Goal: Task Accomplishment & Management: Manage account settings

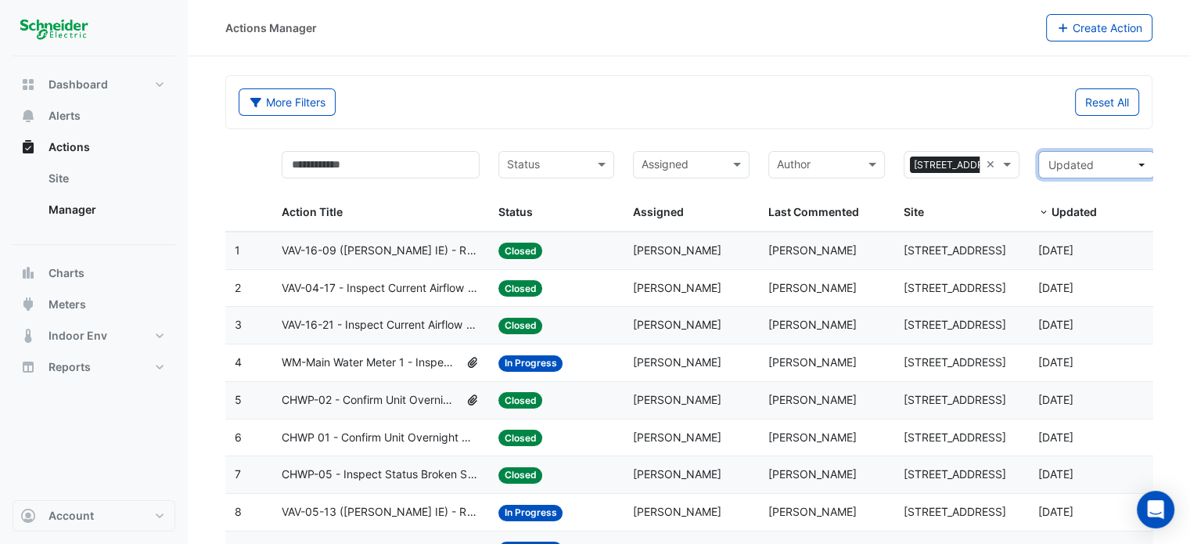
click at [1145, 156] on button "Updated" at bounding box center [1096, 164] width 117 height 27
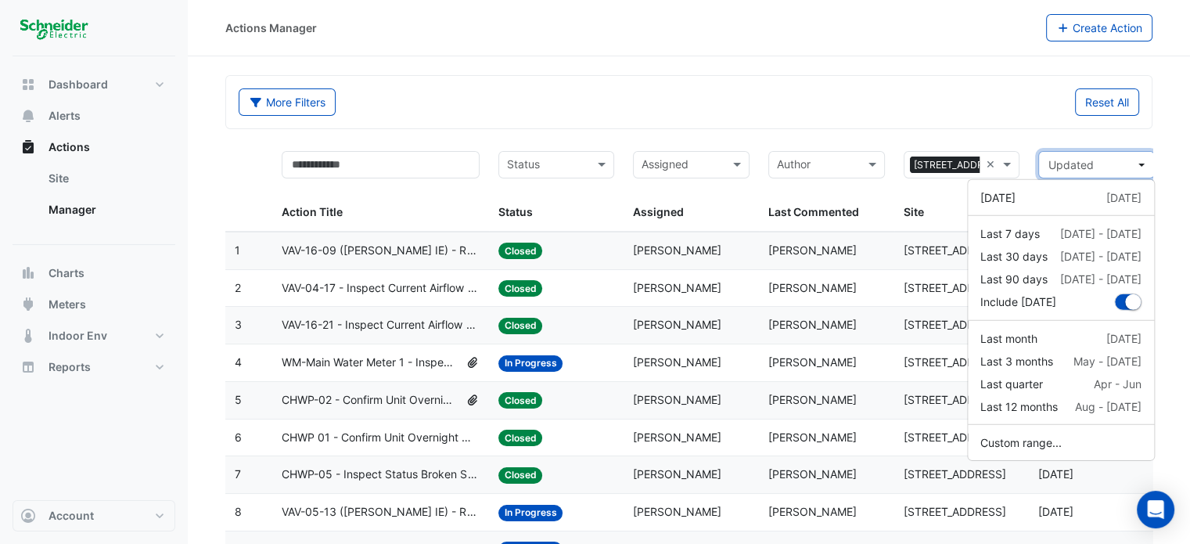
click at [1145, 156] on button "Updated" at bounding box center [1096, 164] width 117 height 27
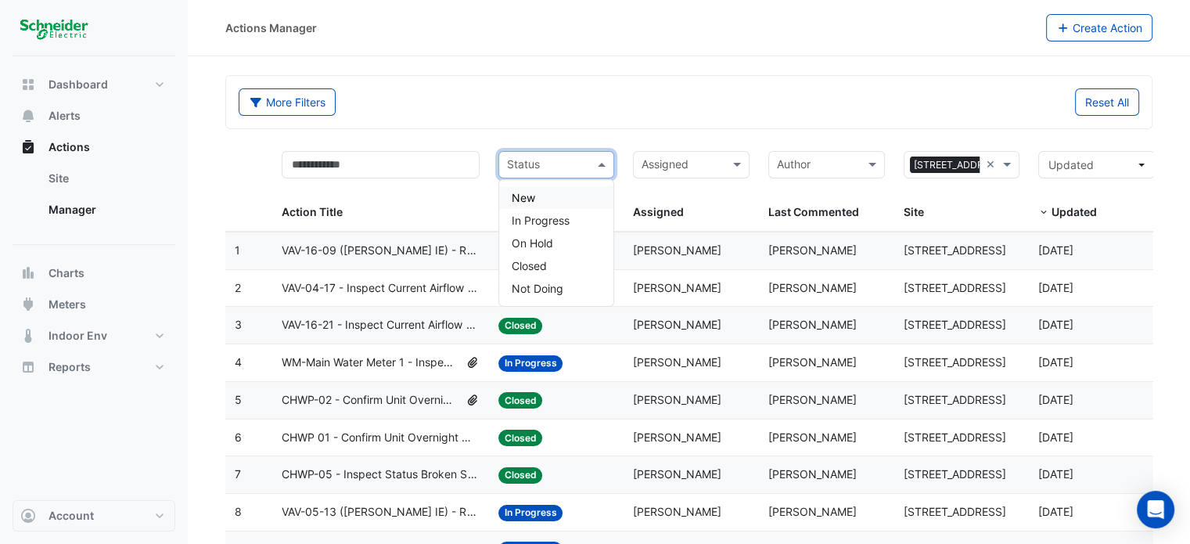
click at [558, 159] on input "text" at bounding box center [547, 166] width 81 height 18
click at [560, 221] on span "In Progress" at bounding box center [541, 220] width 58 height 13
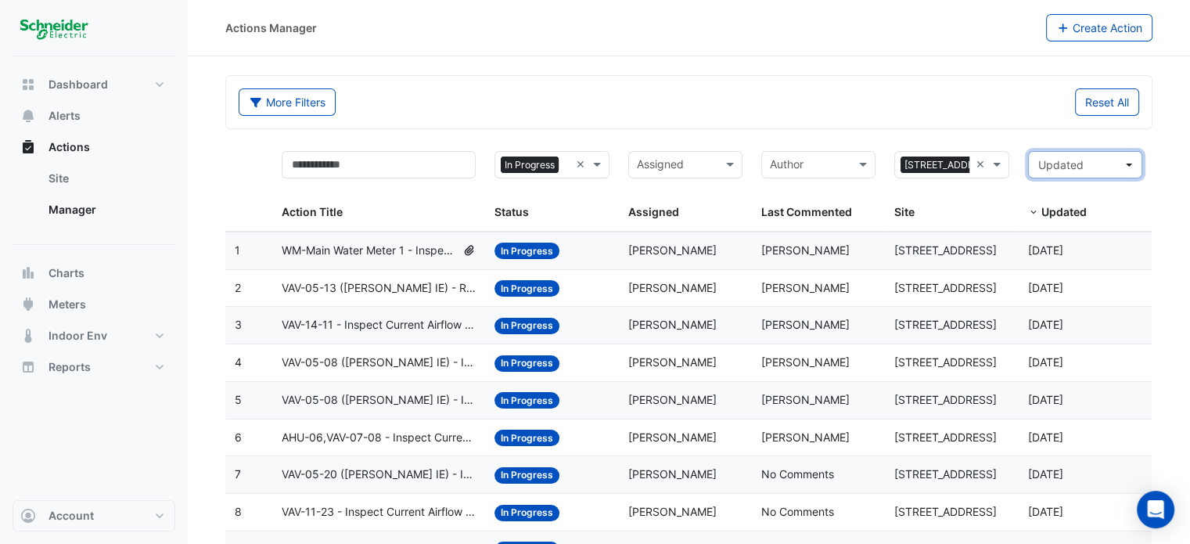
click at [1129, 172] on button "Updated" at bounding box center [1085, 164] width 114 height 27
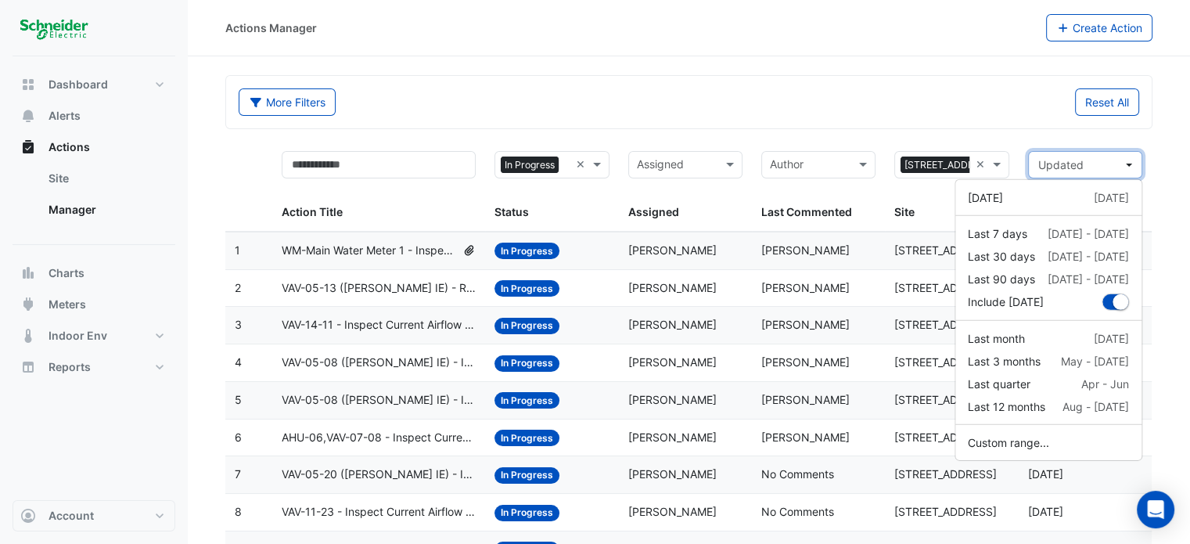
click at [1131, 166] on button "Updated" at bounding box center [1085, 164] width 114 height 27
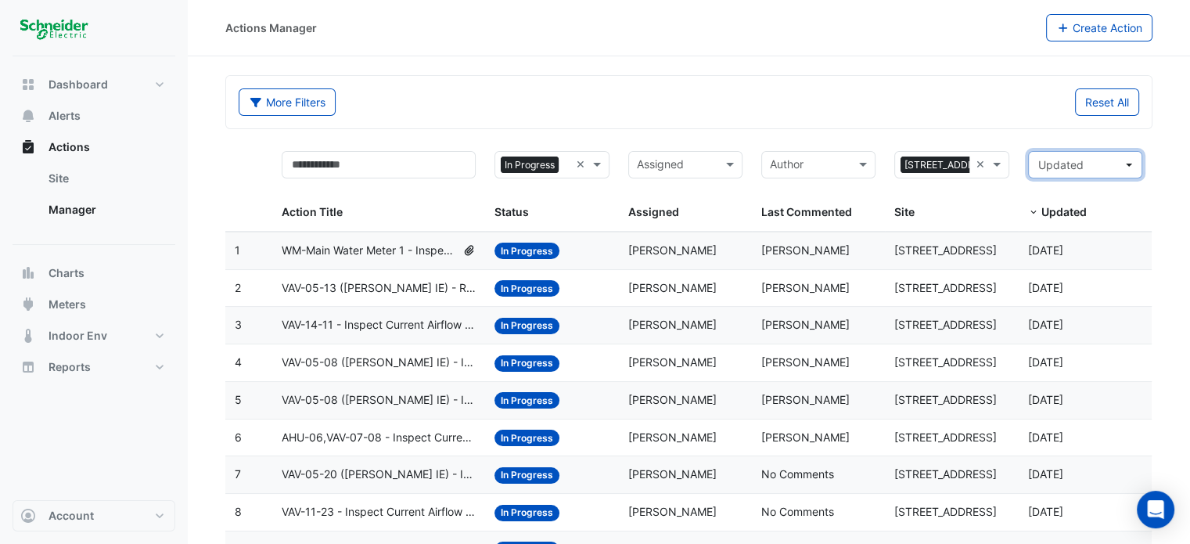
click at [1132, 166] on button "Updated" at bounding box center [1085, 164] width 114 height 27
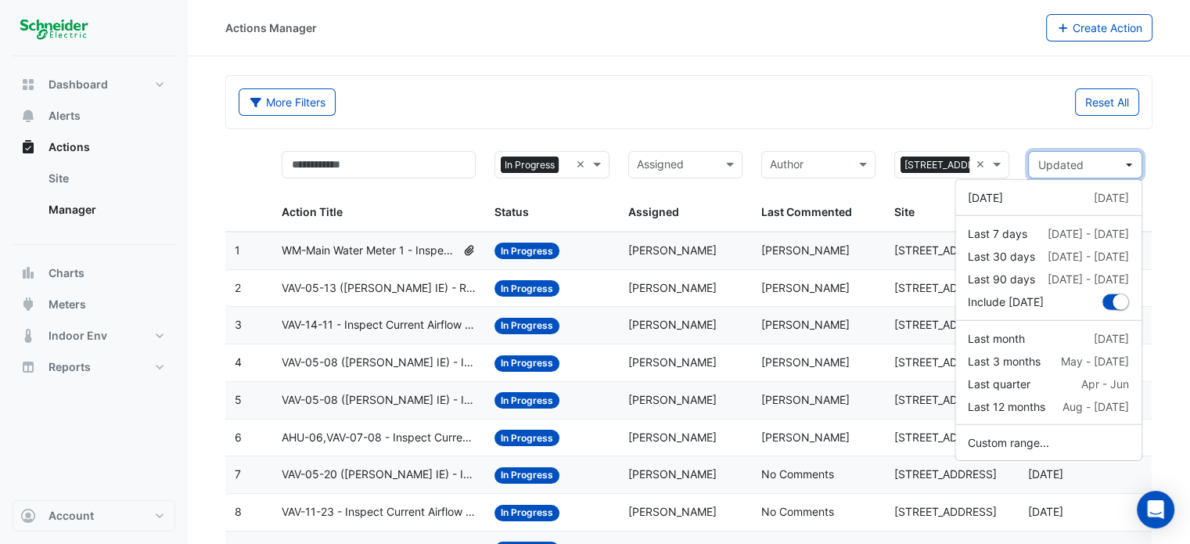
click at [1132, 166] on button "Updated" at bounding box center [1085, 164] width 114 height 27
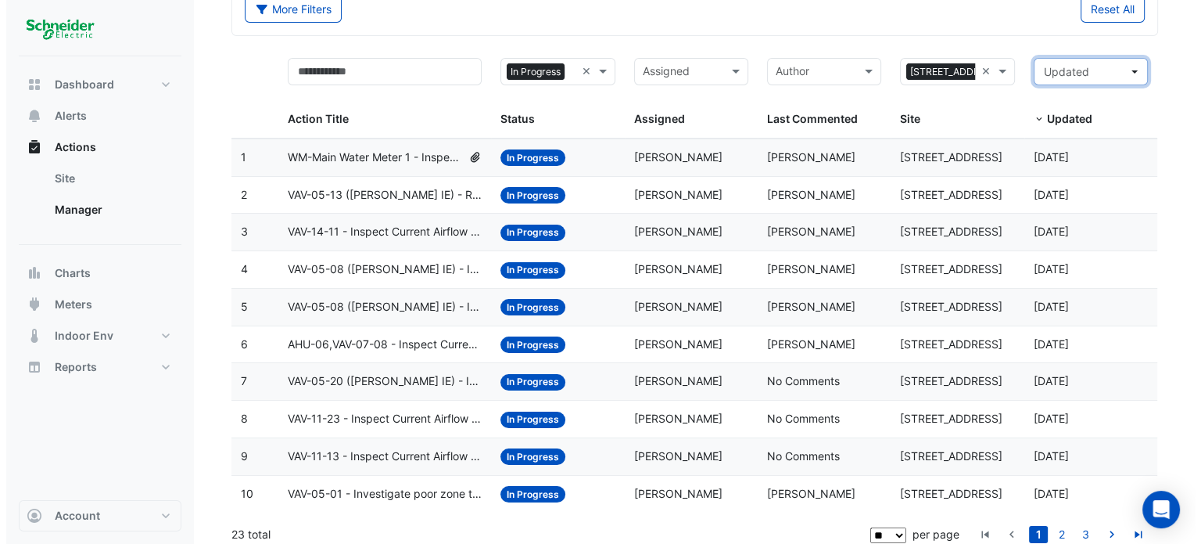
scroll to position [101, 0]
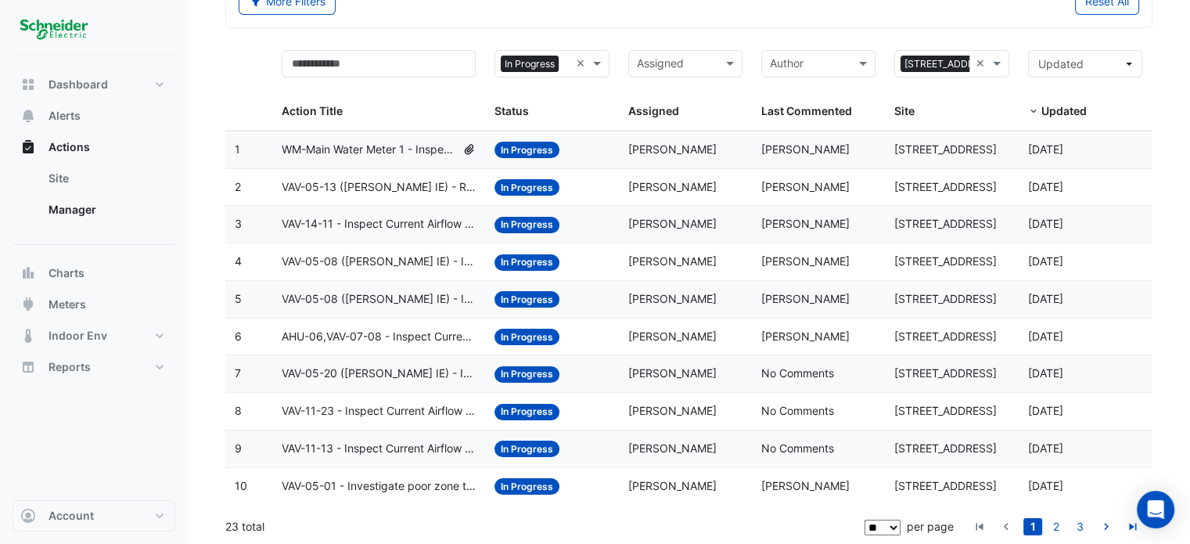
click at [388, 144] on span "WM-Main Water Meter 1 - Inspect Flatlined Water Sub-Meter" at bounding box center [369, 150] width 174 height 18
click at [403, 153] on span "WM-Main Water Meter 1 - Inspect Flatlined Water Sub-Meter" at bounding box center [369, 150] width 174 height 18
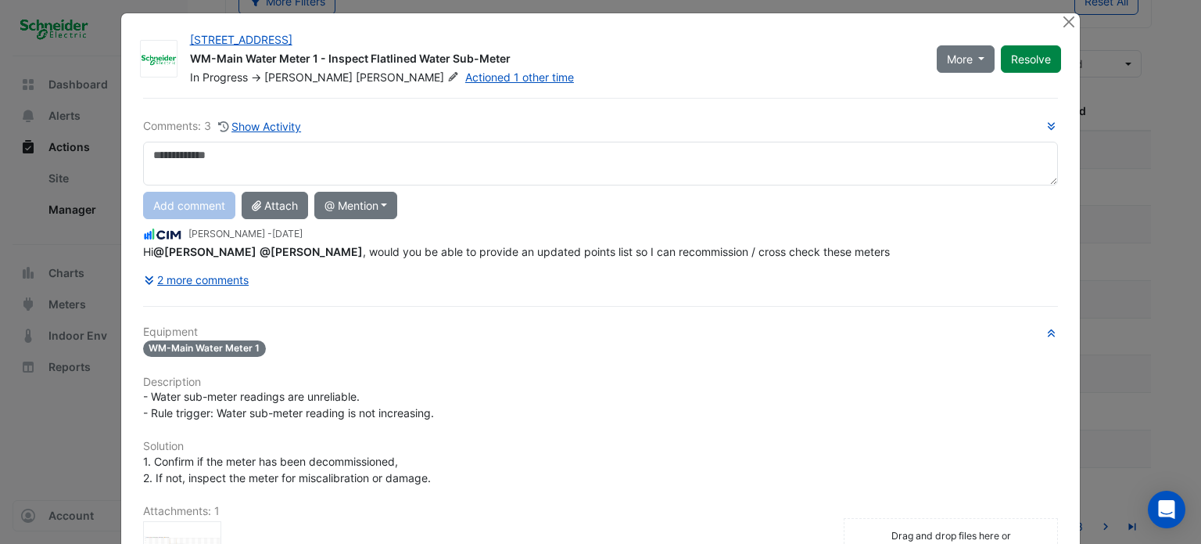
scroll to position [0, 0]
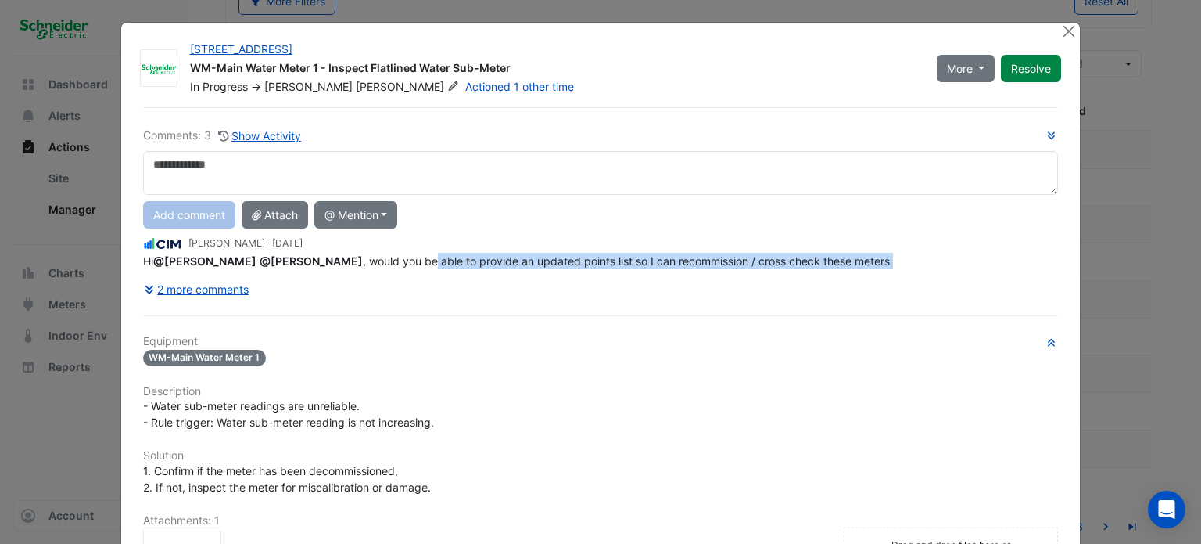
drag, startPoint x: 417, startPoint y: 259, endPoint x: 513, endPoint y: 263, distance: 96.3
click at [513, 263] on div "Comments: 3 Show Activity Add comment Attach @ Mention ADP Consulting Ajjanthan…" at bounding box center [601, 215] width 916 height 176
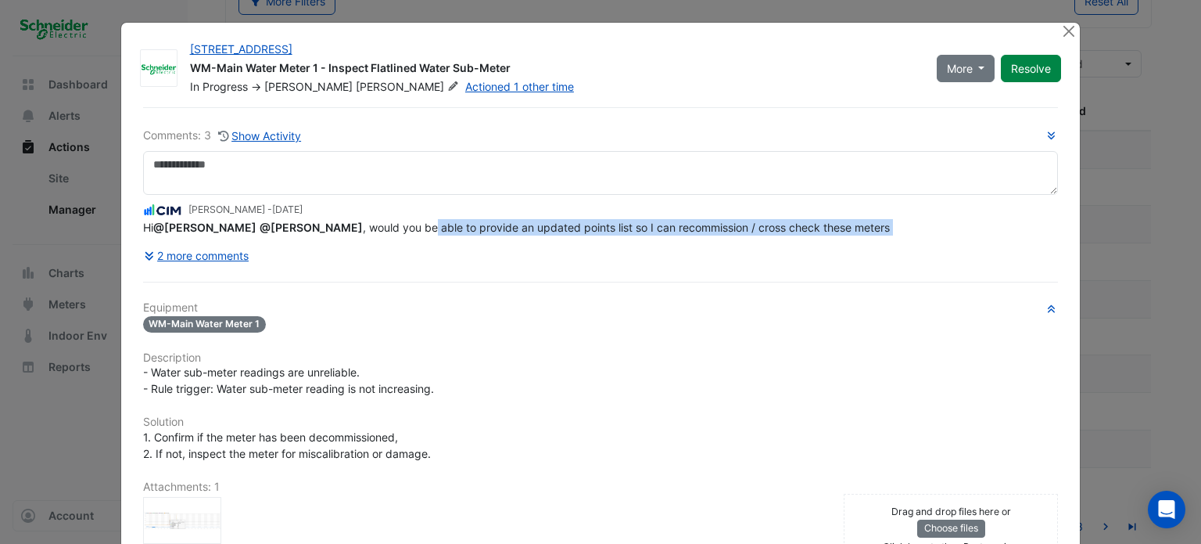
click at [513, 263] on div "2 more comments" at bounding box center [601, 255] width 916 height 27
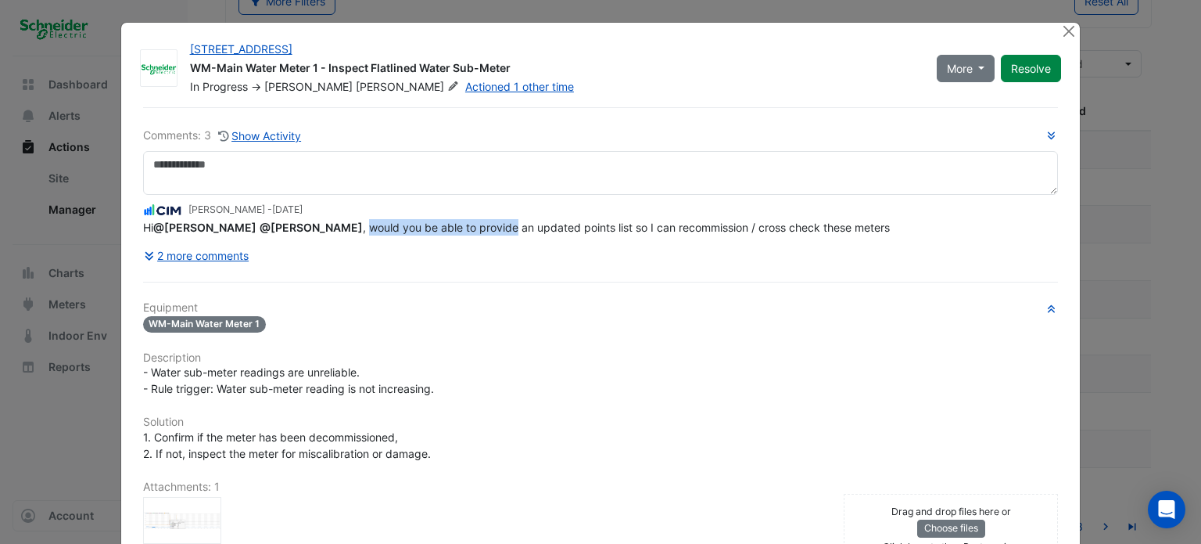
drag, startPoint x: 372, startPoint y: 224, endPoint x: 497, endPoint y: 226, distance: 124.4
click at [495, 226] on span "Hi @Brendan Sadler @Claudio Campos , would you be able to provide an updated po…" at bounding box center [516, 227] width 747 height 13
click at [497, 226] on span "Hi @Brendan Sadler @Claudio Campos , would you be able to provide an updated po…" at bounding box center [516, 227] width 747 height 13
drag, startPoint x: 181, startPoint y: 68, endPoint x: 519, endPoint y: 74, distance: 337.9
click at [519, 74] on div "11-33 Exhibition Street WM-Main Water Meter 1 - Inspect Flatlined Water Sub-Met…" at bounding box center [554, 67] width 747 height 53
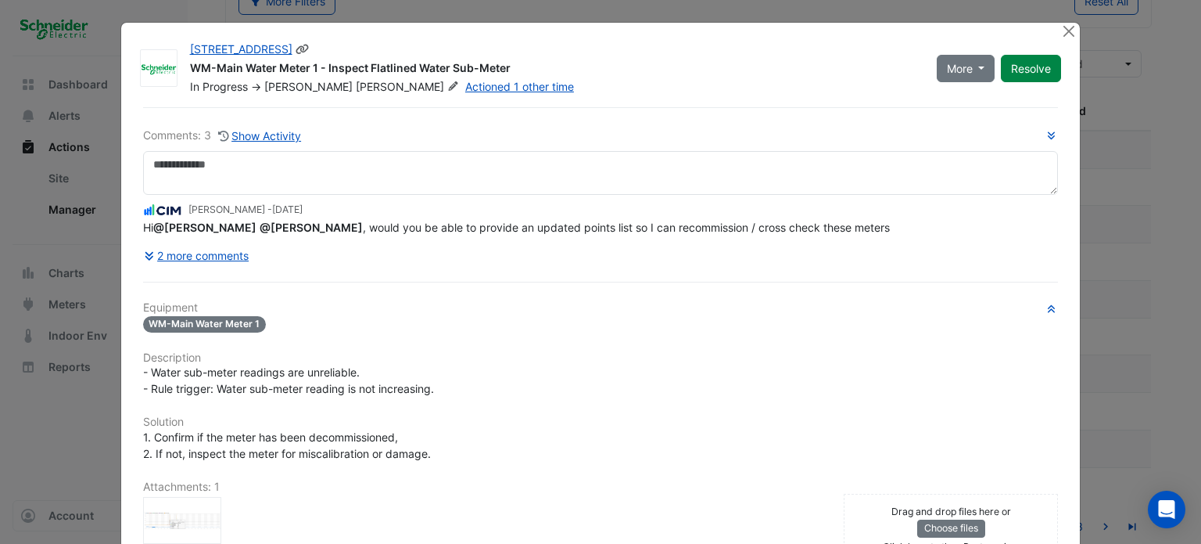
click at [523, 74] on div "WM-Main Water Meter 1 - Inspect Flatlined Water Sub-Meter" at bounding box center [554, 69] width 728 height 19
drag, startPoint x: 530, startPoint y: 66, endPoint x: 180, endPoint y: 74, distance: 349.7
click at [181, 74] on div "11-33 Exhibition Street WM-Main Water Meter 1 - Inspect Flatlined Water Sub-Met…" at bounding box center [554, 67] width 747 height 53
click at [182, 71] on div "11-33 Exhibition Street WM-Main Water Meter 1 - Inspect Flatlined Water Sub-Met…" at bounding box center [554, 67] width 747 height 53
drag, startPoint x: 187, startPoint y: 66, endPoint x: 551, endPoint y: 77, distance: 364.6
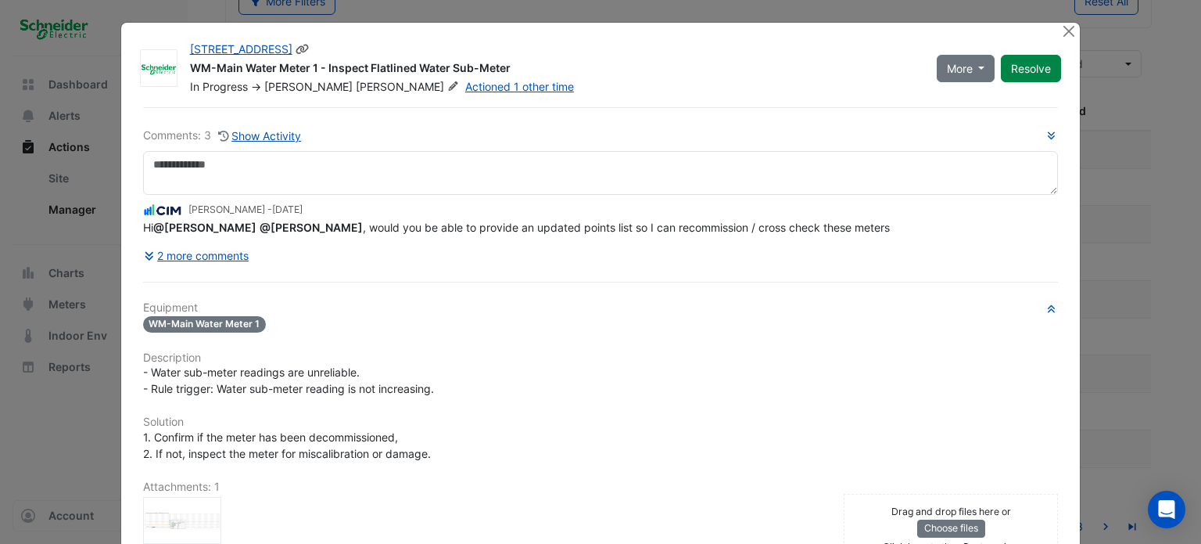
click at [551, 77] on div "WM-Main Water Meter 1 - Inspect Flatlined Water Sub-Meter" at bounding box center [554, 69] width 728 height 19
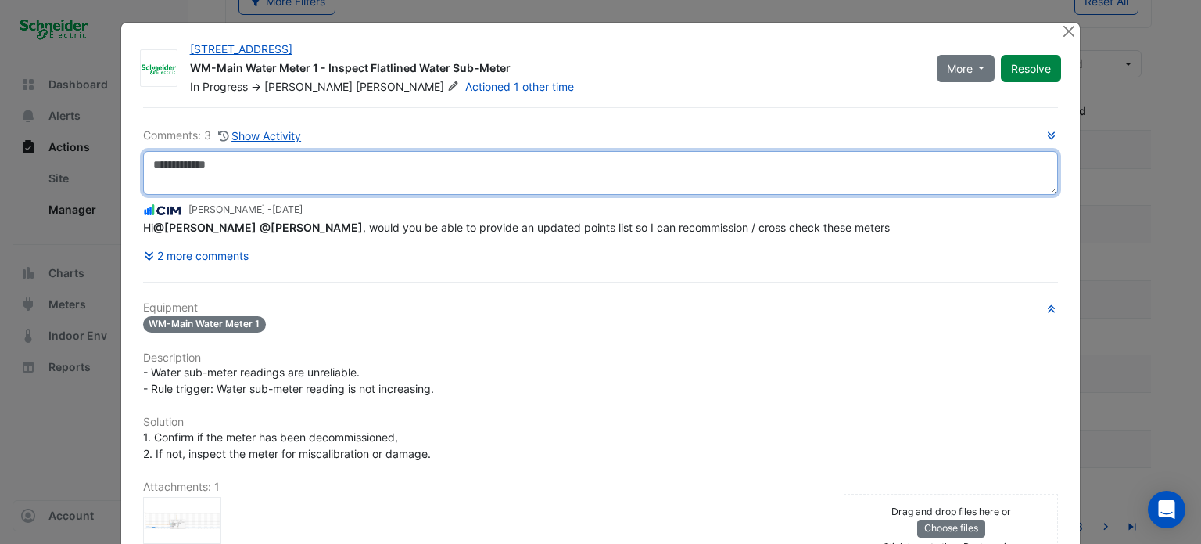
click at [188, 166] on textarea at bounding box center [601, 173] width 916 height 44
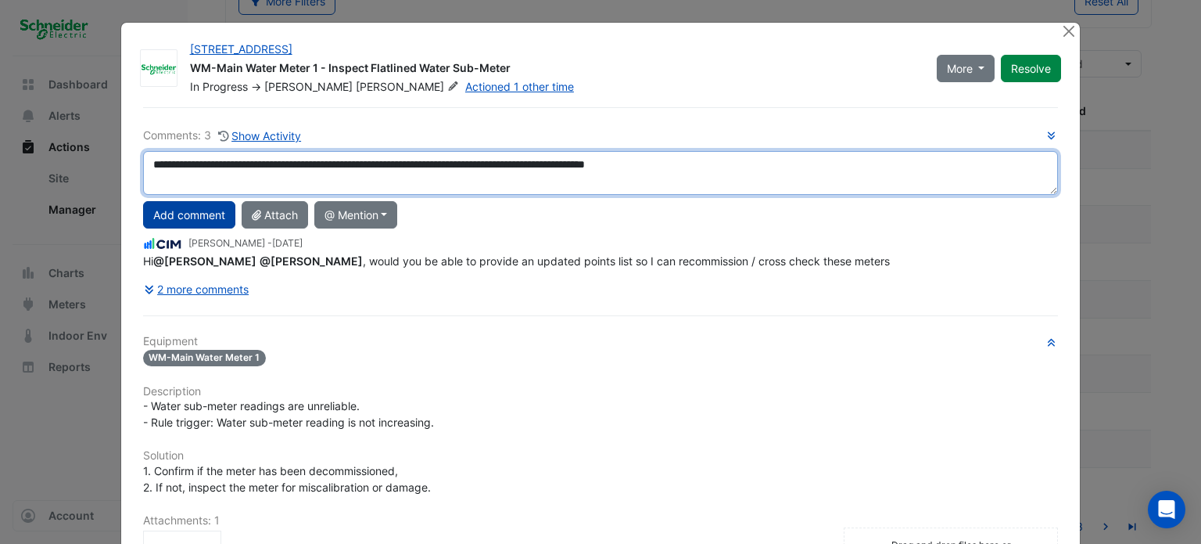
type textarea "**********"
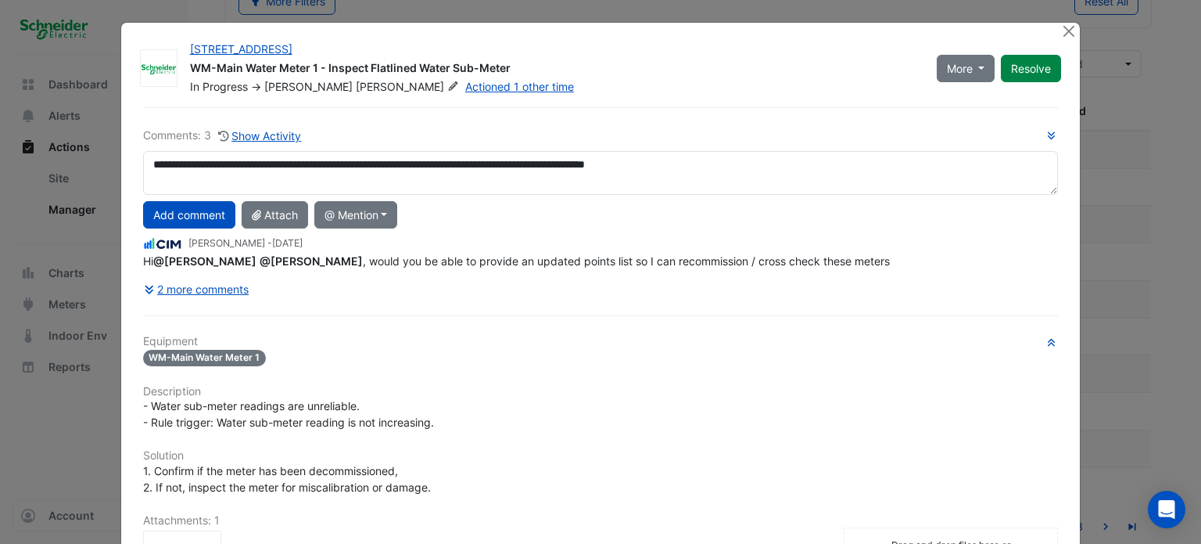
drag, startPoint x: 167, startPoint y: 209, endPoint x: 698, endPoint y: 182, distance: 531.7
click at [641, 188] on div "**********" at bounding box center [601, 215] width 916 height 176
click at [143, 201] on button "Add comment" at bounding box center [189, 214] width 92 height 27
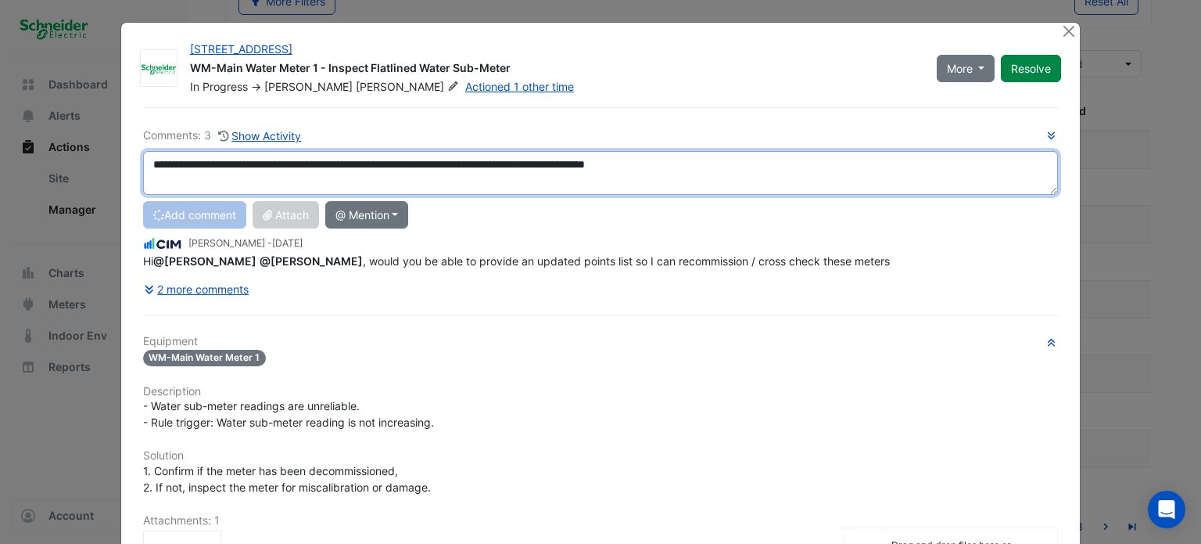
click at [765, 164] on textarea "**********" at bounding box center [601, 173] width 916 height 44
click at [760, 220] on div "**********" at bounding box center [601, 215] width 916 height 176
type textarea "**********"
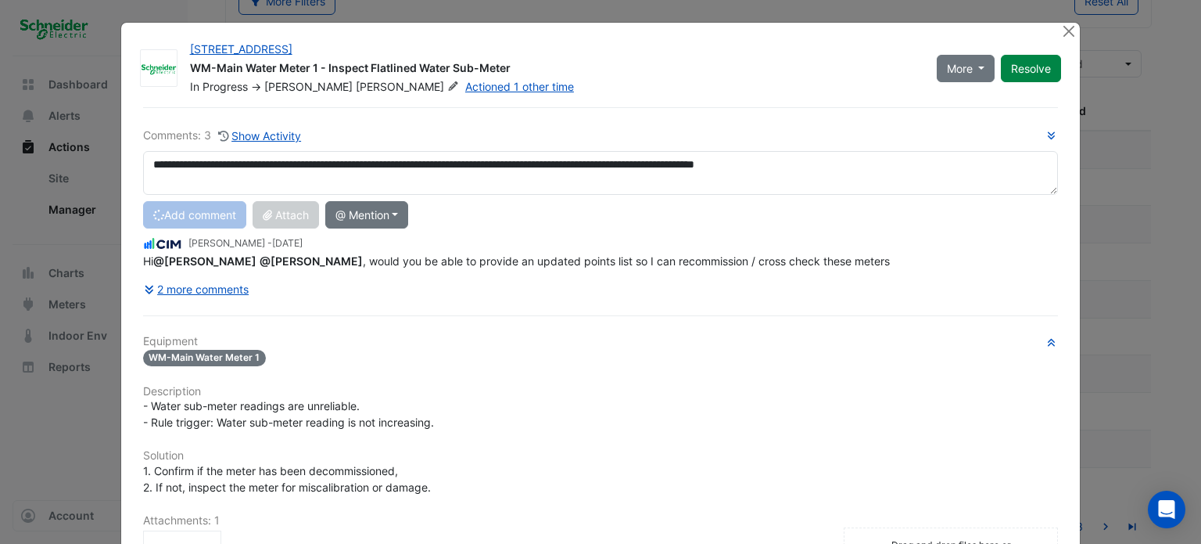
click at [875, 260] on span "Hi @Brendan Sadler @Claudio Campos , would you be able to provide an updated po…" at bounding box center [516, 260] width 747 height 13
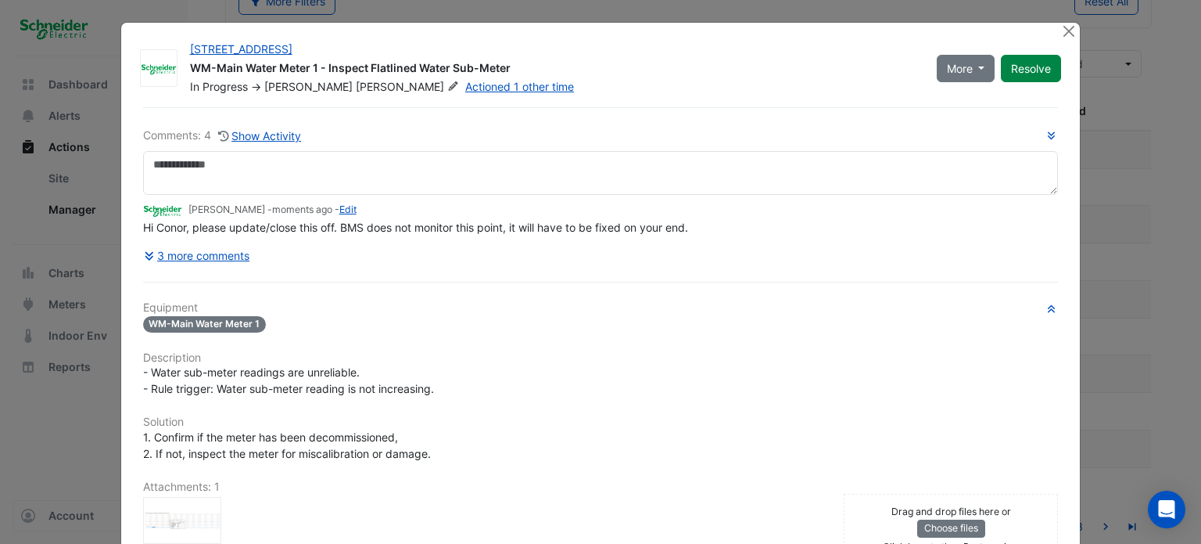
drag, startPoint x: 1023, startPoint y: 75, endPoint x: 1008, endPoint y: 90, distance: 21.0
click at [999, 118] on div "11-33 Exhibition Street WM-Main Water Meter 1 - Inspect Flatlined Water Sub-Met…" at bounding box center [601, 393] width 960 height 741
click at [982, 68] on button "More" at bounding box center [966, 68] width 59 height 27
click at [975, 37] on div "11-33 Exhibition Street WM-Main Water Meter 1 - Inspect Flatlined Water Sub-Met…" at bounding box center [626, 64] width 891 height 59
drag, startPoint x: 701, startPoint y: 221, endPoint x: 454, endPoint y: 248, distance: 247.9
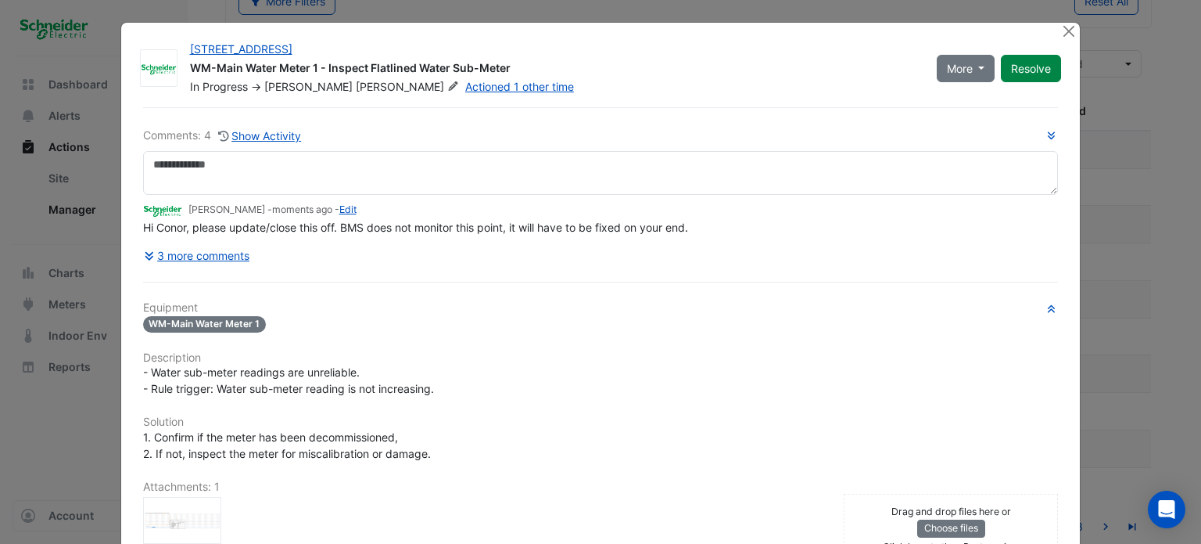
click at [454, 248] on div "Comments: 4 Show Activity CIM Conor Deane Claudio Campos - moments ago - Edit H…" at bounding box center [601, 198] width 916 height 142
click at [481, 226] on span "Hi Conor, please update/close this off. BMS does not monitor this point, it wil…" at bounding box center [415, 227] width 545 height 13
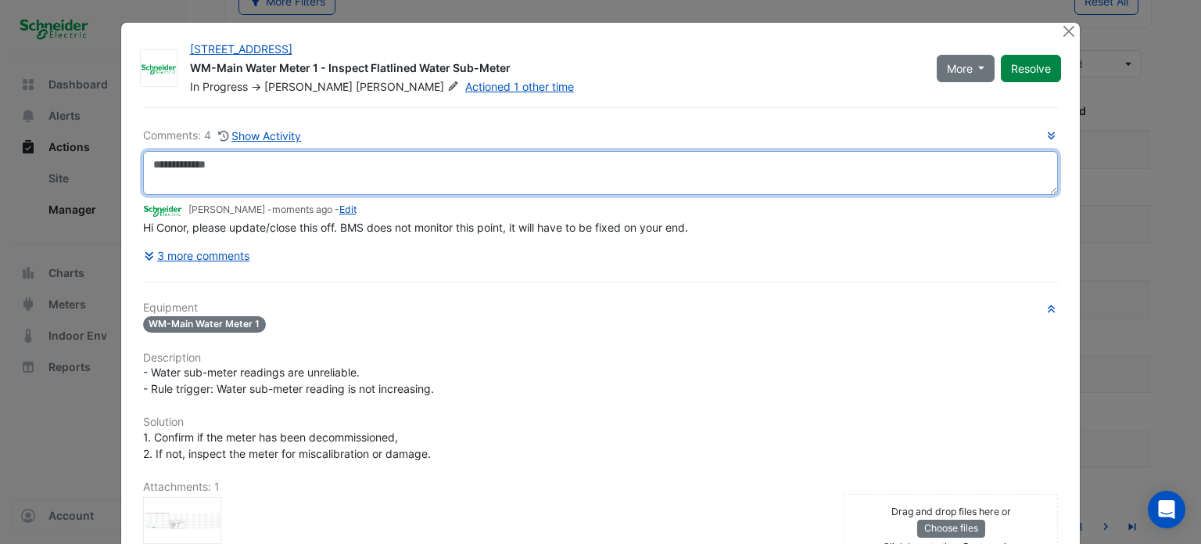
click at [494, 189] on textarea at bounding box center [601, 173] width 916 height 44
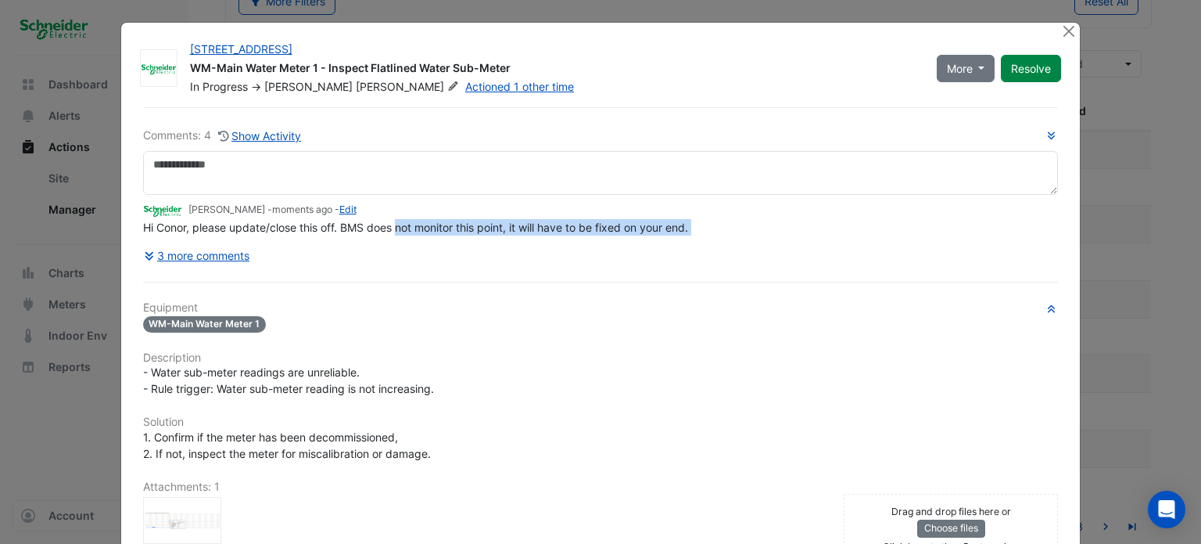
drag, startPoint x: 410, startPoint y: 256, endPoint x: 508, endPoint y: 243, distance: 99.3
click at [508, 243] on div "Comments: 4 Show Activity CIM Conor Deane Claudio Campos - moments ago - Edit H…" at bounding box center [601, 198] width 916 height 142
click at [508, 243] on div "3 more comments" at bounding box center [601, 255] width 916 height 27
click at [1061, 26] on button "Close" at bounding box center [1069, 31] width 16 height 16
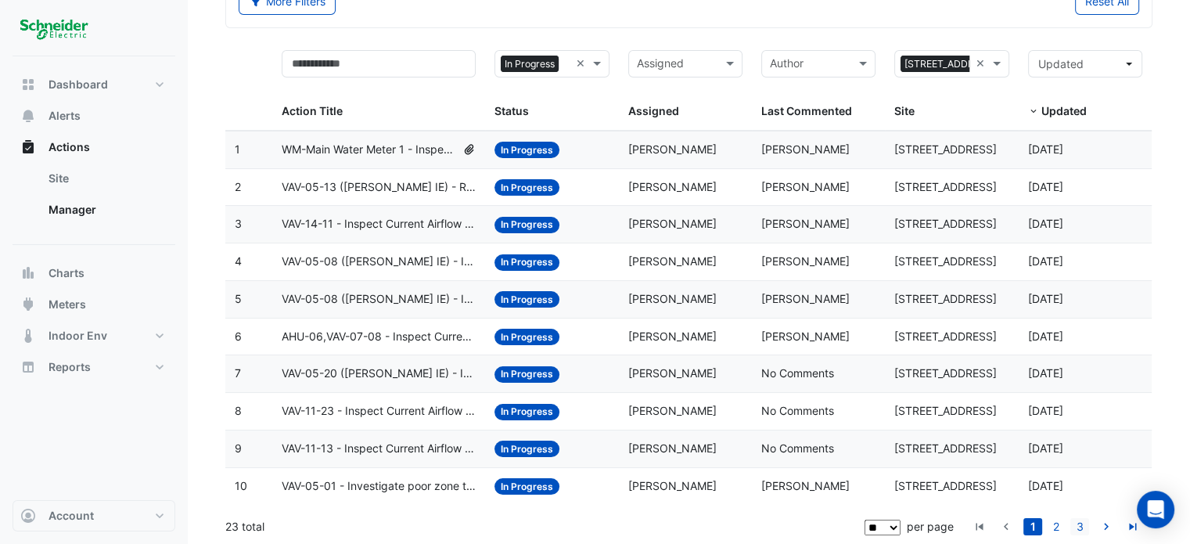
click at [1086, 524] on link "3" at bounding box center [1079, 526] width 19 height 17
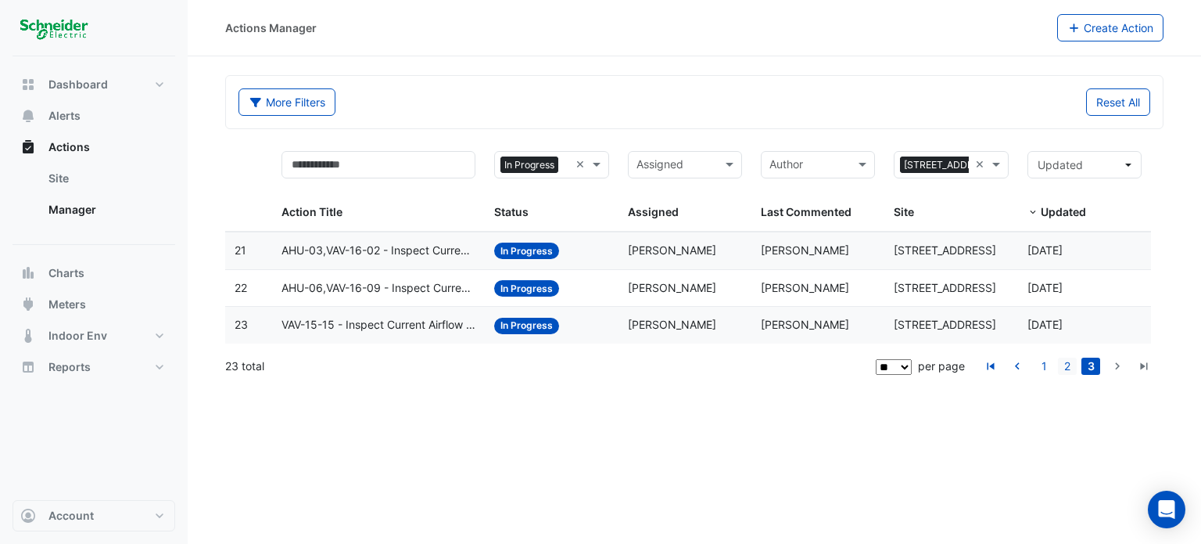
click at [1063, 362] on link "2" at bounding box center [1067, 365] width 19 height 17
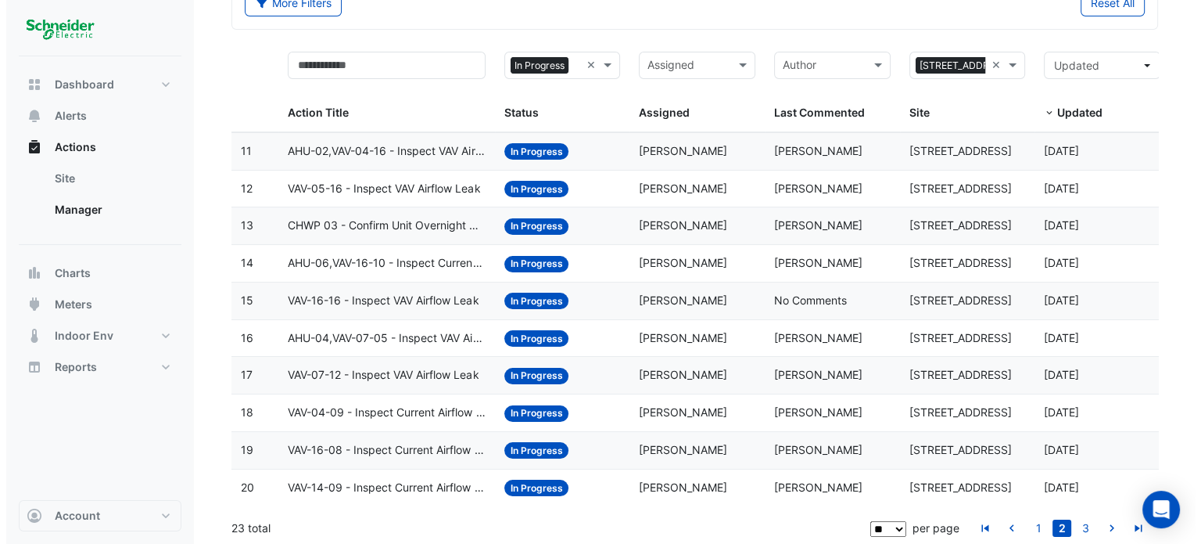
scroll to position [101, 0]
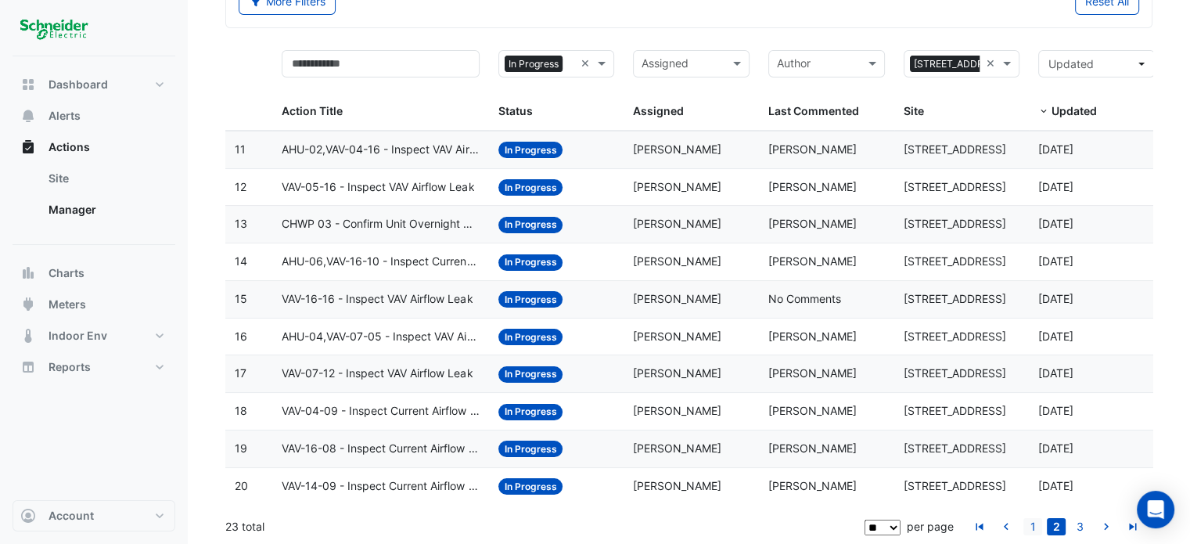
click at [1033, 519] on link "1" at bounding box center [1032, 526] width 19 height 17
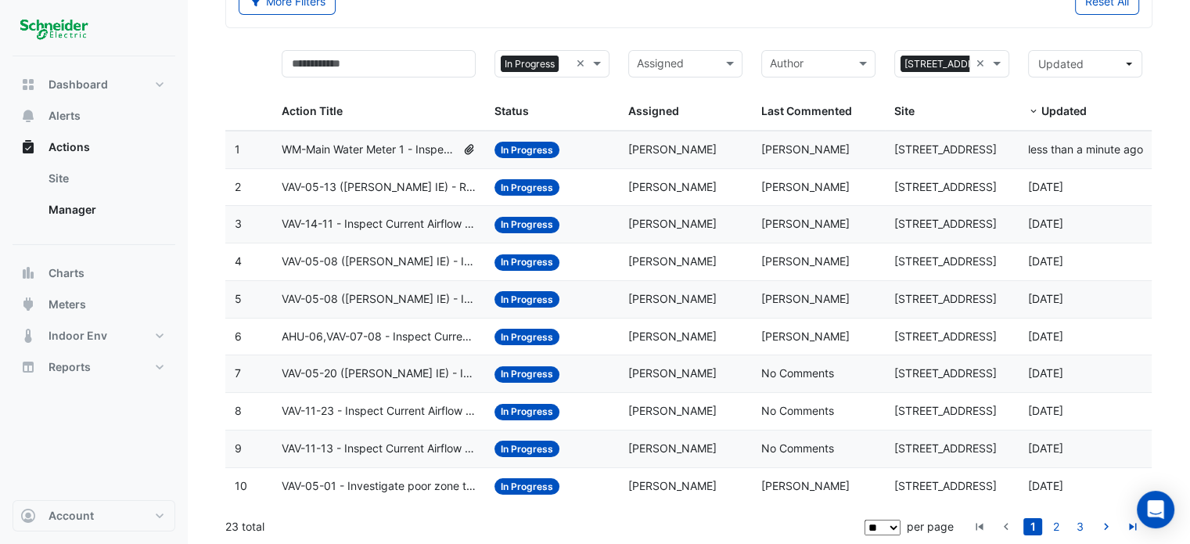
click at [369, 178] on span "VAV-05-13 (NABERS IE) - Review Critical Sensor Outside Range" at bounding box center [379, 187] width 195 height 18
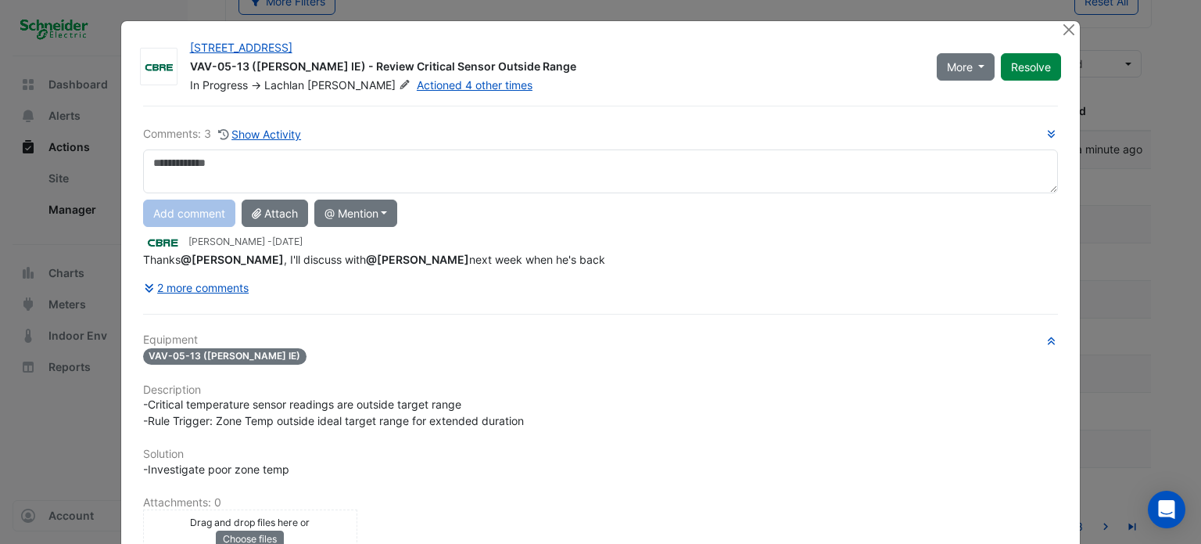
scroll to position [0, 0]
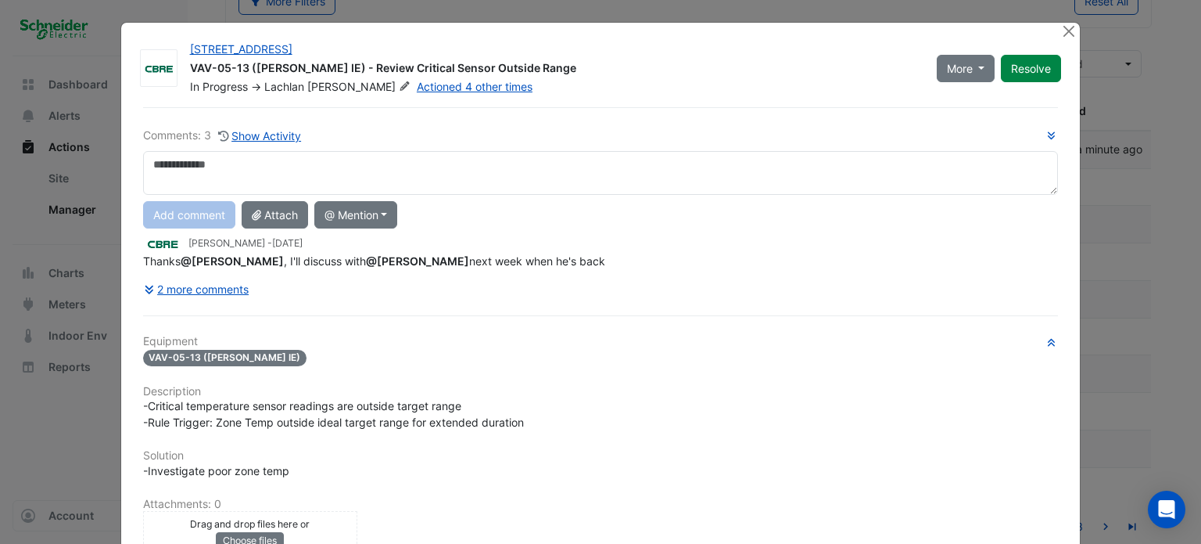
click at [354, 165] on textarea at bounding box center [601, 173] width 916 height 44
click at [145, 289] on icon at bounding box center [151, 289] width 14 height 11
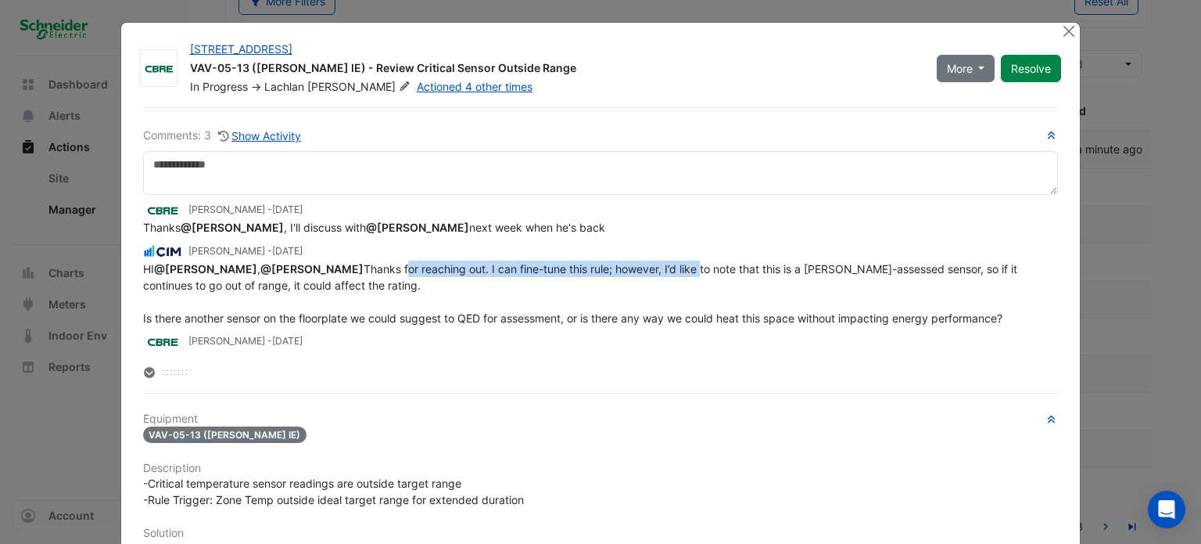
drag, startPoint x: 440, startPoint y: 262, endPoint x: 672, endPoint y: 267, distance: 232.4
click at [672, 267] on span "HI @Lachlan Carr , @Claudio Campos Thanks for reaching out. I can fine-tune thi…" at bounding box center [582, 293] width 878 height 63
drag, startPoint x: 604, startPoint y: 268, endPoint x: 842, endPoint y: 274, distance: 237.8
click at [842, 274] on div "HI @Lachlan Carr , @Claudio Campos Thanks for reaching out. I can fine-tune thi…" at bounding box center [601, 293] width 916 height 66
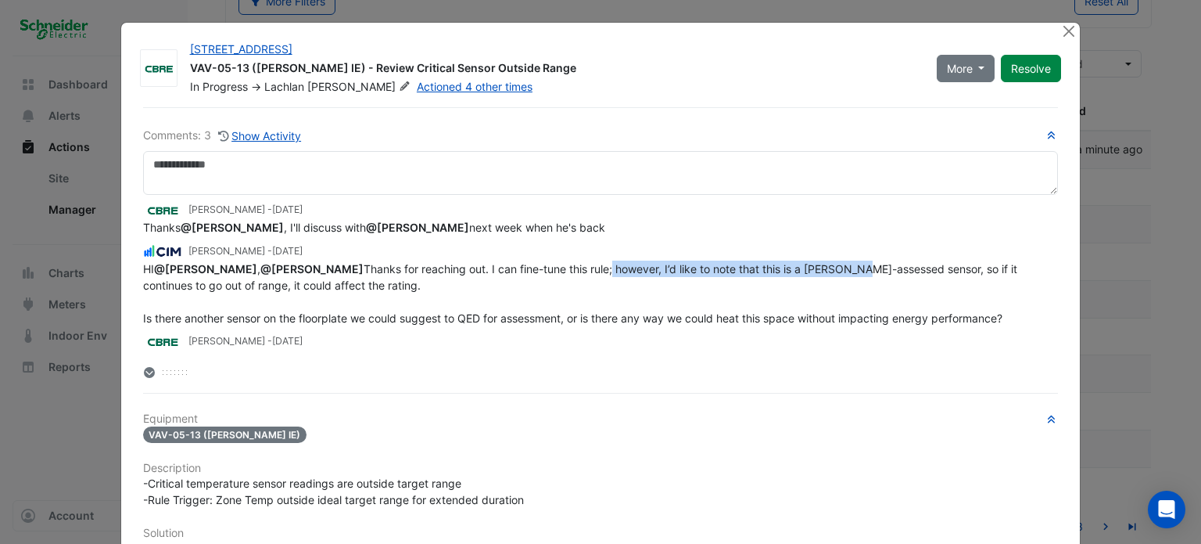
click at [842, 274] on div "HI @Lachlan Carr , @Claudio Campos Thanks for reaching out. I can fine-tune thi…" at bounding box center [601, 293] width 916 height 66
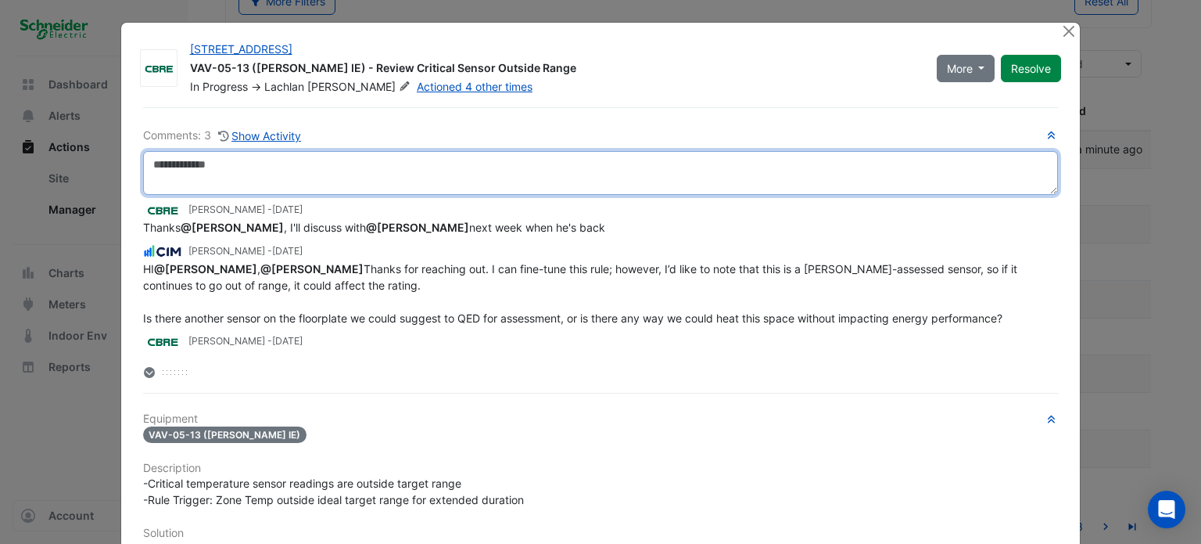
click at [278, 171] on textarea at bounding box center [601, 173] width 916 height 44
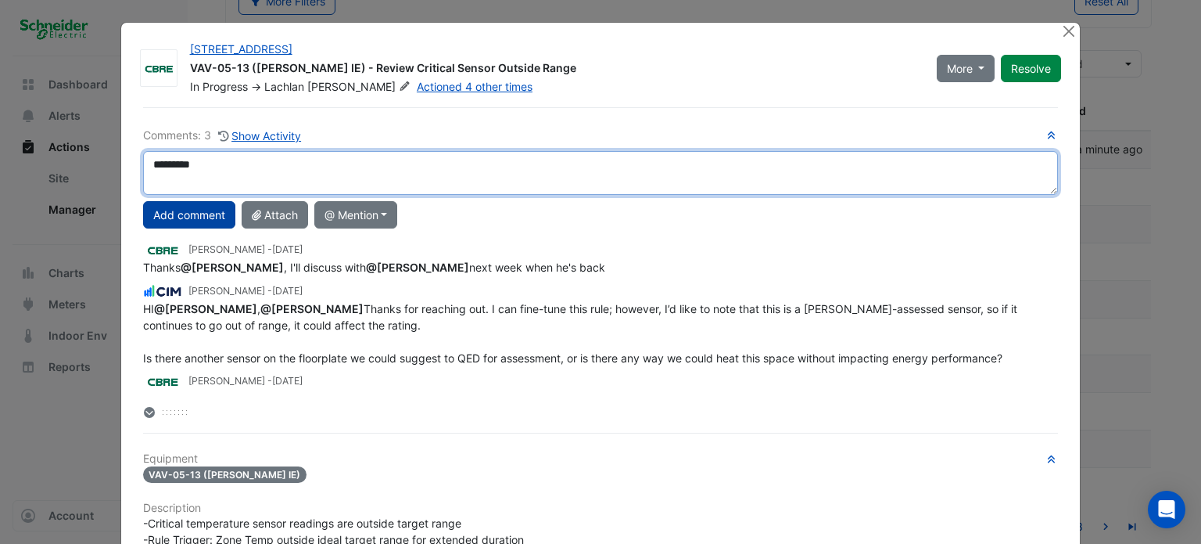
type textarea "*********"
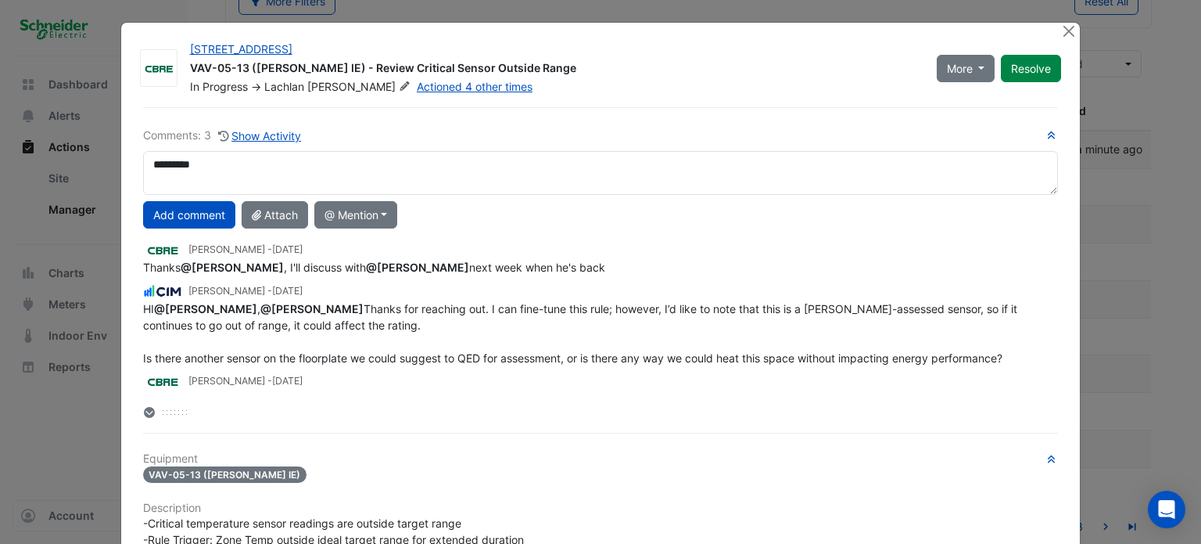
click at [171, 210] on button "Add comment" at bounding box center [189, 214] width 92 height 27
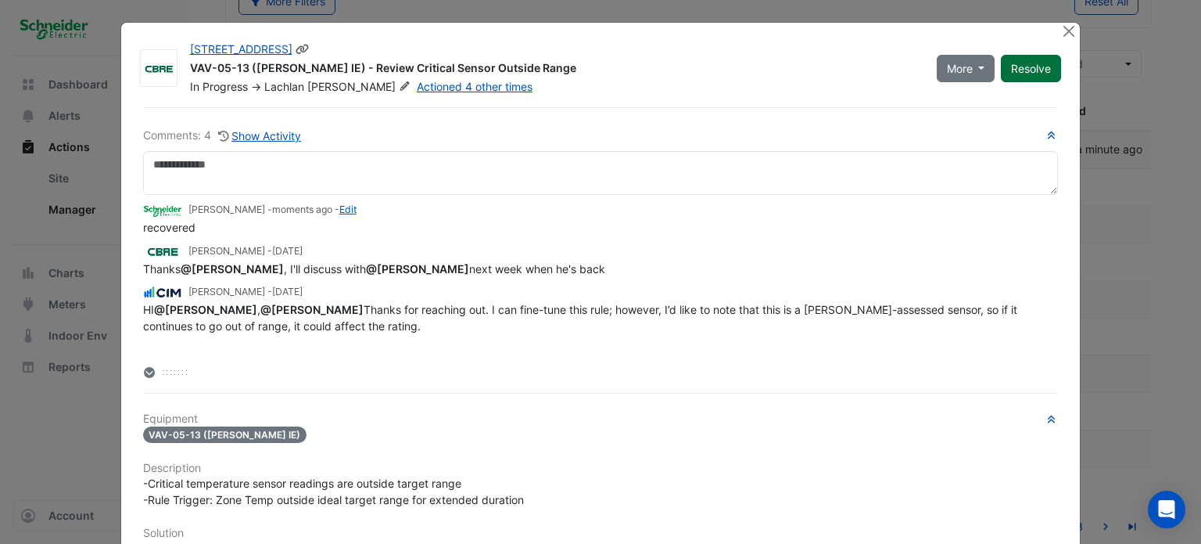
click at [1028, 67] on button "Resolve" at bounding box center [1031, 68] width 60 height 27
click at [1123, 123] on ngb-modal-window "11-33 Exhibition Street VAV-05-13 (NABERS IE) - Review Critical Sensor Outside …" at bounding box center [600, 272] width 1201 height 544
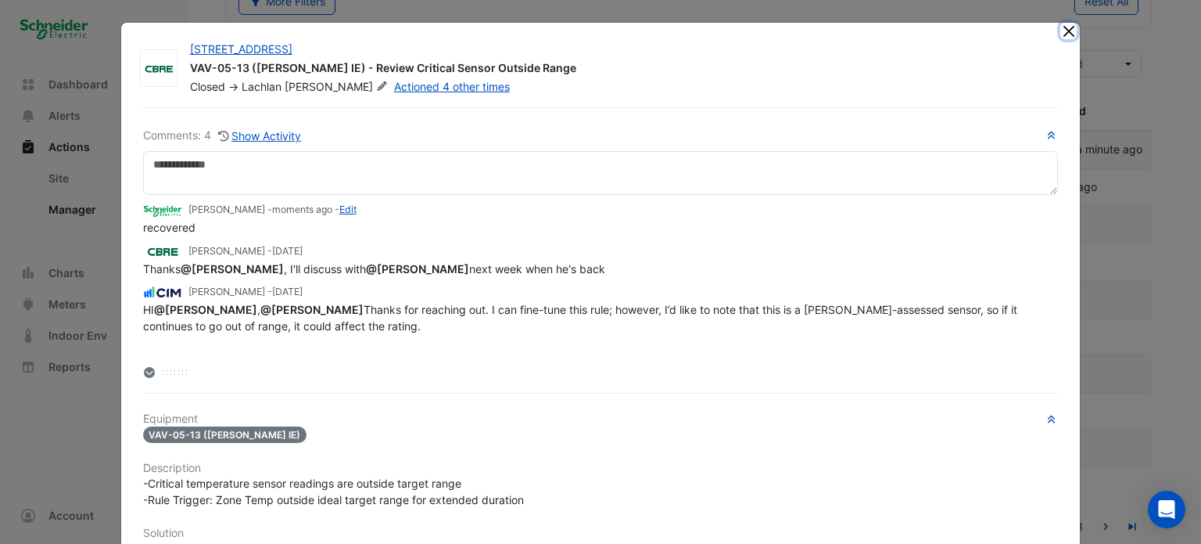
click at [1061, 24] on button "Close" at bounding box center [1069, 31] width 16 height 16
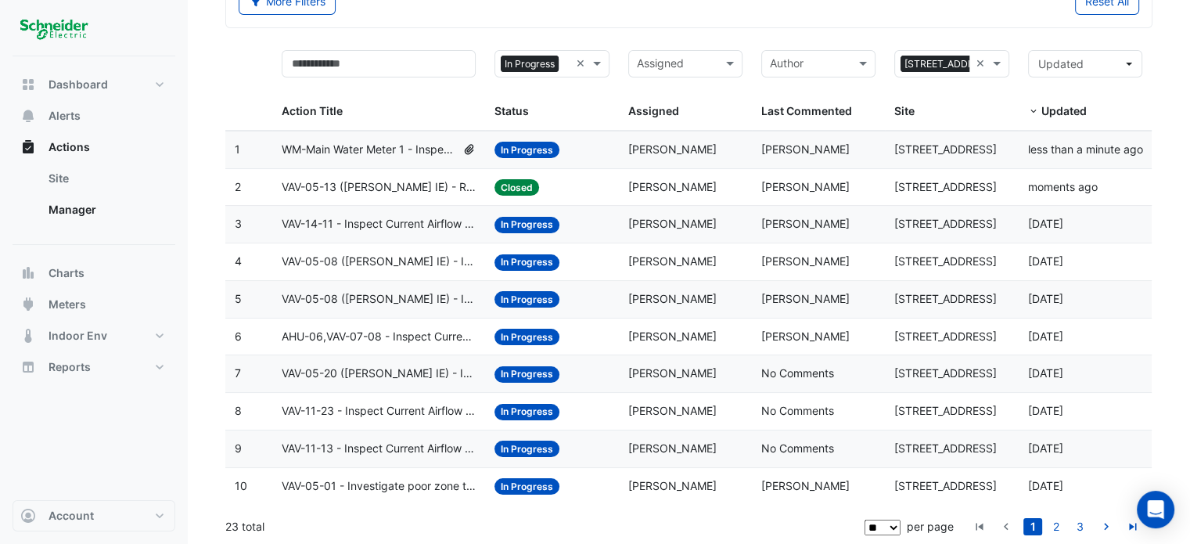
click at [369, 224] on span "VAV-14-11 - Inspect Current Airflow Faulty Sensor" at bounding box center [379, 224] width 195 height 18
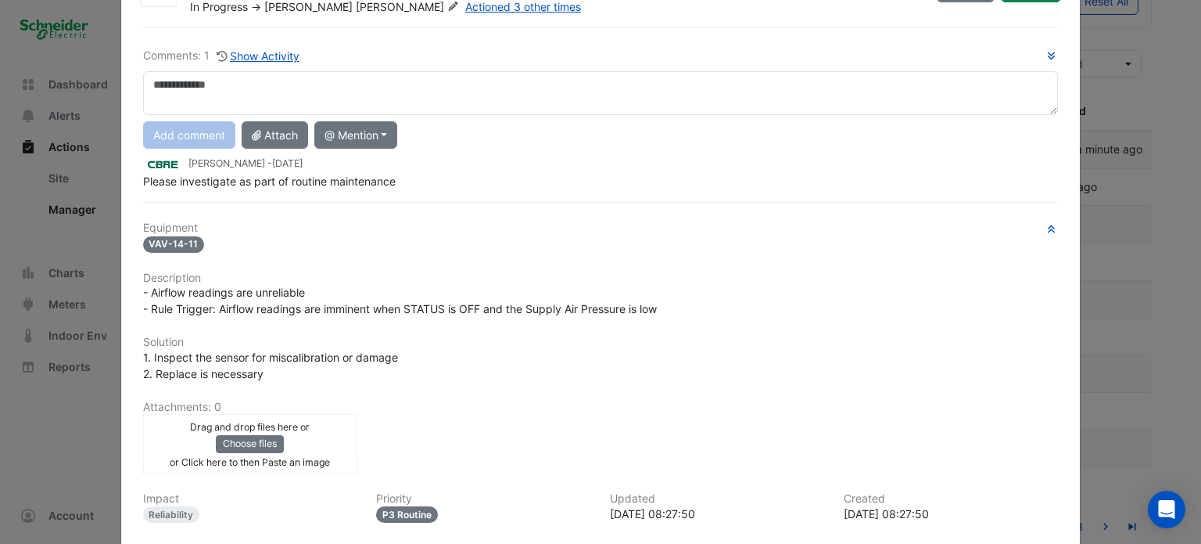
scroll to position [70, 0]
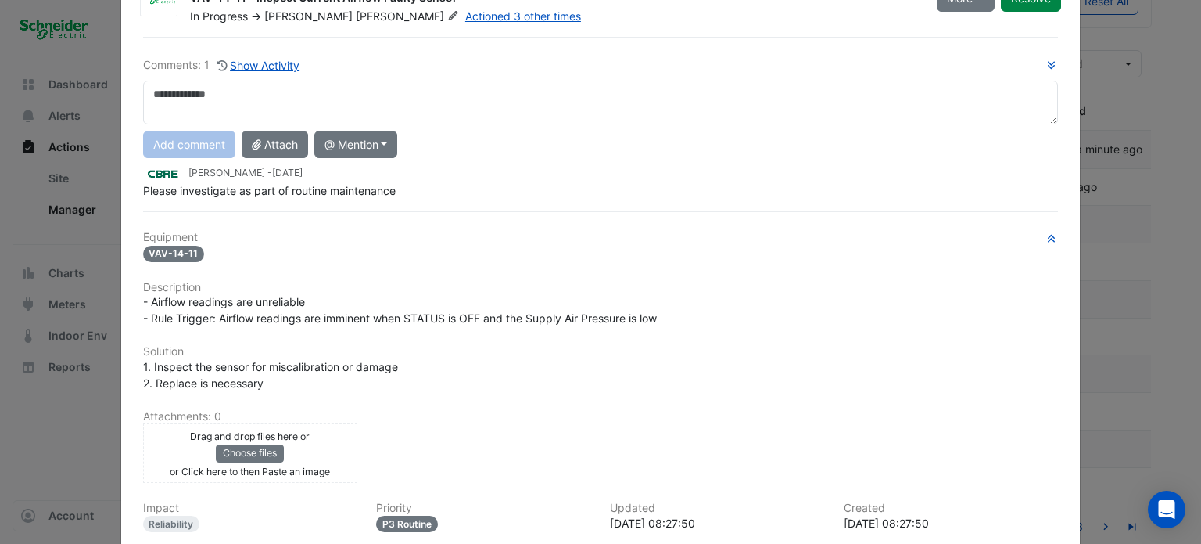
click at [228, 106] on textarea at bounding box center [601, 103] width 916 height 44
type textarea "*********"
click at [200, 140] on button "Add comment" at bounding box center [189, 144] width 92 height 27
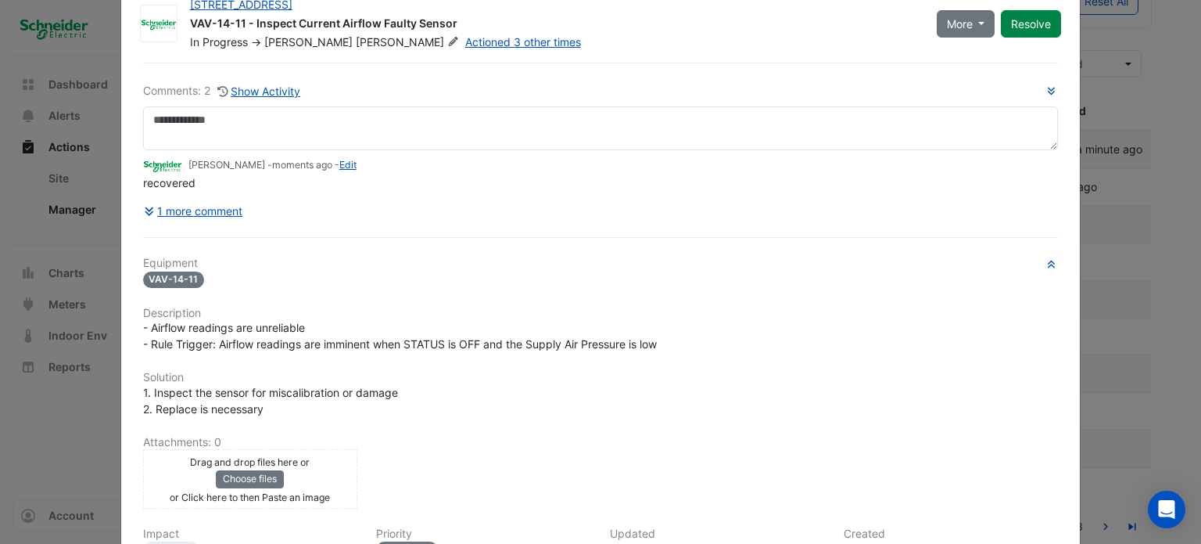
scroll to position [0, 0]
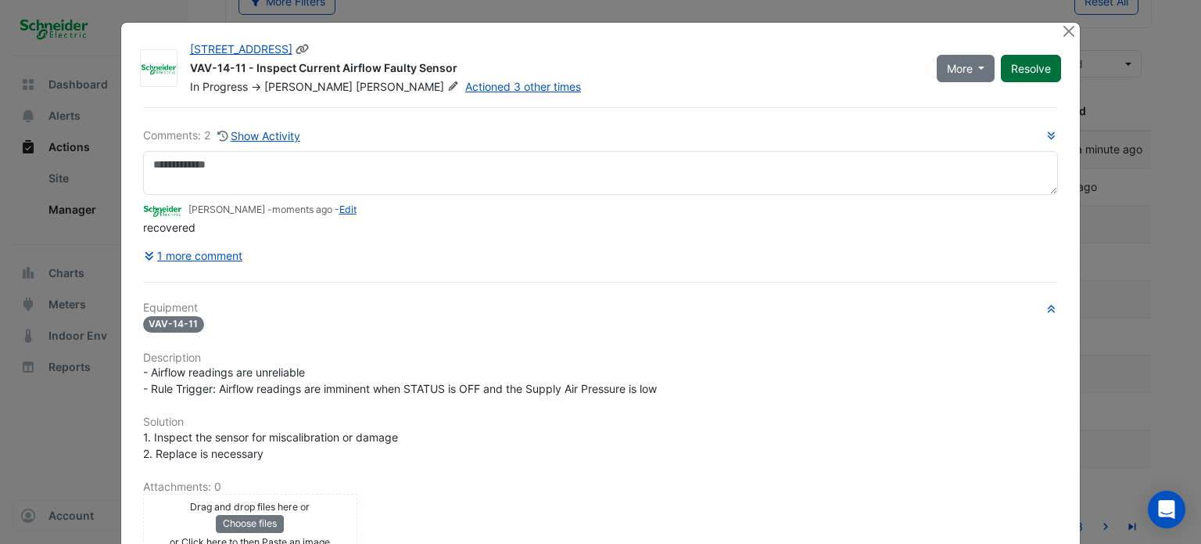
click at [1036, 70] on button "Resolve" at bounding box center [1031, 68] width 60 height 27
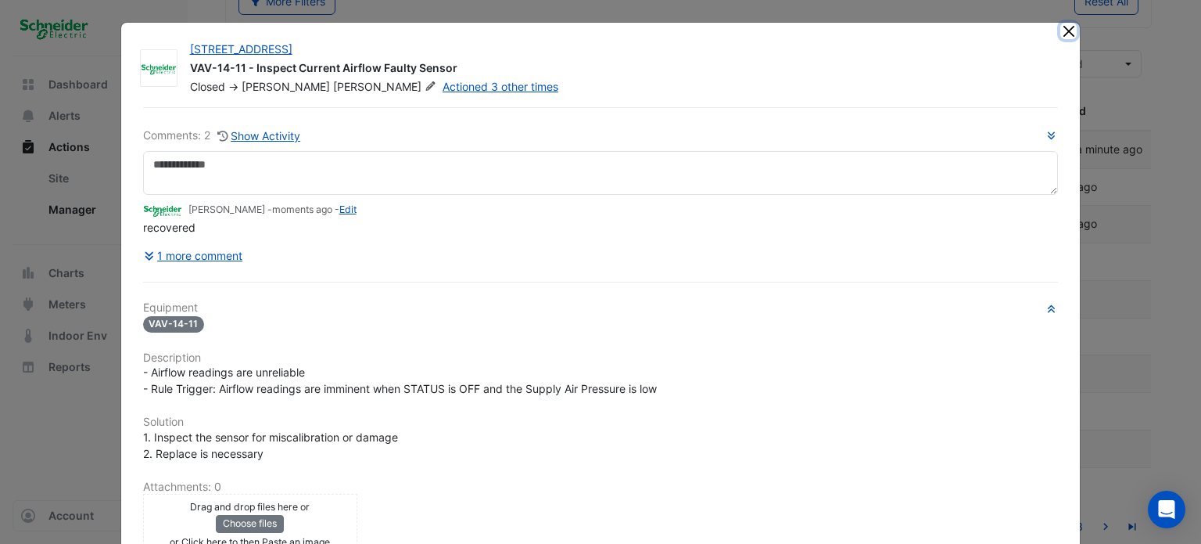
click at [1066, 31] on button "Close" at bounding box center [1069, 31] width 16 height 16
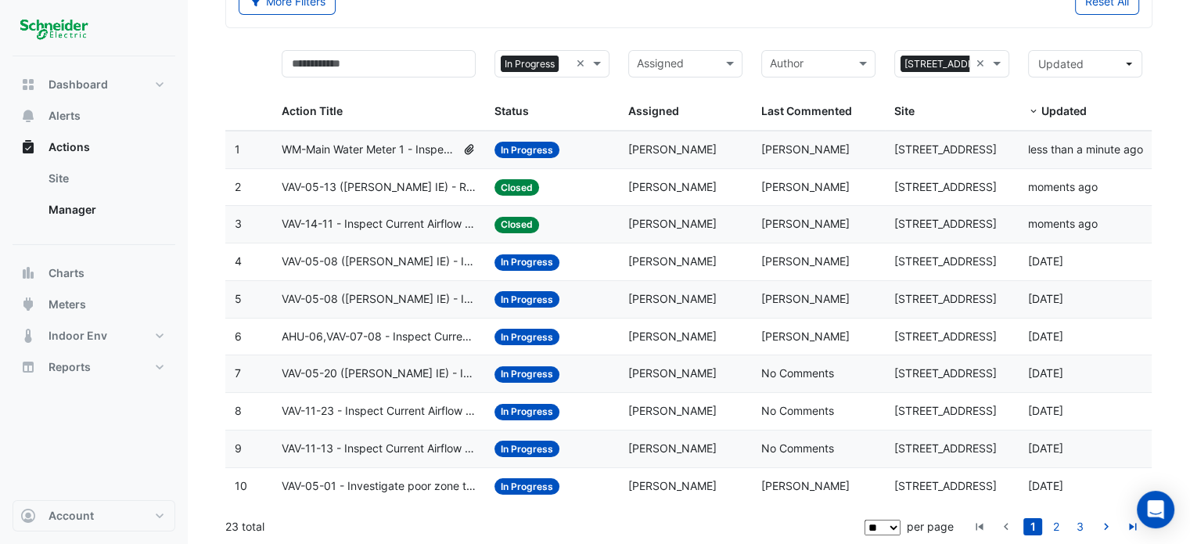
click at [388, 265] on span "VAV-05-08 (NABERS IE) - Inspect Current Airflow Faulty Sensor" at bounding box center [379, 262] width 195 height 18
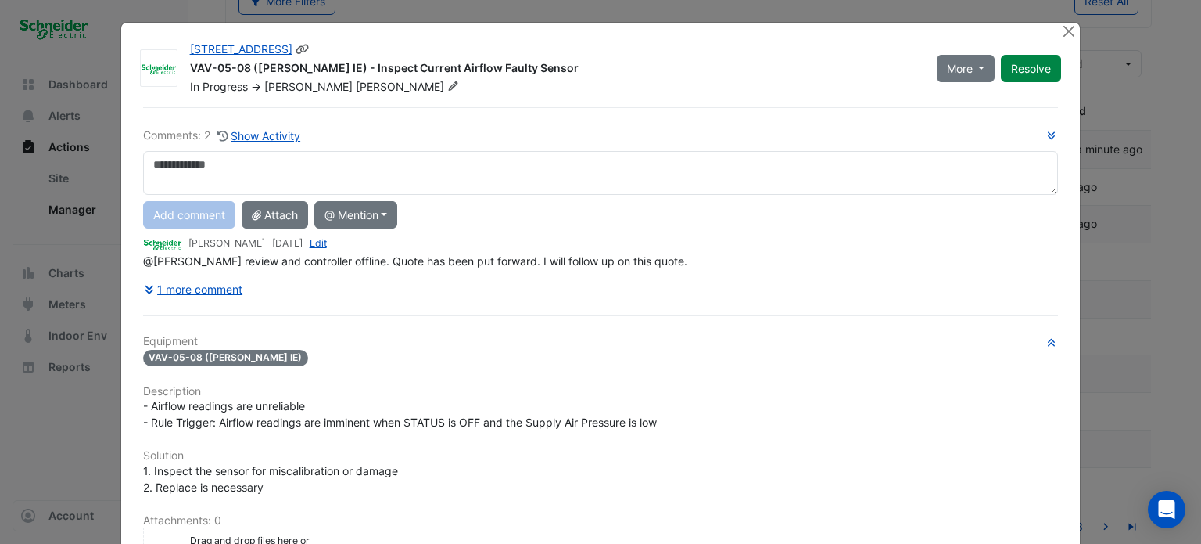
click at [1061, 30] on button "Close" at bounding box center [1069, 31] width 16 height 16
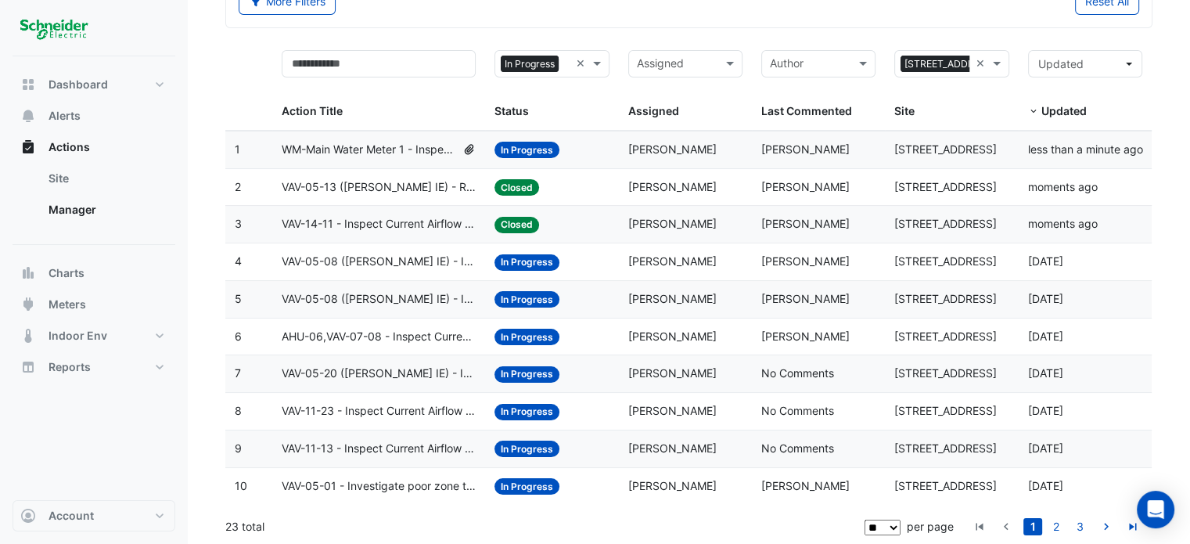
click at [407, 294] on span "VAV-05-08 (NABERS IE) - Inspect Critical Sensor Broken" at bounding box center [379, 299] width 195 height 18
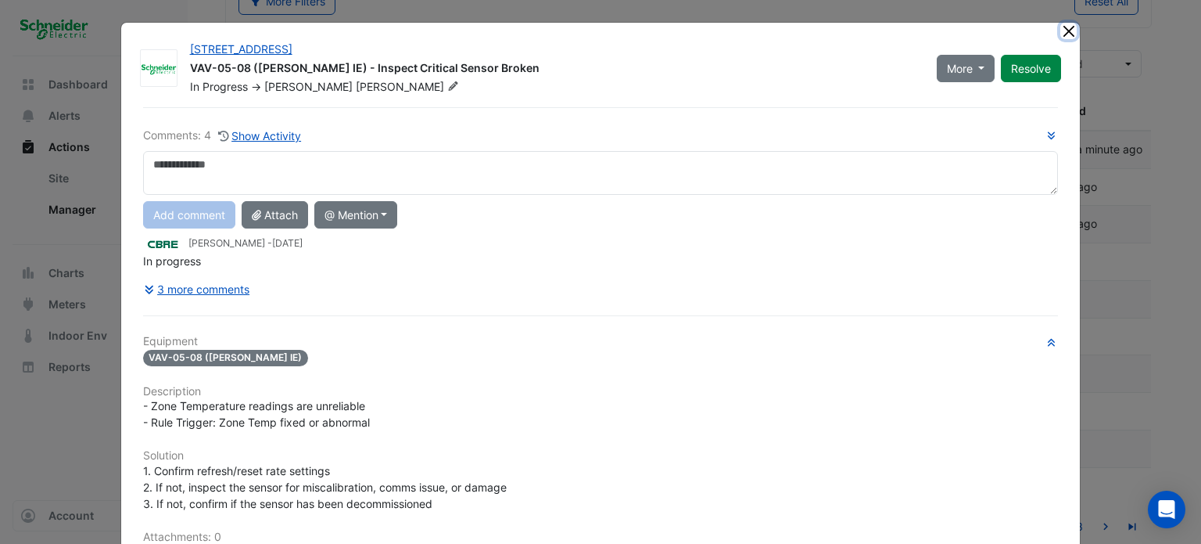
click at [1061, 33] on button "Close" at bounding box center [1069, 31] width 16 height 16
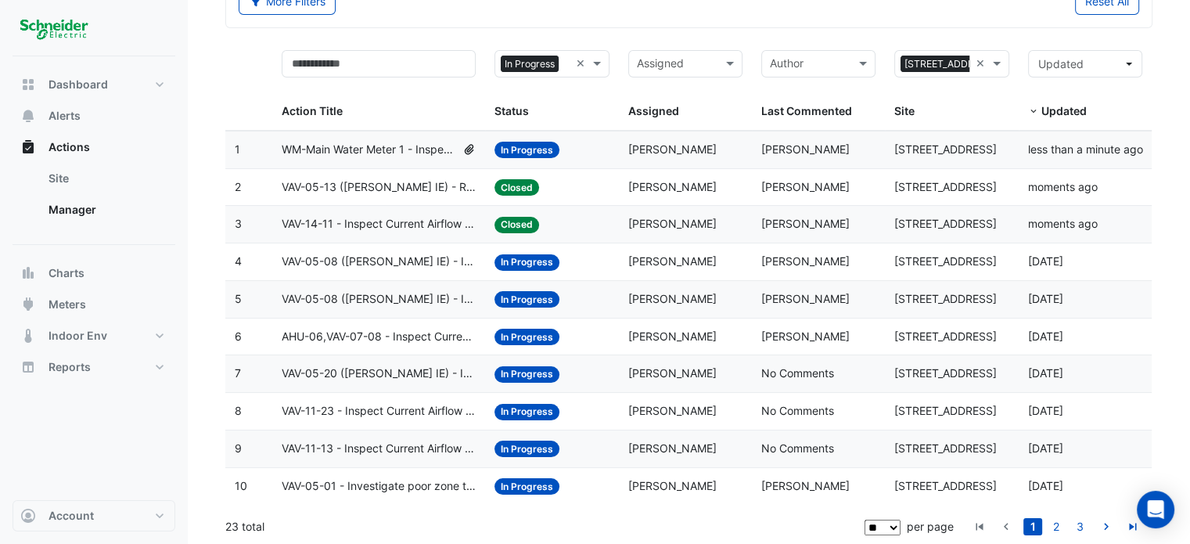
click at [400, 341] on span "AHU-06,VAV-07-08 - Inspect Current Airflow Faulty Sensor" at bounding box center [379, 337] width 195 height 18
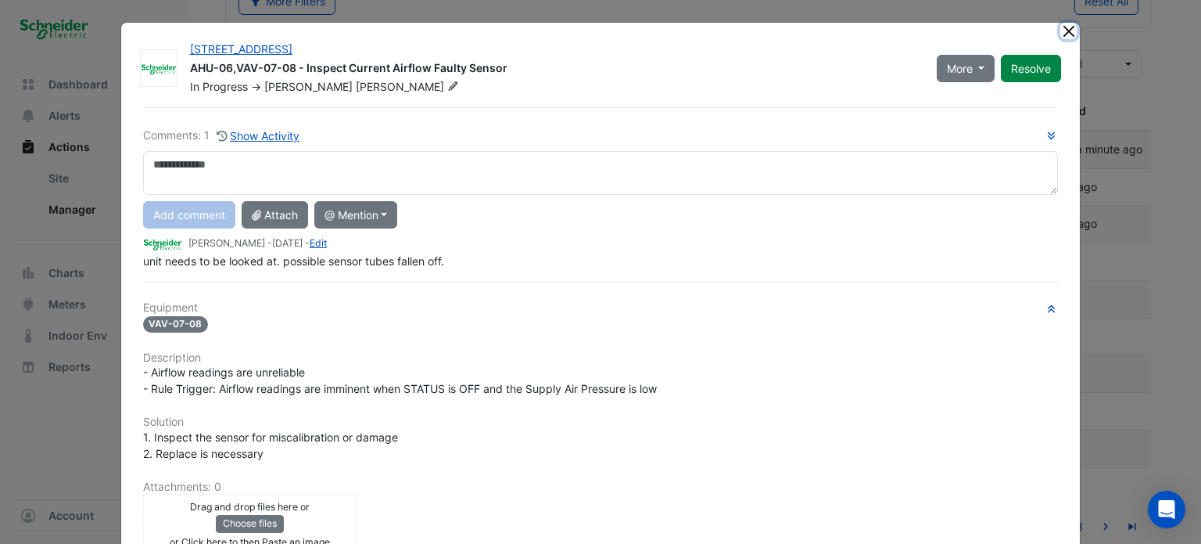
click at [1064, 34] on button "Close" at bounding box center [1069, 31] width 16 height 16
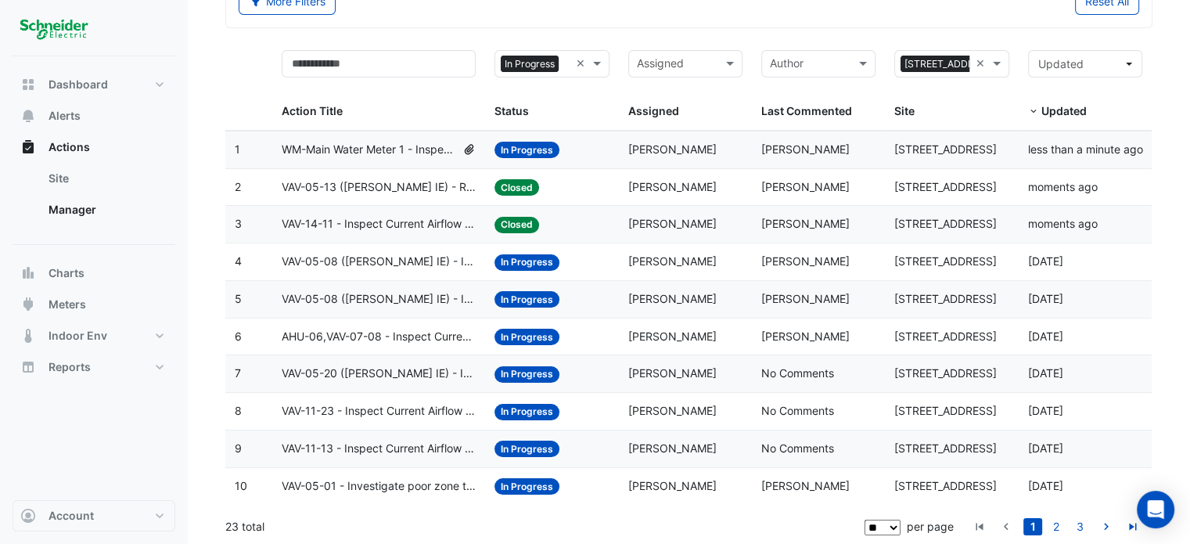
click at [367, 373] on span "VAV-05-20 (NABERS IE) - Inspect Current Airflow Faulty Sensor" at bounding box center [379, 373] width 195 height 18
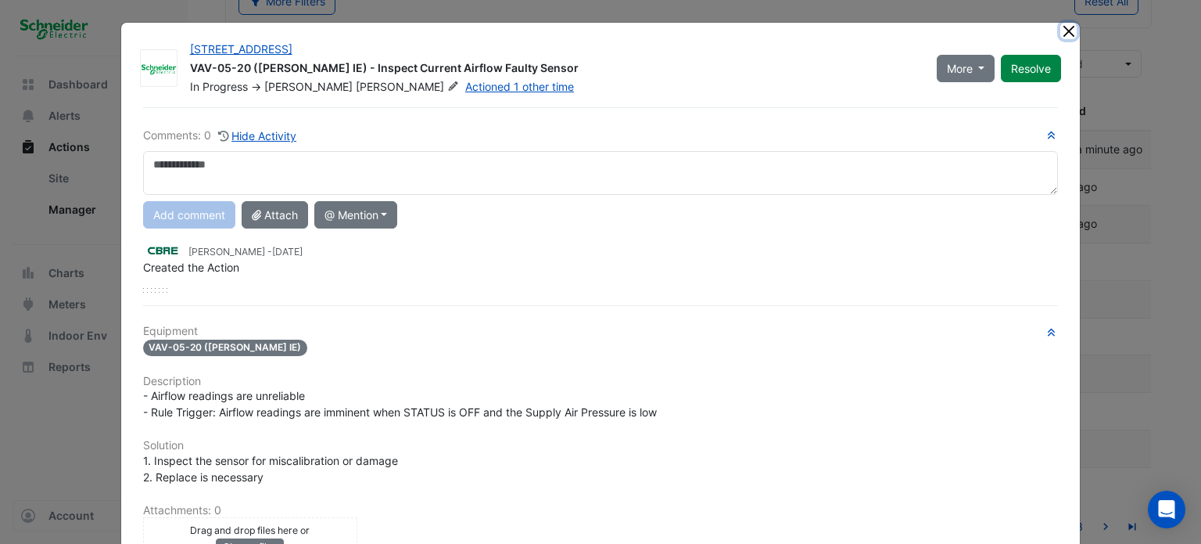
click at [1064, 27] on button "Close" at bounding box center [1069, 31] width 16 height 16
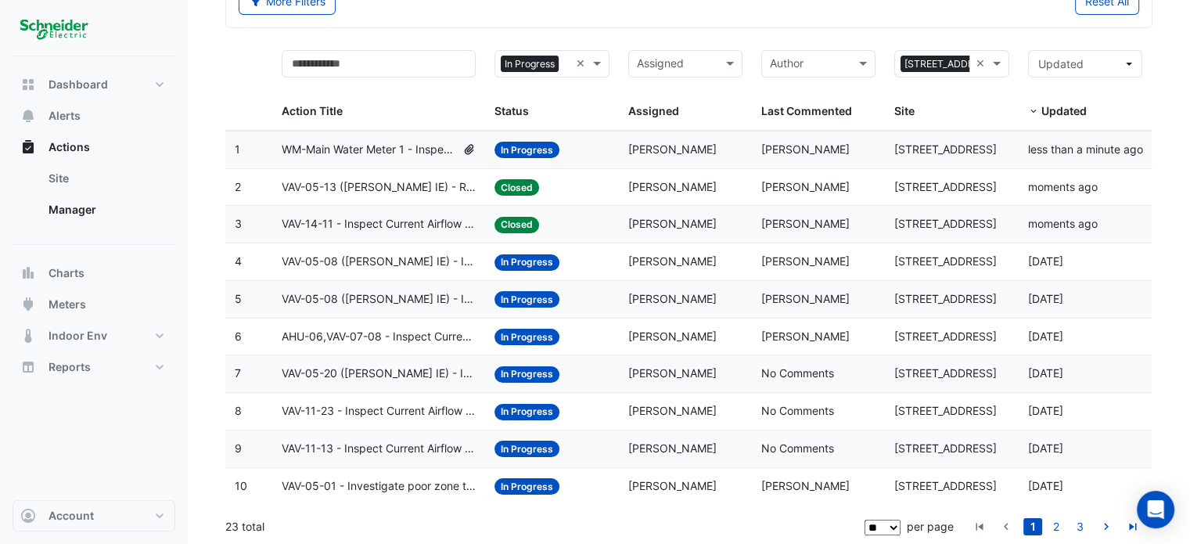
click at [343, 369] on span "VAV-05-20 (NABERS IE) - Inspect Current Airflow Faulty Sensor" at bounding box center [379, 373] width 195 height 18
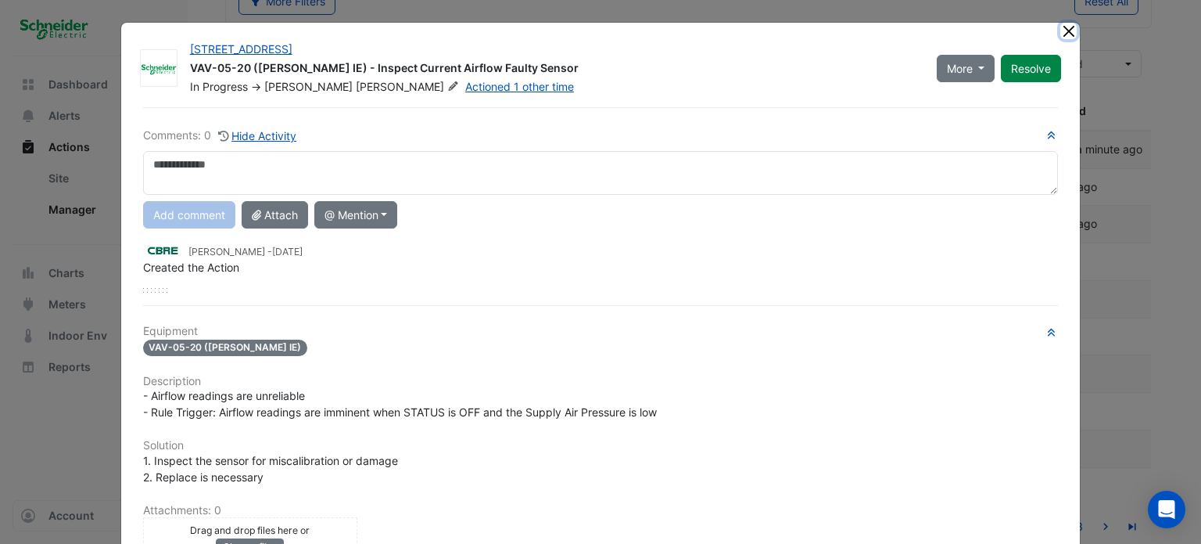
click at [1062, 32] on button "Close" at bounding box center [1069, 31] width 16 height 16
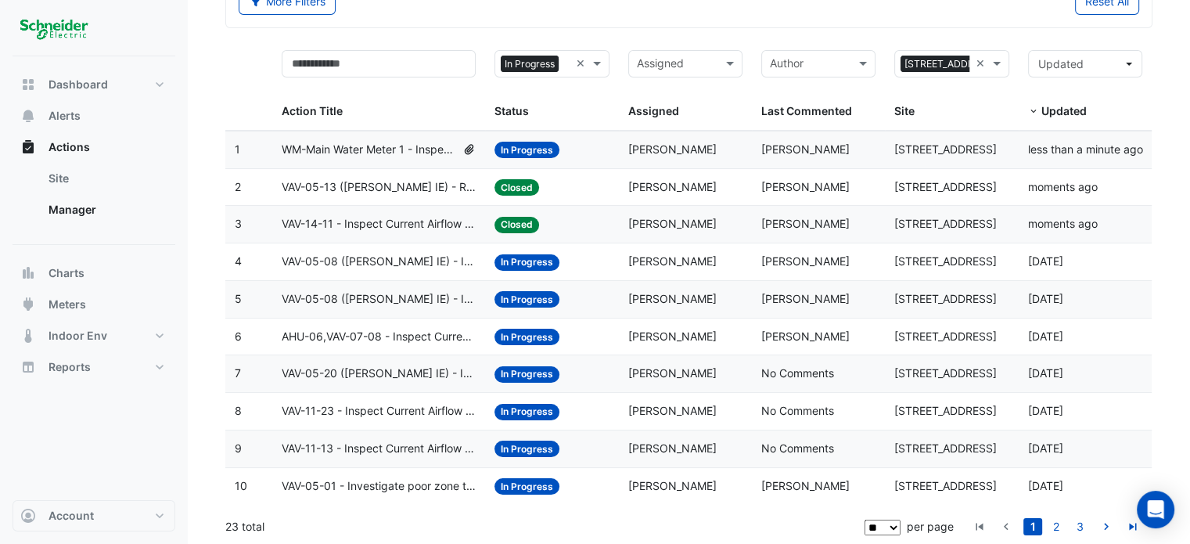
click at [375, 416] on span "VAV-11-23 - Inspect Current Airflow Faulty Sensor" at bounding box center [379, 411] width 195 height 18
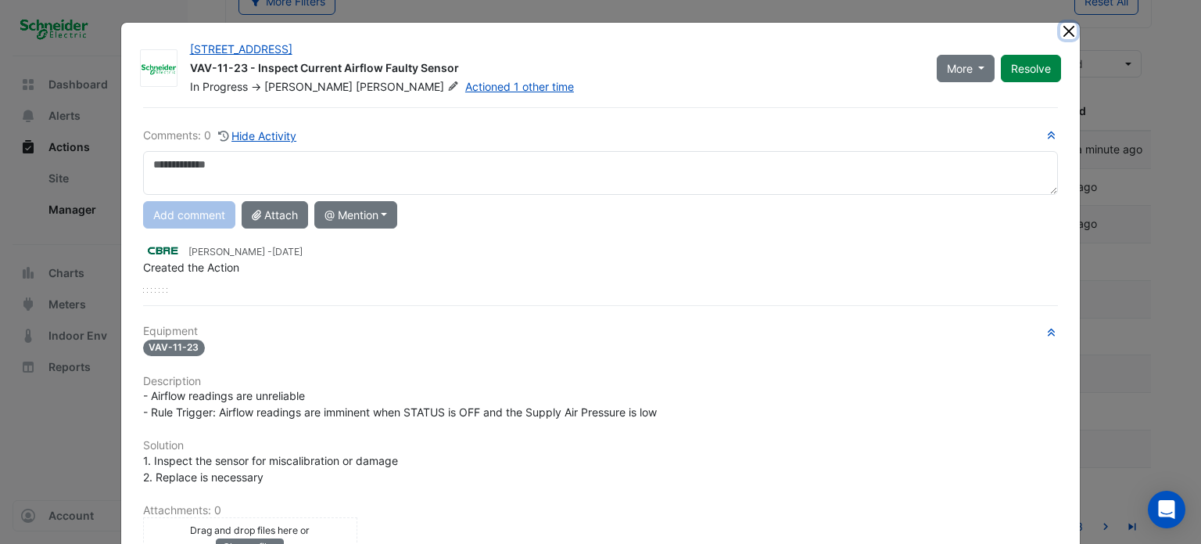
click at [1062, 27] on button "Close" at bounding box center [1069, 31] width 16 height 16
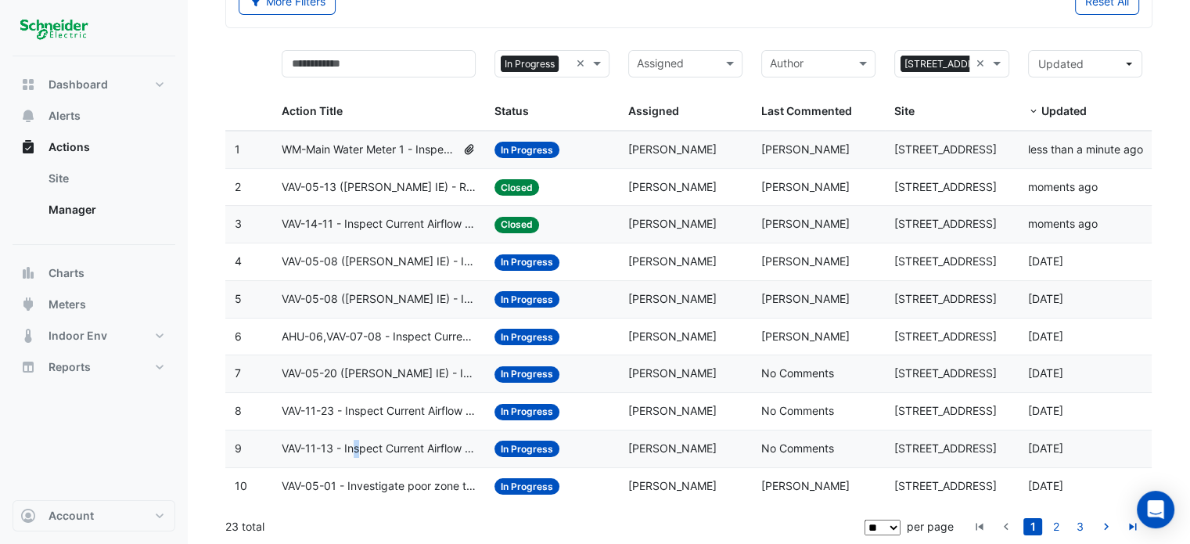
click at [354, 437] on datatable-body-cell "Action Title: VAV-11-13 - Inspect Current Airflow Faulty Sensor" at bounding box center [379, 448] width 214 height 37
click at [372, 447] on span "VAV-11-13 - Inspect Current Airflow Faulty Sensor" at bounding box center [379, 449] width 195 height 18
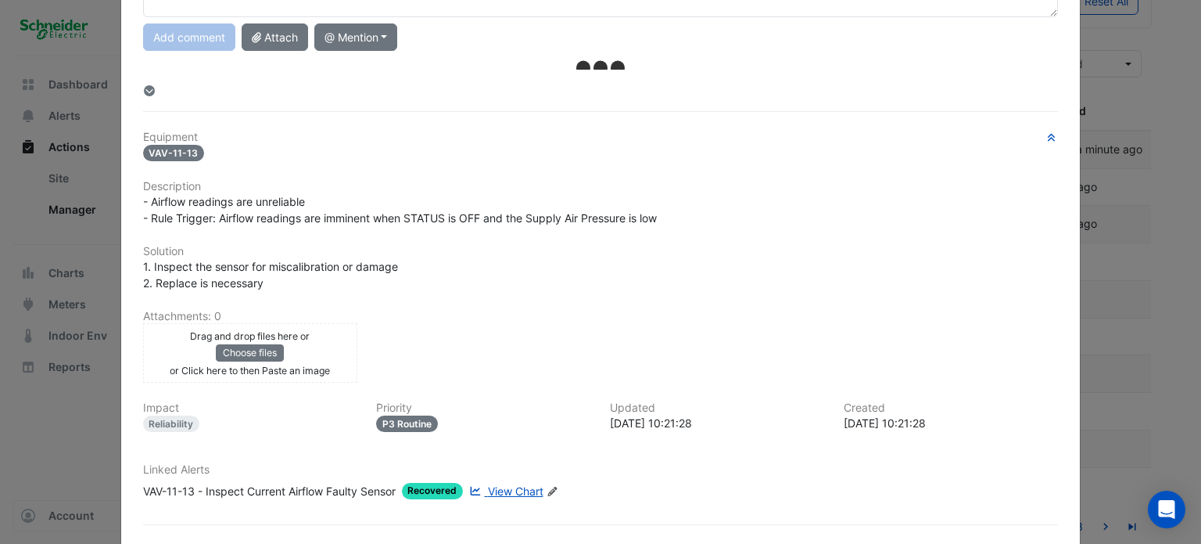
scroll to position [65, 0]
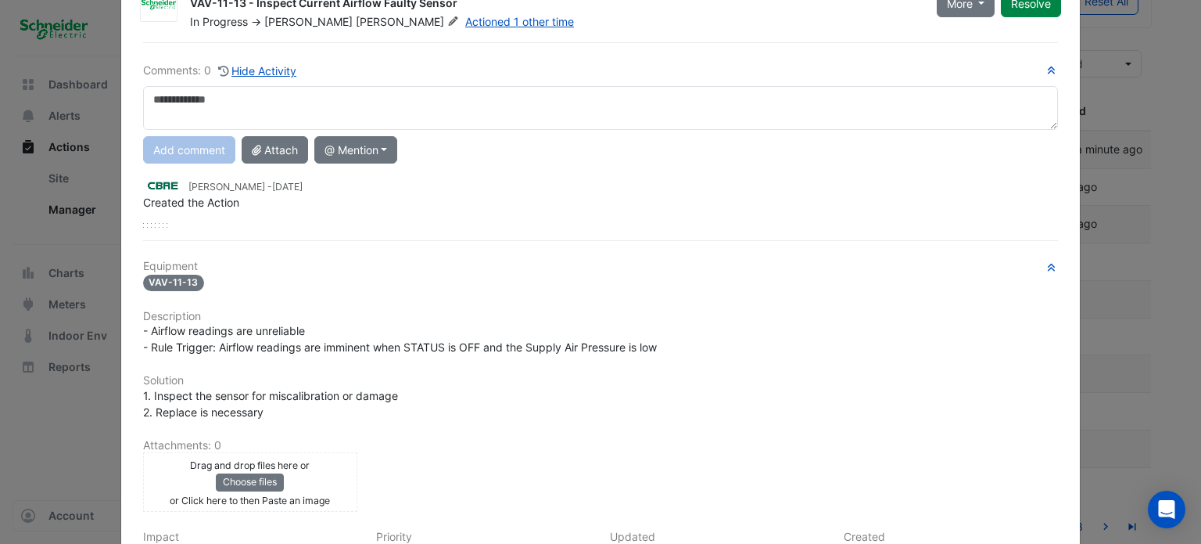
click at [288, 96] on textarea at bounding box center [601, 108] width 916 height 44
type textarea "*********"
click at [175, 150] on button "Add comment" at bounding box center [189, 149] width 92 height 27
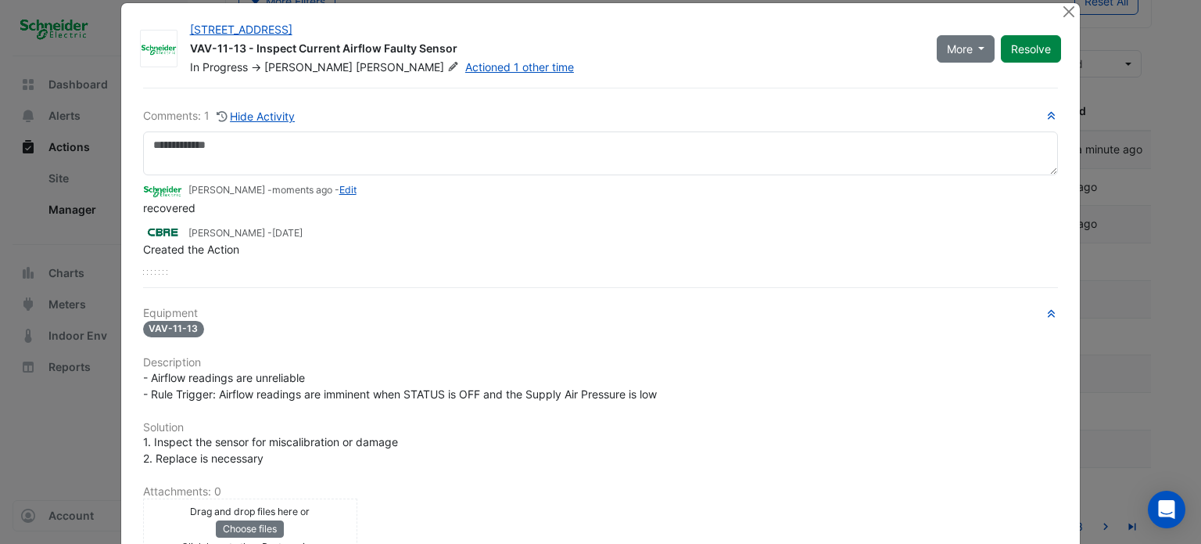
scroll to position [0, 0]
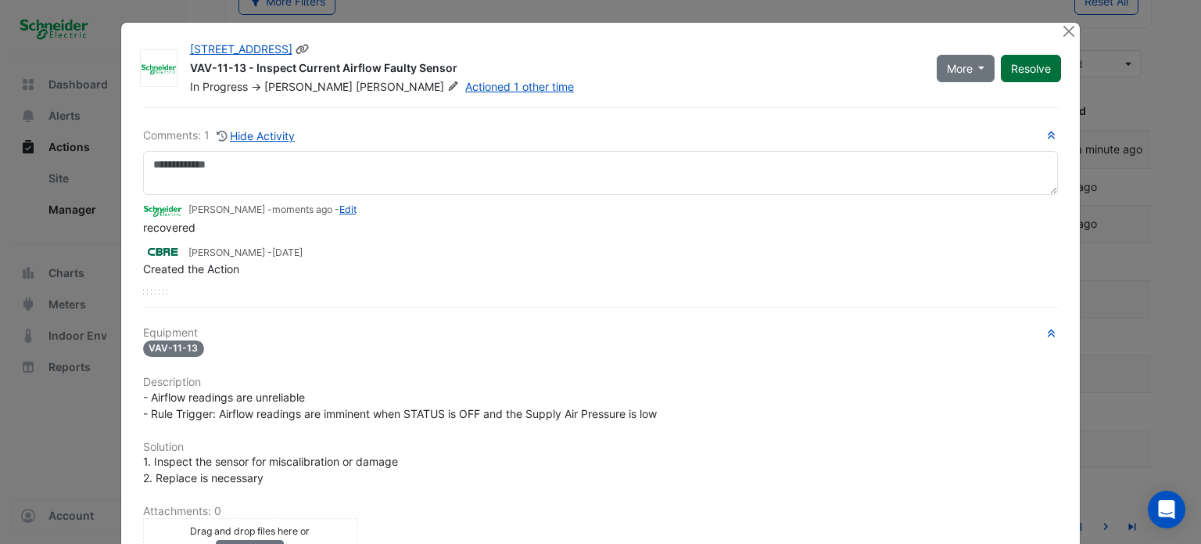
click at [1015, 62] on button "Resolve" at bounding box center [1031, 68] width 60 height 27
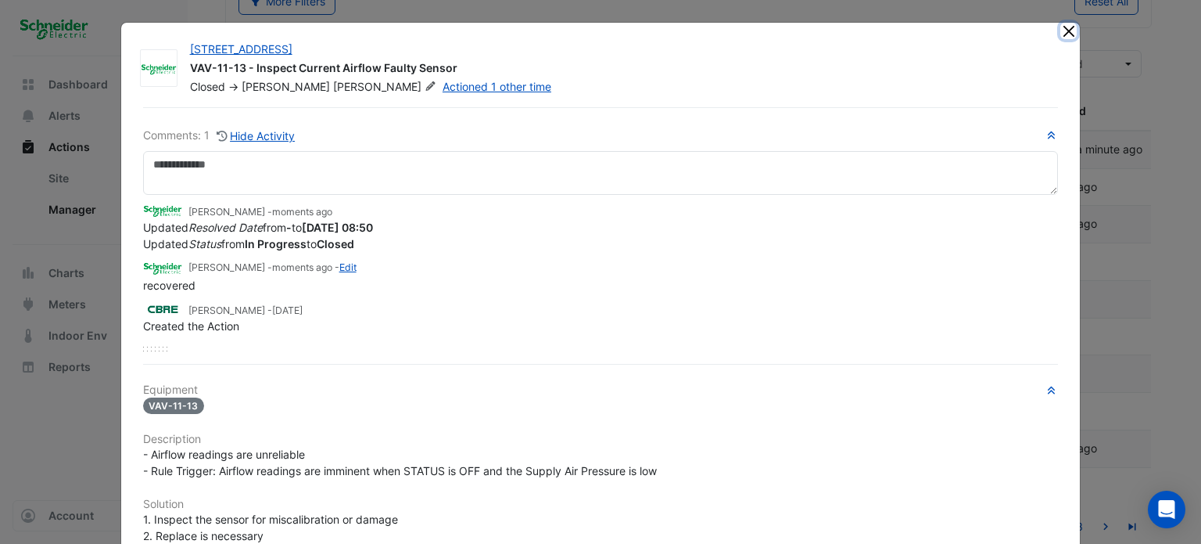
click at [1061, 29] on button "Close" at bounding box center [1069, 31] width 16 height 16
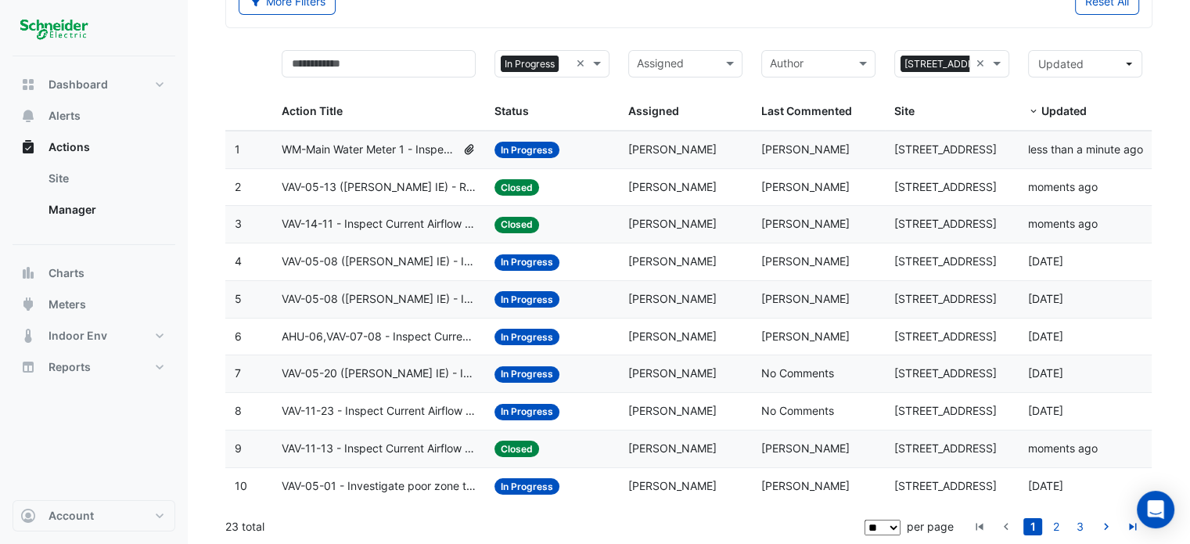
click at [367, 501] on datatable-selection "1 Action Title: WM-Main Water Meter 1 - Inspect Flatlined Water Sub-Meter Statu…" at bounding box center [787, 499] width 1125 height 13
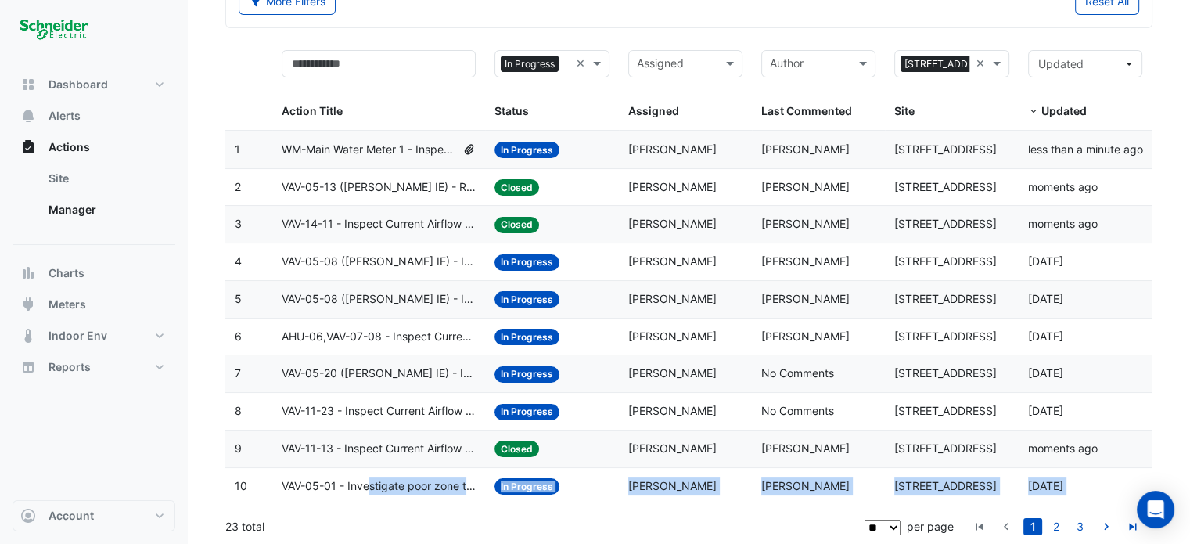
click at [369, 489] on span "VAV-05-01 - Investigate poor zone temp" at bounding box center [379, 486] width 195 height 18
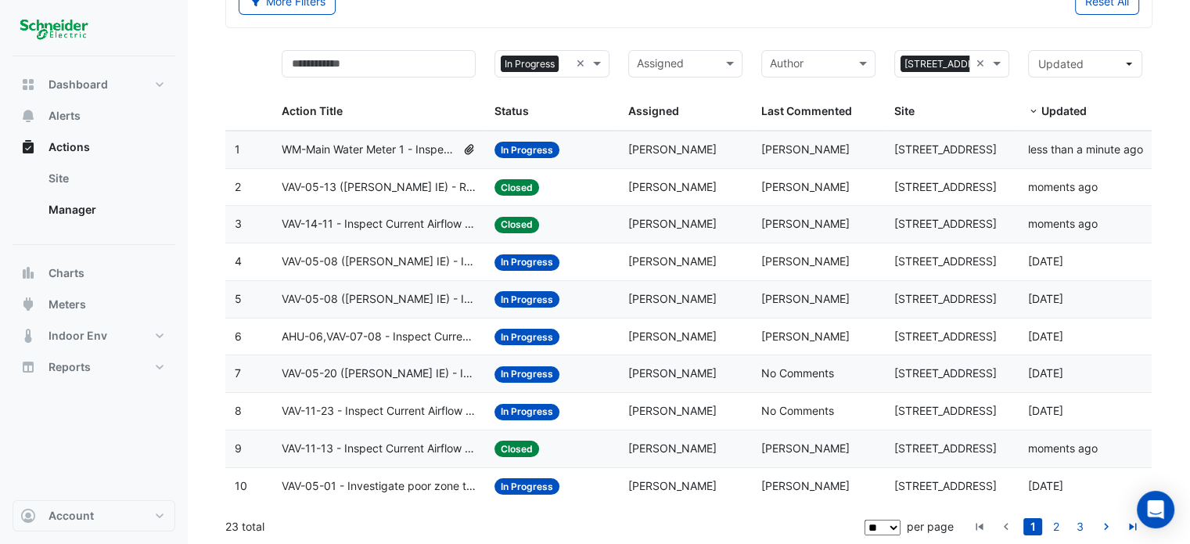
click at [416, 480] on span "VAV-05-01 - Investigate poor zone temp" at bounding box center [379, 486] width 195 height 18
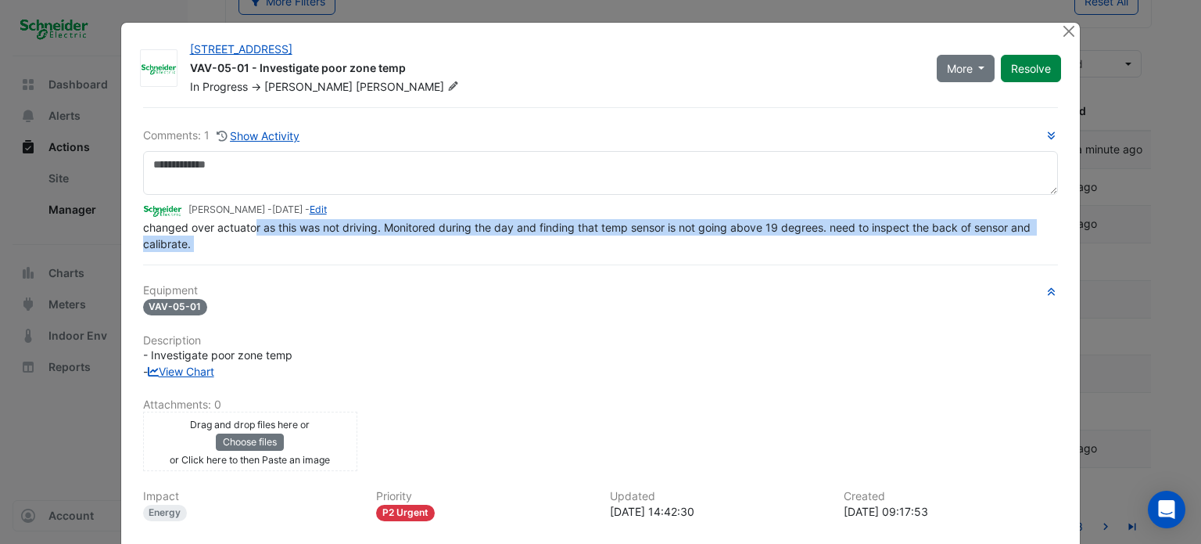
drag, startPoint x: 250, startPoint y: 260, endPoint x: 399, endPoint y: 258, distance: 148.6
click at [399, 258] on div "Comments: 1 Show Activity Claudio Campos - 2 months and 13 days ago - Edit chan…" at bounding box center [601, 383] width 935 height 553
click at [467, 239] on div "changed over actuator as this was not driving. Monitored during the day and fin…" at bounding box center [601, 235] width 916 height 33
click at [529, 229] on span "changed over actuator as this was not driving. Monitored during the day and fin…" at bounding box center [588, 236] width 891 height 30
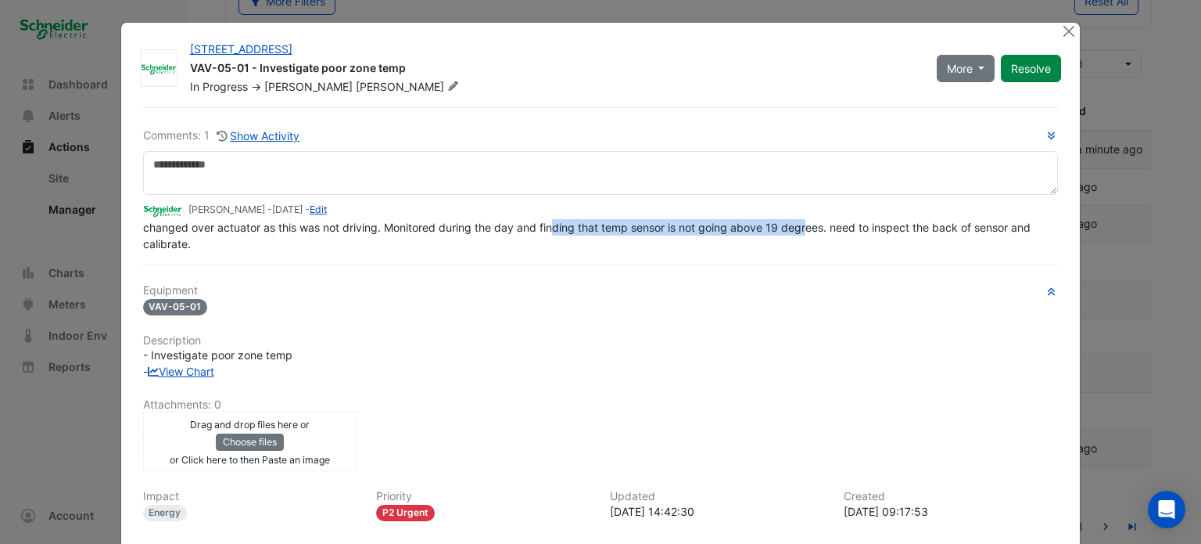
drag, startPoint x: 585, startPoint y: 226, endPoint x: 806, endPoint y: 224, distance: 221.4
click at [805, 225] on span "changed over actuator as this was not driving. Monitored during the day and fin…" at bounding box center [588, 236] width 891 height 30
click at [807, 224] on span "changed over actuator as this was not driving. Monitored during the day and fin…" at bounding box center [588, 236] width 891 height 30
drag, startPoint x: 890, startPoint y: 229, endPoint x: 904, endPoint y: 229, distance: 14.1
click at [902, 229] on span "changed over actuator as this was not driving. Monitored during the day and fin…" at bounding box center [588, 236] width 891 height 30
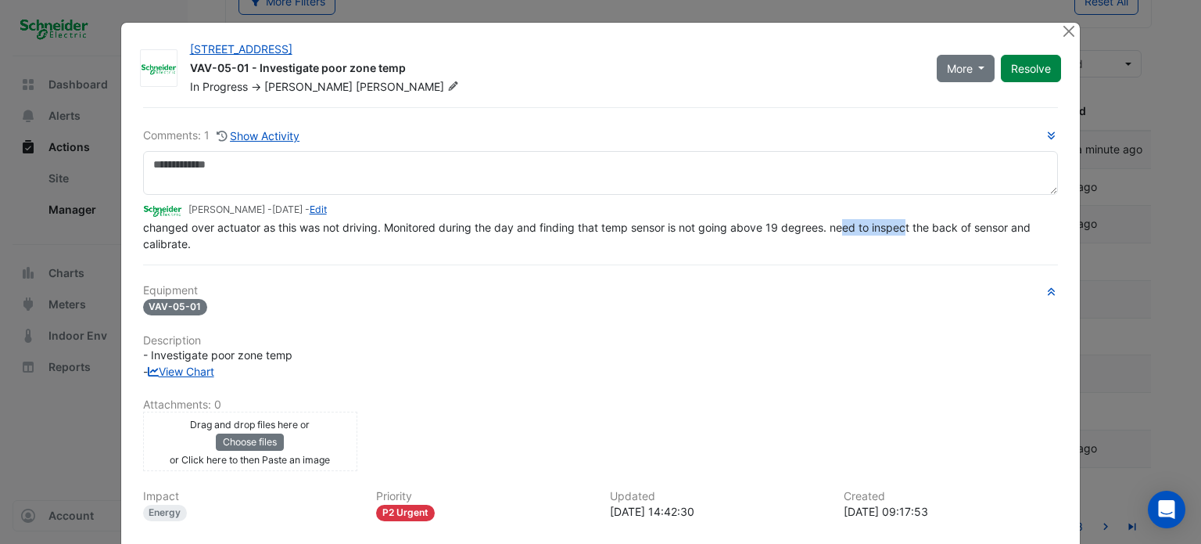
click at [904, 229] on span "changed over actuator as this was not driving. Monitored during the day and fin…" at bounding box center [588, 236] width 891 height 30
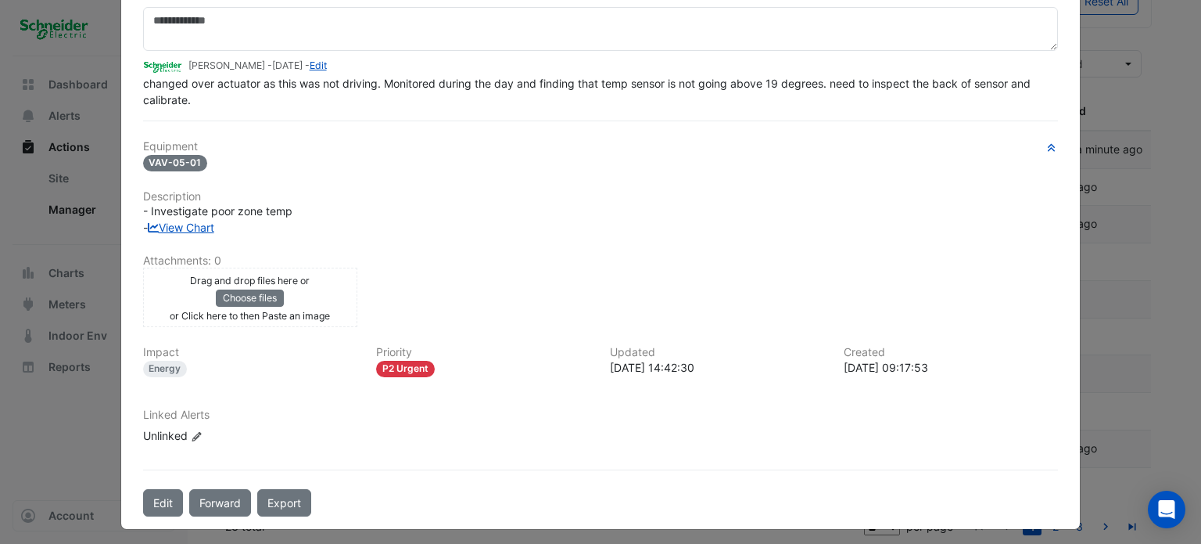
scroll to position [145, 0]
drag, startPoint x: 647, startPoint y: 353, endPoint x: 716, endPoint y: 336, distance: 71.7
click at [716, 336] on div "Equipment VAV-05-01 Description - Investigate poor zone temp - View Chart Attac…" at bounding box center [601, 297] width 916 height 316
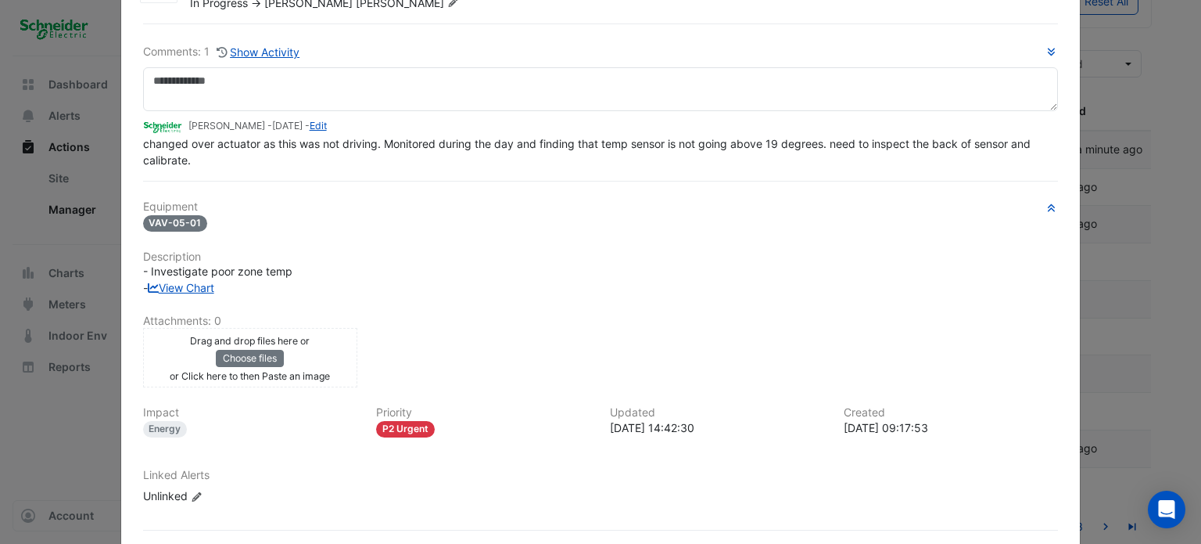
scroll to position [0, 0]
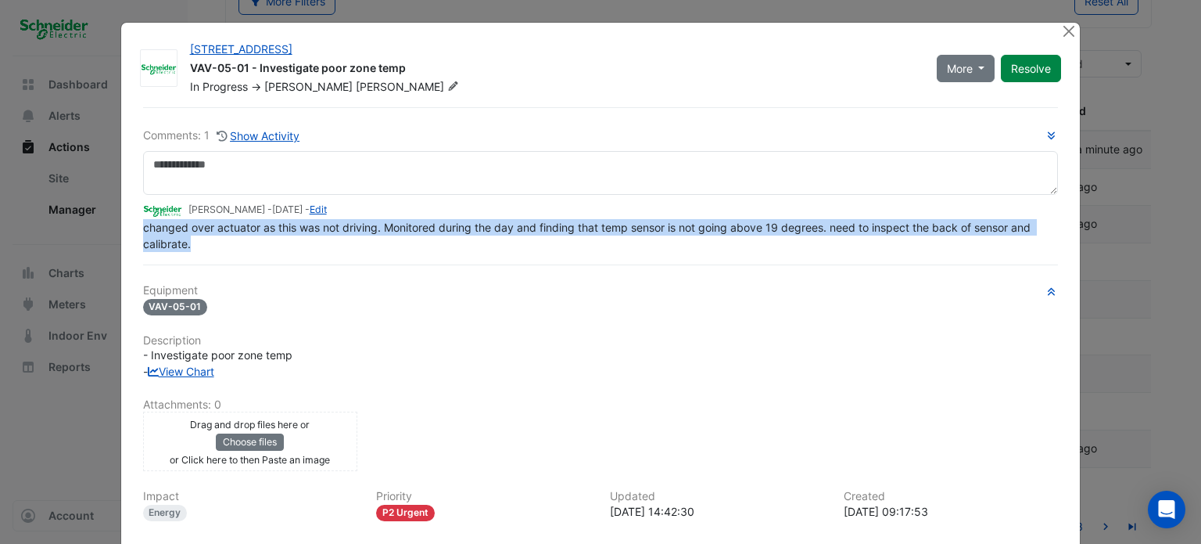
drag, startPoint x: 132, startPoint y: 224, endPoint x: 222, endPoint y: 246, distance: 92.6
click at [219, 246] on div "Comments: 1 Show Activity Claudio Campos - 2 months and 13 days ago - Edit chan…" at bounding box center [601, 383] width 935 height 553
click at [223, 246] on div "changed over actuator as this was not driving. Monitored during the day and fin…" at bounding box center [601, 235] width 916 height 33
click at [232, 243] on div "changed over actuator as this was not driving. Monitored during the day and fin…" at bounding box center [601, 235] width 916 height 33
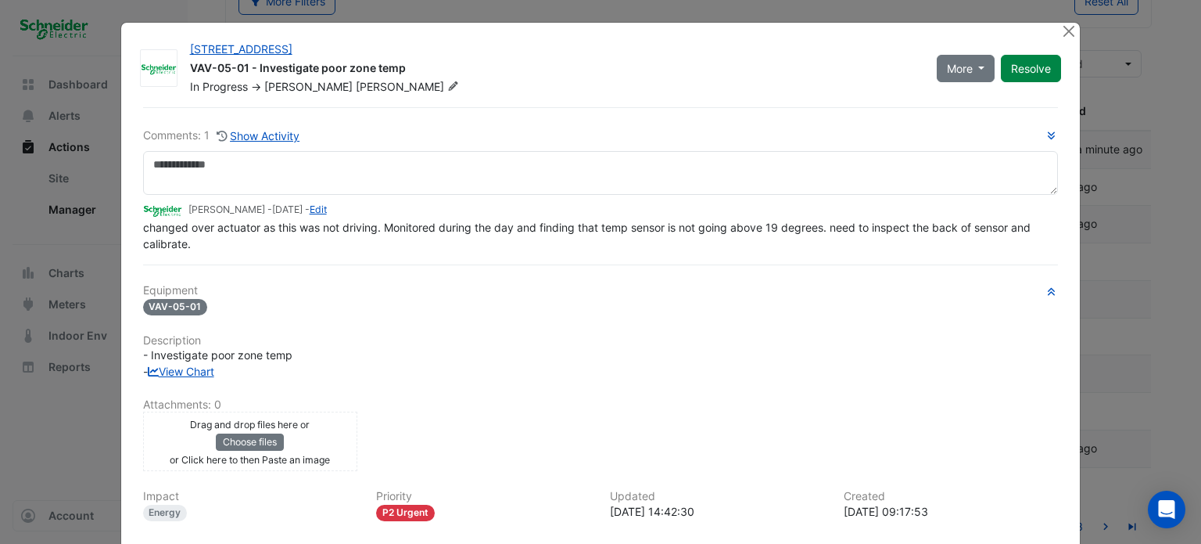
drag, startPoint x: 232, startPoint y: 243, endPoint x: 241, endPoint y: 241, distance: 8.9
click at [232, 243] on div "changed over actuator as this was not driving. Monitored during the day and fin…" at bounding box center [601, 235] width 916 height 33
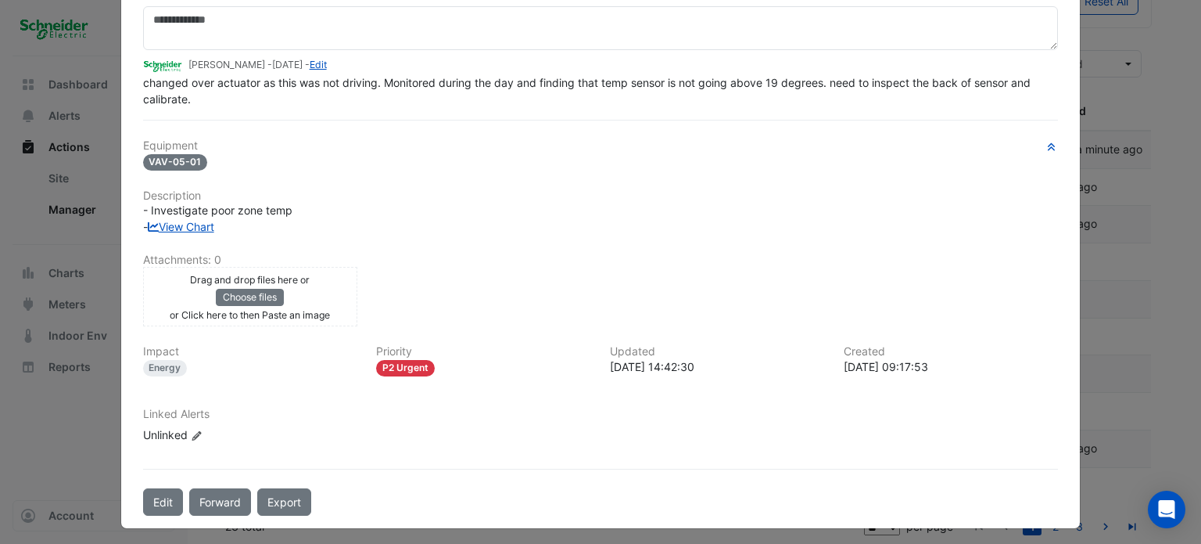
drag, startPoint x: 599, startPoint y: 422, endPoint x: 228, endPoint y: 396, distance: 372.5
click at [228, 396] on div "Equipment VAV-05-01 Description - Investigate poor zone temp - View Chart Attac…" at bounding box center [601, 297] width 916 height 316
drag, startPoint x: 228, startPoint y: 396, endPoint x: 239, endPoint y: 392, distance: 11.6
click at [228, 396] on div "Equipment VAV-05-01 Description - Investigate poor zone temp - View Chart Attac…" at bounding box center [601, 297] width 916 height 316
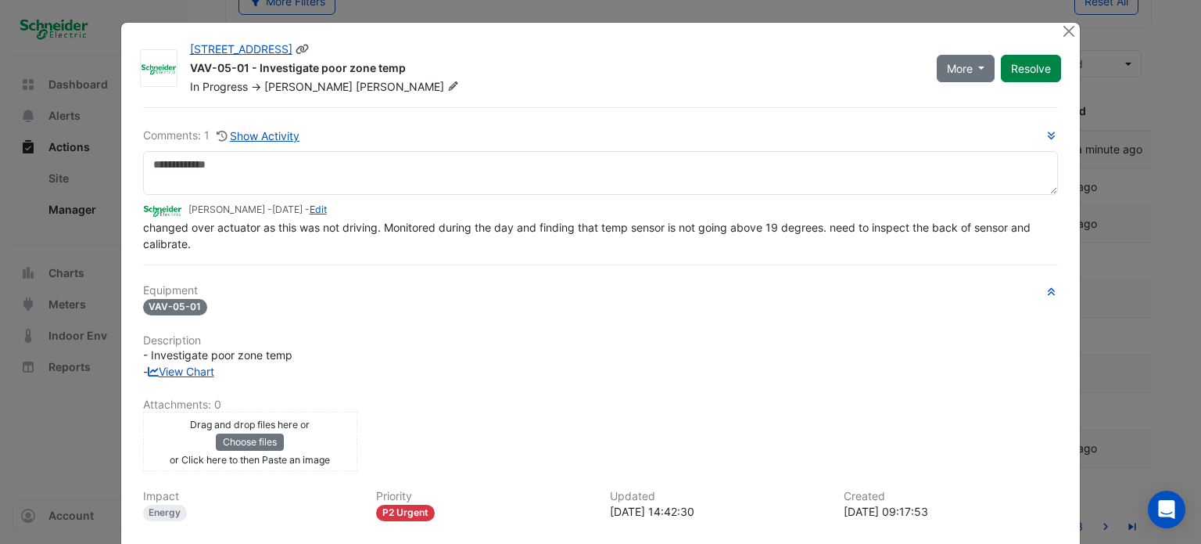
drag, startPoint x: 336, startPoint y: 65, endPoint x: 394, endPoint y: 65, distance: 58.7
click at [394, 65] on div "VAV-05-01 - Investigate poor zone temp" at bounding box center [554, 69] width 728 height 19
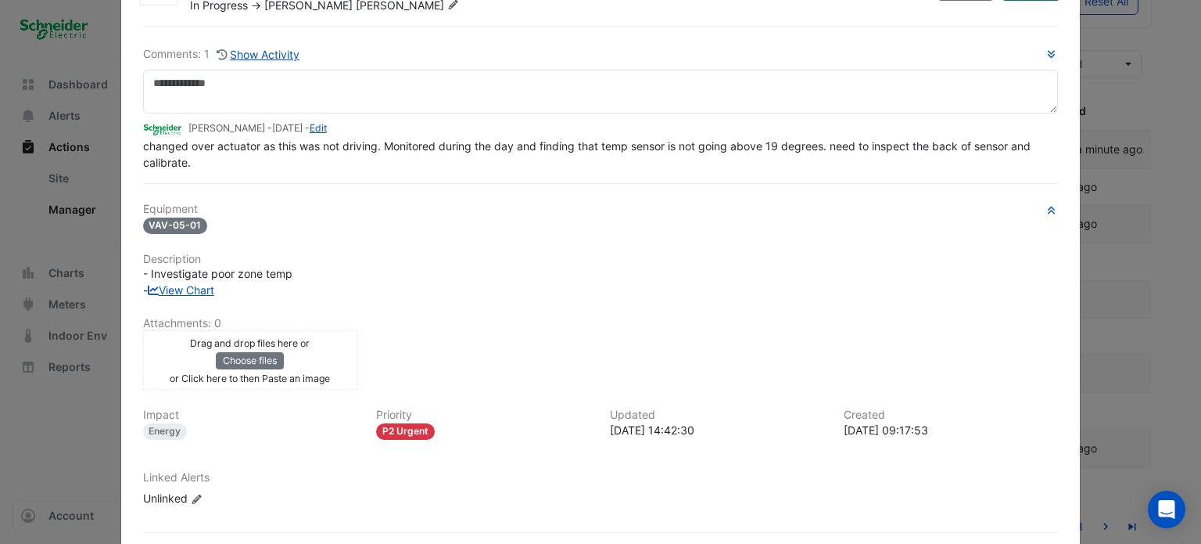
scroll to position [145, 0]
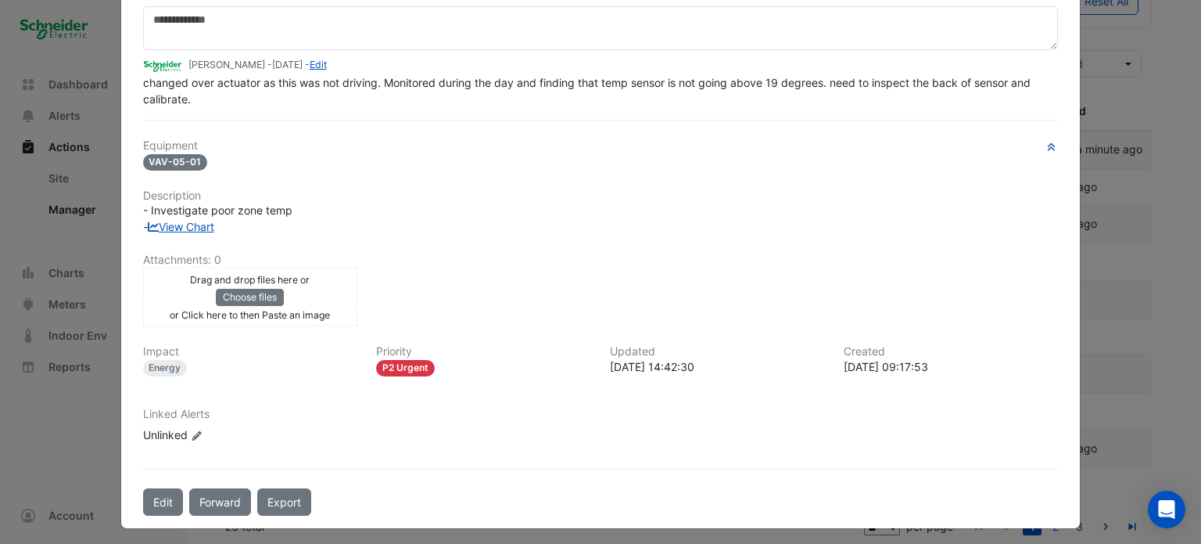
drag, startPoint x: 163, startPoint y: 410, endPoint x: 967, endPoint y: 415, distance: 804.1
click at [967, 415] on div "Linked Alerts Unlinked Edit Linked Alerts" at bounding box center [601, 425] width 935 height 36
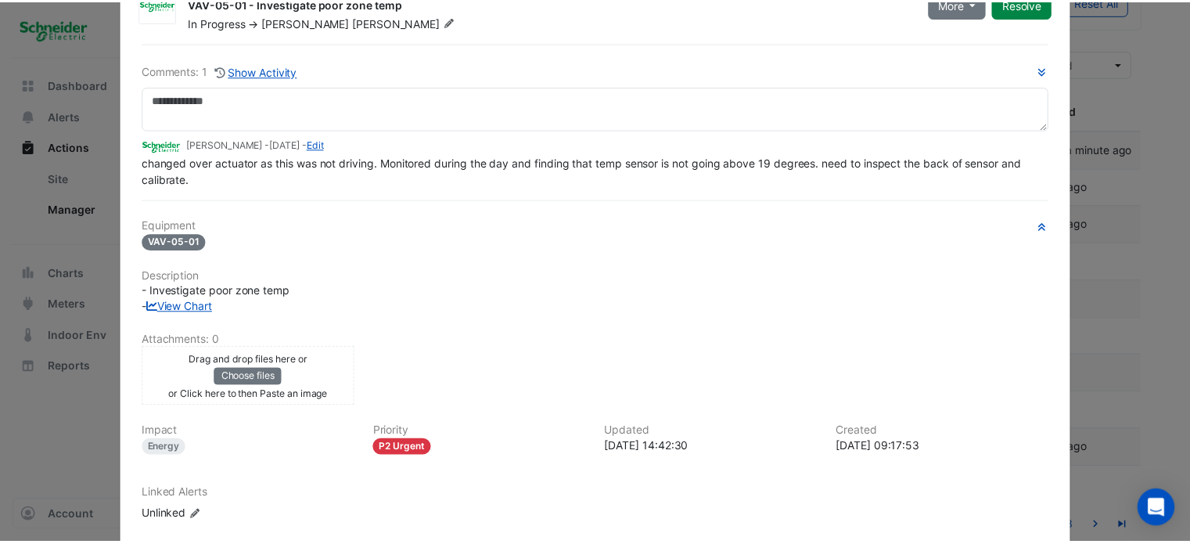
scroll to position [0, 0]
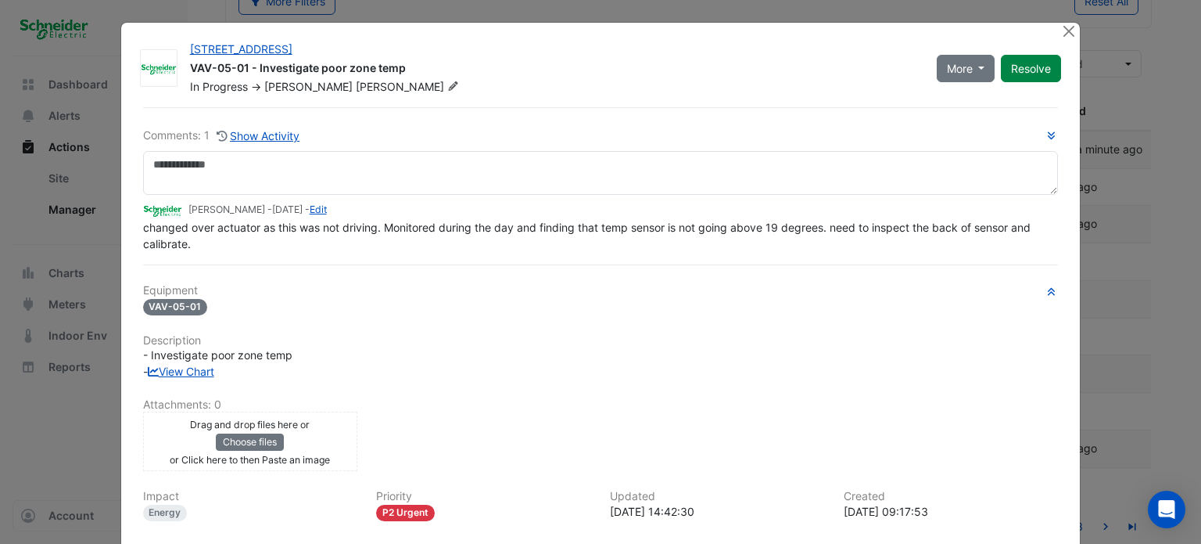
click at [203, 378] on div "Equipment VAV-05-01 Description - Investigate poor zone temp - View Chart Attac…" at bounding box center [601, 442] width 916 height 316
click at [202, 368] on link "View Chart" at bounding box center [181, 370] width 66 height 13
click at [82, 117] on ngb-modal-window "11-33 Exhibition Street VAV-05-01 - Investigate poor zone temp In Progress -> C…" at bounding box center [600, 272] width 1201 height 544
click at [1064, 31] on button "Close" at bounding box center [1069, 31] width 16 height 16
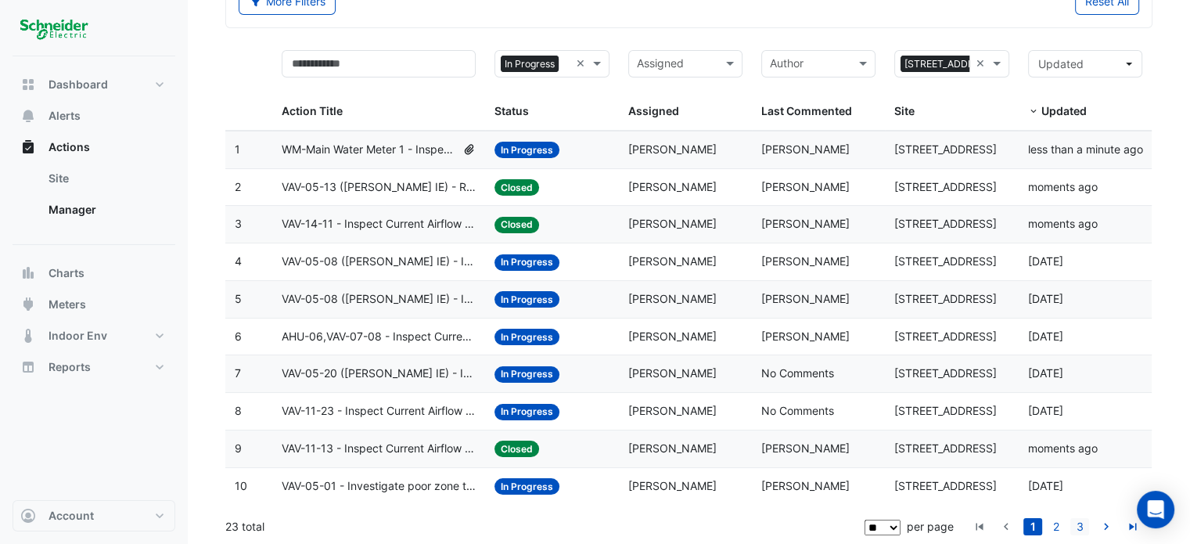
click at [1087, 526] on link "3" at bounding box center [1079, 526] width 19 height 17
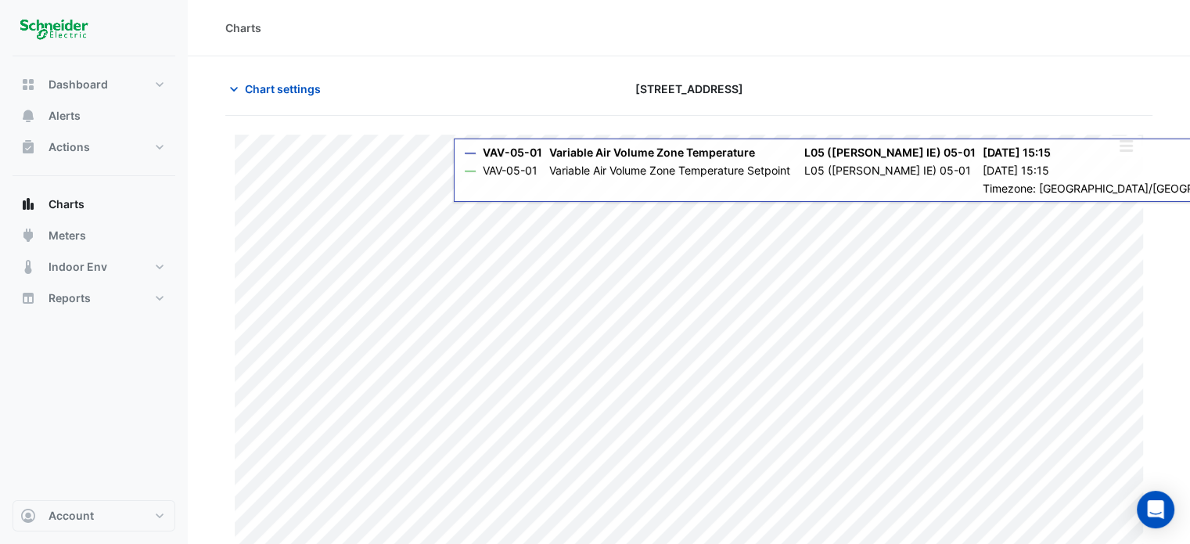
type input "**********"
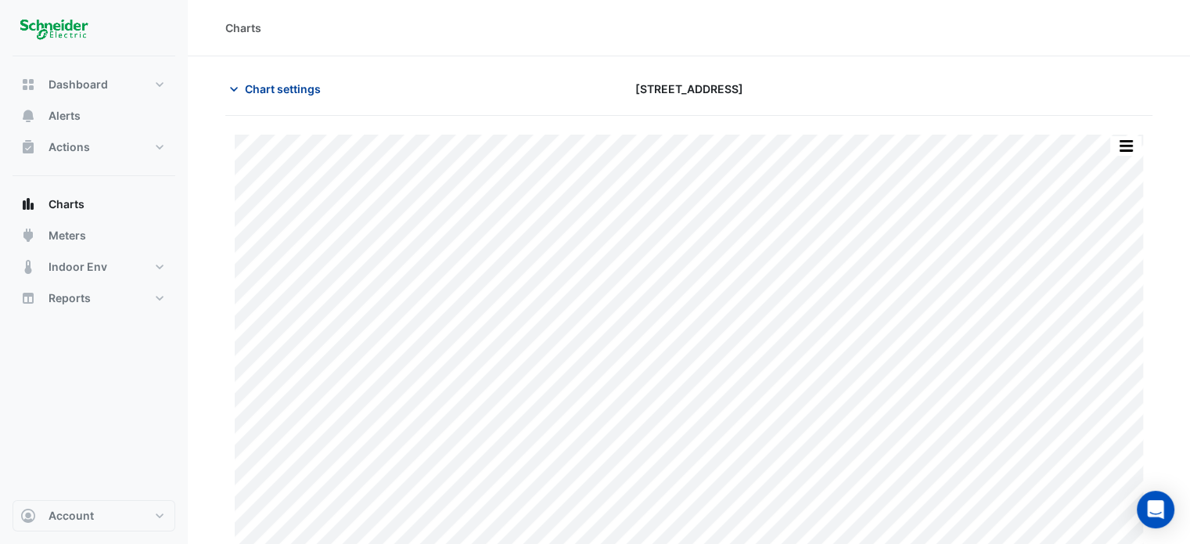
click at [233, 86] on icon "button" at bounding box center [234, 89] width 16 height 16
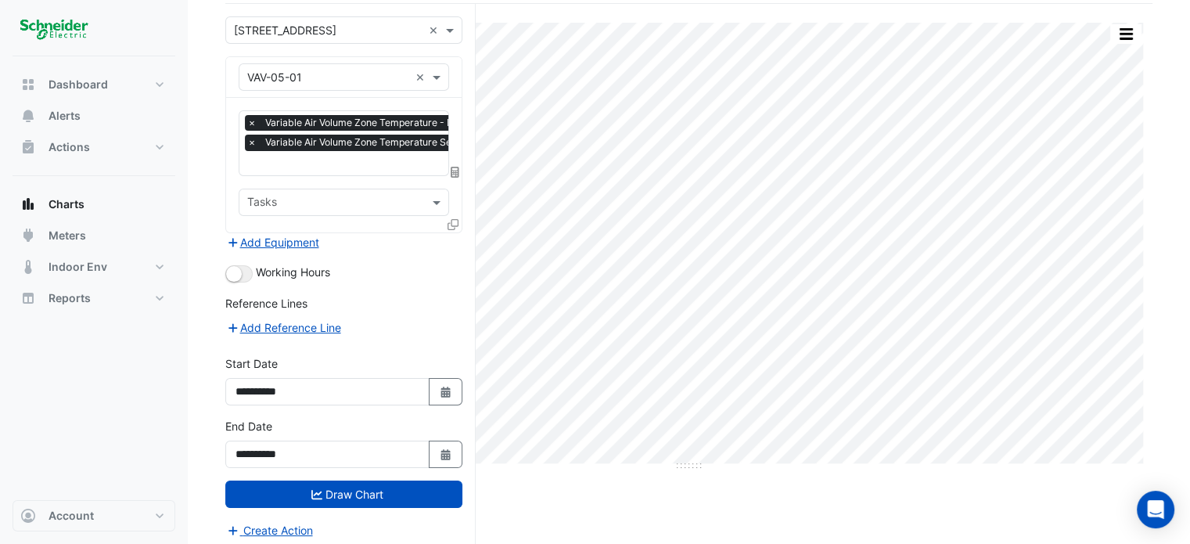
scroll to position [113, 0]
click at [443, 386] on icon "Select Date" at bounding box center [446, 391] width 14 height 11
select select "*"
select select "****"
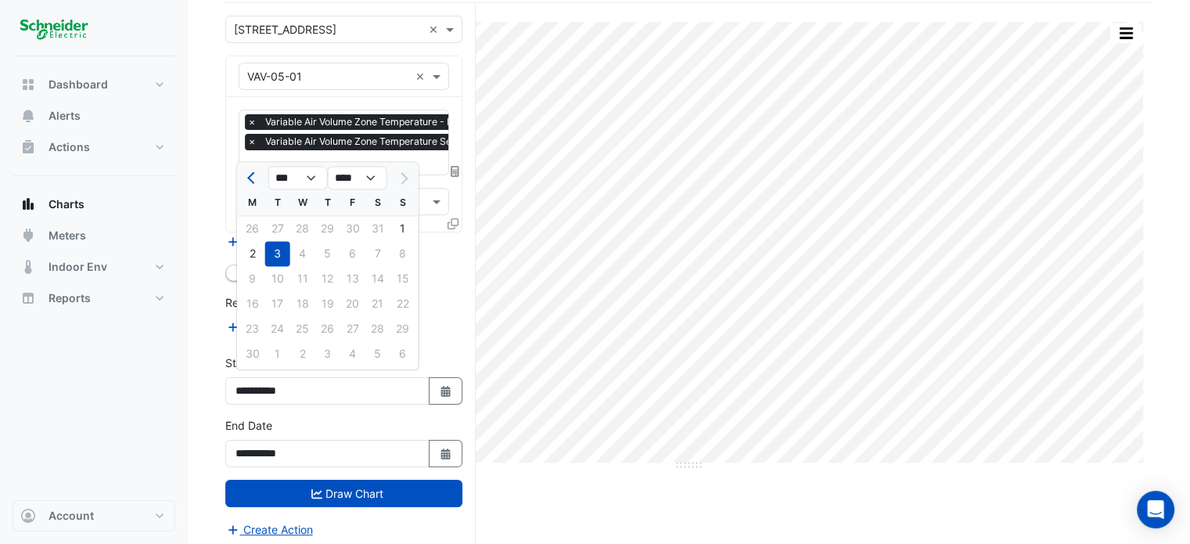
click at [407, 176] on div at bounding box center [402, 177] width 31 height 25
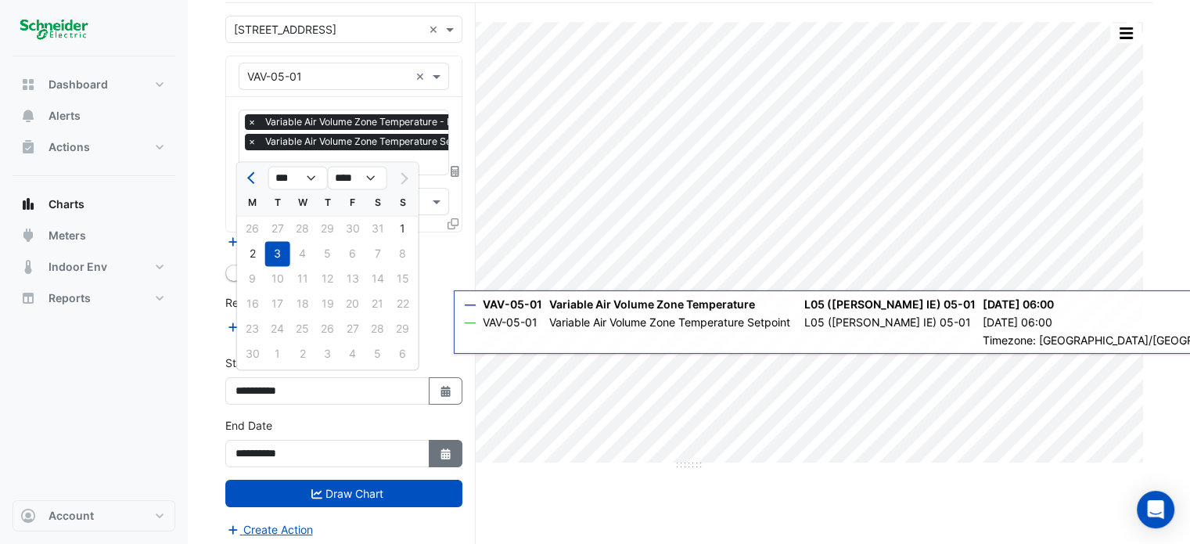
click at [450, 452] on icon "button" at bounding box center [444, 453] width 9 height 11
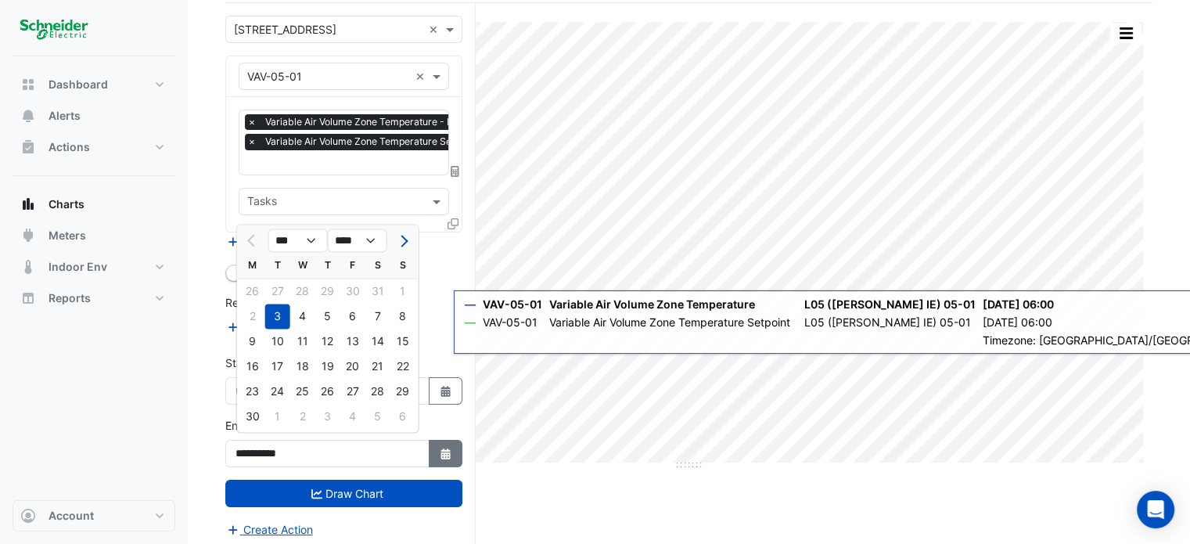
click at [450, 450] on icon "button" at bounding box center [444, 453] width 9 height 11
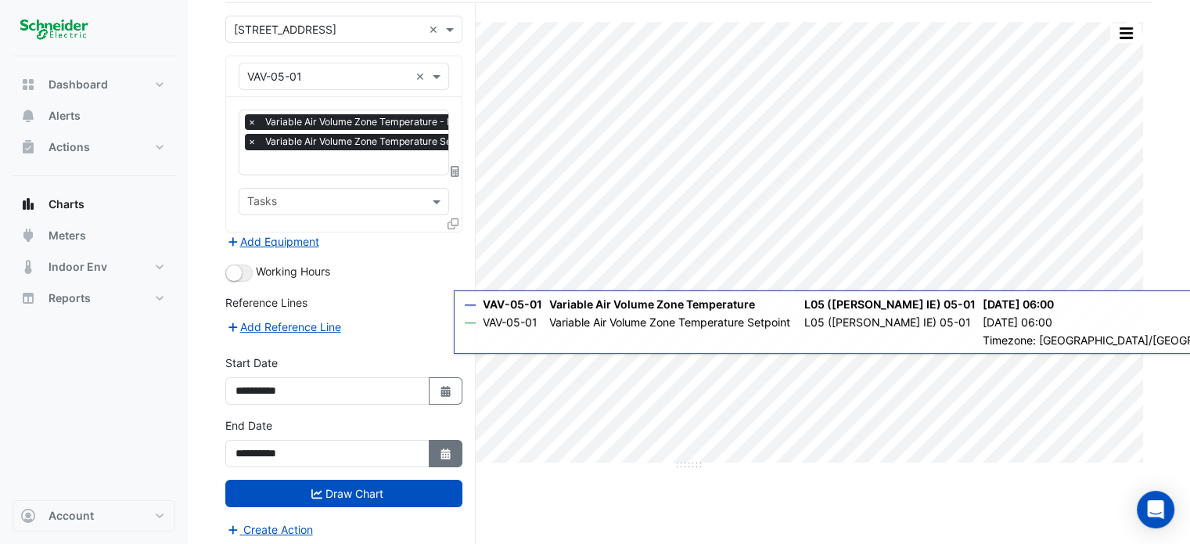
click at [445, 451] on icon "button" at bounding box center [444, 453] width 9 height 11
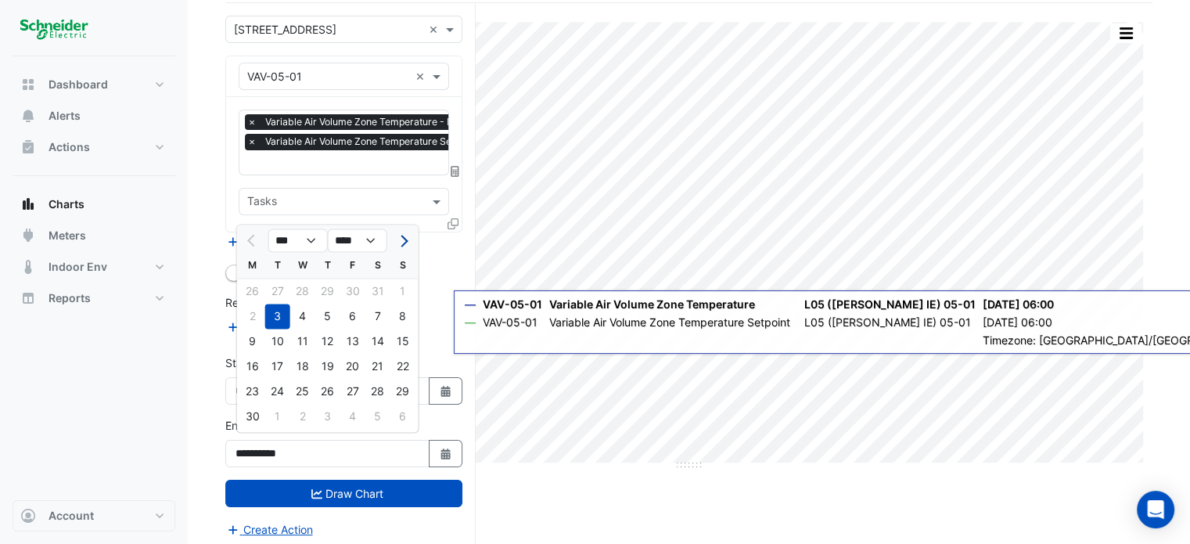
click at [405, 242] on span "Next month" at bounding box center [402, 241] width 12 height 12
click at [252, 243] on span "Previous month" at bounding box center [253, 241] width 12 height 12
select select "*"
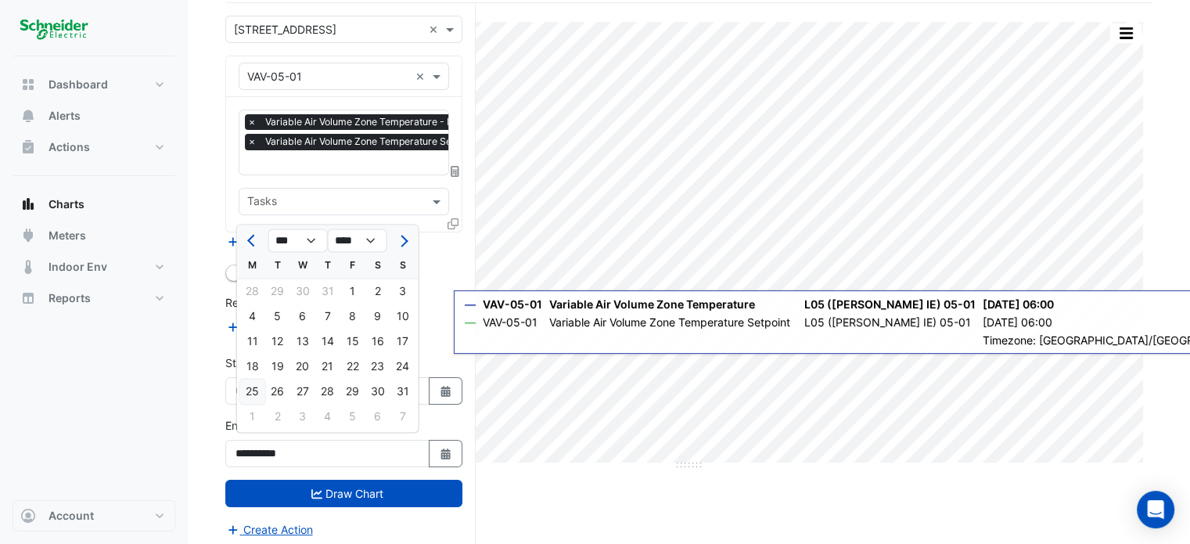
click at [248, 390] on div "25" at bounding box center [252, 391] width 25 height 25
type input "**********"
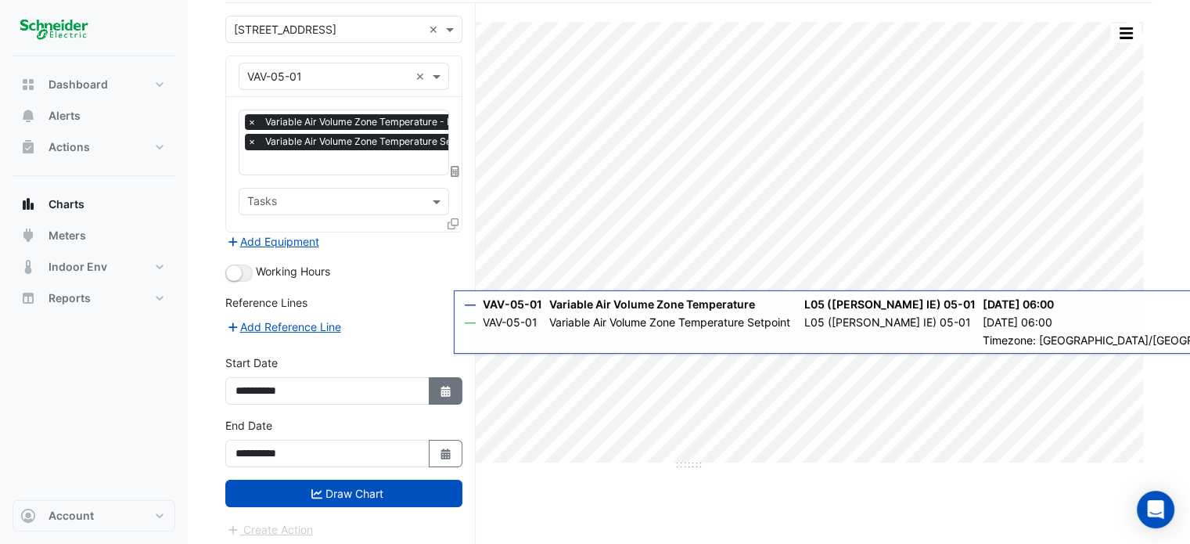
click at [446, 389] on icon "Select Date" at bounding box center [446, 391] width 14 height 11
select select "*"
select select "****"
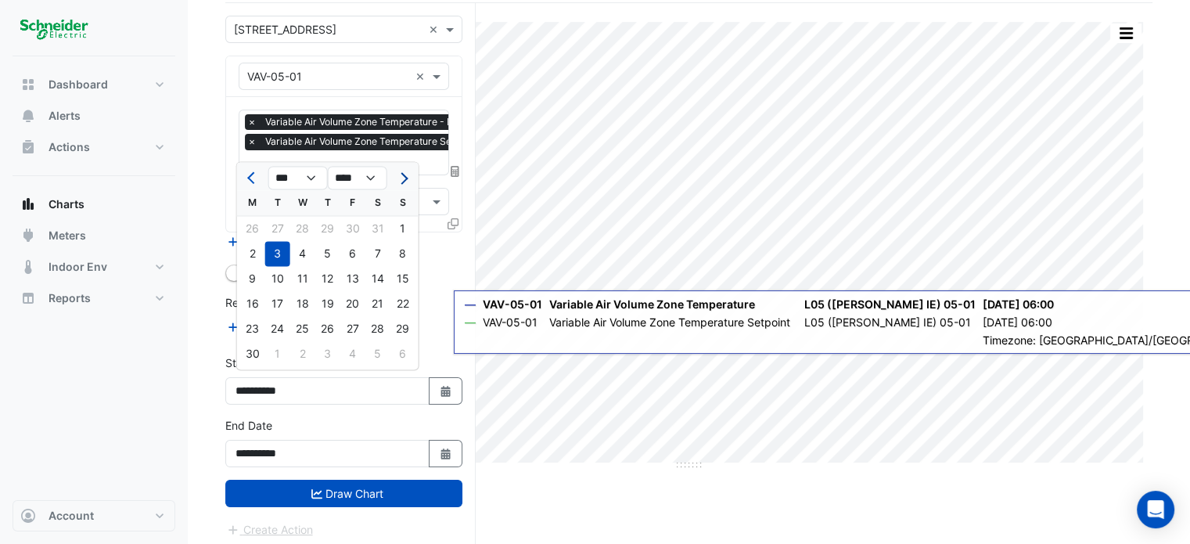
click at [400, 184] on button "Next month" at bounding box center [402, 177] width 19 height 25
select select "*"
click at [400, 184] on div at bounding box center [402, 177] width 31 height 25
click at [253, 257] on div "4" at bounding box center [252, 253] width 25 height 25
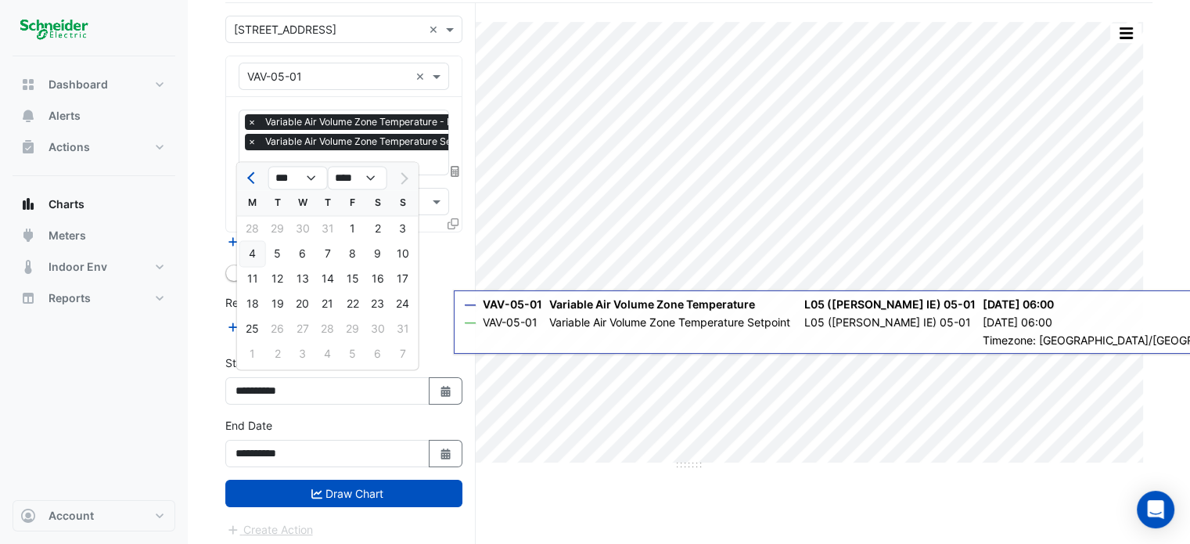
type input "**********"
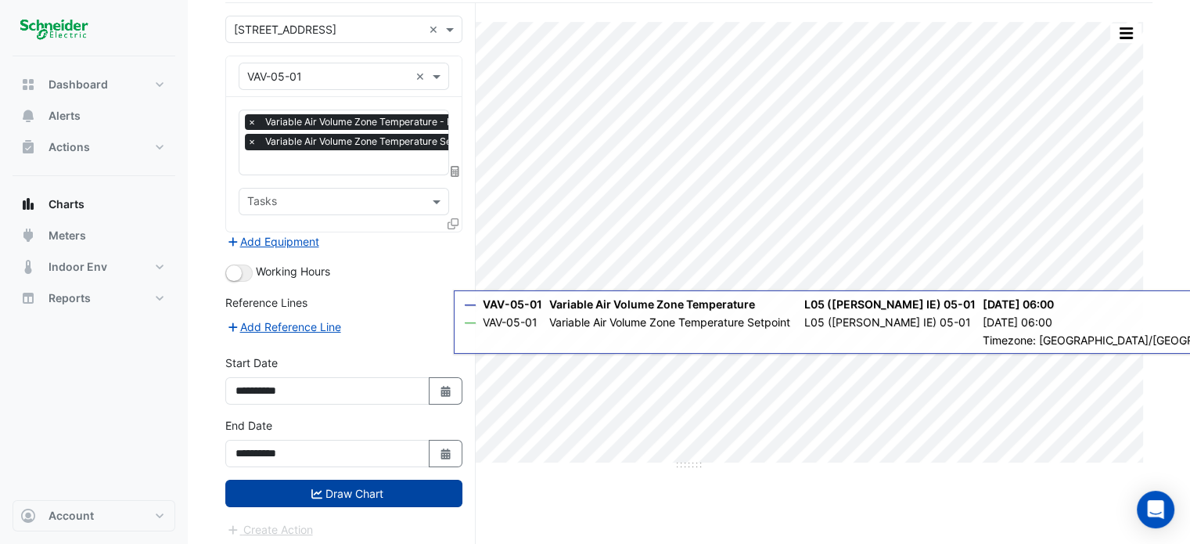
click at [344, 483] on button "Draw Chart" at bounding box center [343, 492] width 237 height 27
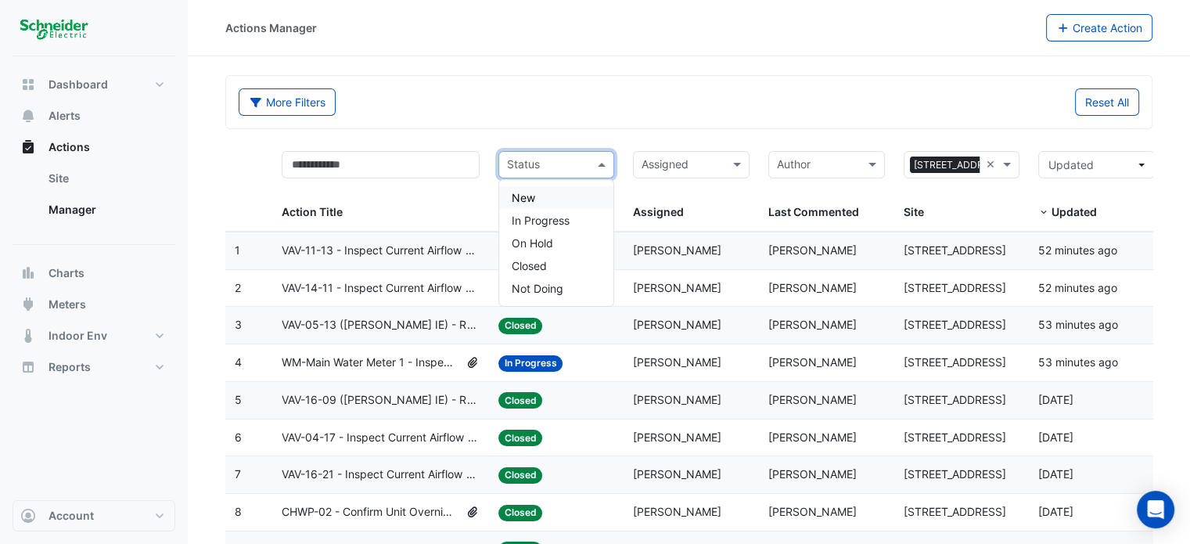
click at [591, 163] on div "Status" at bounding box center [556, 164] width 117 height 27
click at [573, 221] on div "In Progress" at bounding box center [556, 220] width 115 height 23
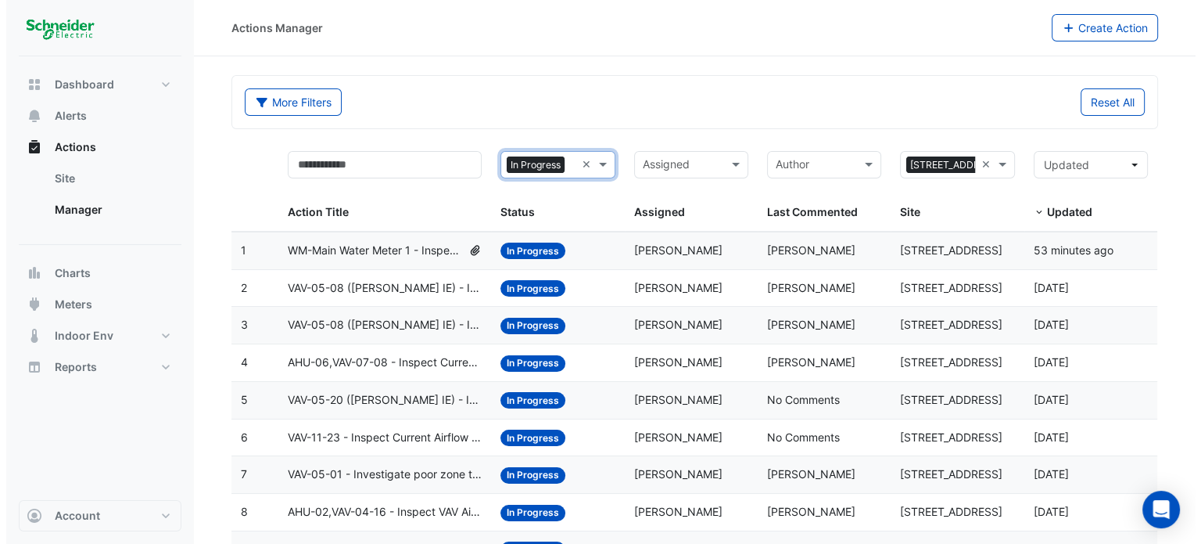
scroll to position [101, 0]
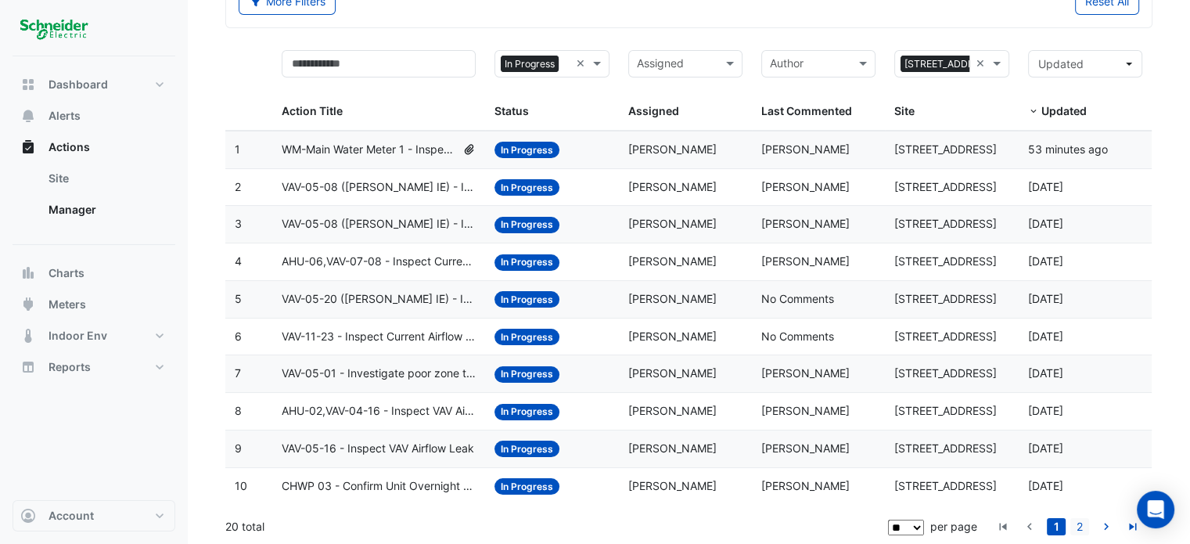
click at [1084, 524] on link "2" at bounding box center [1079, 526] width 19 height 17
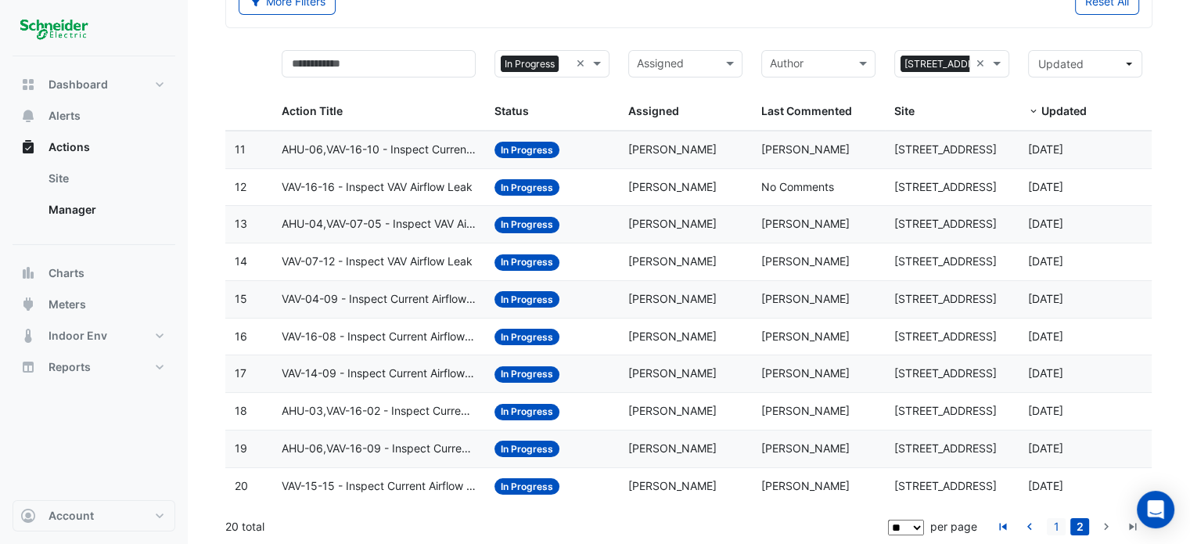
click at [1057, 522] on link "1" at bounding box center [1055, 526] width 19 height 17
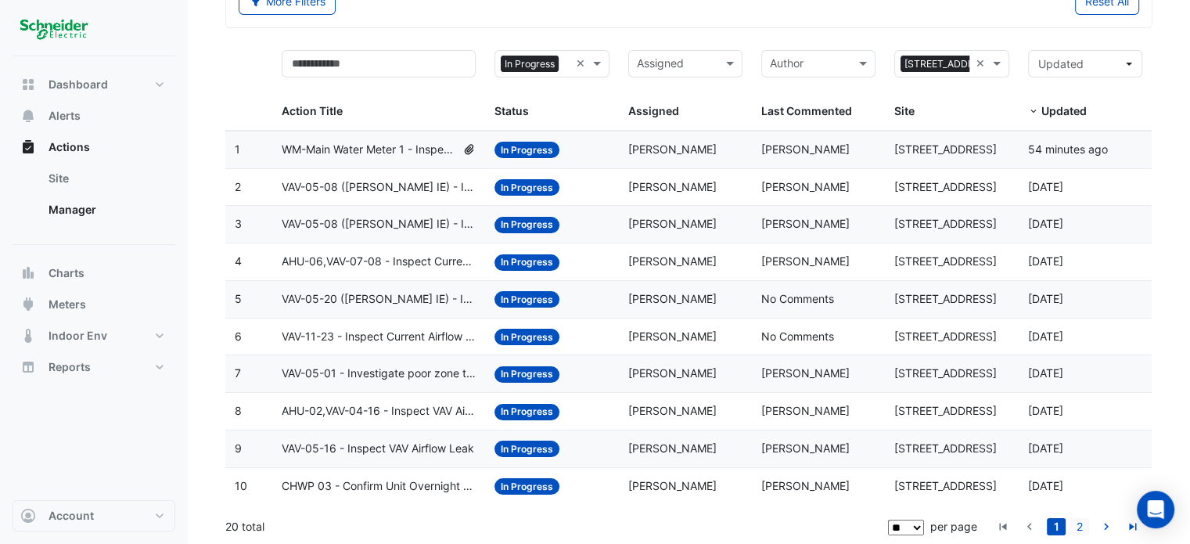
click at [1079, 522] on link "2" at bounding box center [1079, 526] width 19 height 17
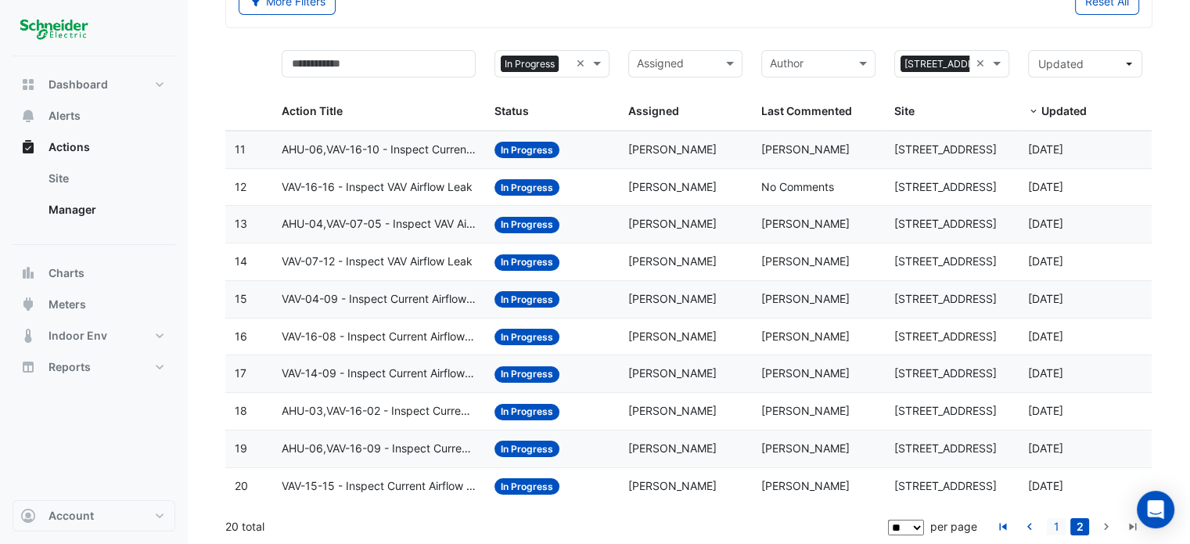
click at [1054, 525] on link "1" at bounding box center [1055, 526] width 19 height 17
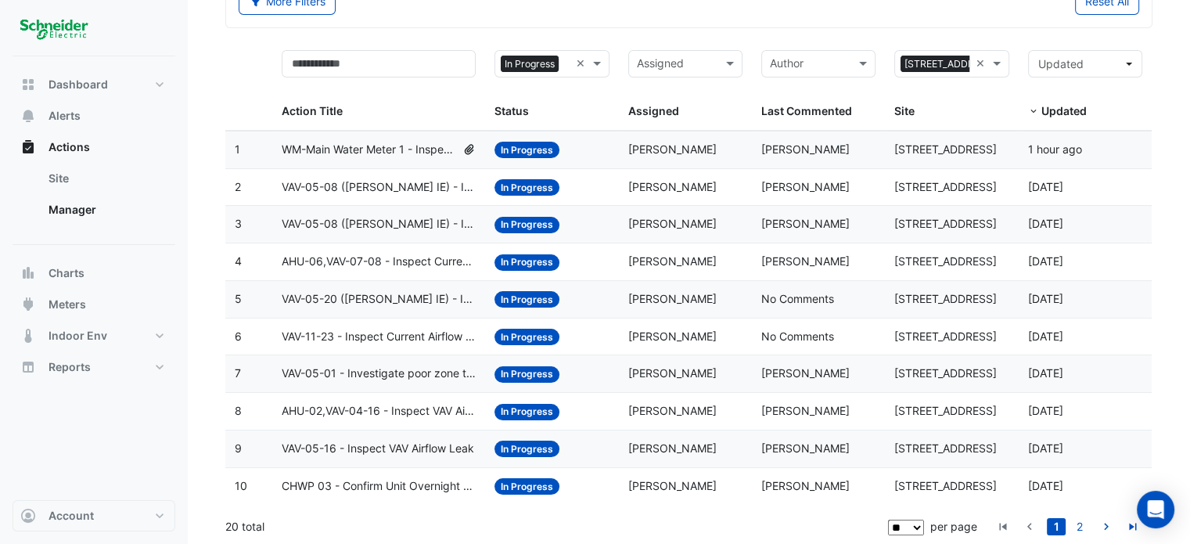
click at [373, 189] on span "VAV-05-08 ([PERSON_NAME] IE) - Inspect Current Airflow Faulty Sensor" at bounding box center [379, 187] width 195 height 18
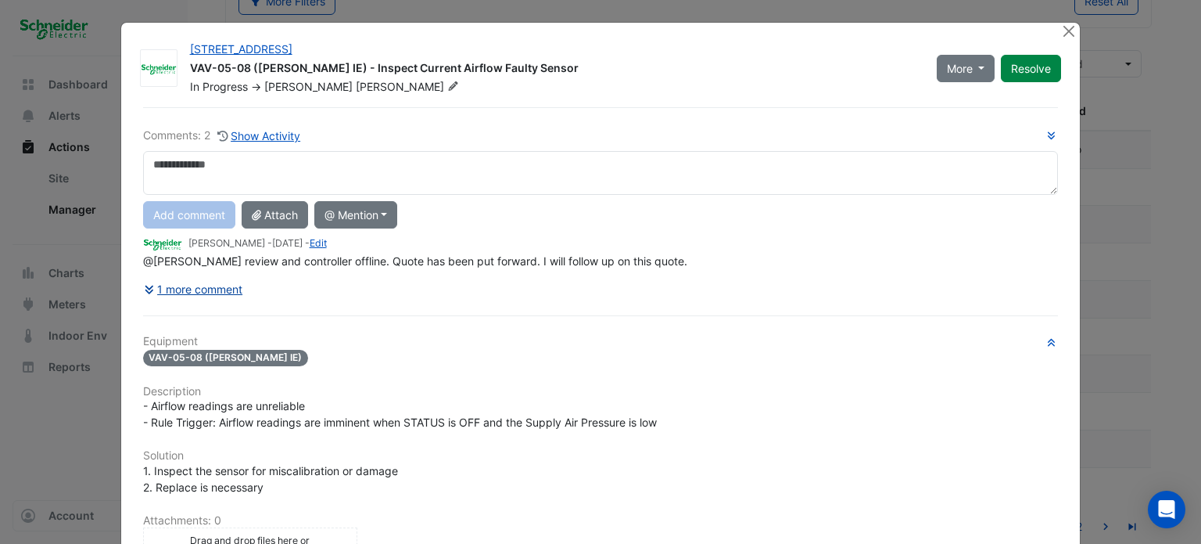
click at [166, 283] on div "Comments: 2 Show Activity Add comment Attach @ Mention ADP Consulting [PERSON_N…" at bounding box center [601, 441] width 935 height 669
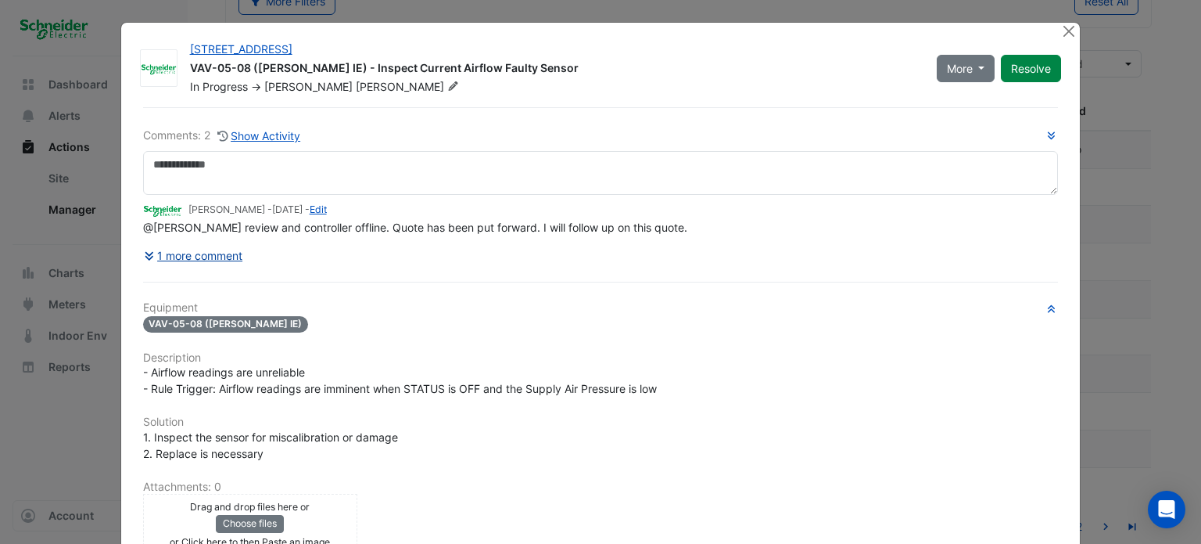
click at [144, 246] on button "1 more comment" at bounding box center [193, 255] width 101 height 27
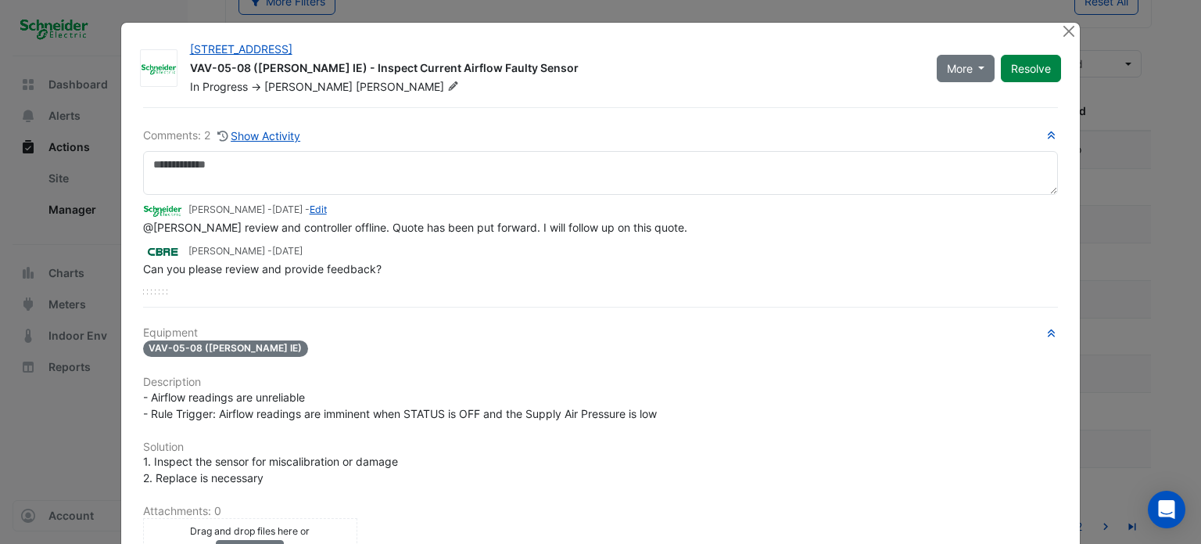
click at [49, 266] on ngb-modal-window "11-33 Exhibition Street VAV-05-08 (NABERS IE) - Inspect Current Airflow Faulty …" at bounding box center [600, 272] width 1201 height 544
click at [1061, 34] on button "Close" at bounding box center [1069, 31] width 16 height 16
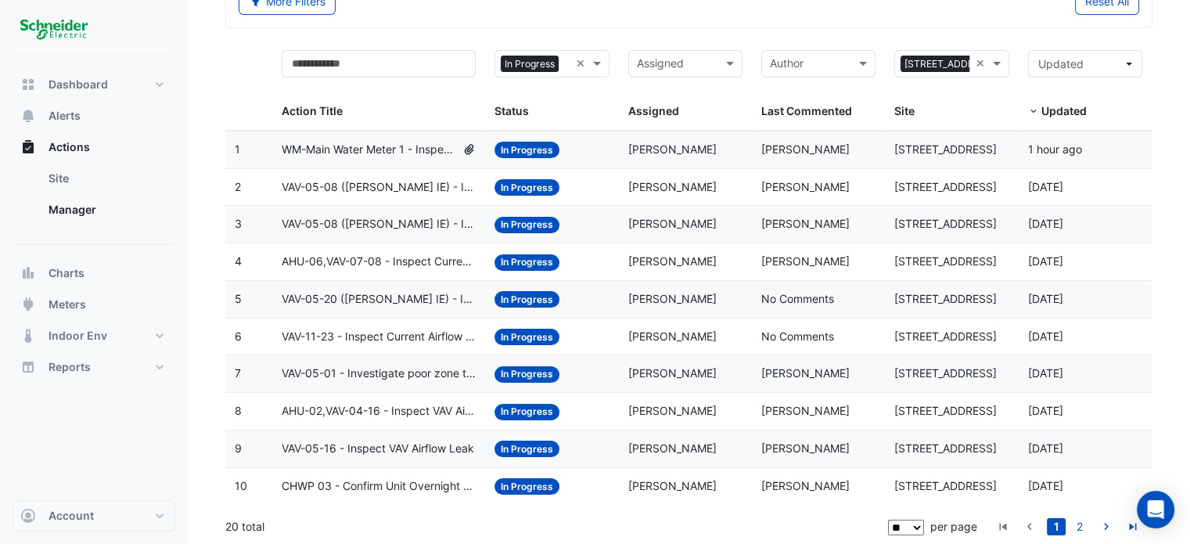
click at [440, 233] on datatable-body-cell "Action Title: VAV-05-08 (NABERS IE) - Inspect Critical Sensor Broken" at bounding box center [379, 224] width 214 height 37
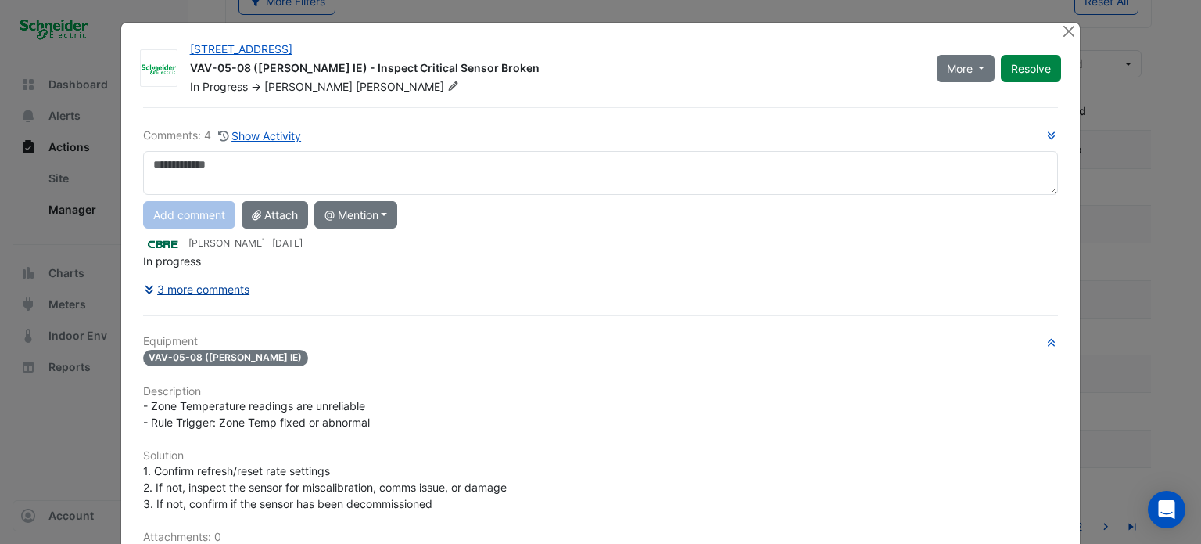
click at [212, 294] on div "Comments: 4 Show Activity Add comment Attach @ Mention ADP Consulting Ajjanthan…" at bounding box center [601, 449] width 935 height 685
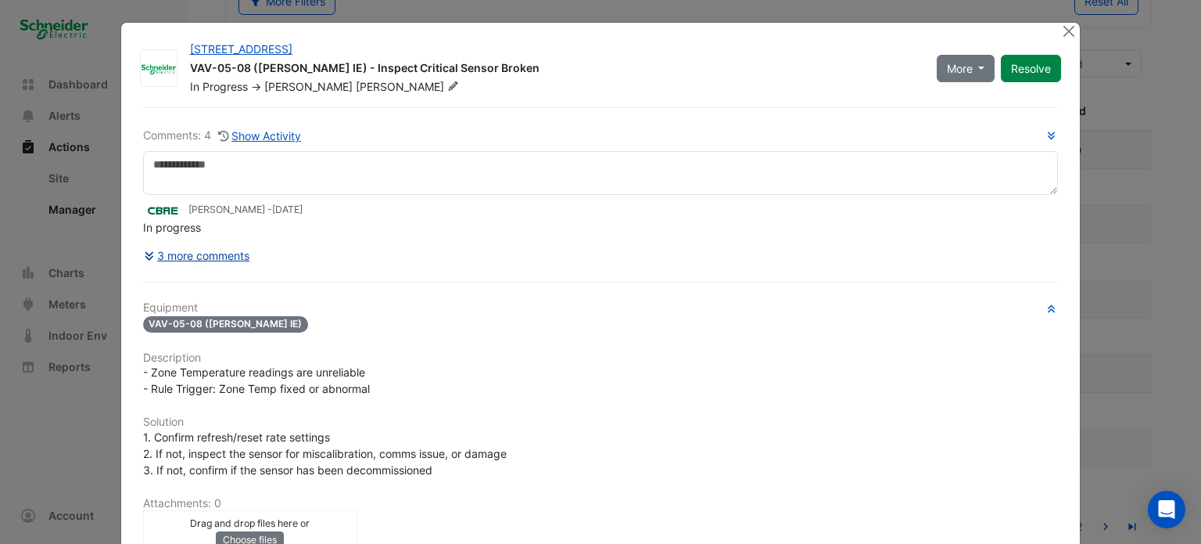
click at [144, 260] on fa-icon at bounding box center [151, 255] width 14 height 13
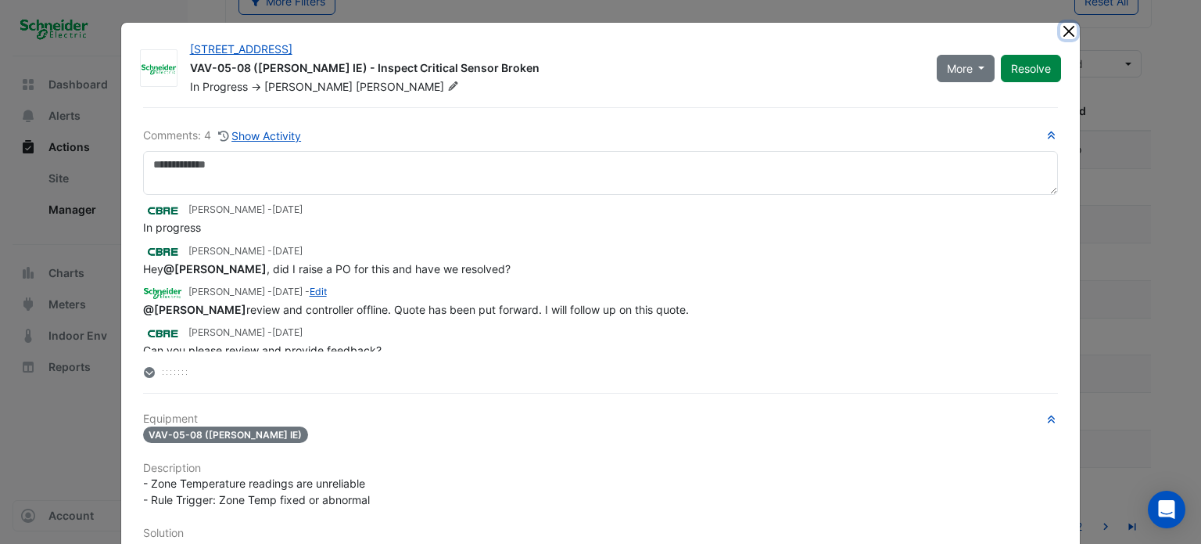
click at [1061, 37] on button "Close" at bounding box center [1069, 31] width 16 height 16
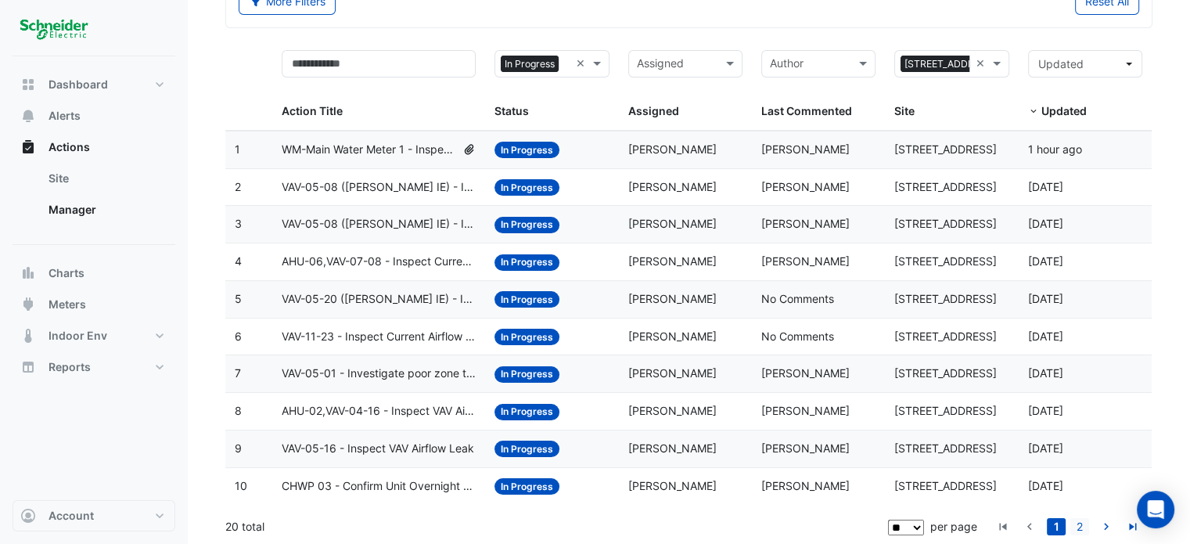
click at [1077, 522] on link "2" at bounding box center [1079, 526] width 19 height 17
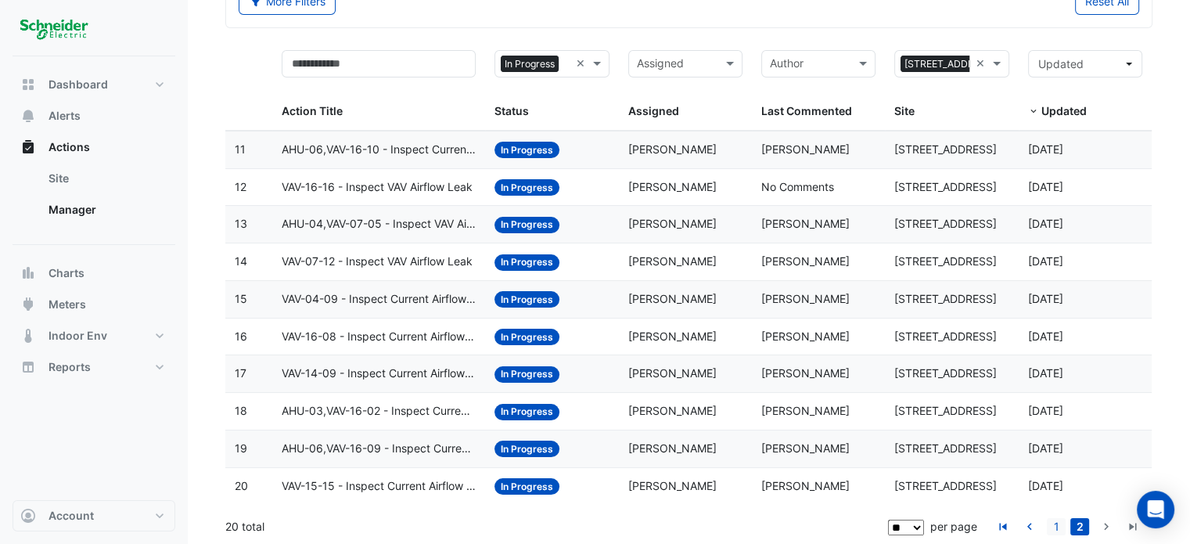
click at [1051, 518] on link "1" at bounding box center [1055, 526] width 19 height 17
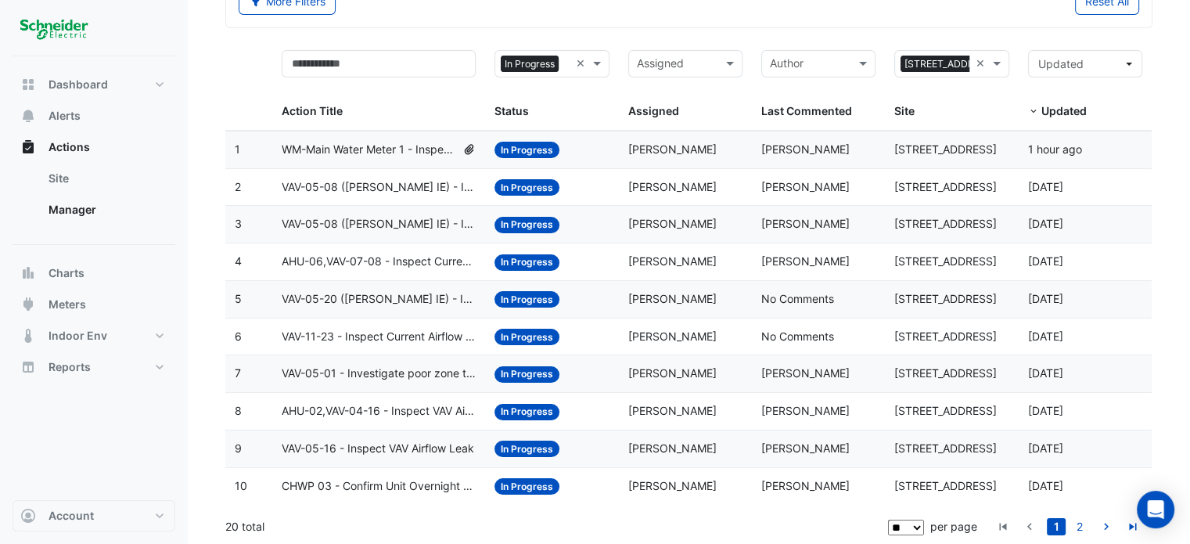
click at [390, 299] on span "VAV-05-20 (NABERS IE) - Inspect Current Airflow Faulty Sensor" at bounding box center [379, 299] width 195 height 18
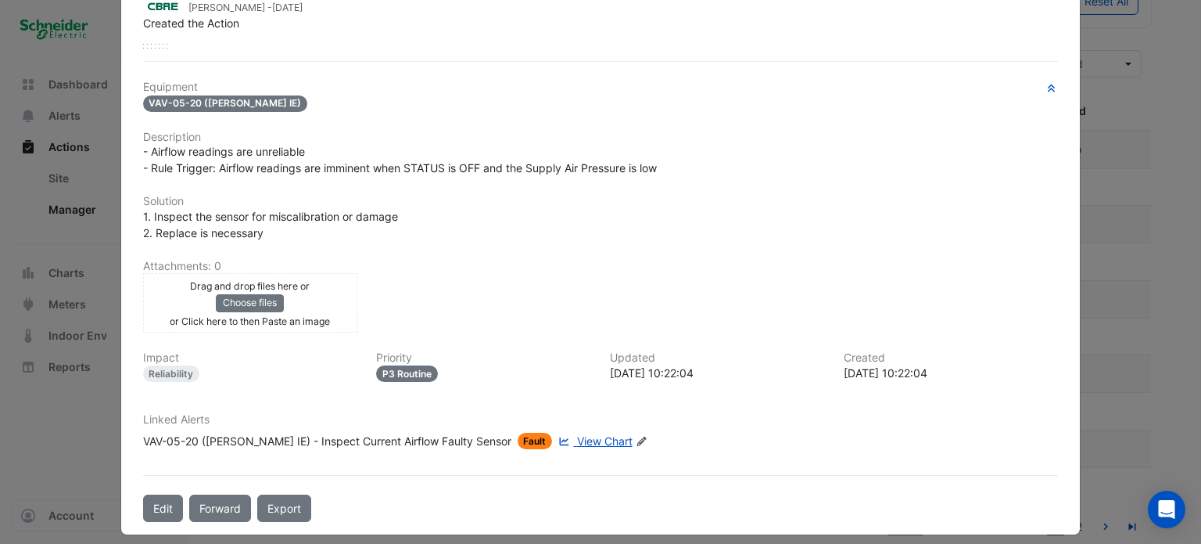
scroll to position [250, 0]
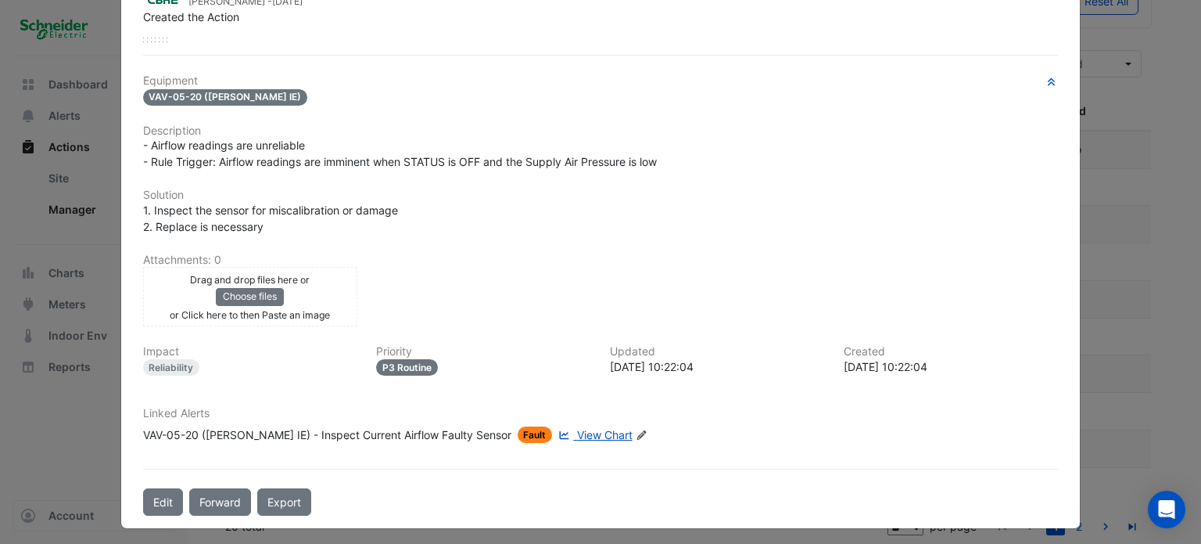
click at [83, 345] on ngb-modal-window "11-33 Exhibition Street VAV-05-20 (NABERS IE) - Inspect Current Airflow Faulty …" at bounding box center [600, 272] width 1201 height 544
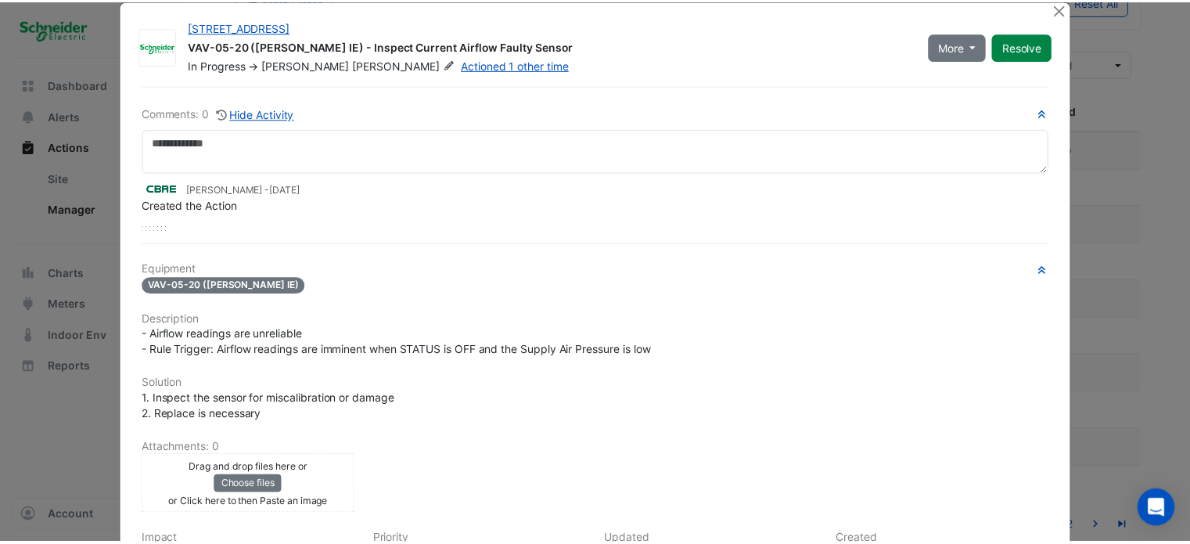
scroll to position [0, 0]
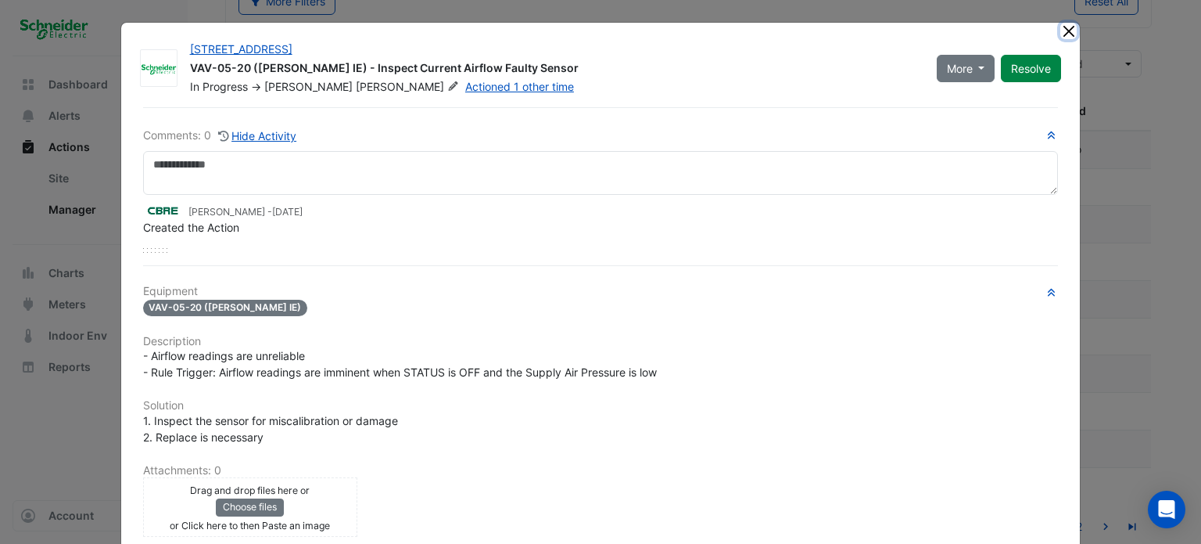
click at [1068, 30] on button "Close" at bounding box center [1069, 31] width 16 height 16
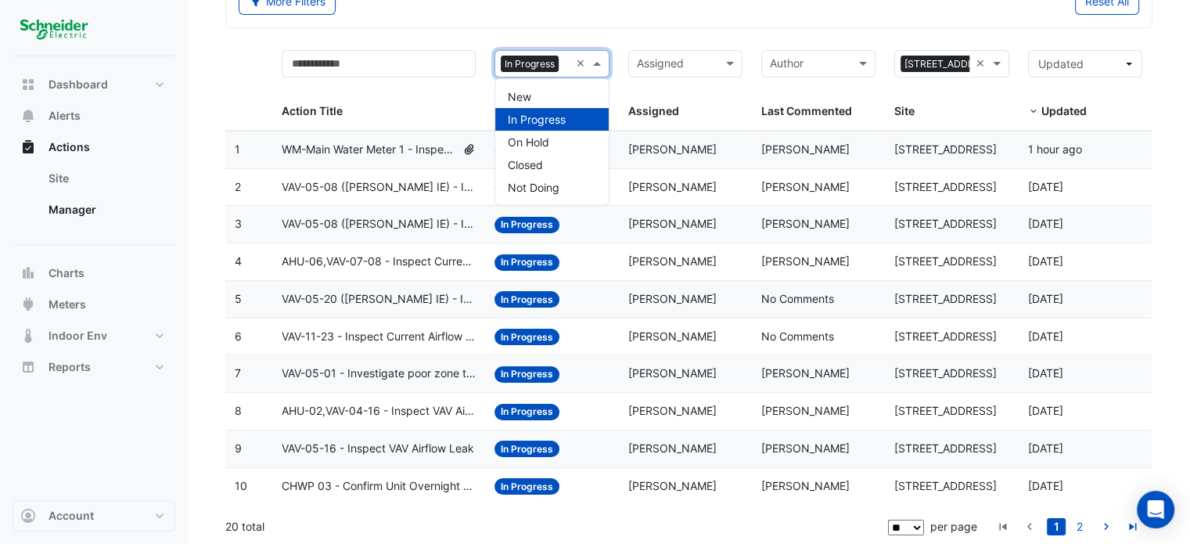
click at [601, 63] on span at bounding box center [599, 64] width 20 height 18
click at [537, 137] on span "On Hold" at bounding box center [528, 141] width 41 height 13
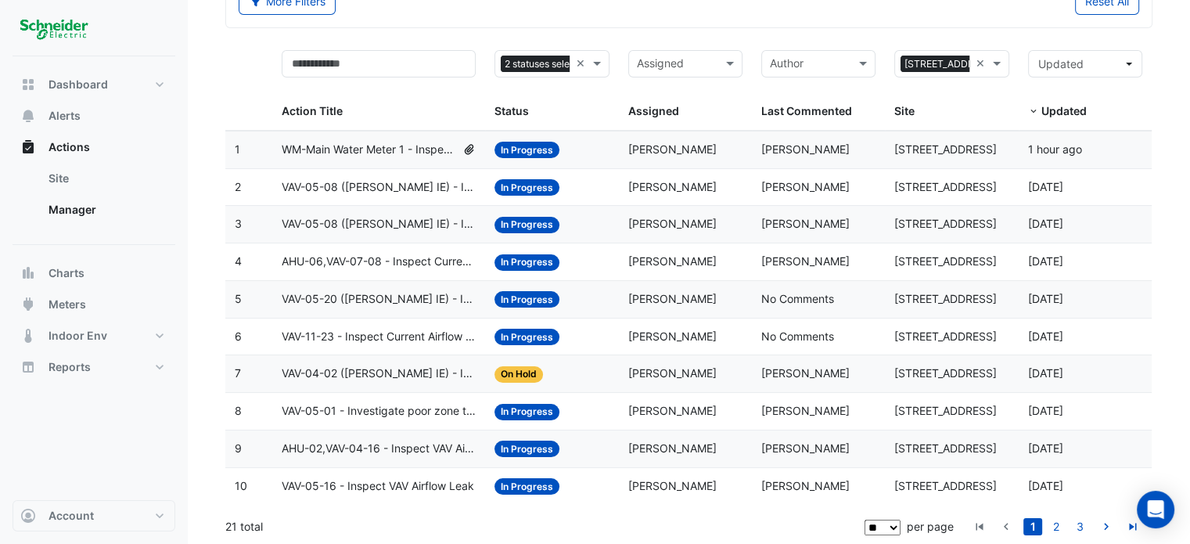
click at [397, 377] on span "VAV-04-02 (NABERS IE) - Inspect Critical Sensor Broken" at bounding box center [379, 373] width 195 height 18
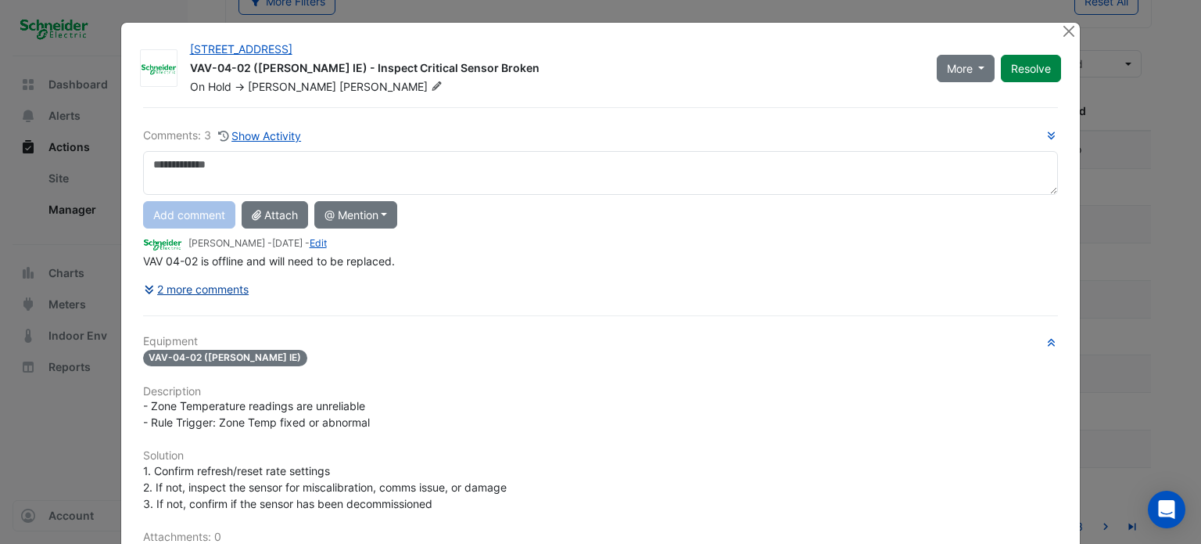
click at [144, 281] on div "Comments: 3 Show Activity Add comment Attach @ Mention ADP Consulting Ajjanthan…" at bounding box center [601, 449] width 935 height 685
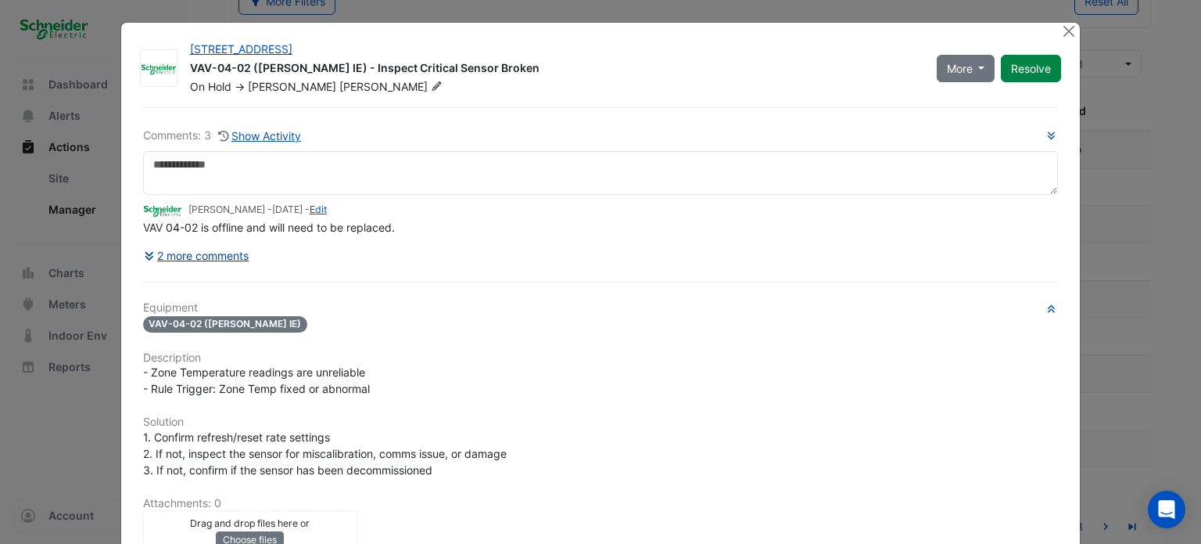
click at [143, 262] on button "2 more comments" at bounding box center [196, 255] width 107 height 27
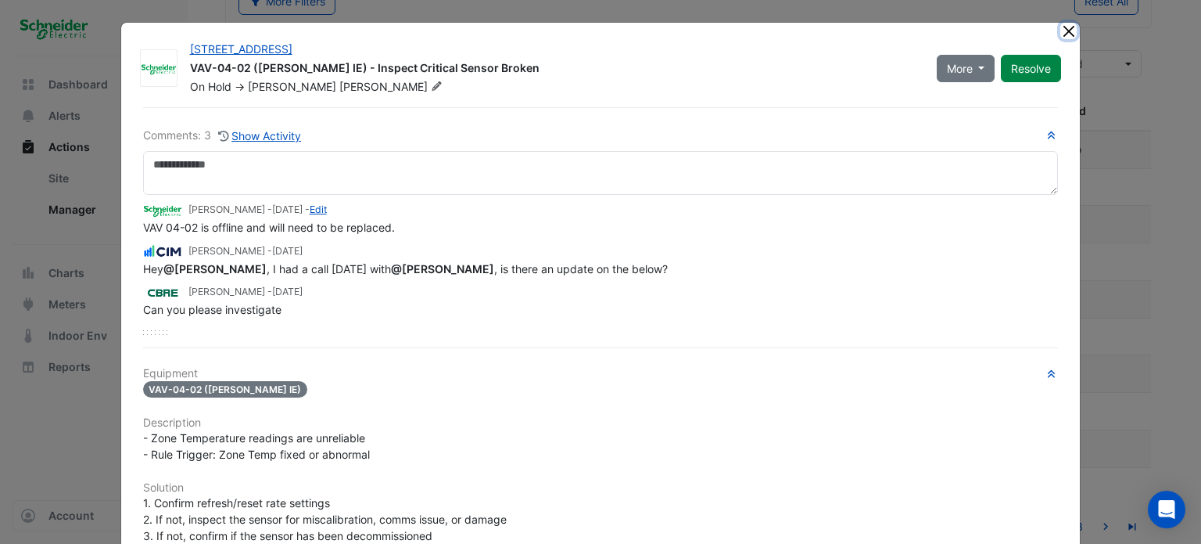
click at [1071, 33] on button "Close" at bounding box center [1069, 31] width 16 height 16
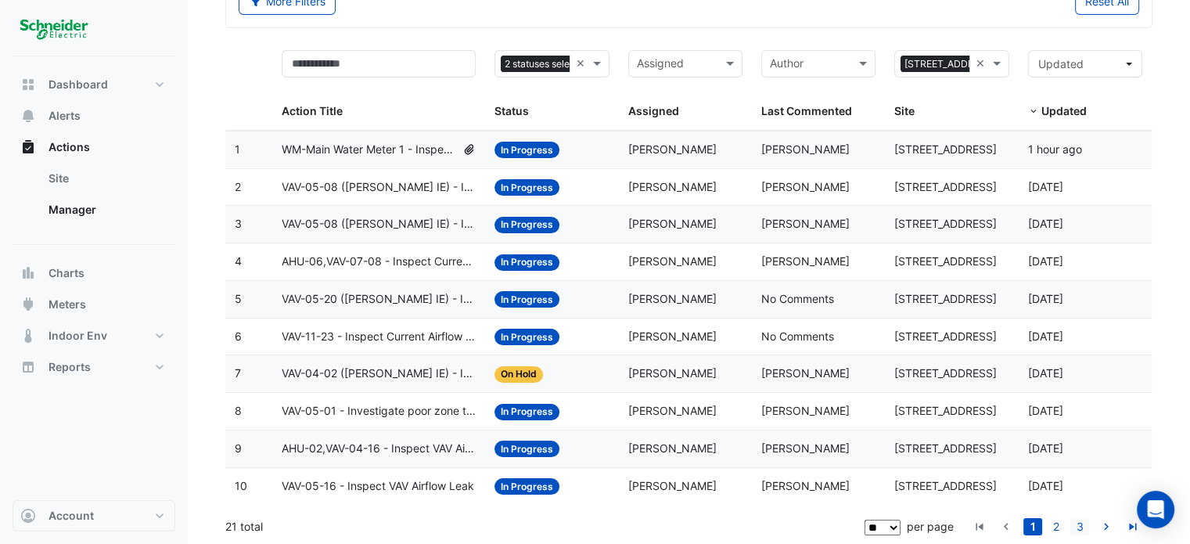
click at [1075, 530] on link "3" at bounding box center [1079, 526] width 19 height 17
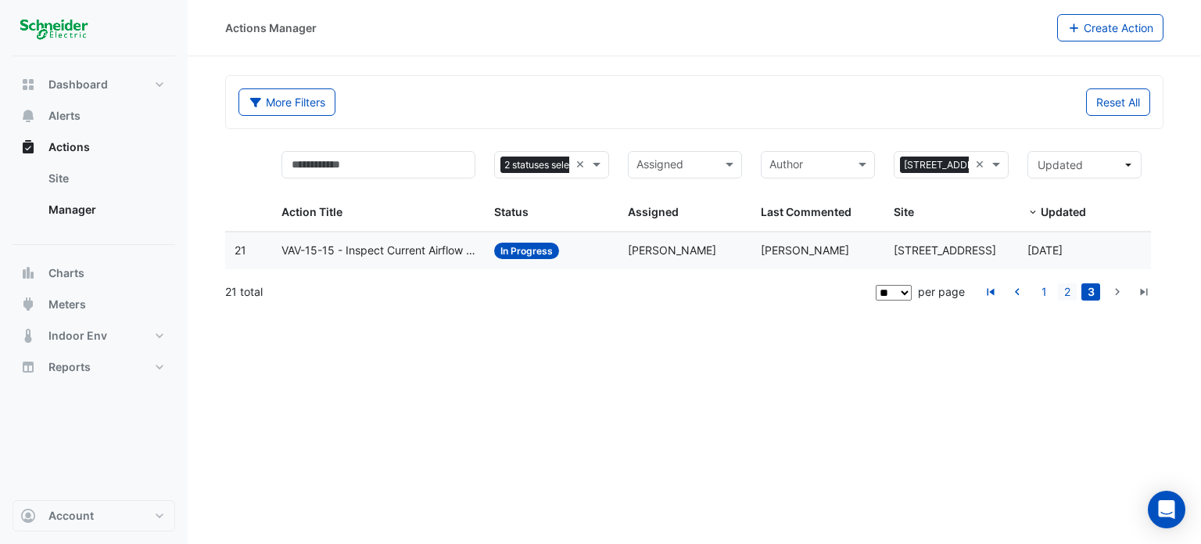
click at [1069, 288] on link "2" at bounding box center [1067, 291] width 19 height 17
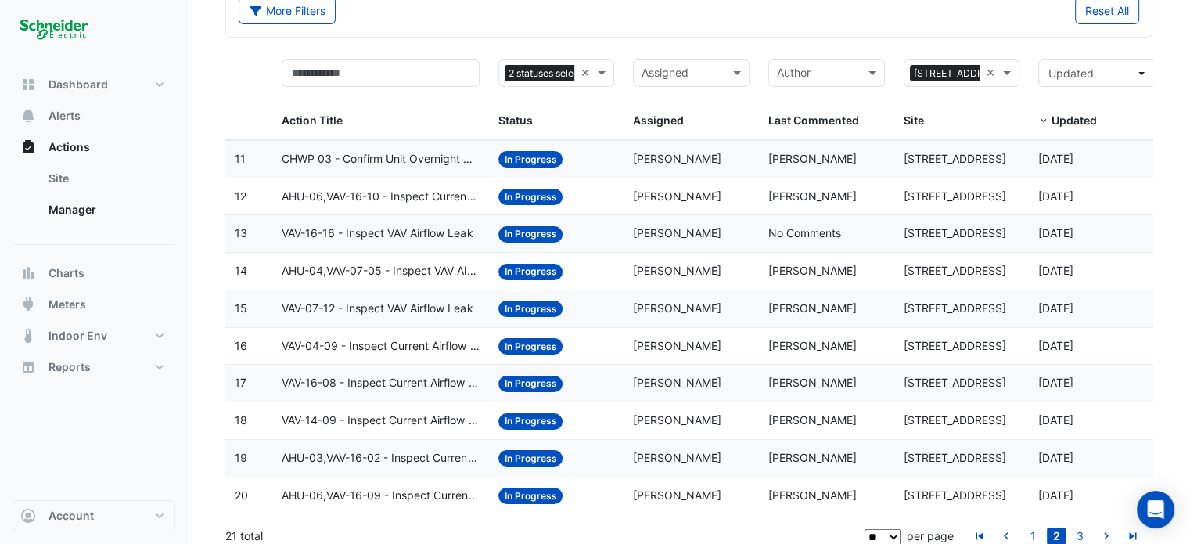
scroll to position [101, 0]
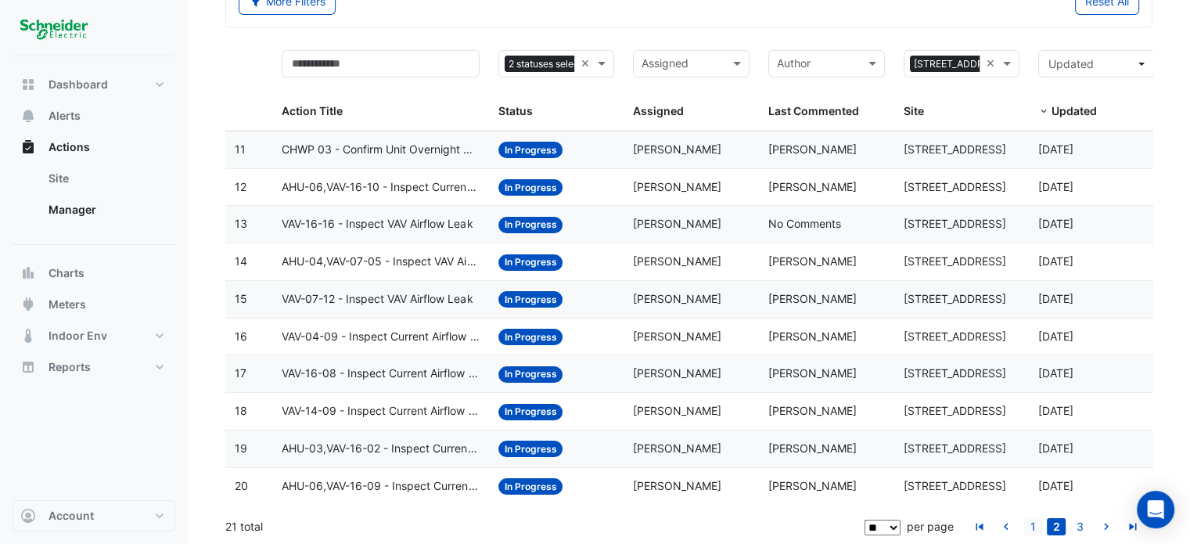
click at [1034, 524] on link "1" at bounding box center [1032, 526] width 19 height 17
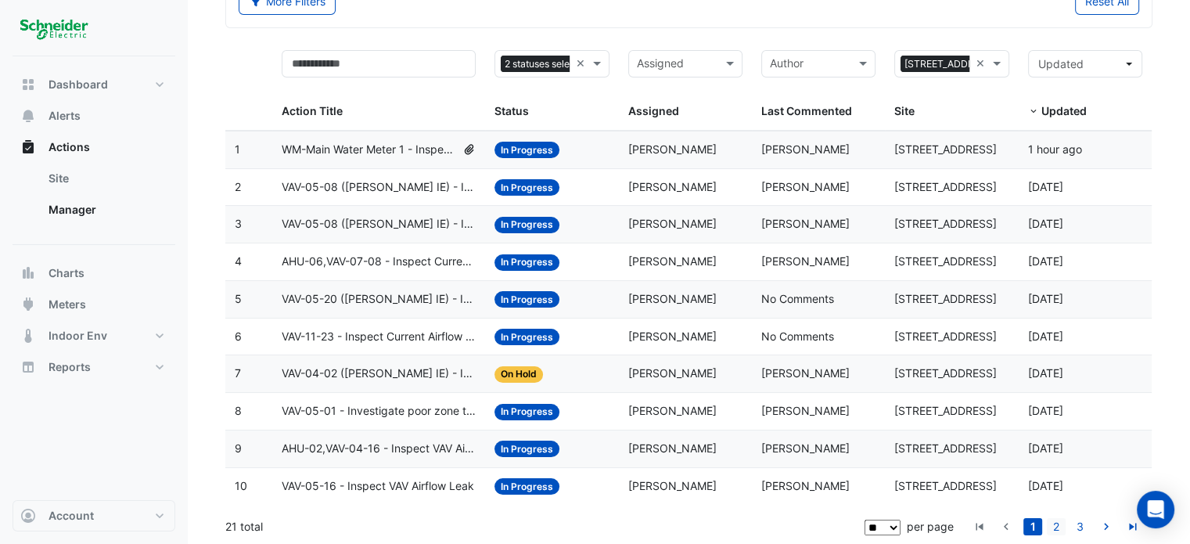
click at [1050, 527] on link "2" at bounding box center [1055, 526] width 19 height 17
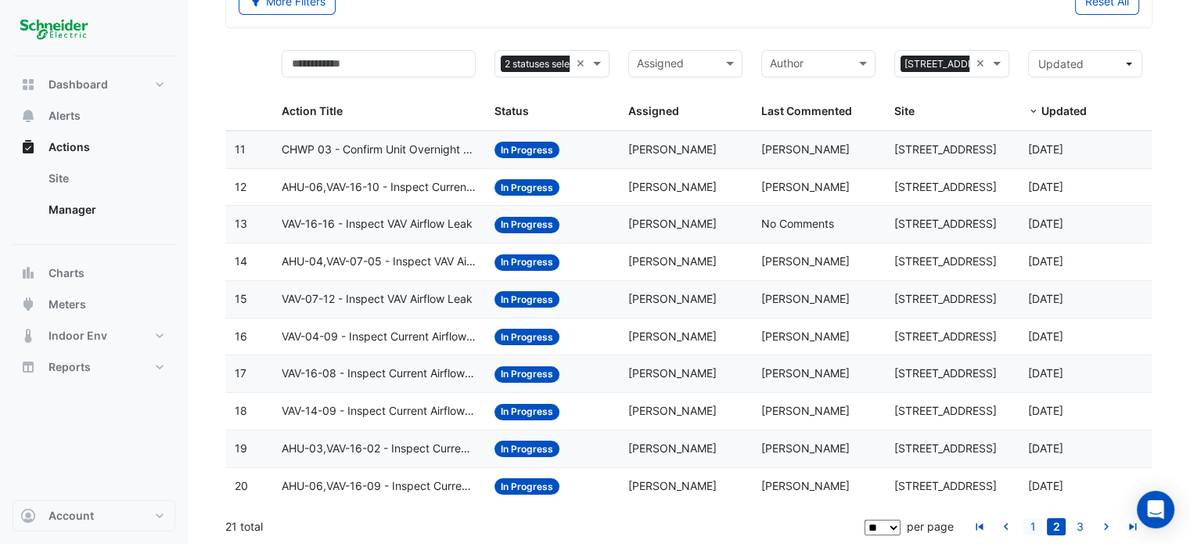
click at [1036, 524] on link "1" at bounding box center [1032, 526] width 19 height 17
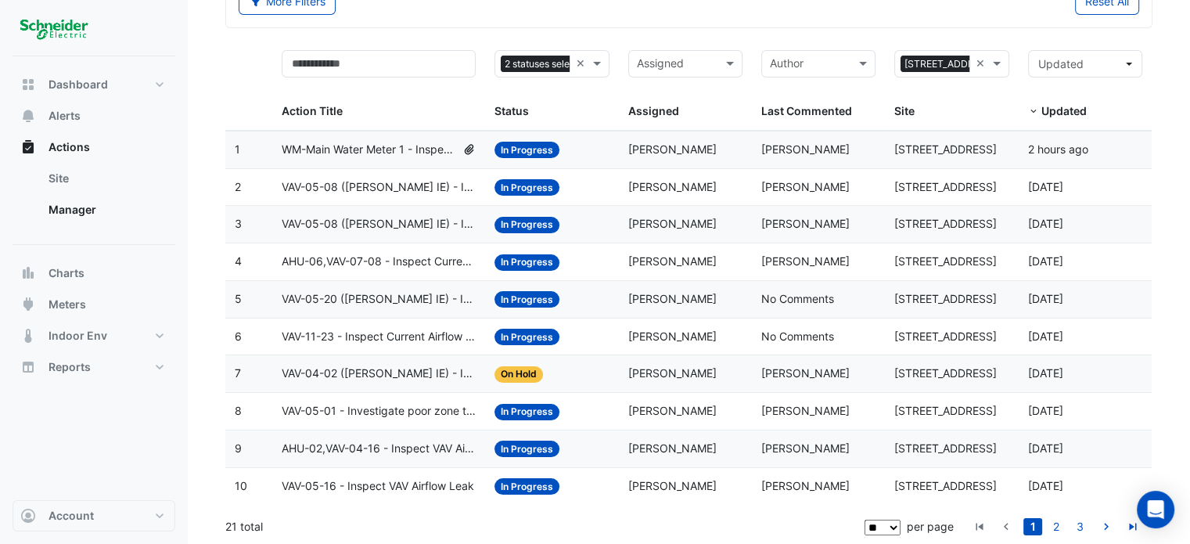
click at [403, 407] on span "VAV-05-01 - Investigate poor zone temp" at bounding box center [379, 411] width 195 height 18
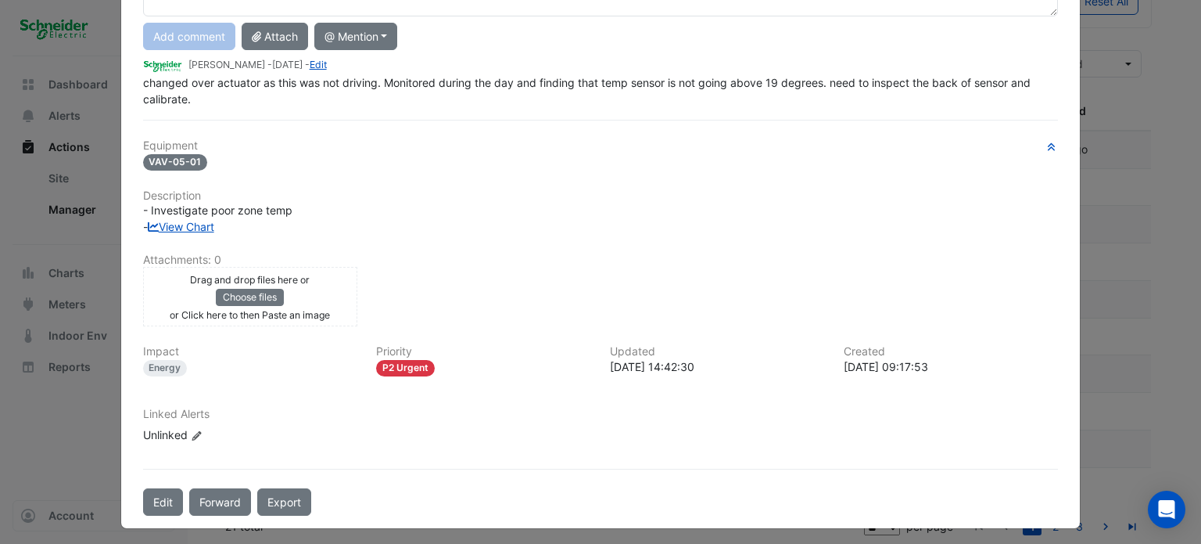
scroll to position [23, 0]
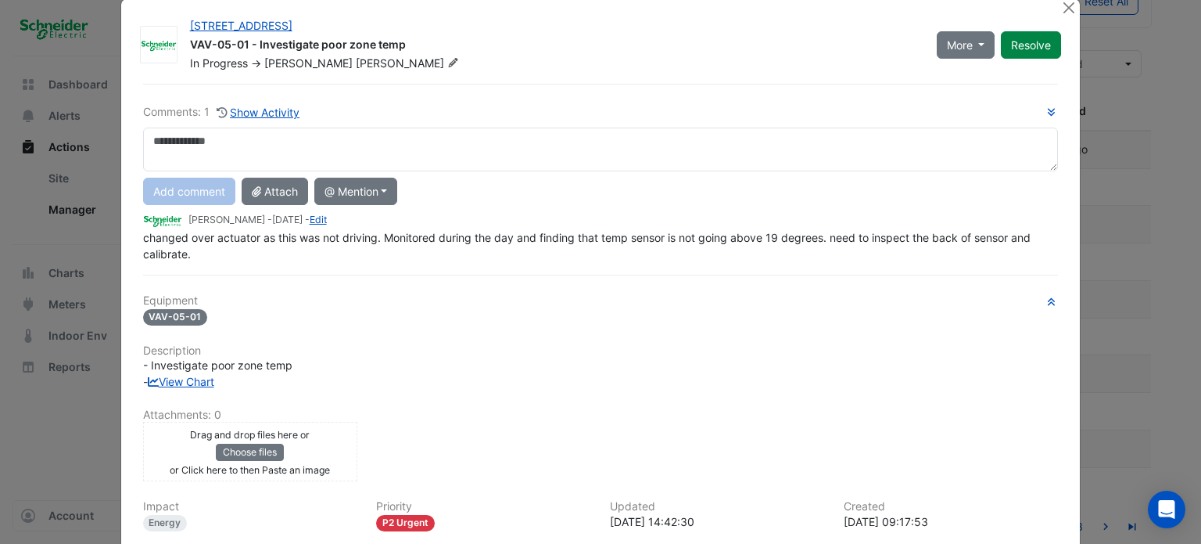
click at [278, 149] on textarea at bounding box center [601, 149] width 916 height 44
type textarea "*"
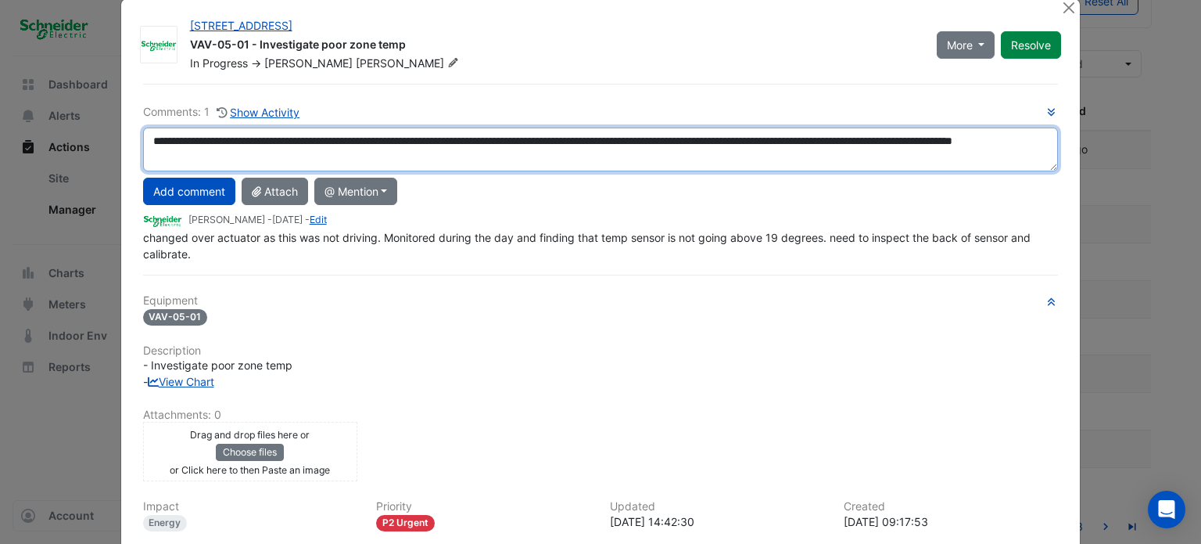
click at [357, 155] on textarea "**********" at bounding box center [601, 149] width 916 height 44
click at [425, 141] on textarea "**********" at bounding box center [601, 149] width 916 height 44
click at [536, 144] on textarea "**********" at bounding box center [601, 149] width 916 height 44
click at [630, 140] on textarea "**********" at bounding box center [601, 149] width 916 height 44
click at [812, 146] on textarea "**********" at bounding box center [601, 149] width 916 height 44
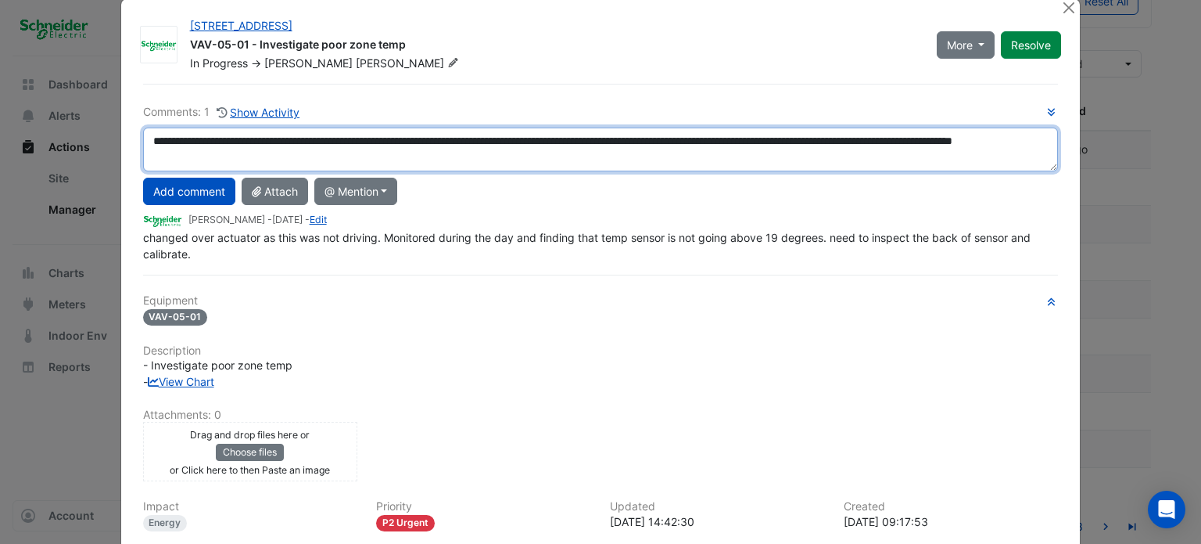
click at [986, 150] on textarea "**********" at bounding box center [601, 149] width 916 height 44
click at [257, 156] on textarea "**********" at bounding box center [601, 149] width 916 height 44
click at [982, 142] on textarea "**********" at bounding box center [601, 149] width 916 height 44
click at [347, 153] on textarea "**********" at bounding box center [601, 149] width 916 height 44
type textarea "**********"
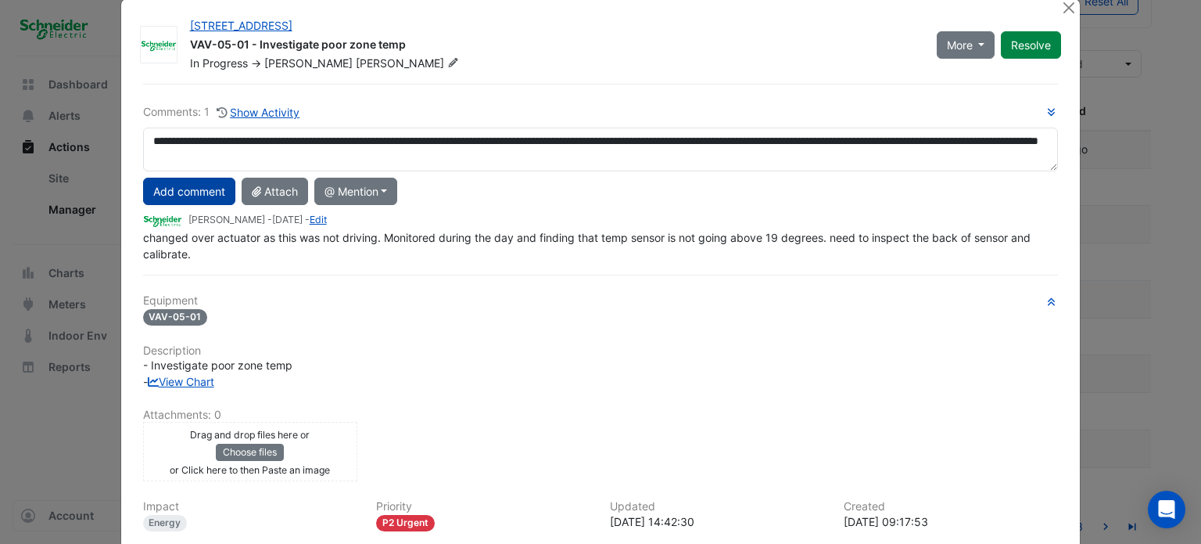
click at [170, 184] on button "Add comment" at bounding box center [189, 191] width 92 height 27
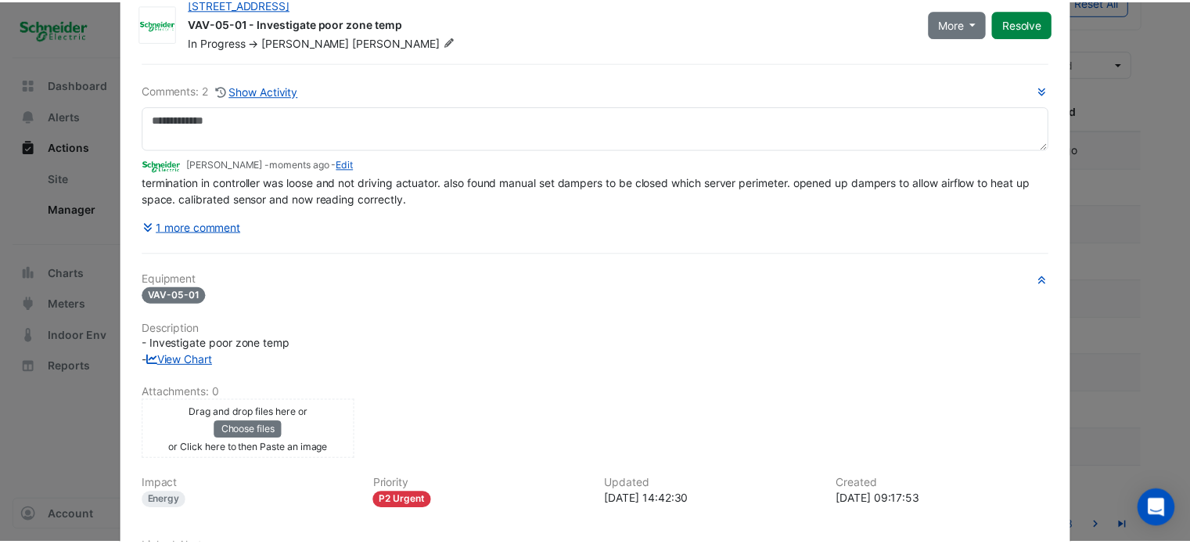
scroll to position [0, 0]
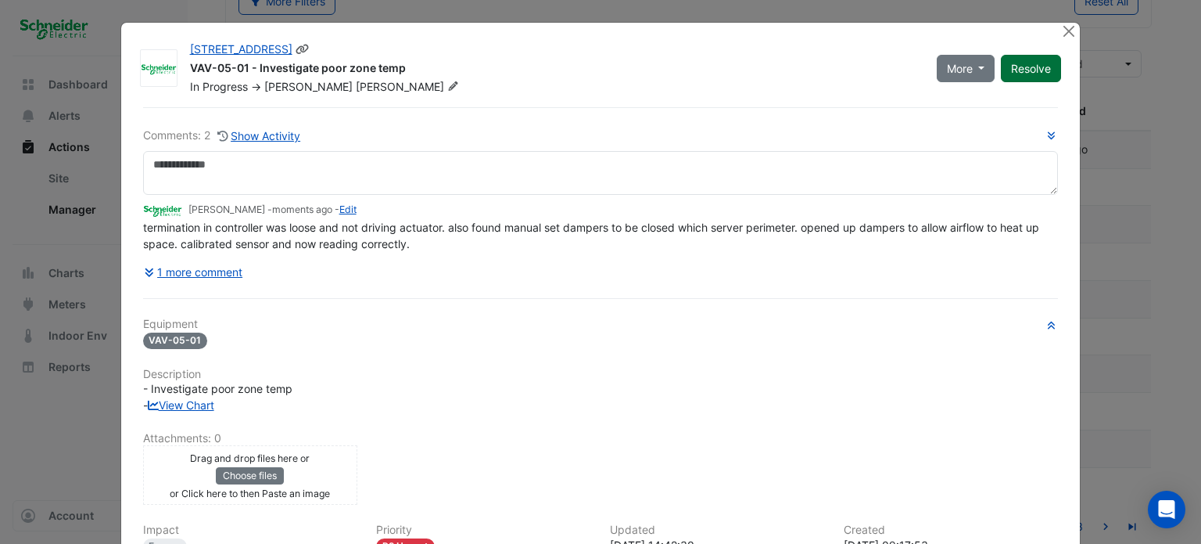
click at [1021, 65] on button "Resolve" at bounding box center [1031, 68] width 60 height 27
click at [1061, 26] on button "Close" at bounding box center [1069, 31] width 16 height 16
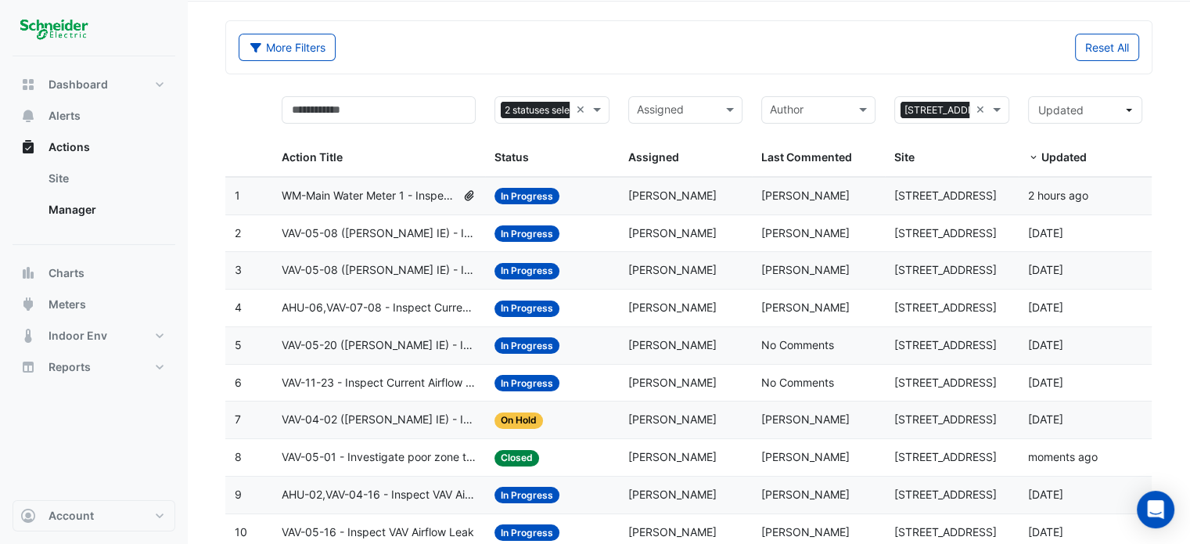
scroll to position [101, 0]
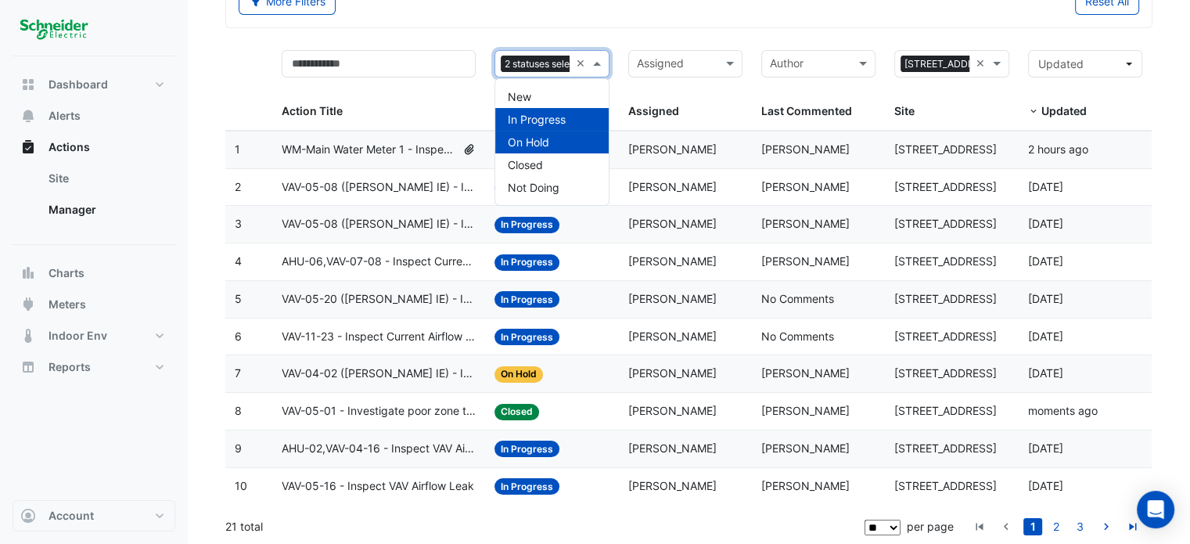
click at [593, 59] on span at bounding box center [599, 64] width 20 height 18
click at [541, 131] on div "On Hold" at bounding box center [551, 142] width 113 height 23
click at [596, 63] on span at bounding box center [599, 64] width 20 height 18
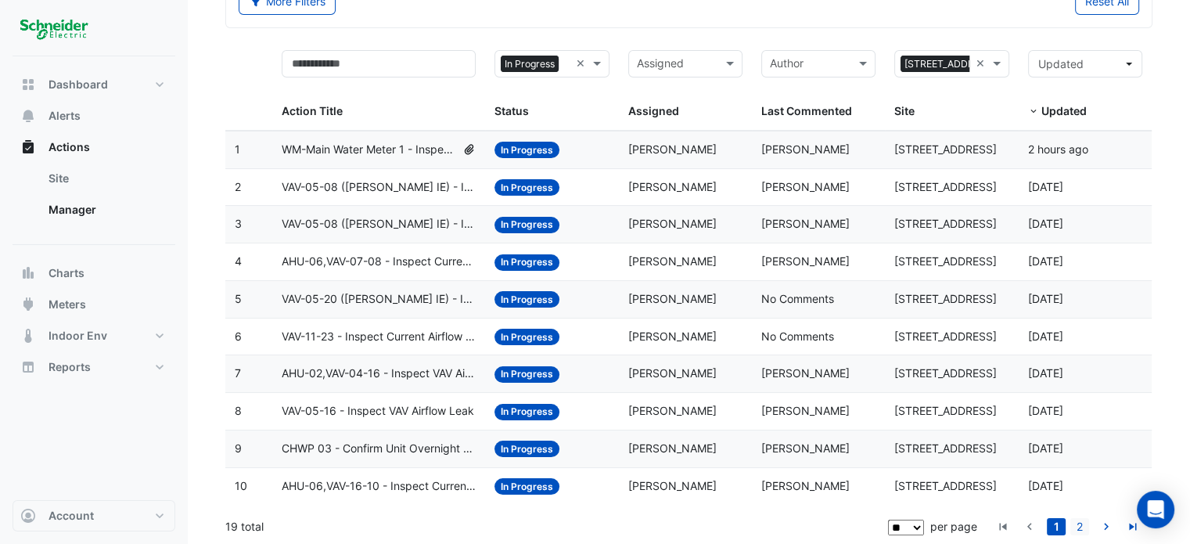
click at [1081, 522] on link "2" at bounding box center [1079, 526] width 19 height 17
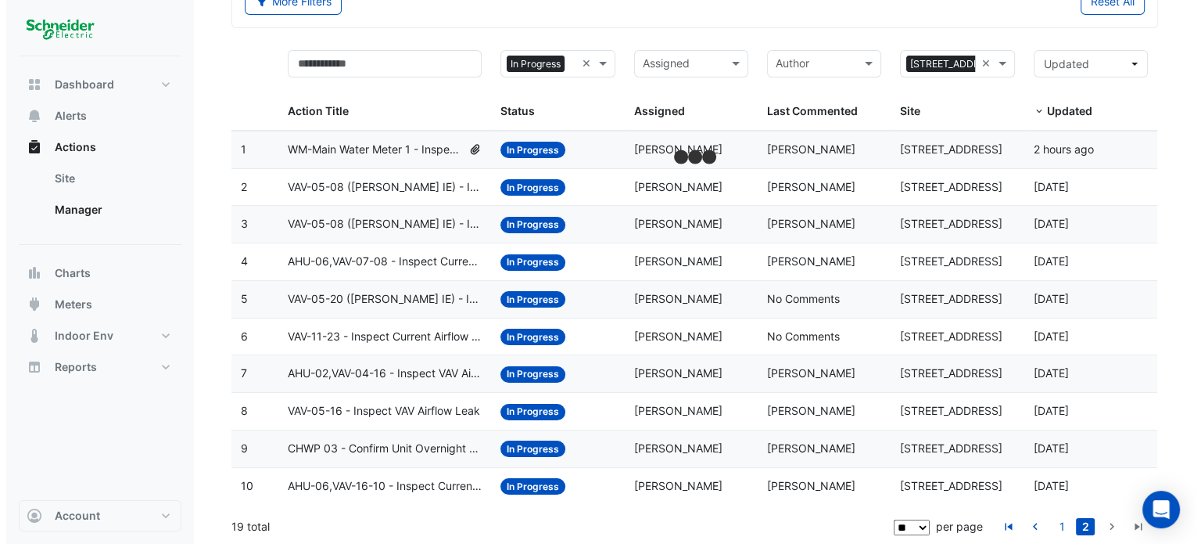
scroll to position [64, 0]
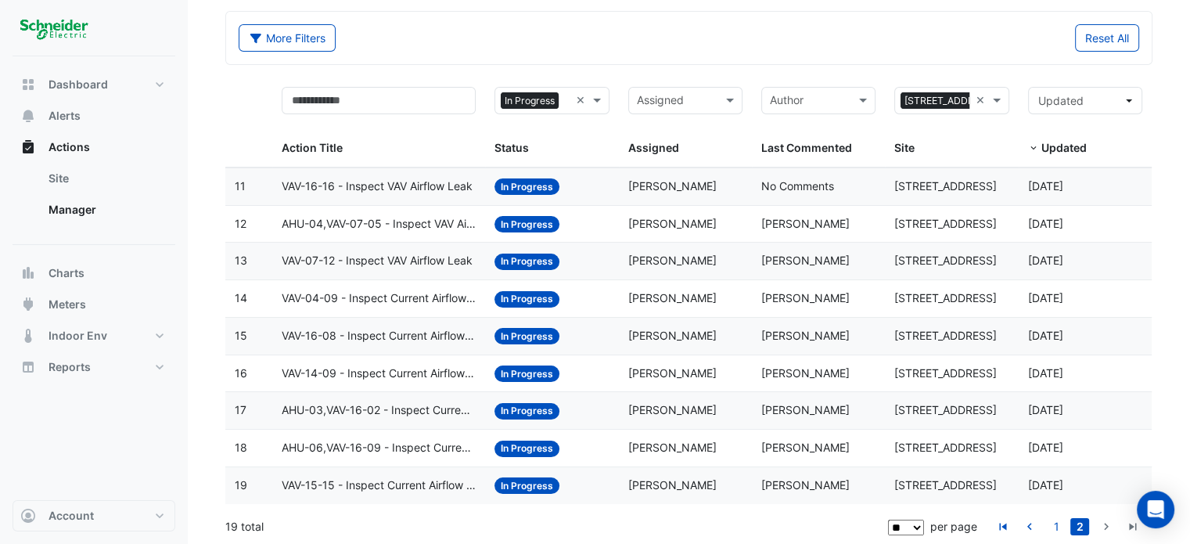
click at [458, 443] on span "AHU-06,VAV-16-09 - Inspect Current Airflow Faulty Sensor" at bounding box center [379, 448] width 195 height 18
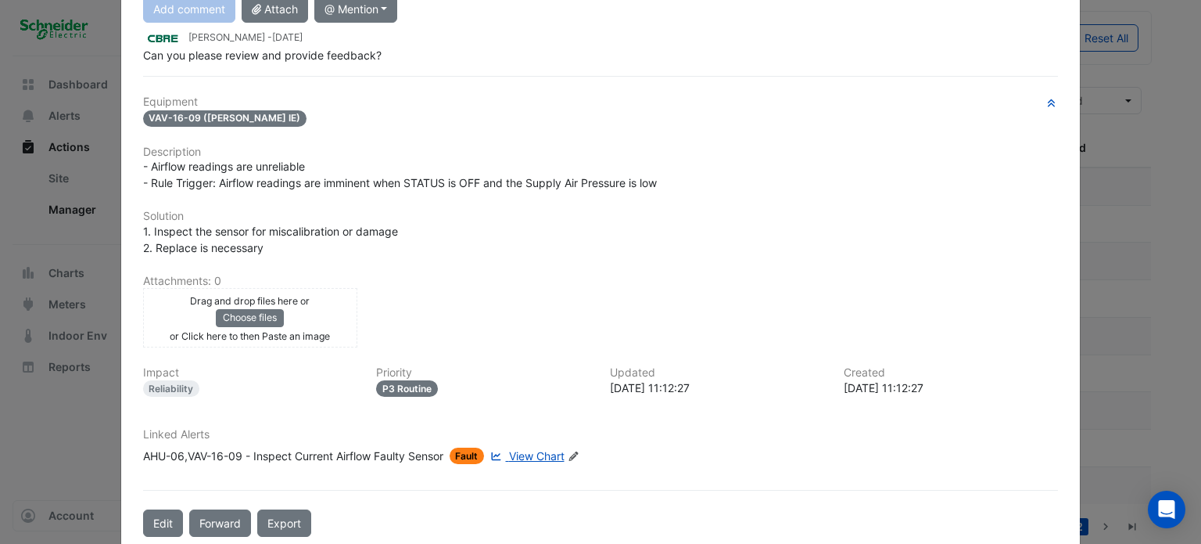
scroll to position [227, 0]
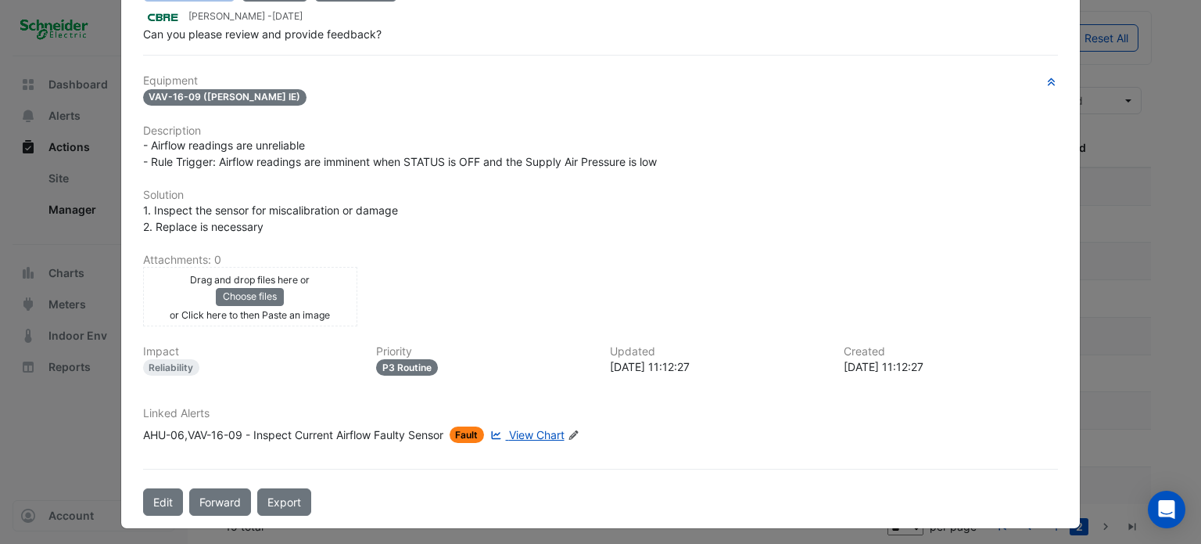
click at [1156, 265] on ngb-modal-window "11-33 Exhibition Street AHU-06,VAV-16-09 - Inspect Current Airflow Faulty Senso…" at bounding box center [600, 272] width 1201 height 544
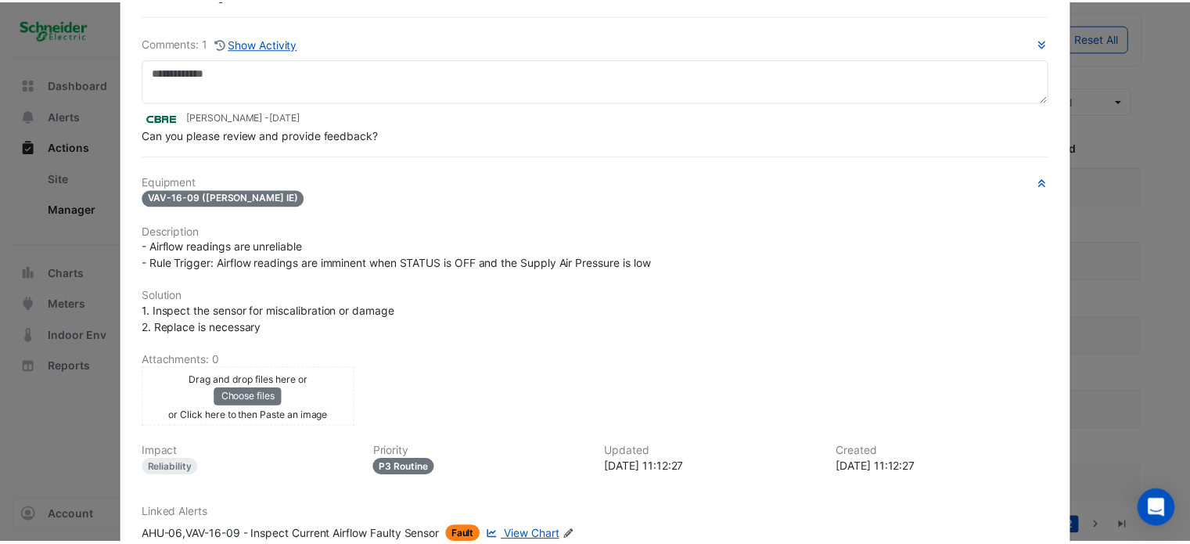
scroll to position [0, 0]
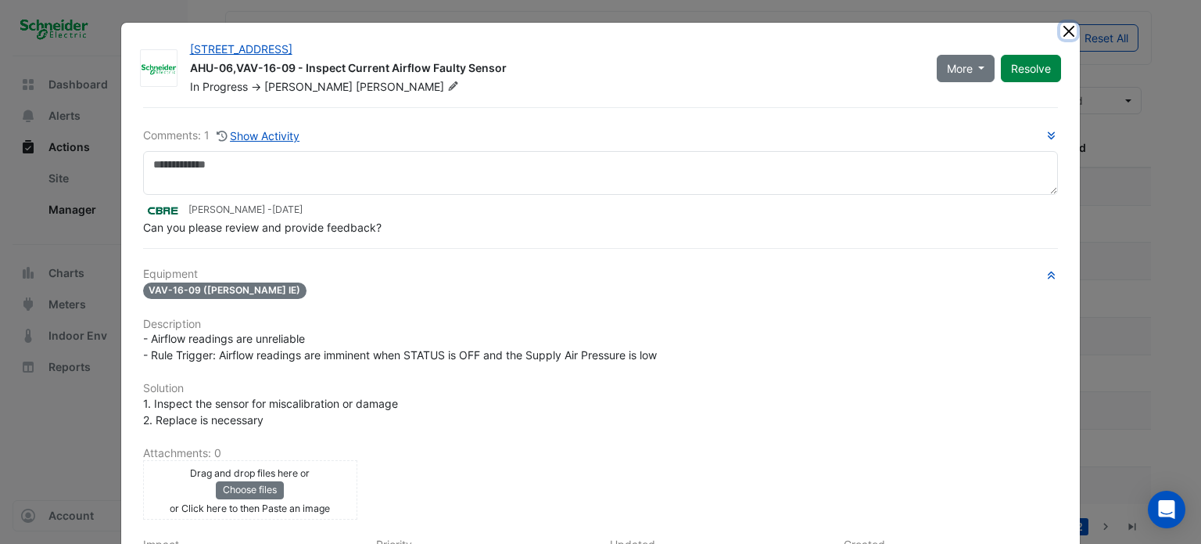
click at [1069, 33] on button "Close" at bounding box center [1069, 31] width 16 height 16
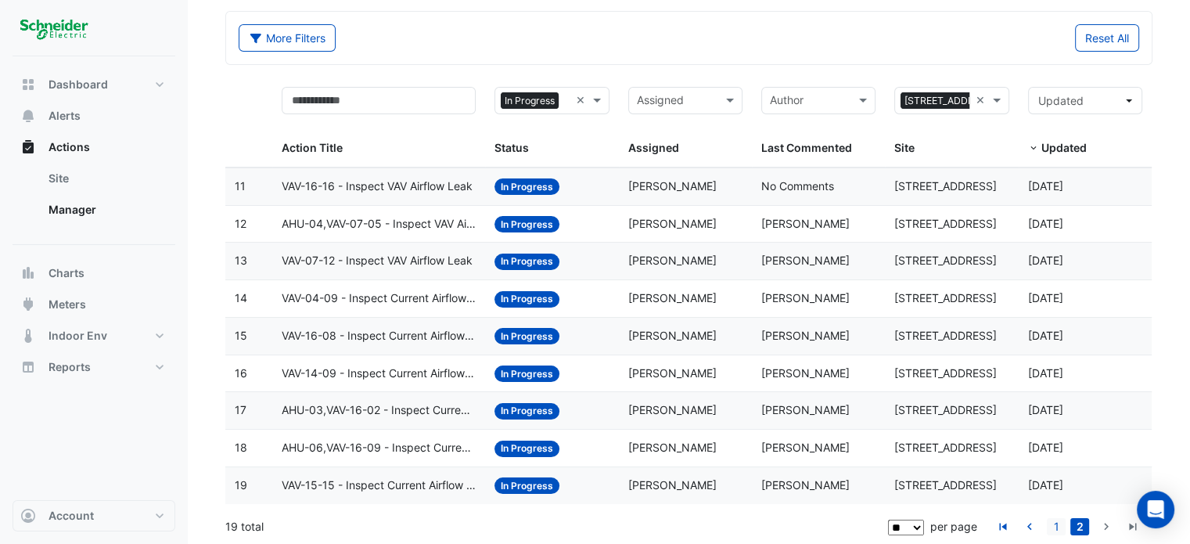
click at [1054, 518] on link "1" at bounding box center [1055, 526] width 19 height 17
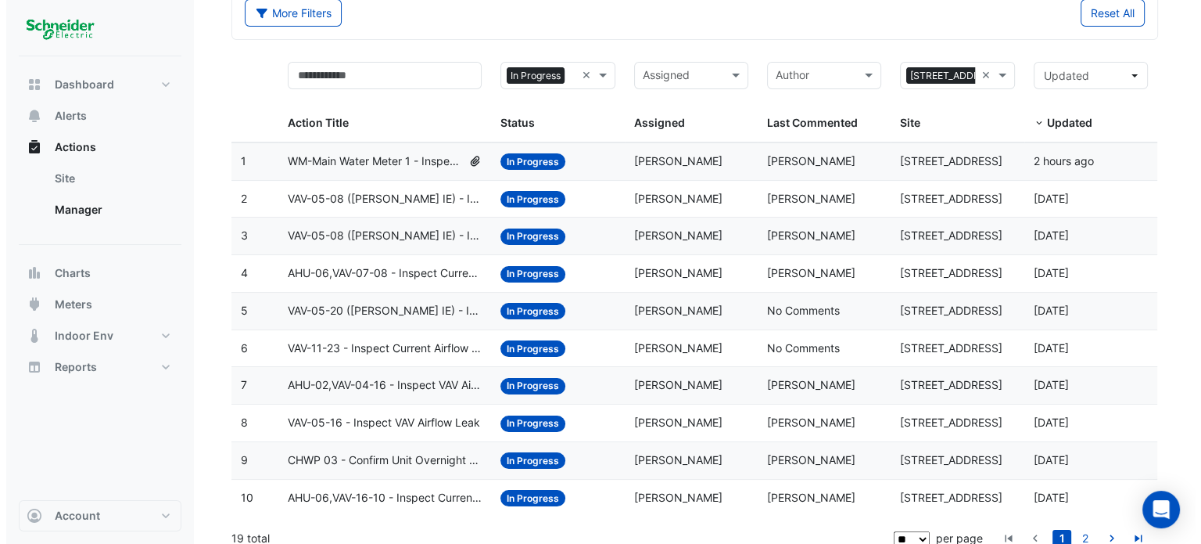
scroll to position [101, 0]
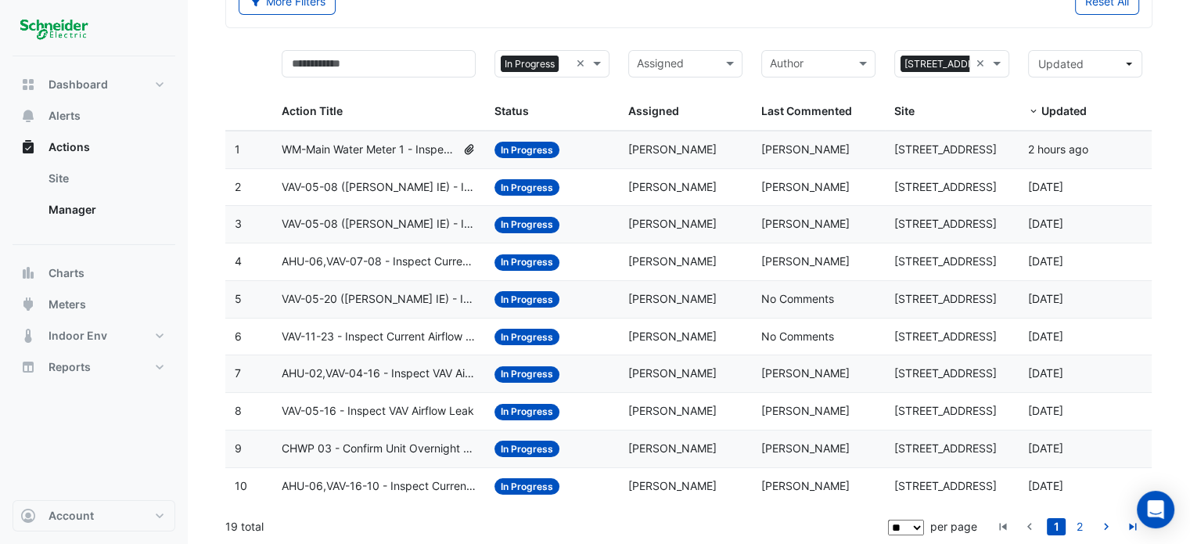
click at [425, 446] on span "CHWP 03 - Confirm Unit Overnight Operation (Energy Waste)" at bounding box center [379, 449] width 195 height 18
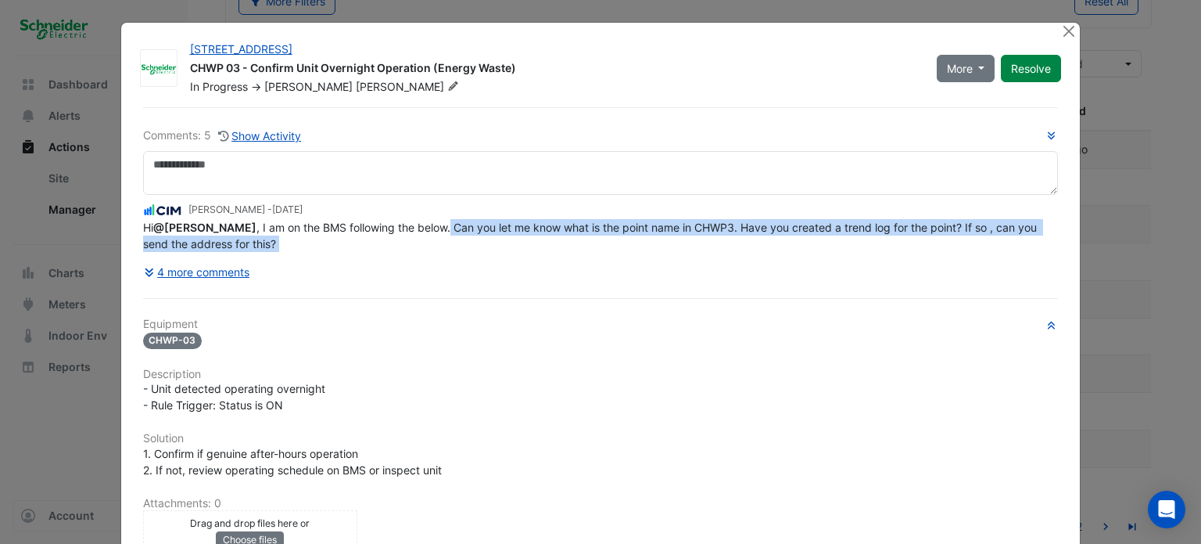
drag, startPoint x: 449, startPoint y: 253, endPoint x: 679, endPoint y: 264, distance: 230.2
click at [679, 264] on div "Comments: 5 Show Activity Conor Deane - 2 months and 15 days ago Hi @Claudio Ca…" at bounding box center [601, 206] width 916 height 159
click at [679, 264] on div "4 more comments" at bounding box center [601, 271] width 916 height 27
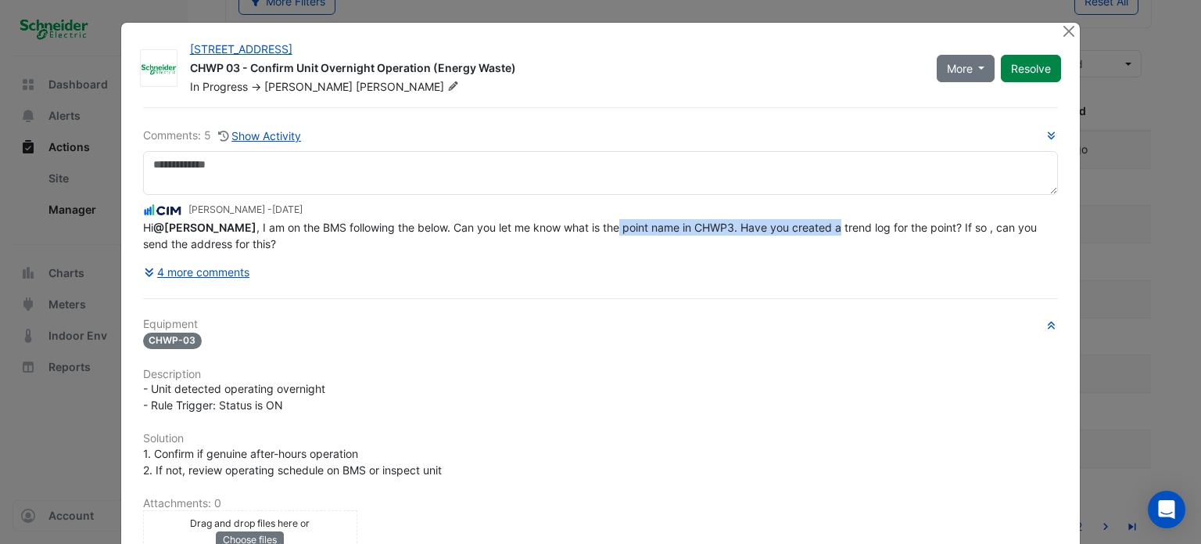
drag, startPoint x: 634, startPoint y: 224, endPoint x: 835, endPoint y: 228, distance: 200.3
click at [835, 228] on span "Hi @Claudio Campos , I am on the BMS following the below. Can you let me know w…" at bounding box center [591, 236] width 897 height 30
drag, startPoint x: 804, startPoint y: 221, endPoint x: 940, endPoint y: 236, distance: 136.9
click at [940, 236] on div "Hi @Claudio Campos , I am on the BMS following the below. Can you let me know w…" at bounding box center [601, 235] width 916 height 33
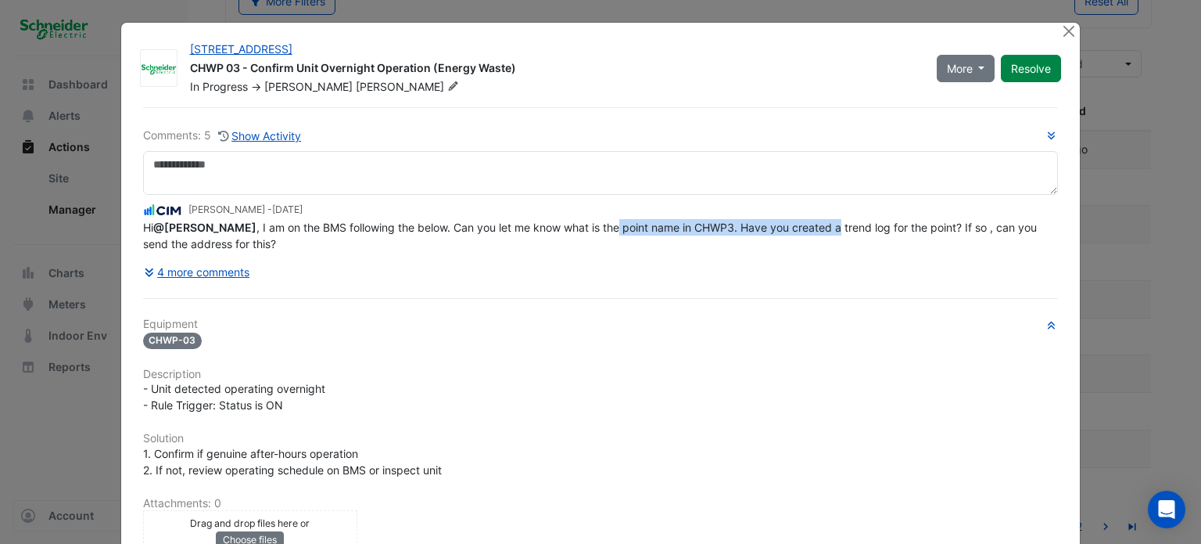
click at [940, 236] on div "Hi @Claudio Campos , I am on the BMS following the below. Can you let me know w…" at bounding box center [601, 235] width 916 height 33
drag, startPoint x: 244, startPoint y: 237, endPoint x: 274, endPoint y: 236, distance: 29.7
click at [274, 236] on span "Hi @Claudio Campos , I am on the BMS following the below. Can you let me know w…" at bounding box center [591, 236] width 897 height 30
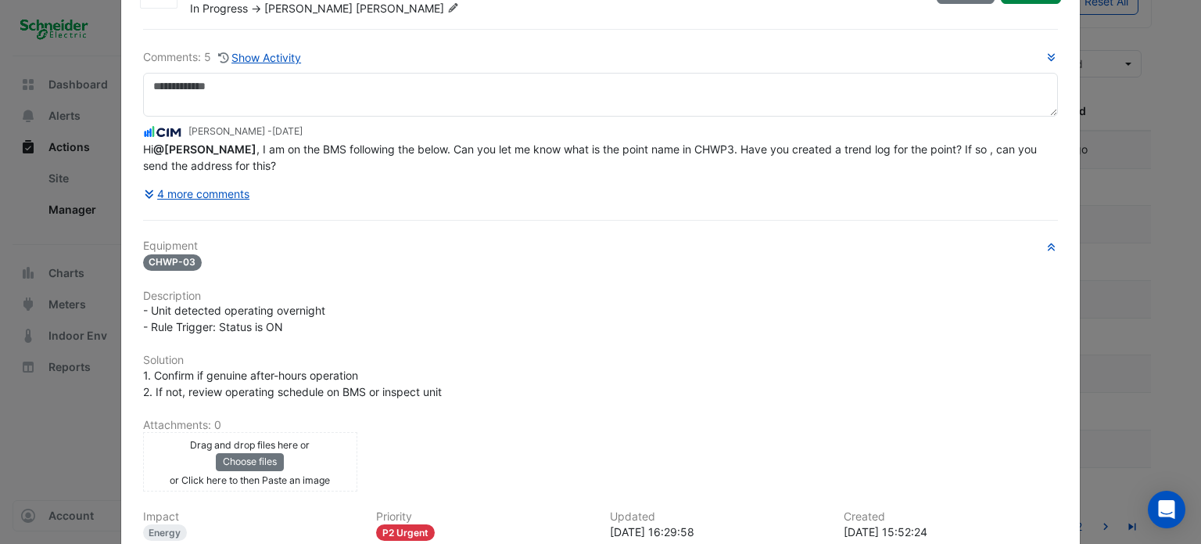
scroll to position [77, 0]
click at [1158, 342] on ngb-modal-window "11-33 Exhibition Street CHWP 03 - Confirm Unit Overnight Operation (Energy Wast…" at bounding box center [600, 272] width 1201 height 544
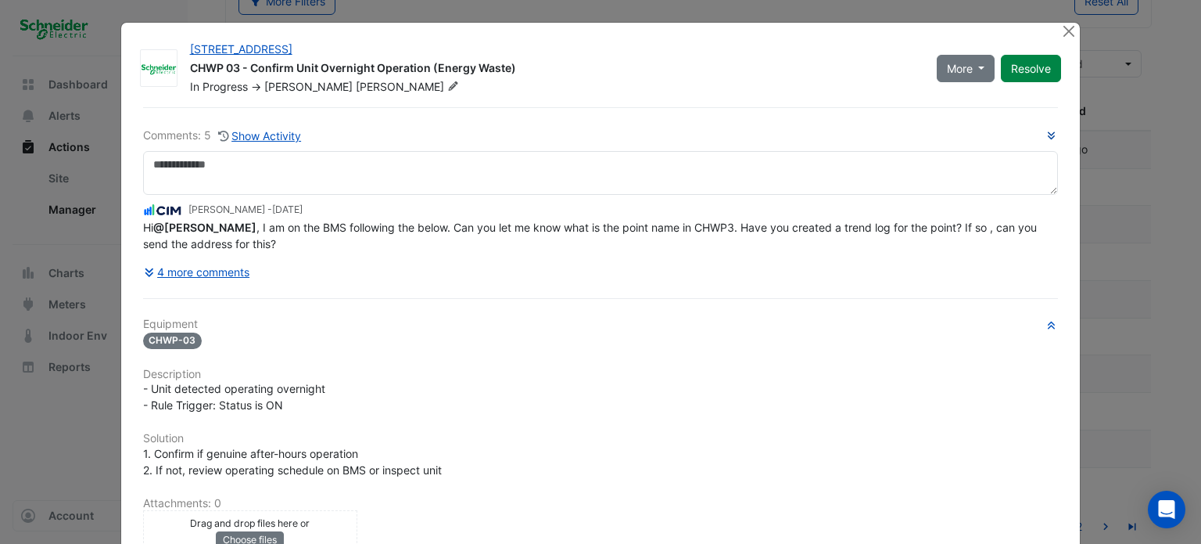
scroll to position [0, 0]
click at [1068, 29] on button "Close" at bounding box center [1069, 31] width 16 height 16
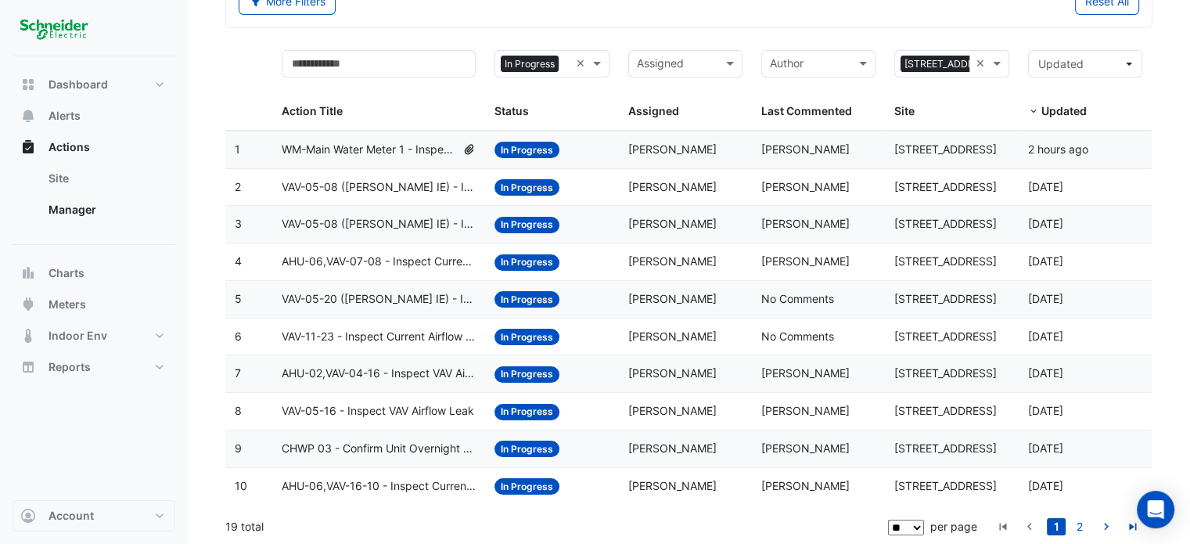
click at [415, 447] on span "CHWP 03 - Confirm Unit Overnight Operation (Energy Waste)" at bounding box center [379, 449] width 195 height 18
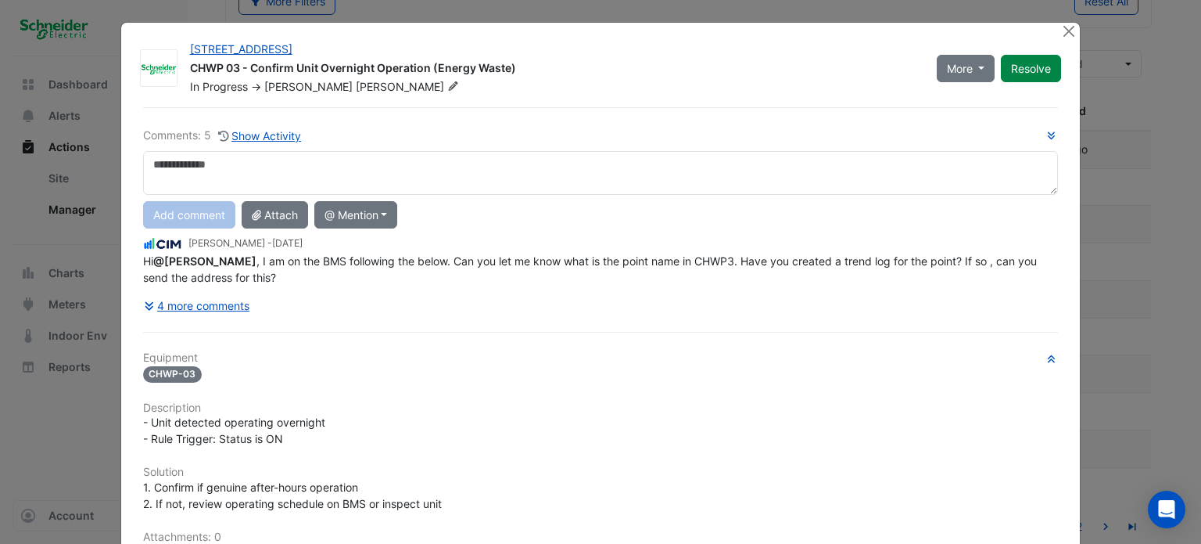
click at [293, 158] on textarea at bounding box center [601, 173] width 916 height 44
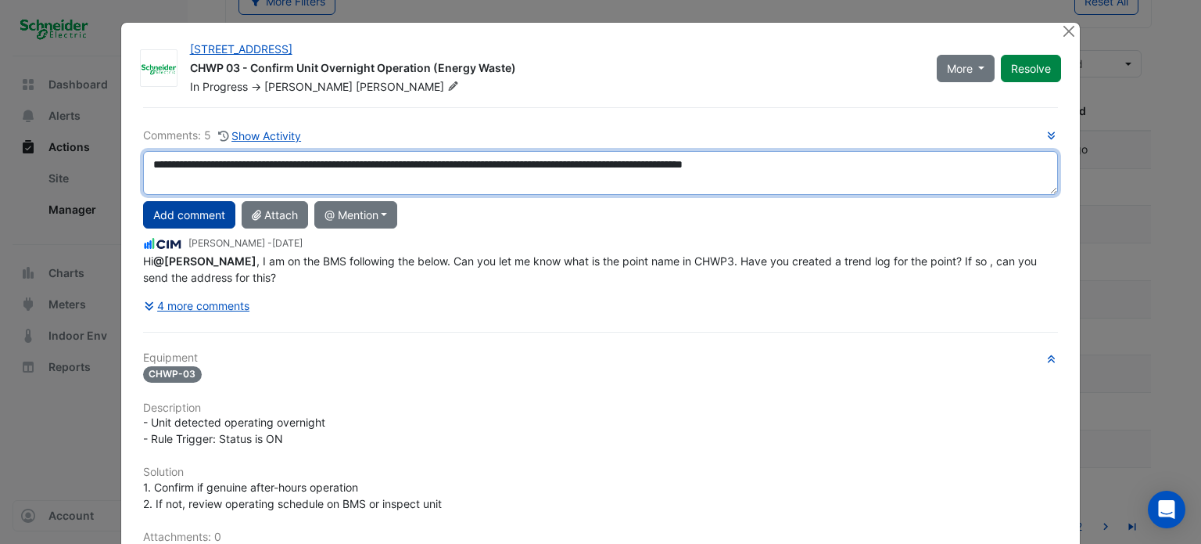
type textarea "**********"
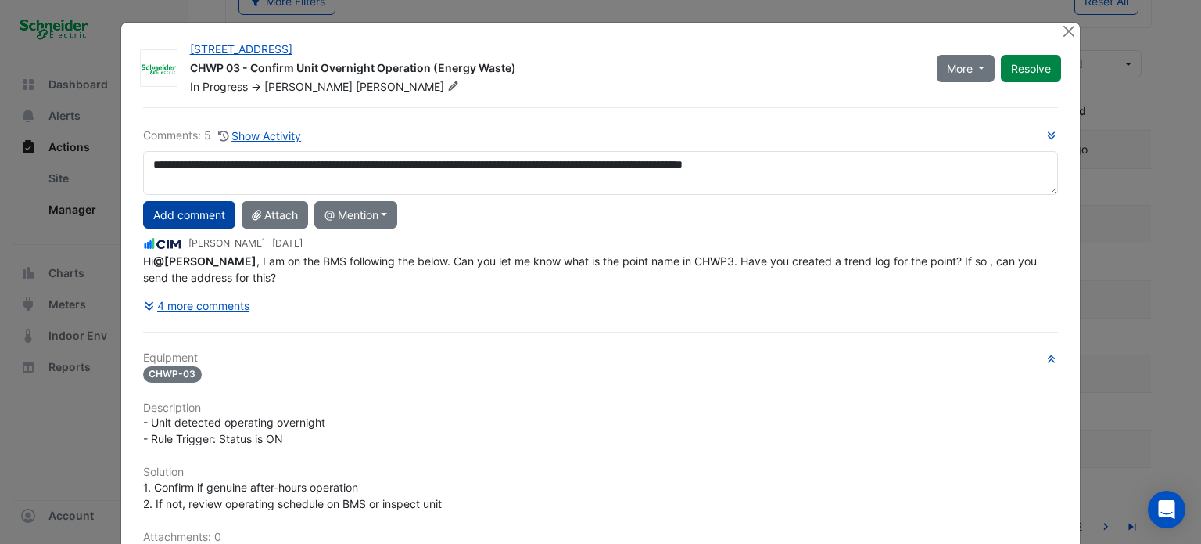
click at [208, 224] on button "Add comment" at bounding box center [189, 214] width 92 height 27
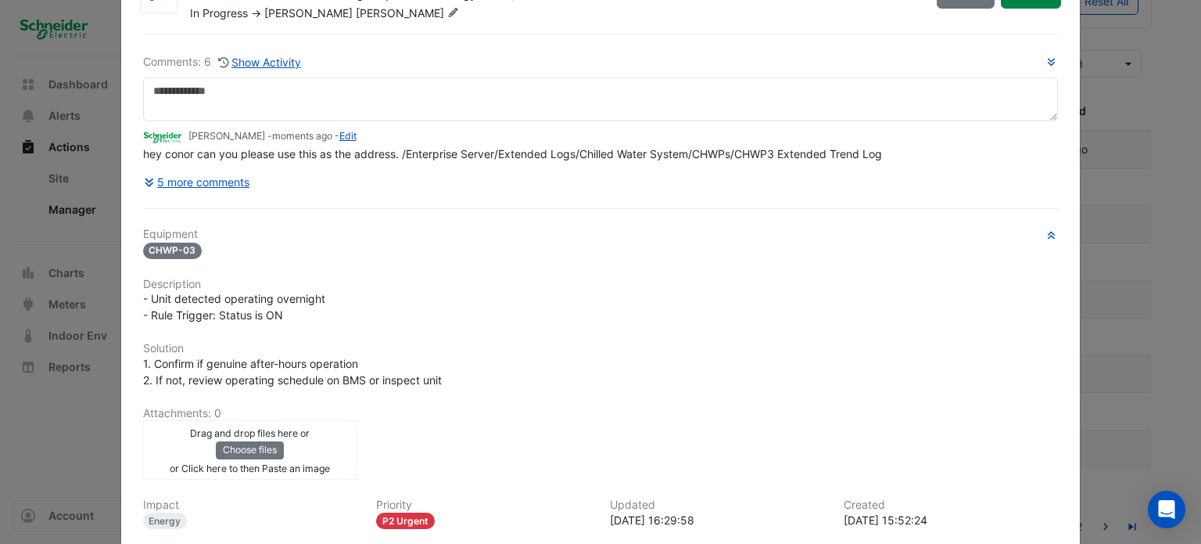
scroll to position [156, 0]
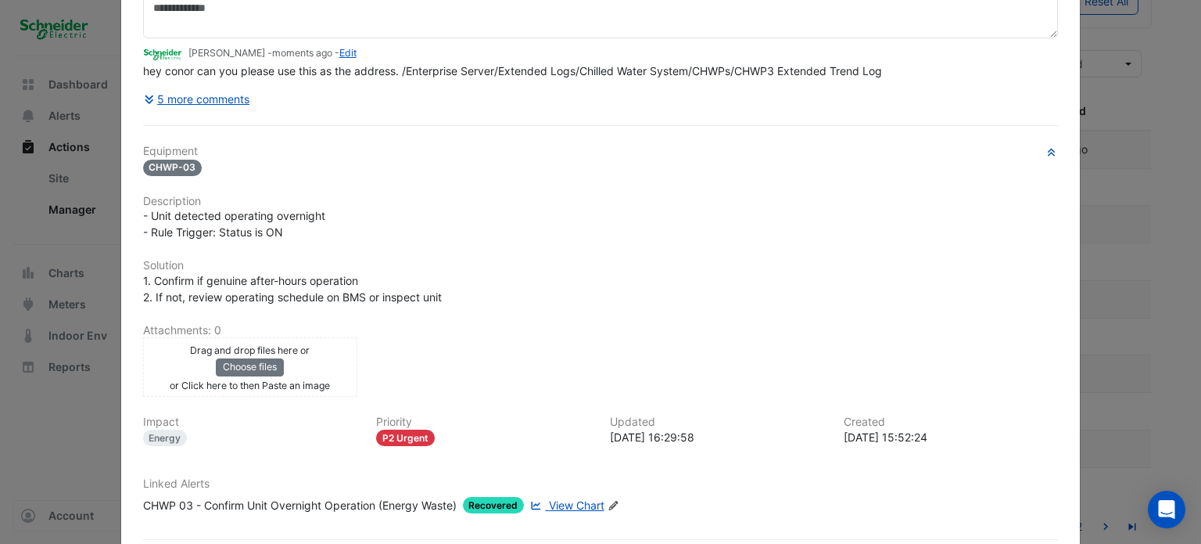
click at [556, 501] on span "View Chart" at bounding box center [577, 504] width 56 height 13
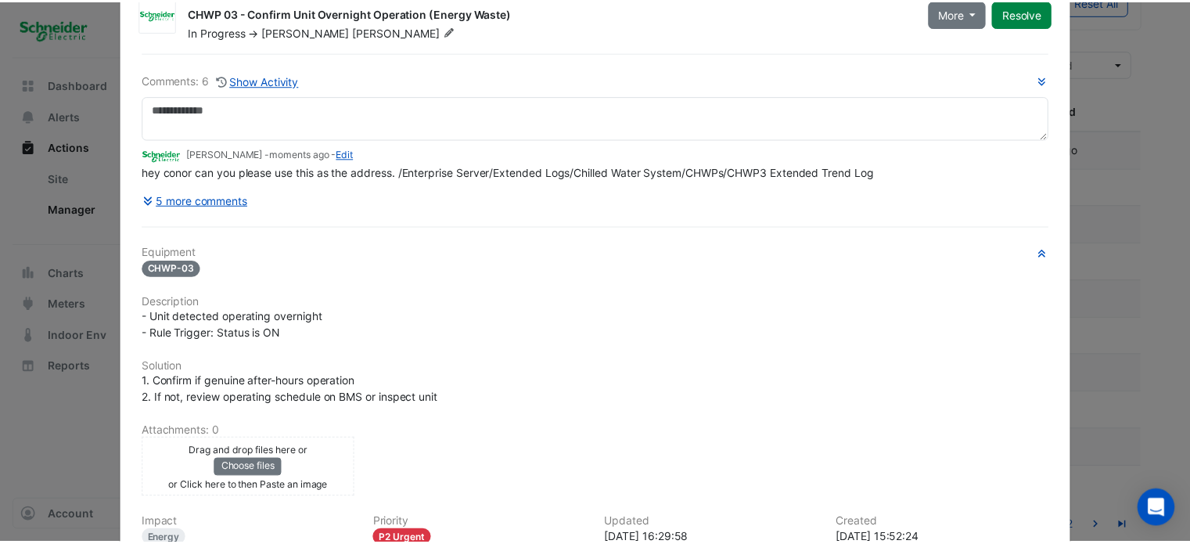
scroll to position [0, 0]
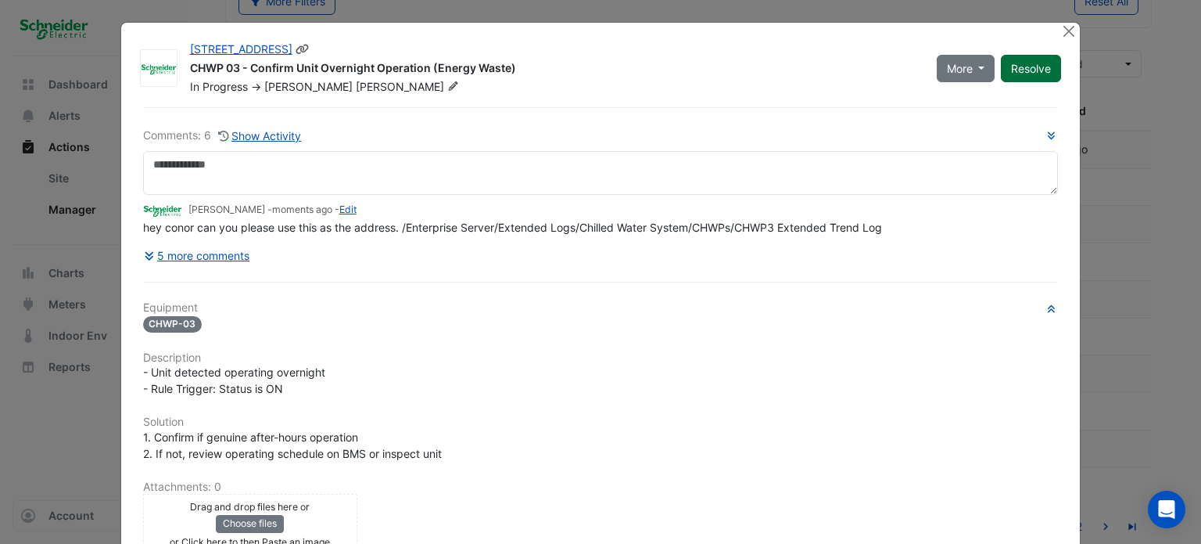
click at [1014, 69] on button "Resolve" at bounding box center [1031, 68] width 60 height 27
click at [1066, 31] on button "Close" at bounding box center [1069, 31] width 16 height 16
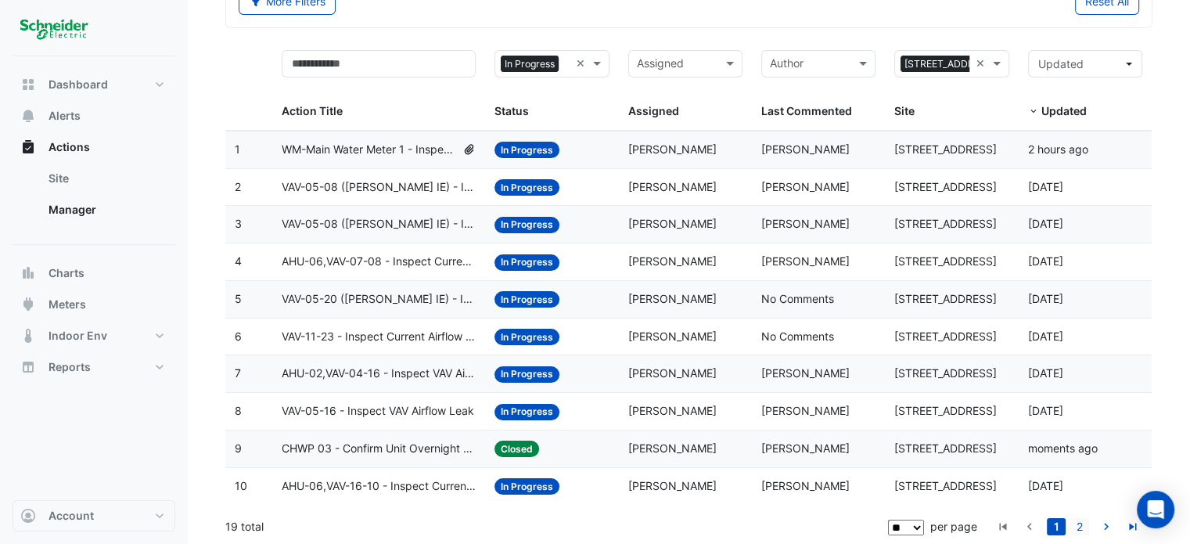
click at [1073, 522] on link "2" at bounding box center [1079, 526] width 19 height 17
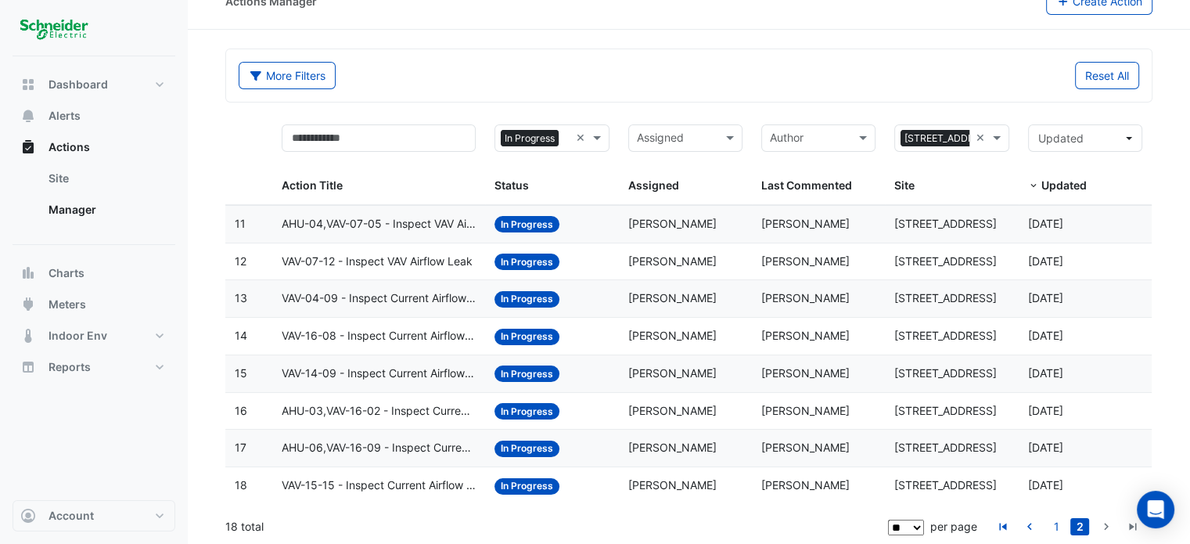
click at [1070, 522] on link "2" at bounding box center [1079, 526] width 19 height 17
click at [1061, 524] on link "1" at bounding box center [1055, 526] width 19 height 17
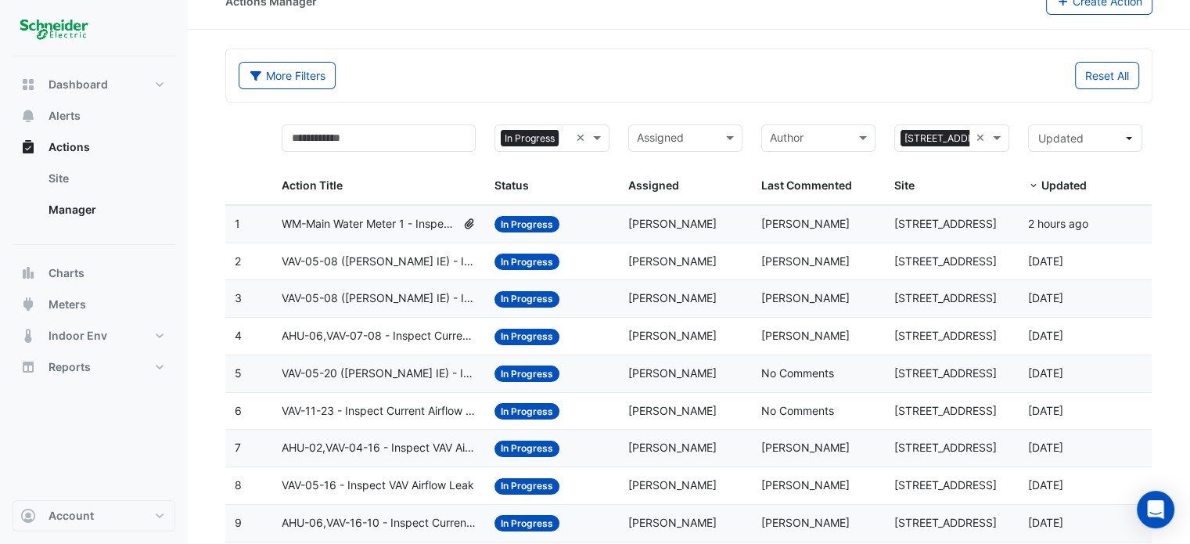
scroll to position [101, 0]
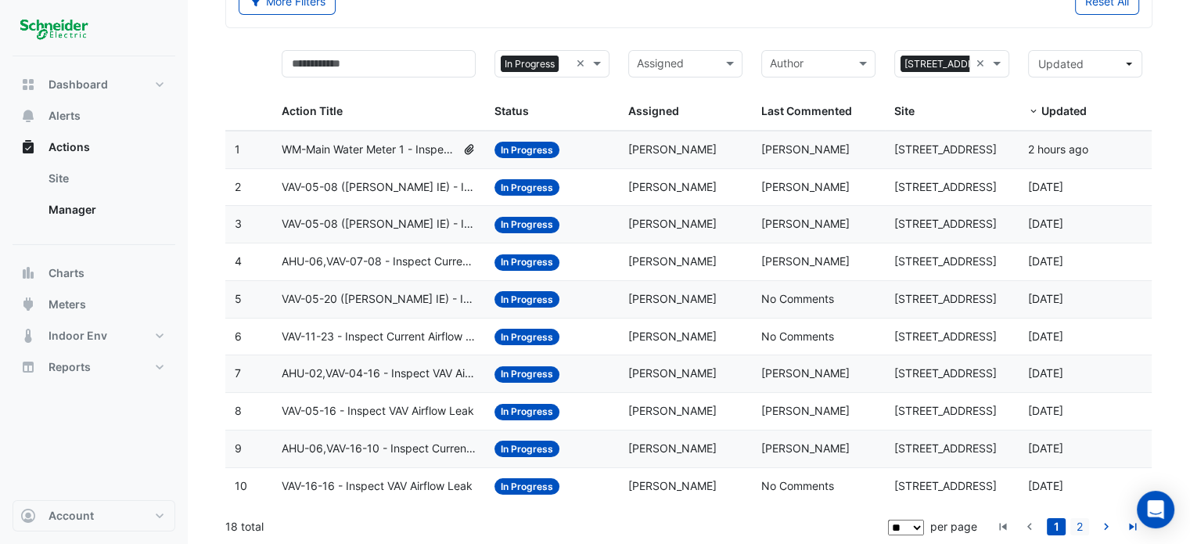
click at [1079, 521] on link "2" at bounding box center [1079, 526] width 19 height 17
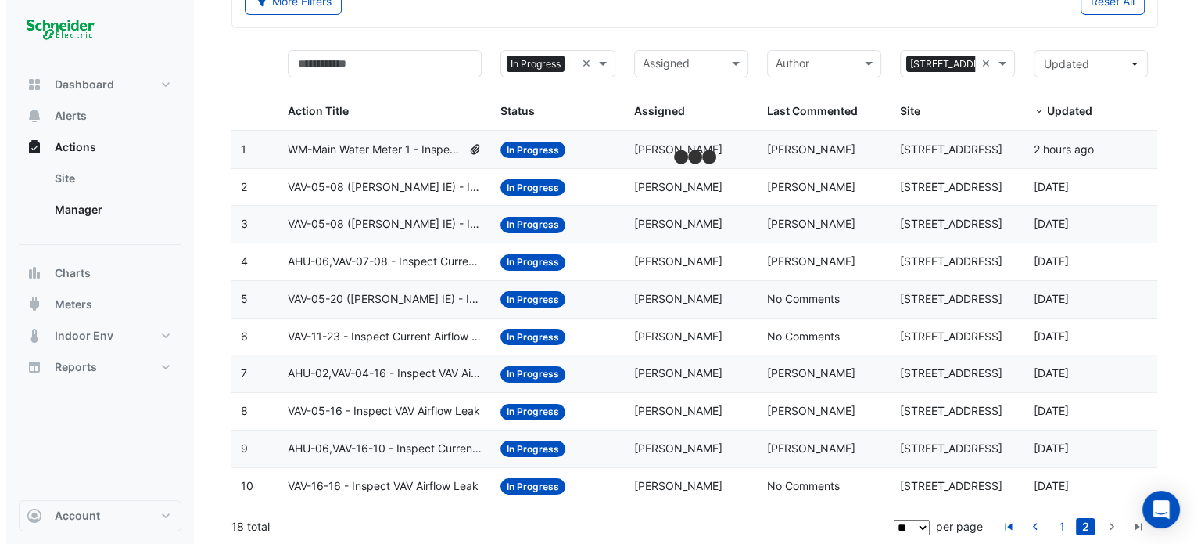
scroll to position [27, 0]
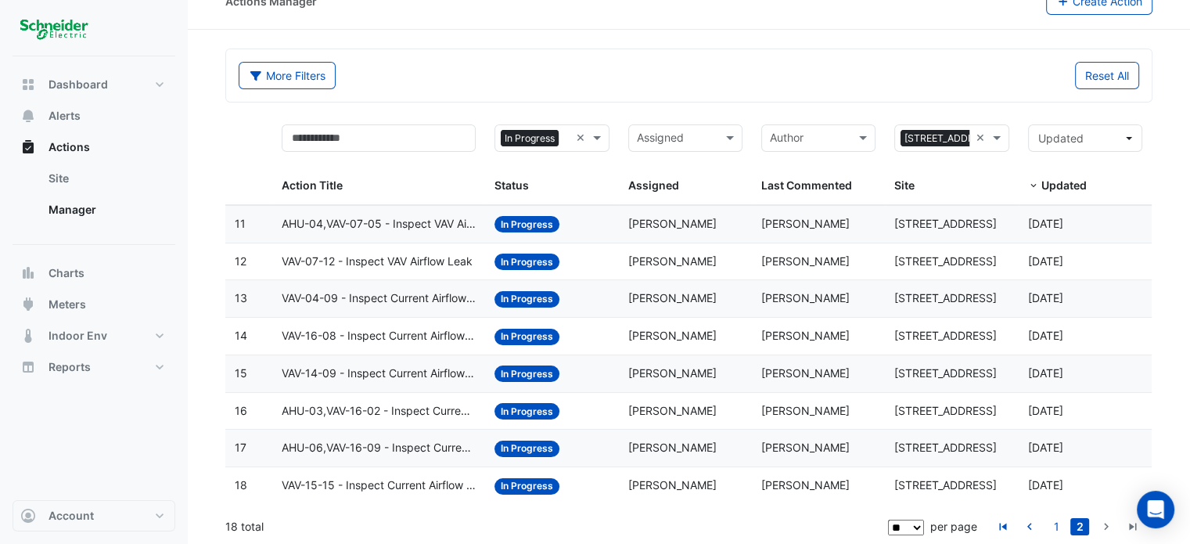
click at [344, 472] on datatable-body-cell "Action Title: VAV-15-15 - Inspect Current Airflow Faulty Sensor" at bounding box center [379, 485] width 214 height 37
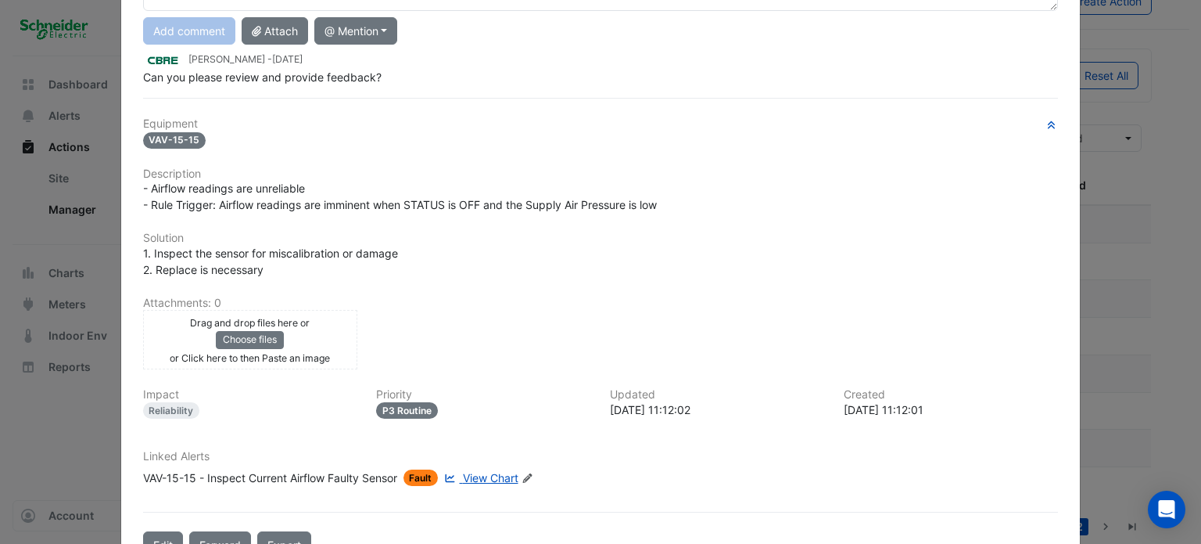
scroll to position [149, 0]
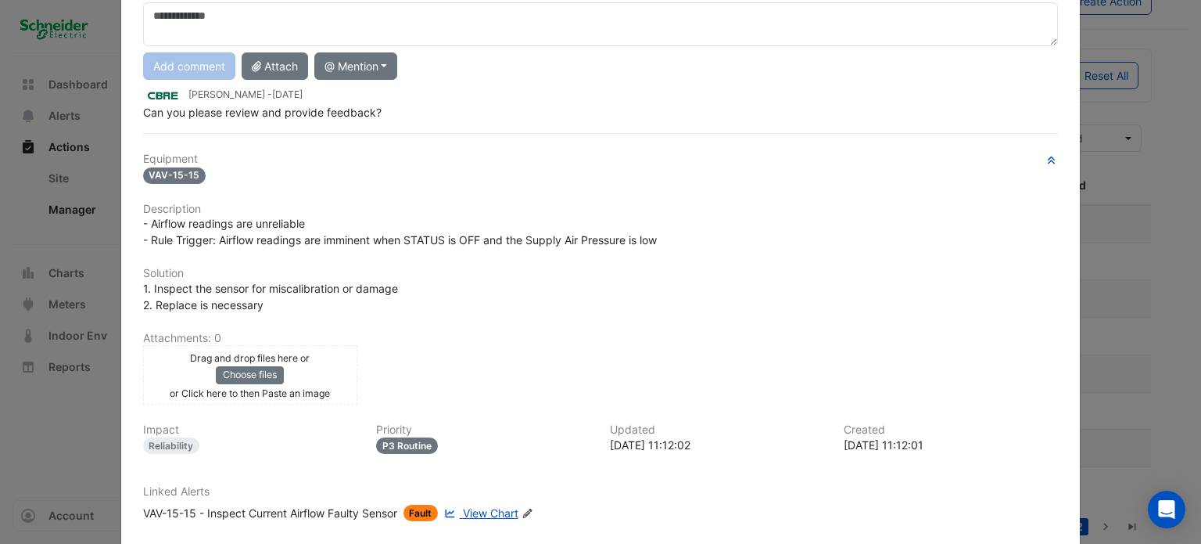
click at [491, 506] on span "View Chart" at bounding box center [491, 512] width 56 height 13
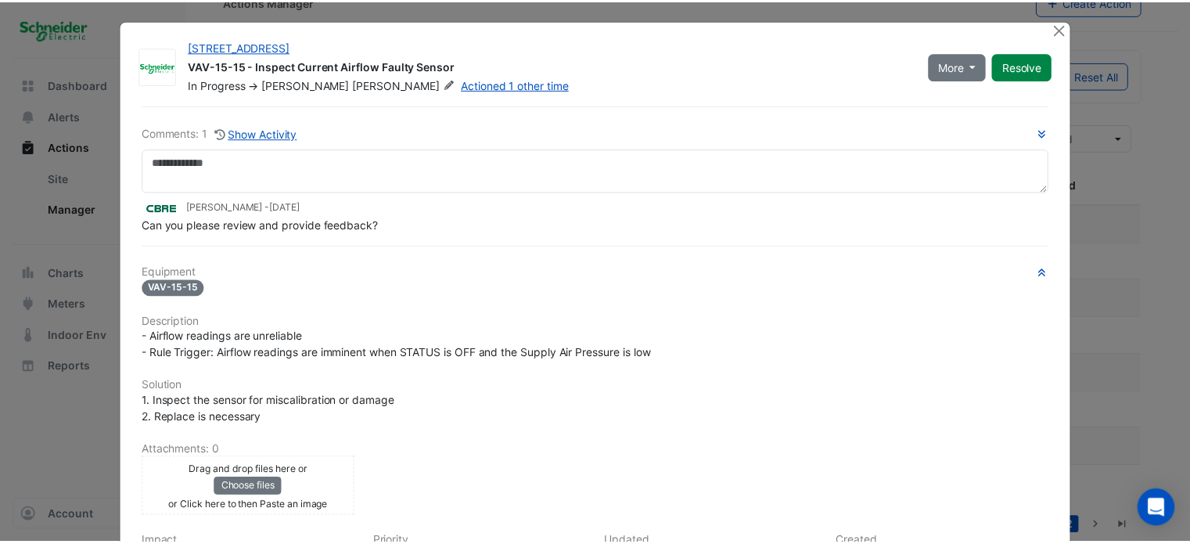
scroll to position [0, 0]
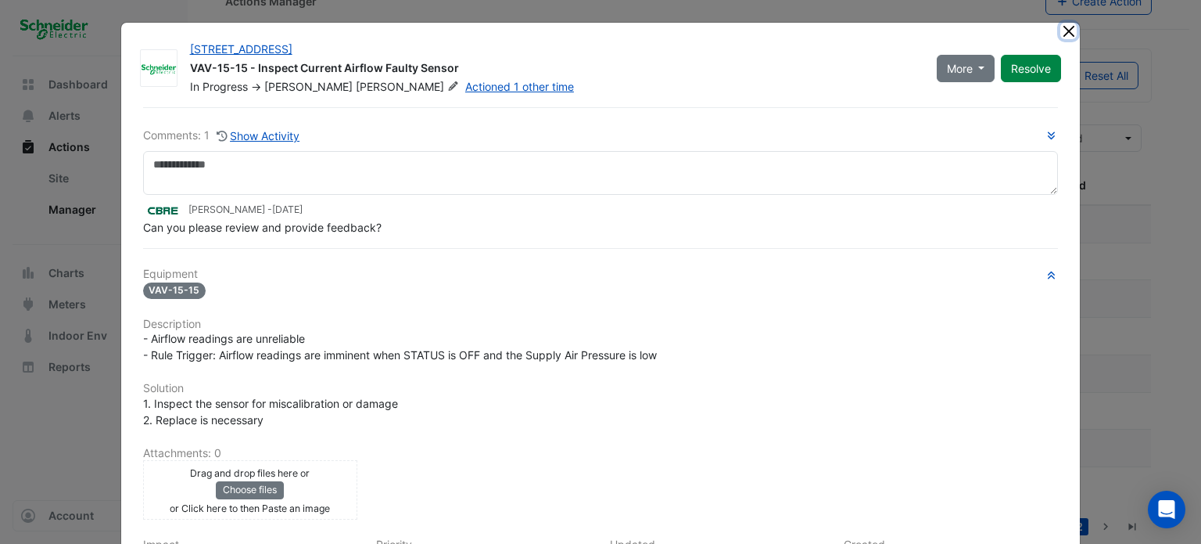
click at [1064, 34] on button "Close" at bounding box center [1069, 31] width 16 height 16
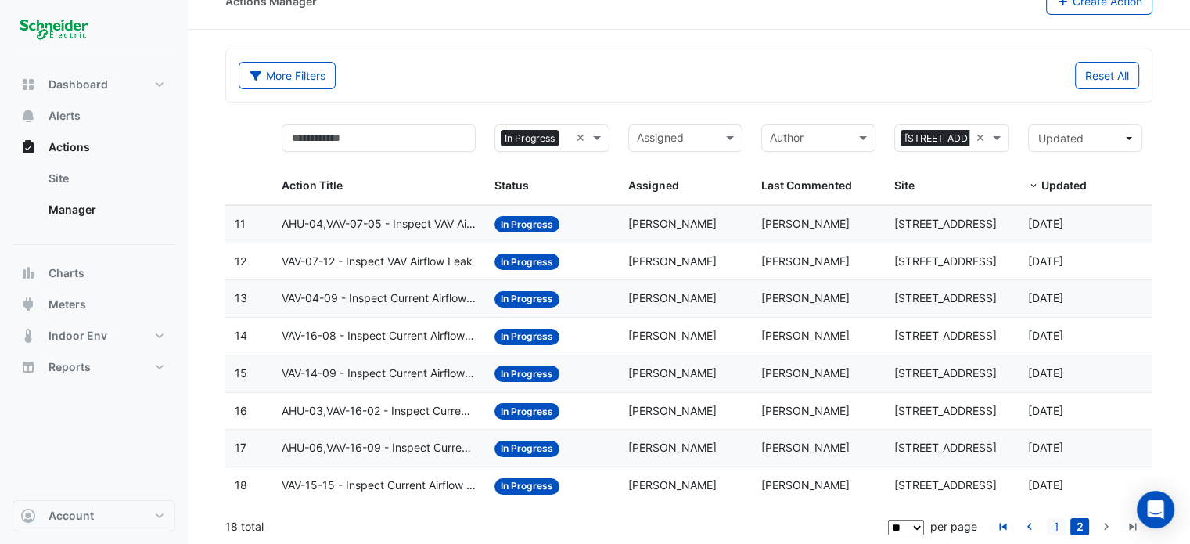
click at [1057, 522] on link "1" at bounding box center [1055, 526] width 19 height 17
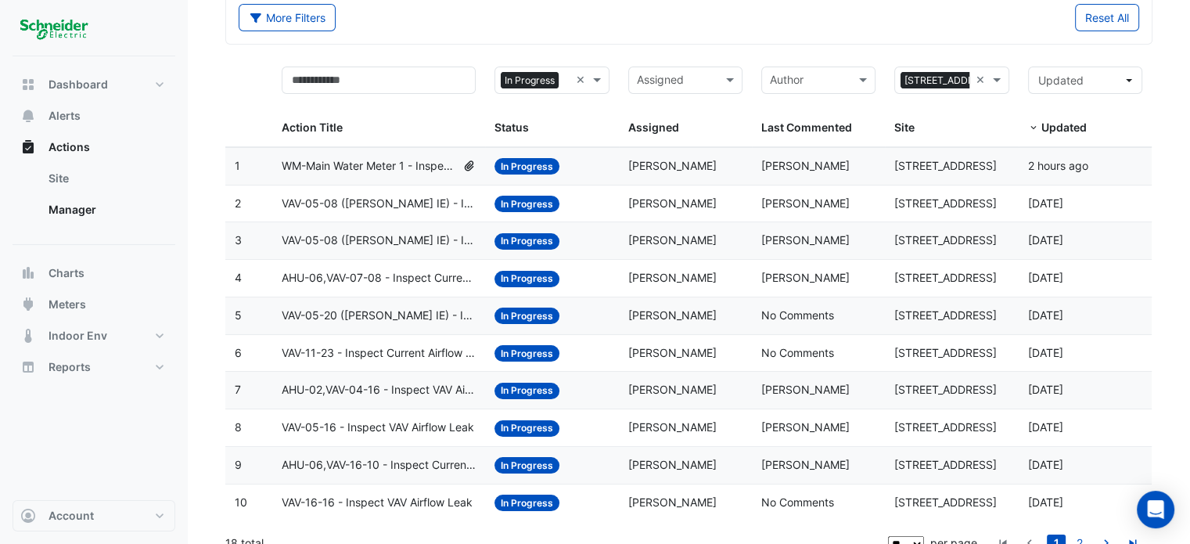
scroll to position [84, 0]
click at [1077, 534] on link "2" at bounding box center [1079, 542] width 19 height 17
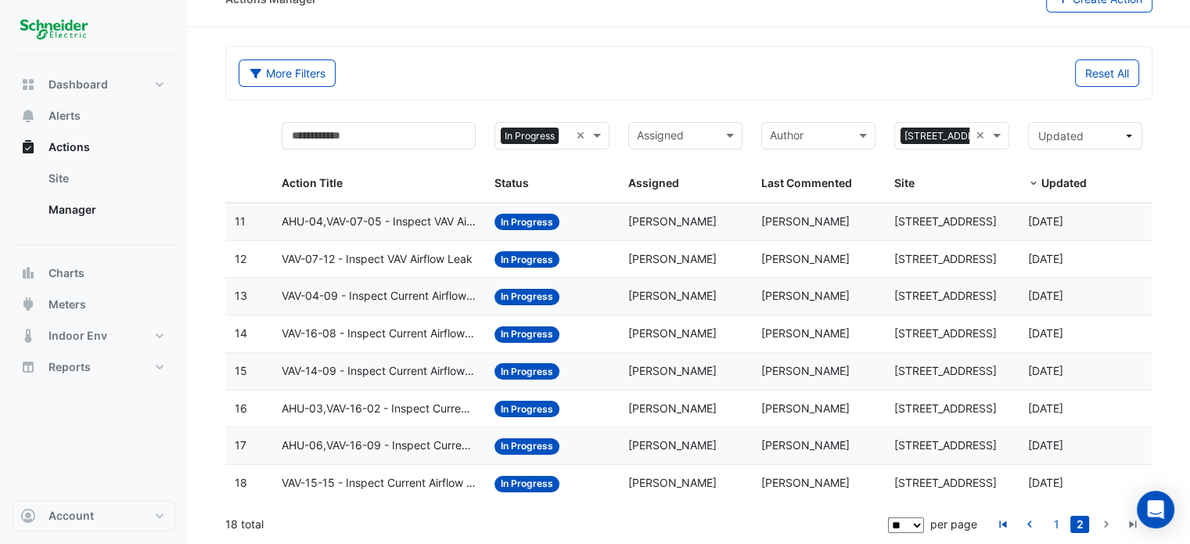
scroll to position [27, 0]
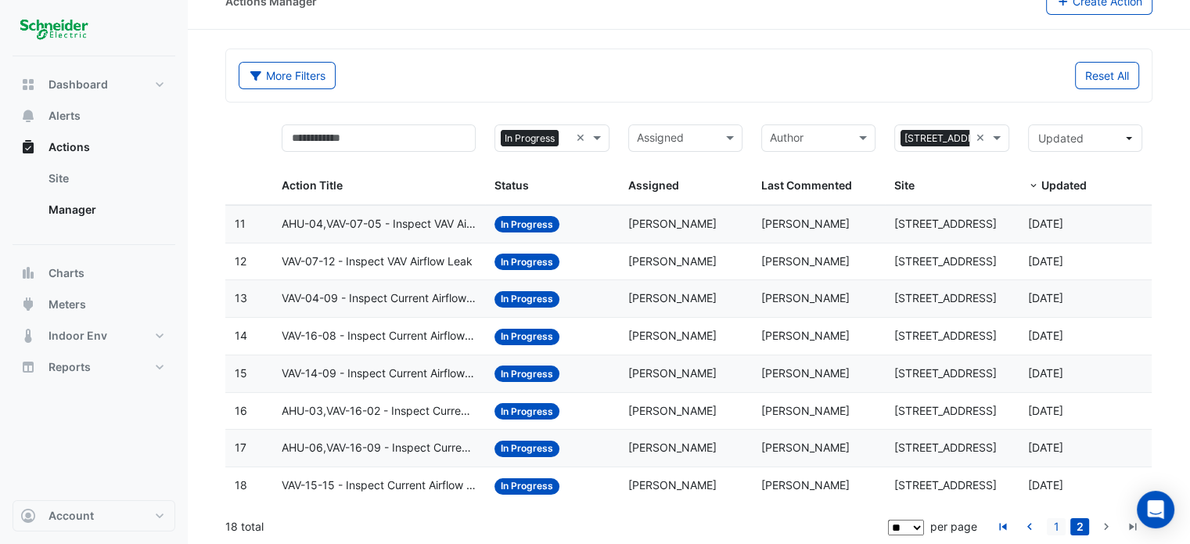
click at [1051, 524] on link "1" at bounding box center [1055, 526] width 19 height 17
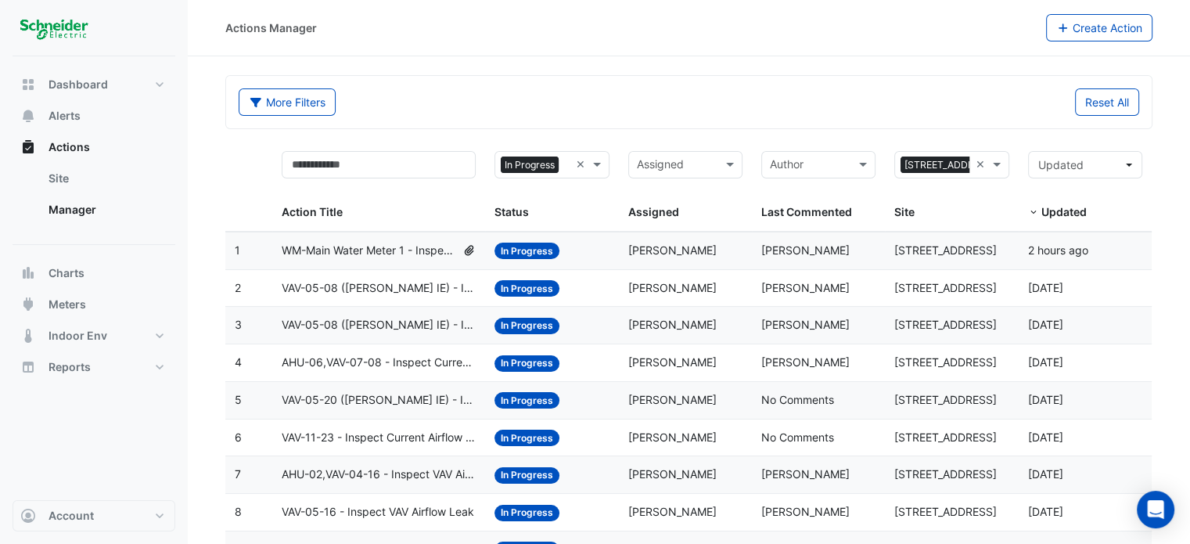
scroll to position [101, 0]
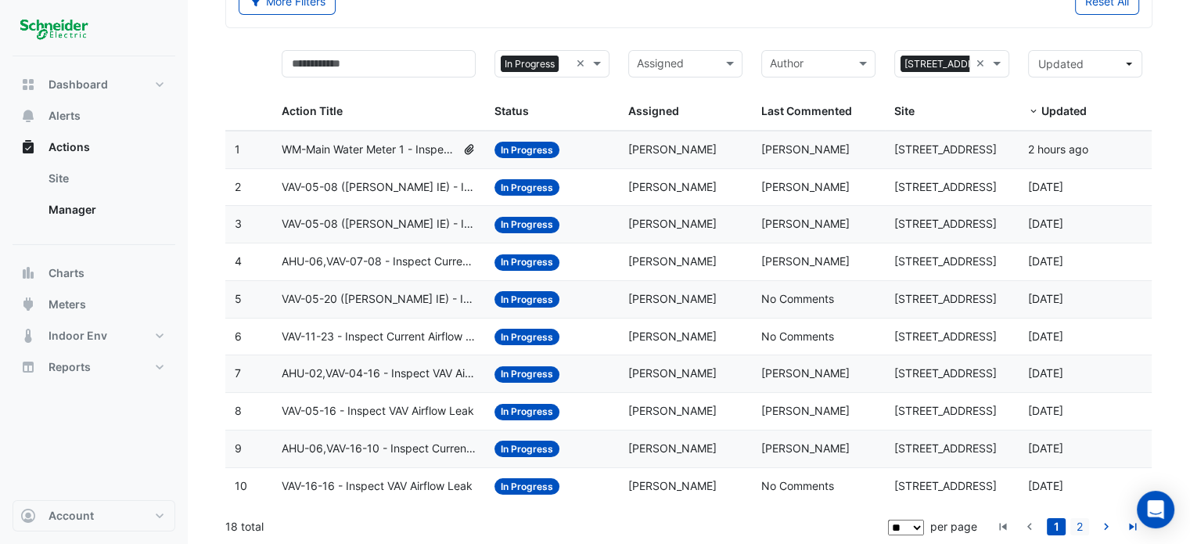
click at [1083, 520] on link "2" at bounding box center [1079, 526] width 19 height 17
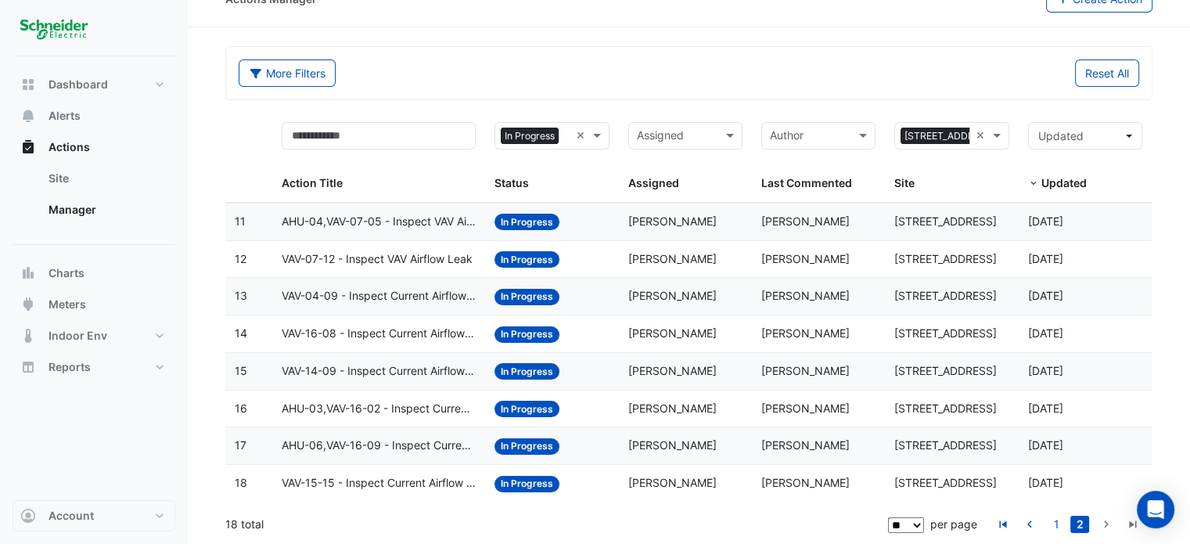
scroll to position [27, 0]
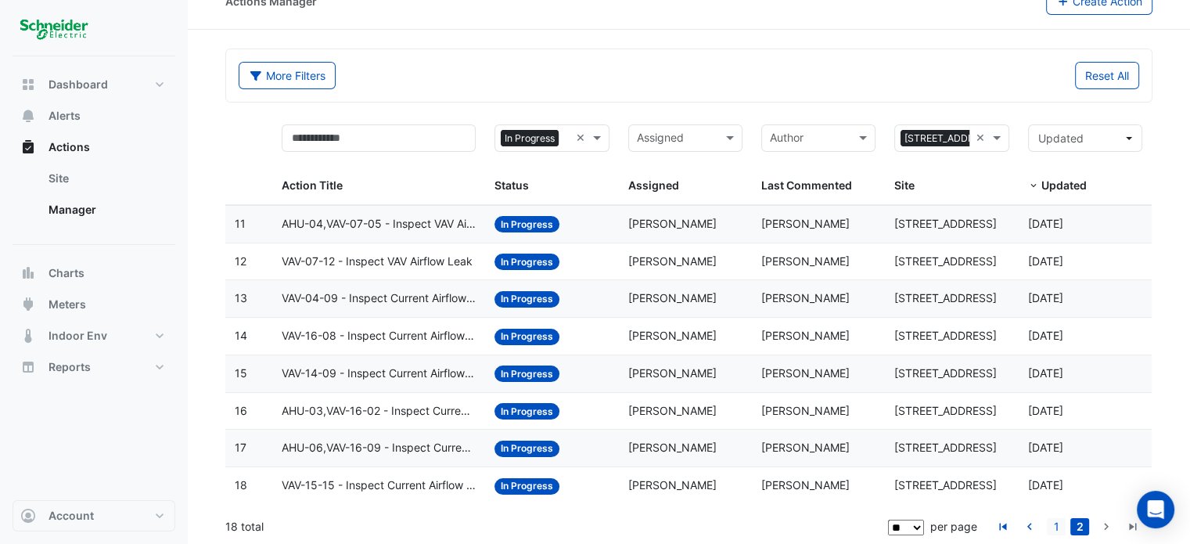
click at [1054, 524] on link "1" at bounding box center [1055, 526] width 19 height 17
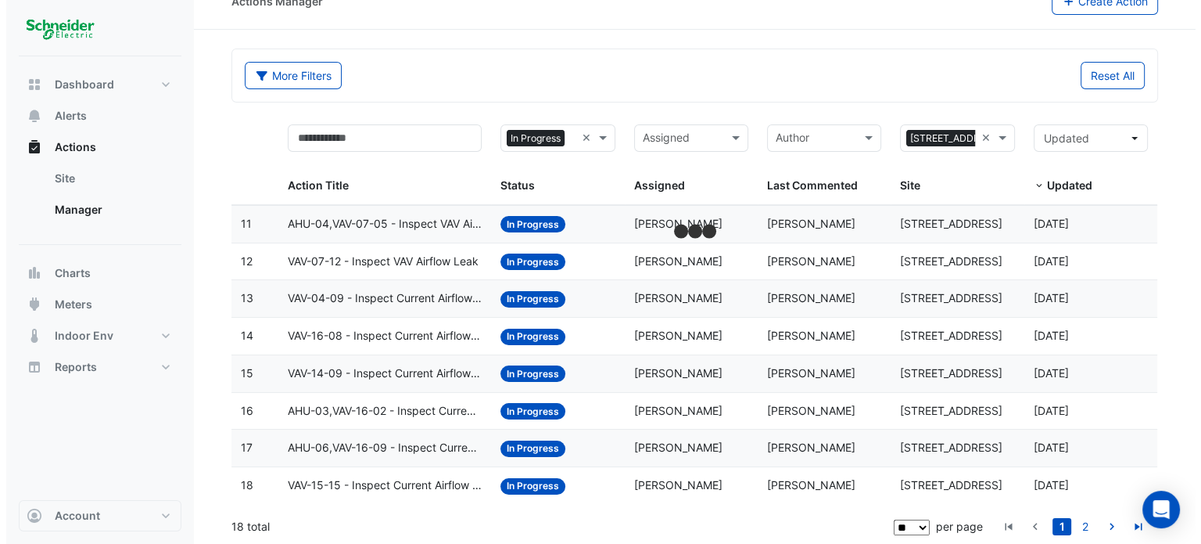
scroll to position [101, 0]
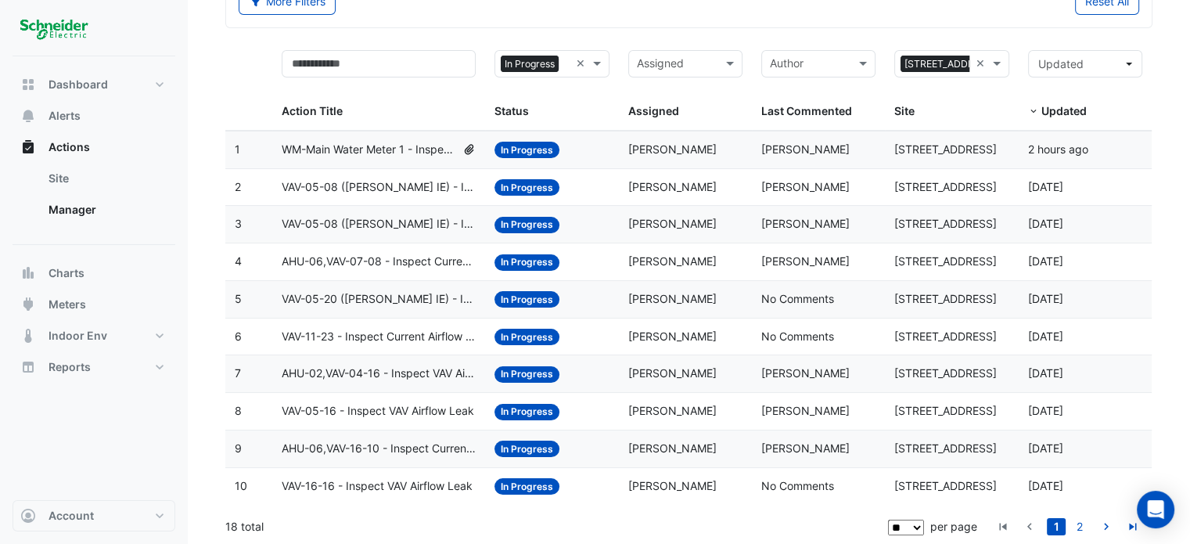
click at [396, 190] on span "VAV-05-08 (NABERS IE) - Inspect Current Airflow Faulty Sensor" at bounding box center [379, 187] width 195 height 18
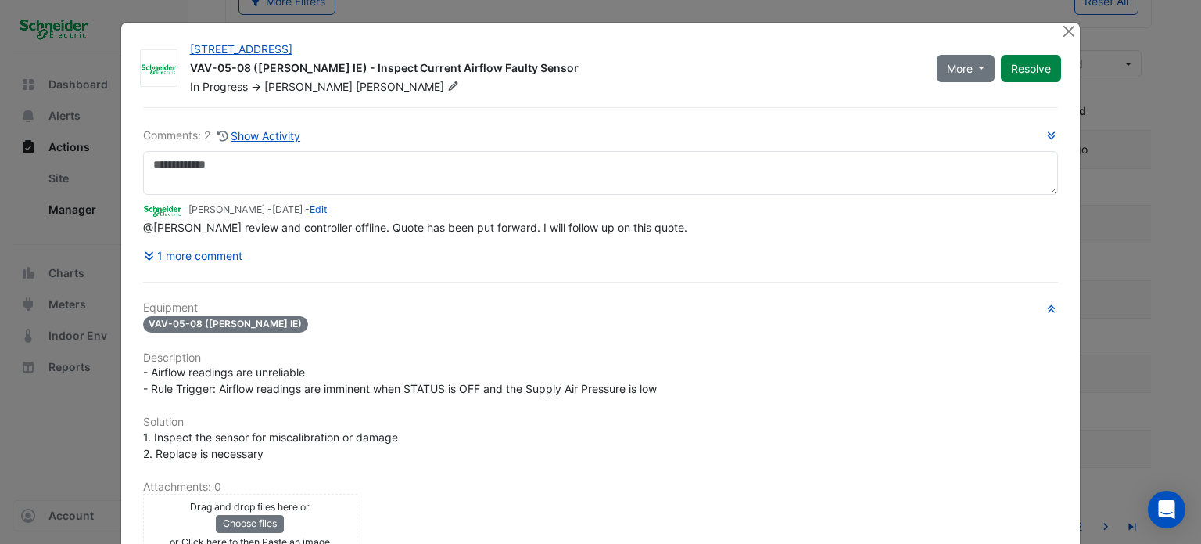
drag, startPoint x: 498, startPoint y: 253, endPoint x: 548, endPoint y: 256, distance: 50.1
click at [548, 256] on div "Comments: 2 Show Activity Claudio Campos - 2 months and 14 days ago - Edit @Lac…" at bounding box center [601, 198] width 916 height 142
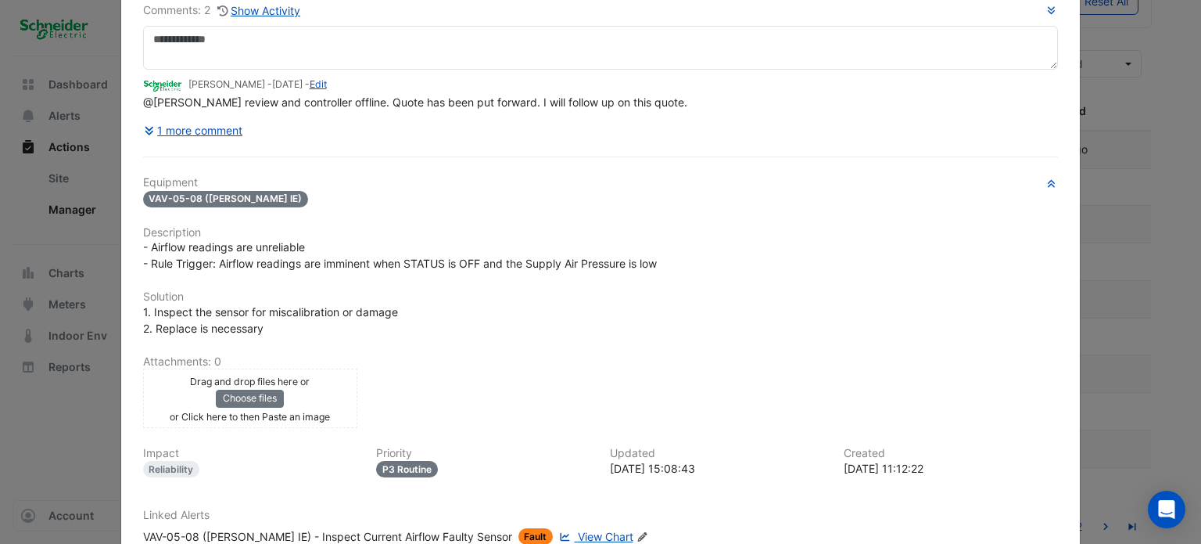
scroll to position [127, 0]
click at [144, 129] on icon at bounding box center [151, 129] width 14 height 11
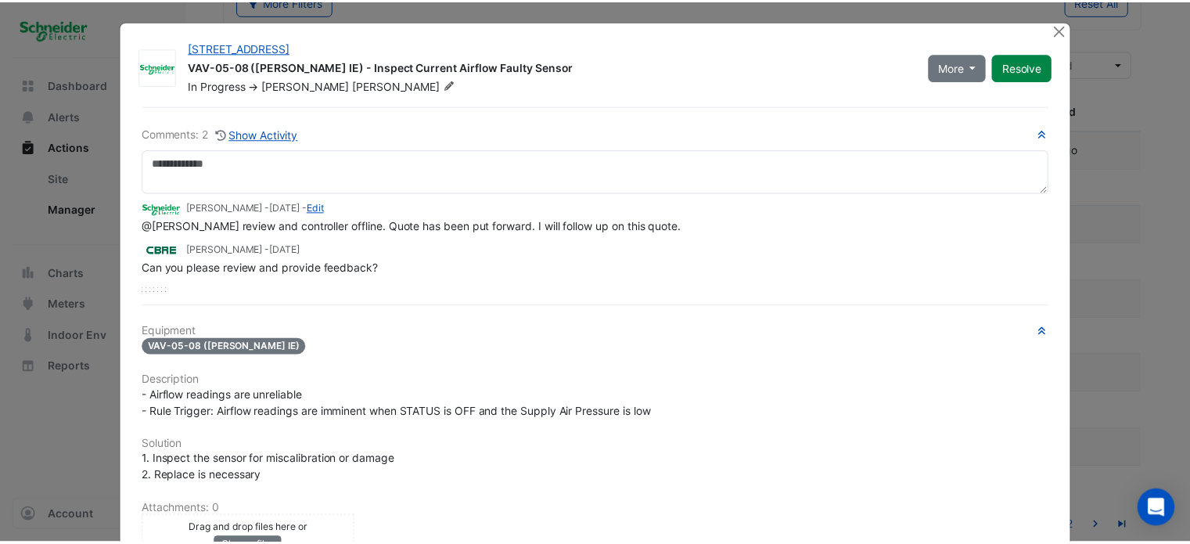
scroll to position [0, 0]
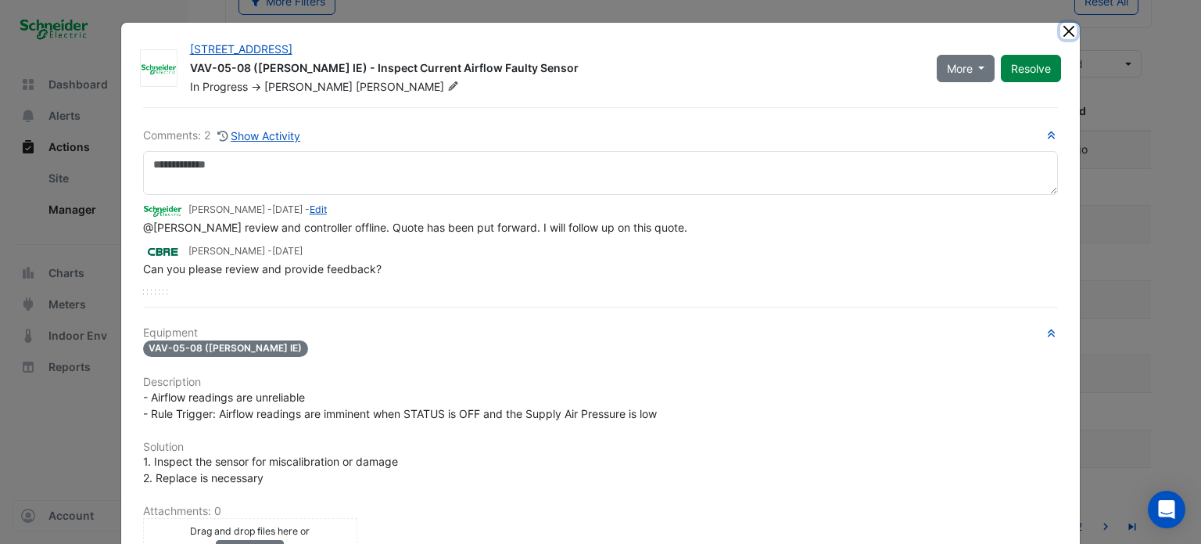
click at [1061, 31] on button "Close" at bounding box center [1069, 31] width 16 height 16
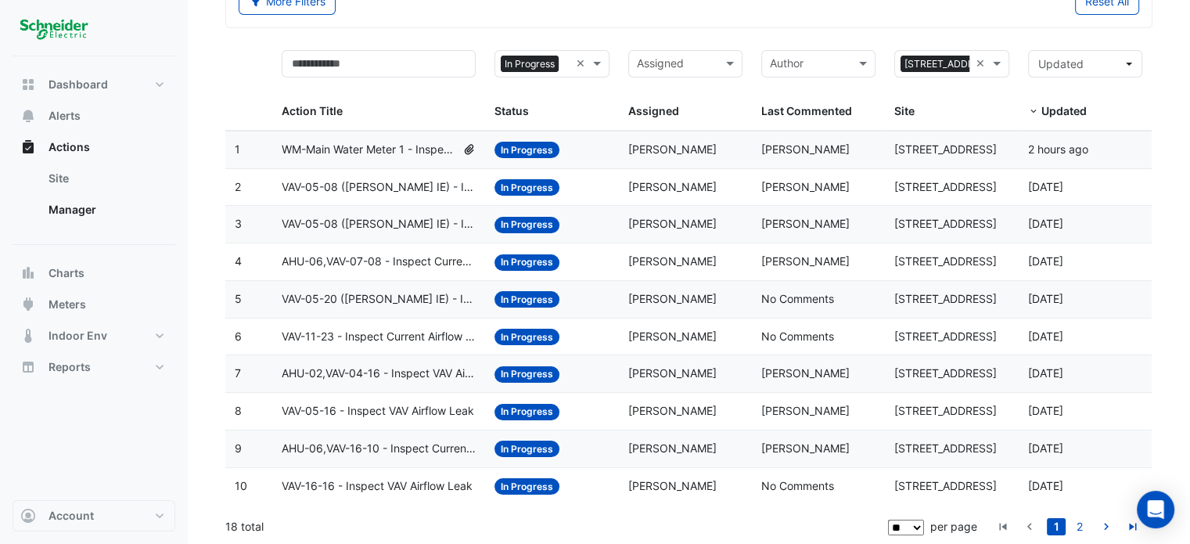
click at [445, 218] on span "VAV-05-08 (NABERS IE) - Inspect Critical Sensor Broken" at bounding box center [379, 224] width 195 height 18
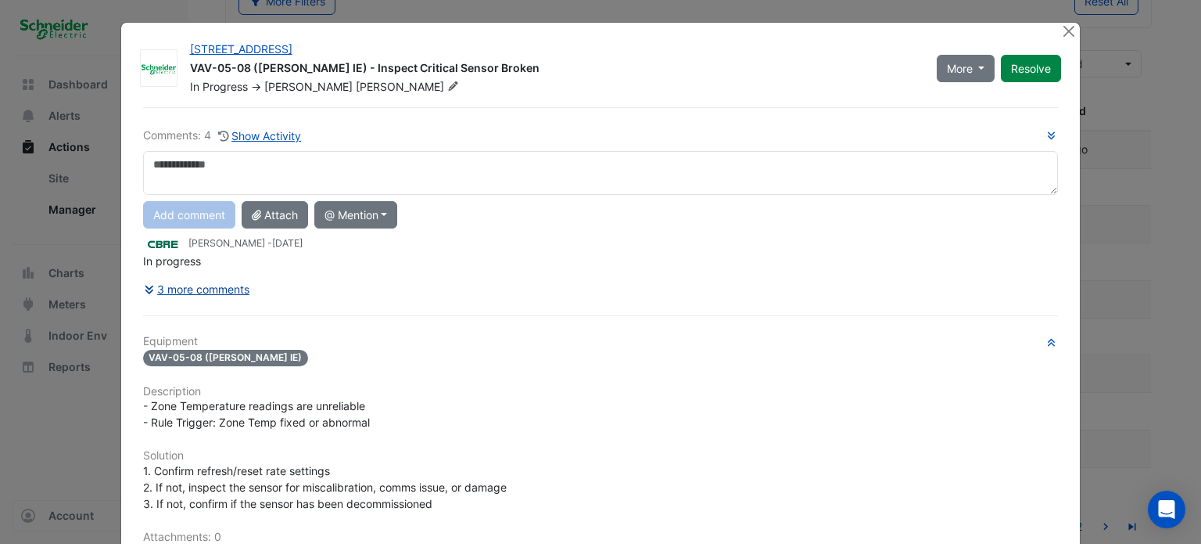
click at [139, 289] on div "Comments: 4 Show Activity Add comment Attach @ Mention ADP Consulting Ajjanthan…" at bounding box center [601, 449] width 935 height 685
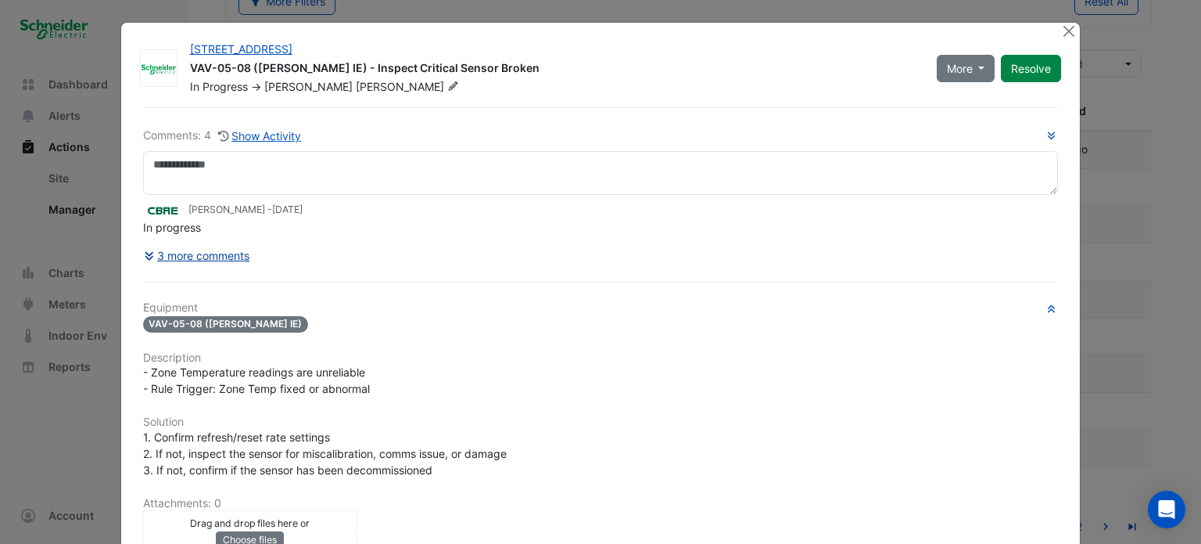
click at [158, 248] on button "3 more comments" at bounding box center [197, 255] width 108 height 27
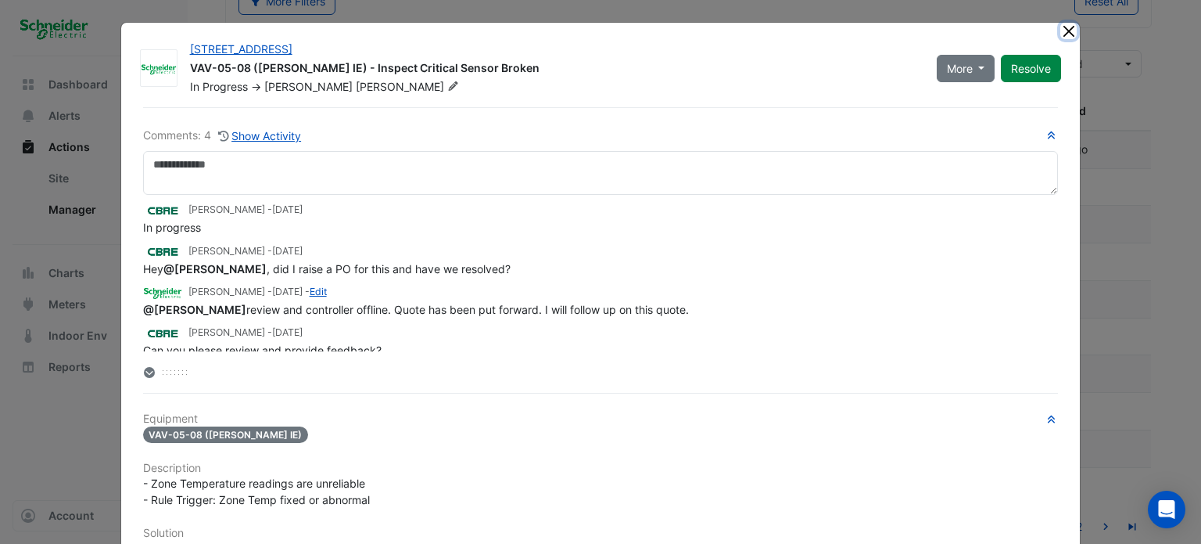
click at [1062, 34] on button "Close" at bounding box center [1069, 31] width 16 height 16
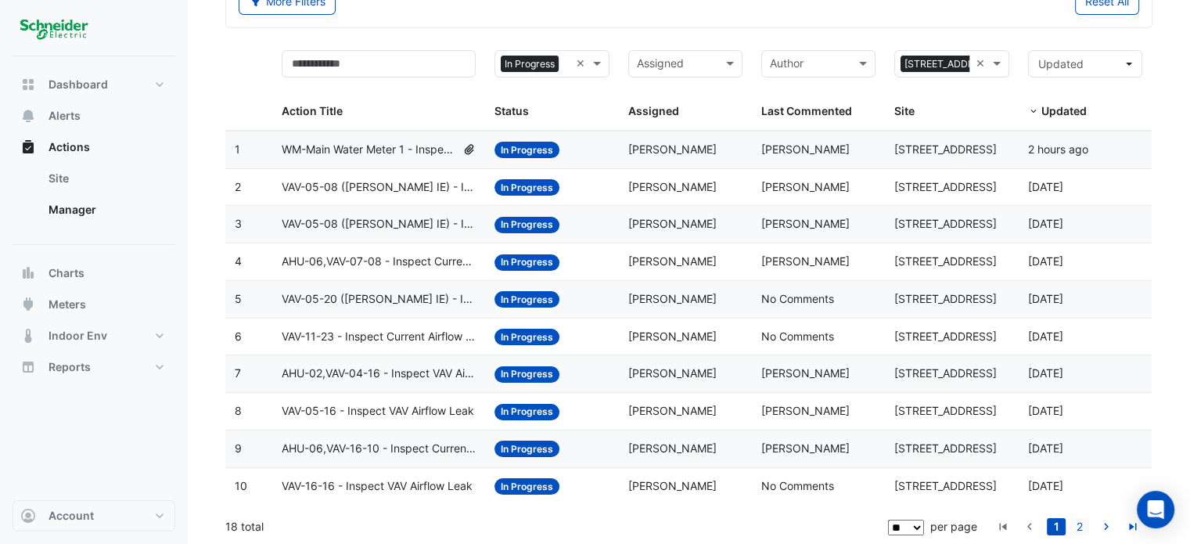
click at [1078, 526] on link "2" at bounding box center [1079, 526] width 19 height 17
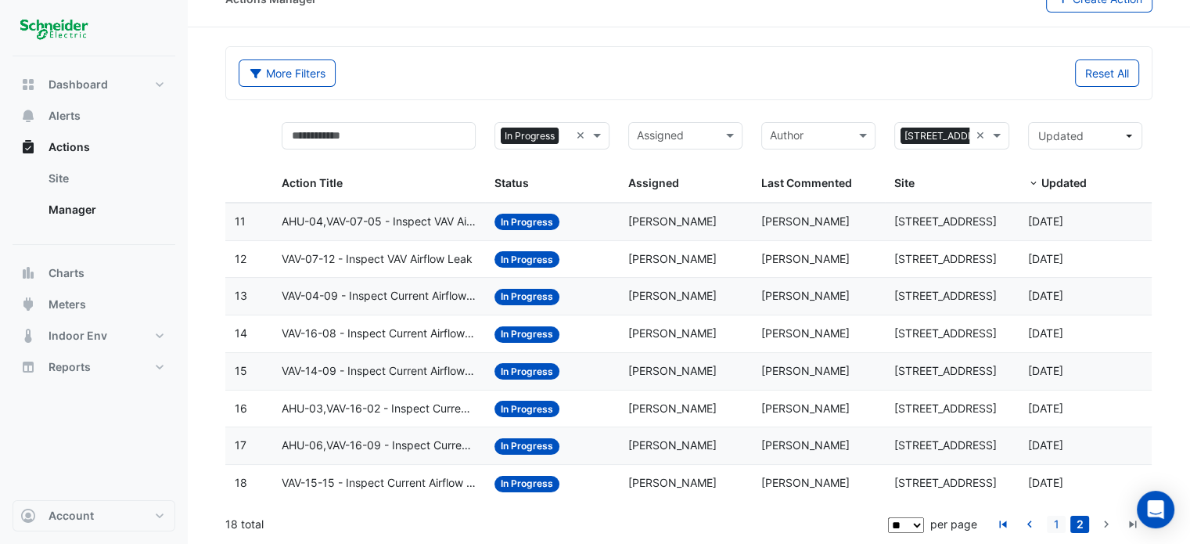
scroll to position [27, 0]
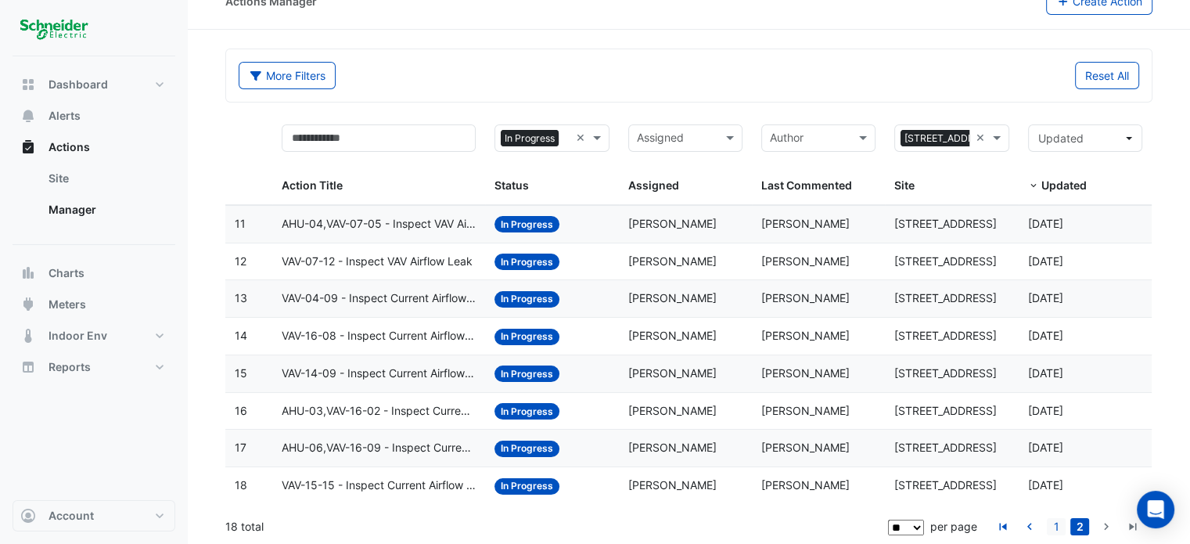
click at [1057, 526] on link "1" at bounding box center [1055, 526] width 19 height 17
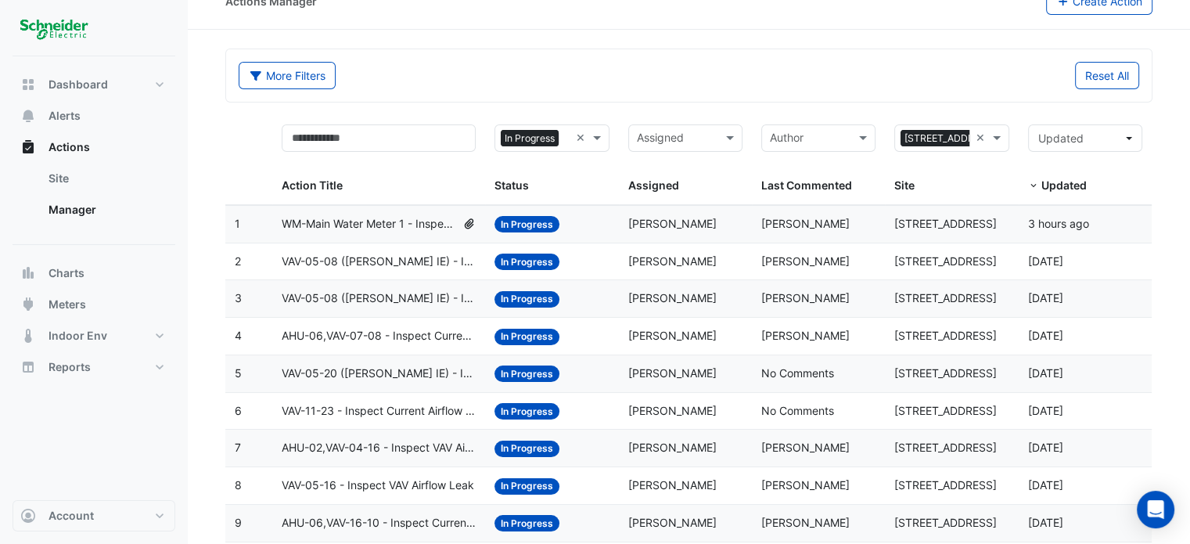
scroll to position [101, 0]
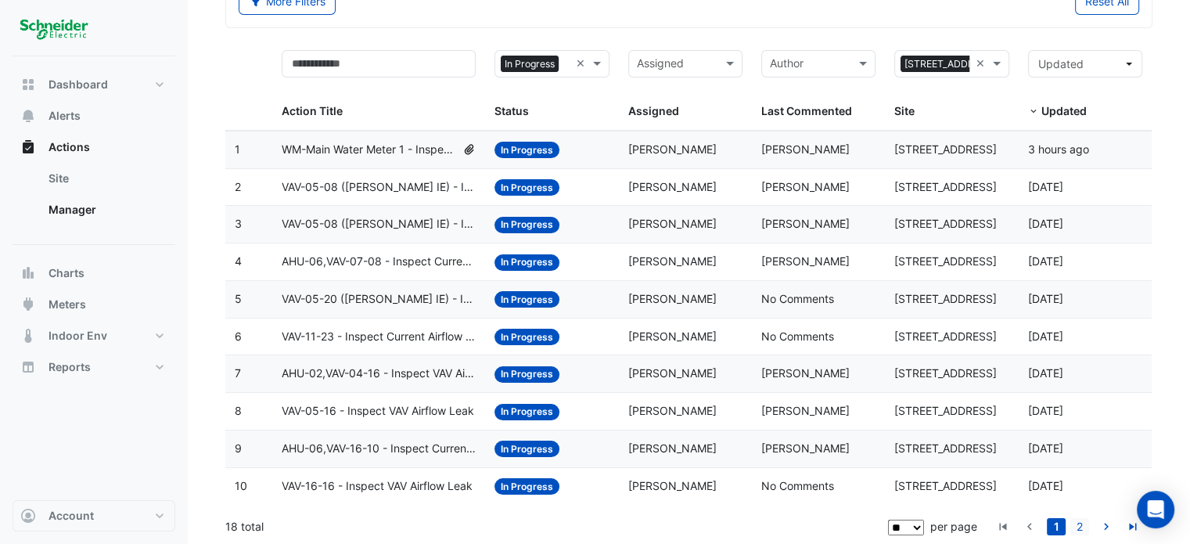
click at [1076, 524] on link "2" at bounding box center [1079, 526] width 19 height 17
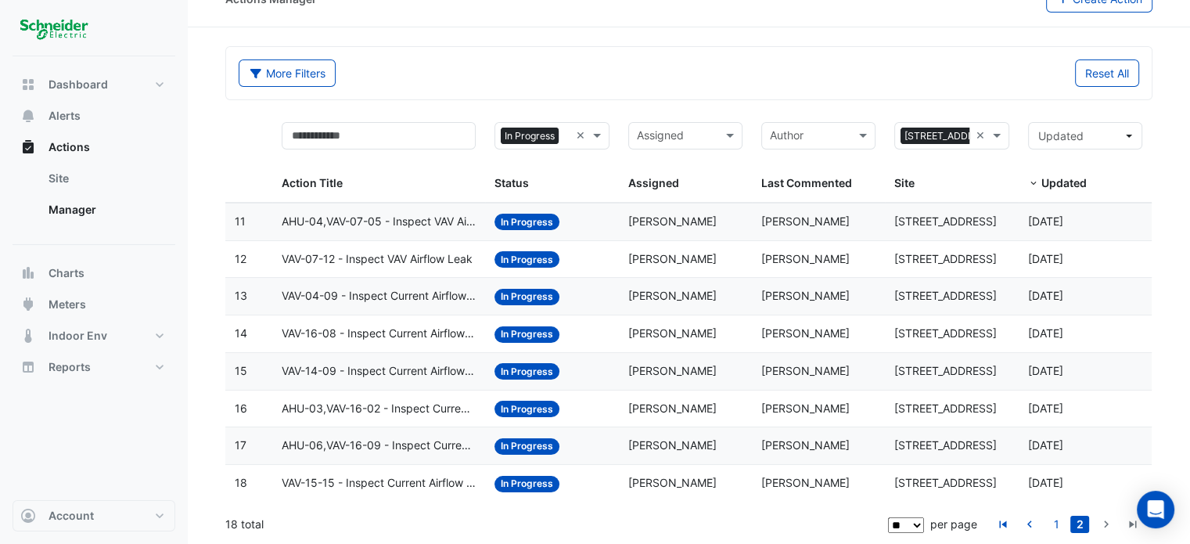
scroll to position [27, 0]
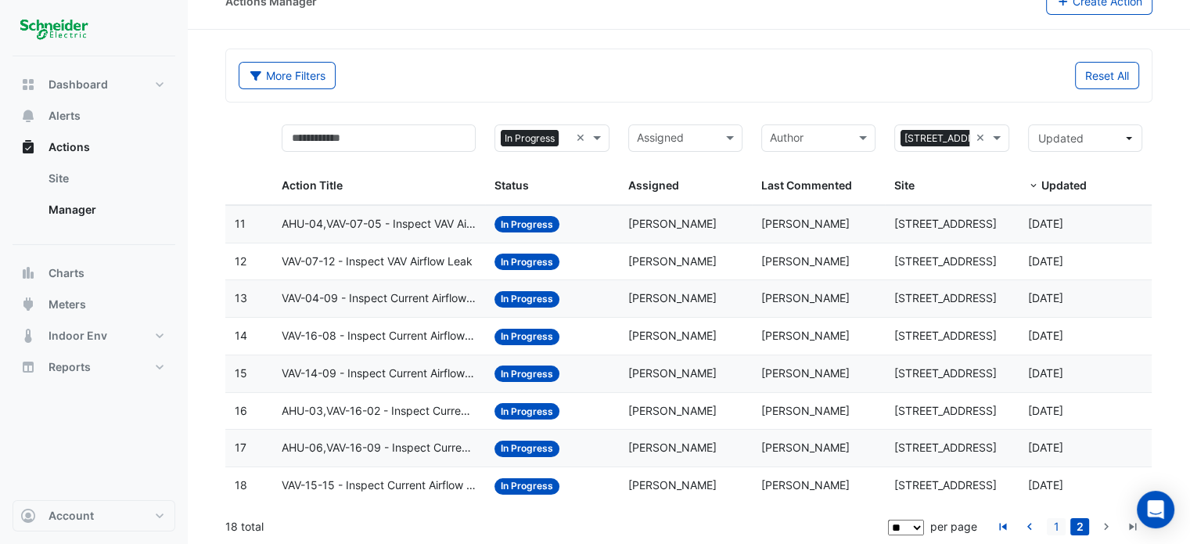
click at [1055, 523] on link "1" at bounding box center [1055, 526] width 19 height 17
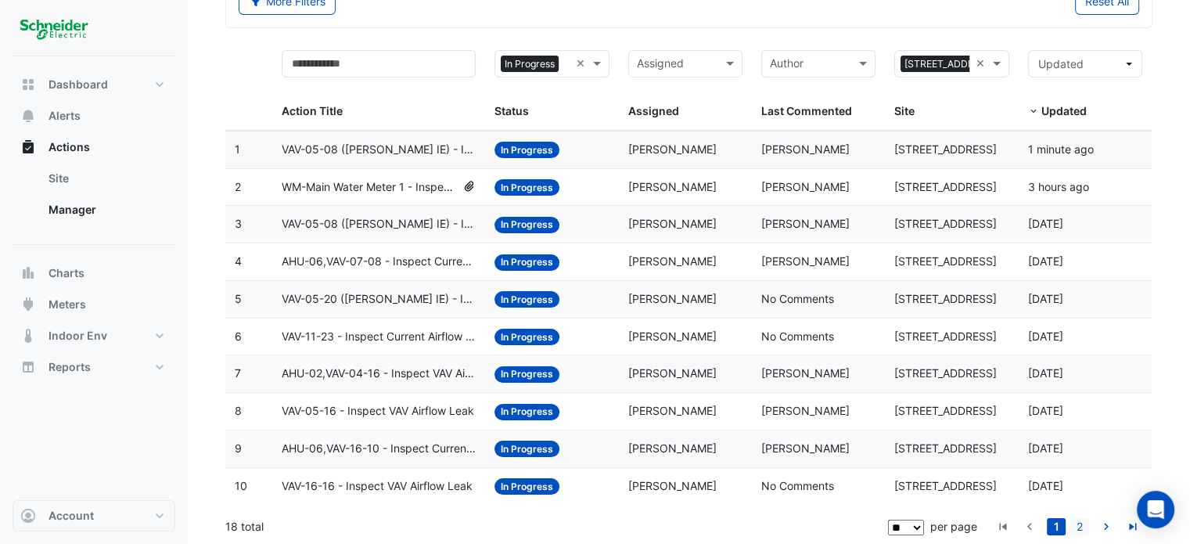
click at [1079, 525] on link "2" at bounding box center [1079, 526] width 19 height 17
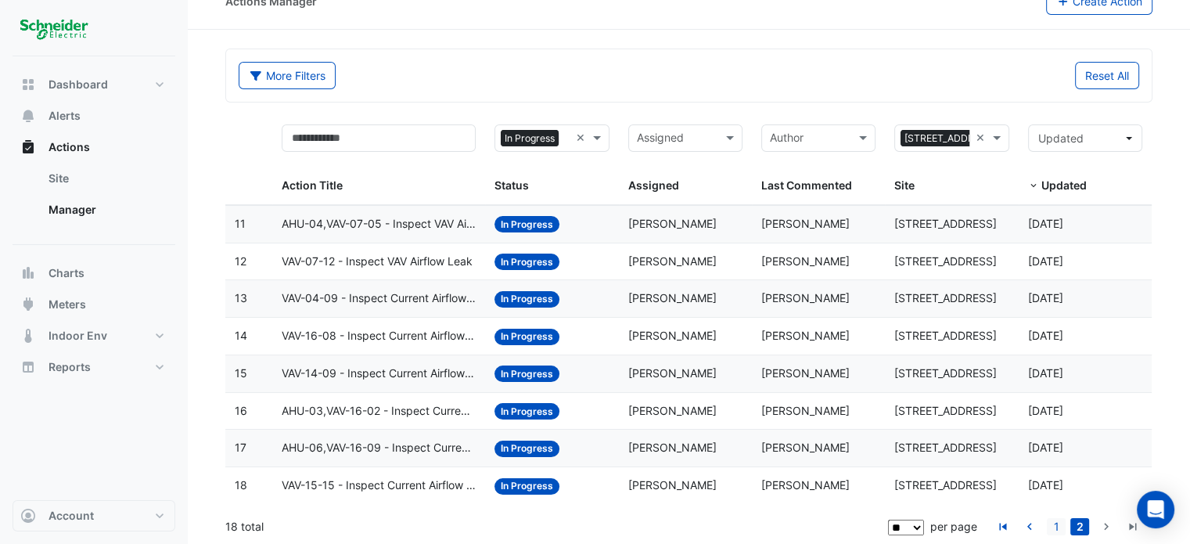
click at [1058, 524] on link "1" at bounding box center [1055, 526] width 19 height 17
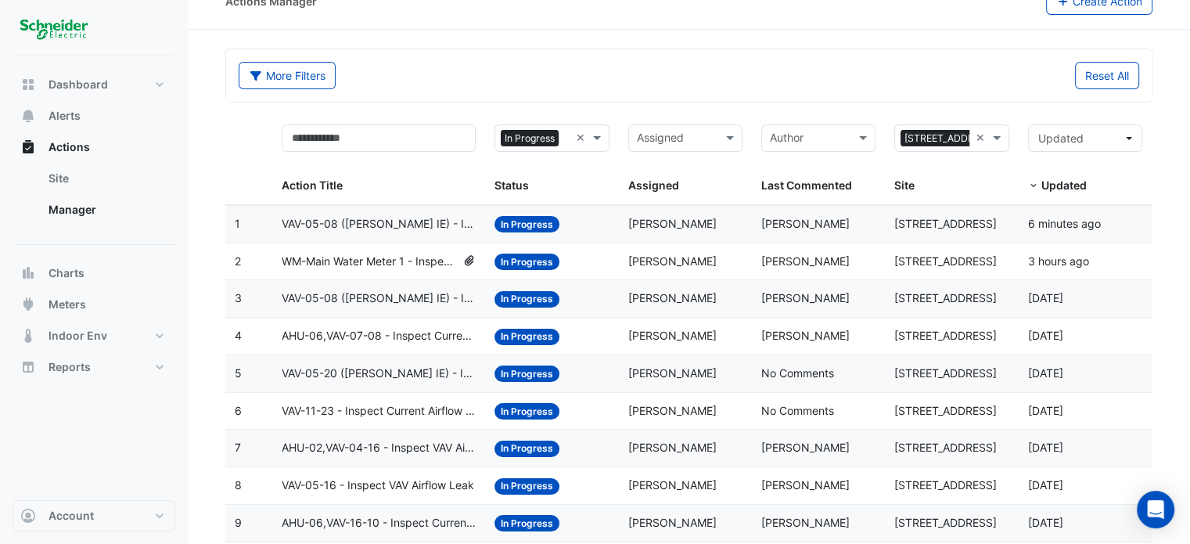
scroll to position [101, 0]
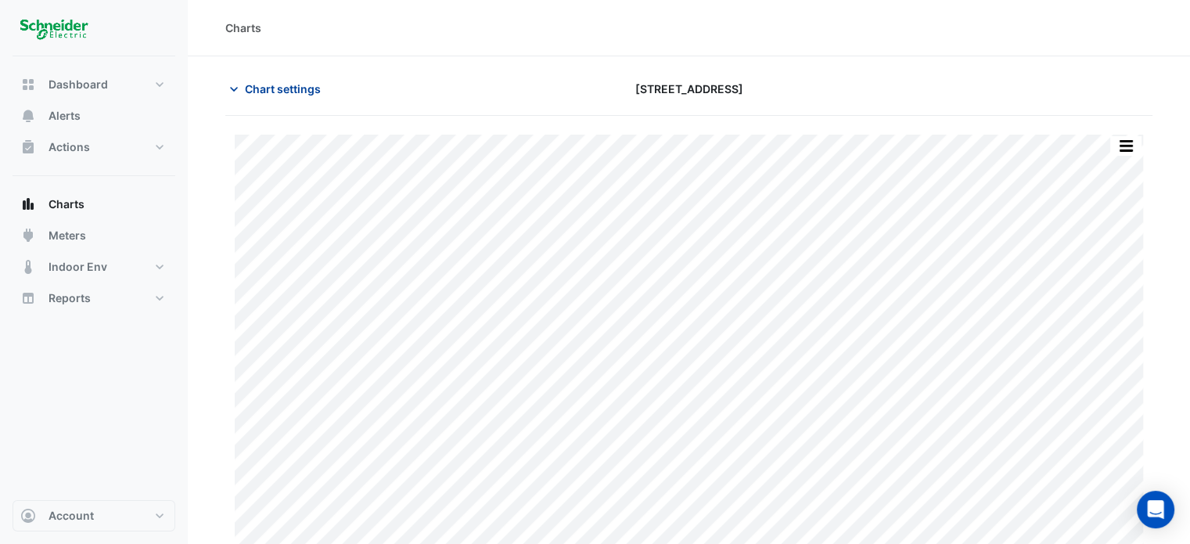
click at [263, 87] on span "Chart settings" at bounding box center [283, 89] width 76 height 16
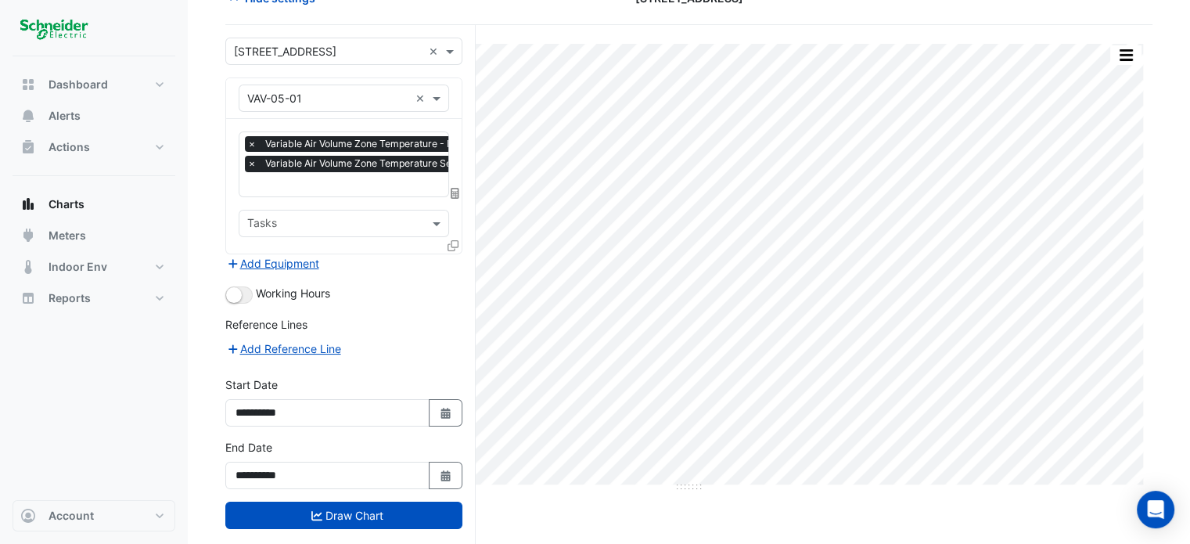
scroll to position [106, 0]
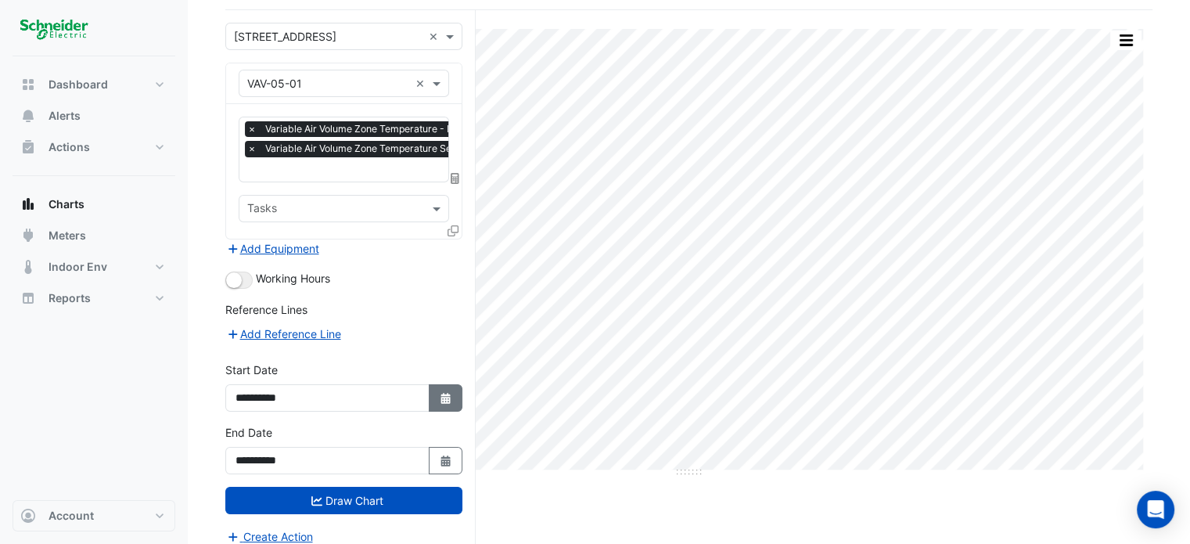
click at [448, 384] on button "Select Date" at bounding box center [446, 397] width 34 height 27
select select "*"
select select "****"
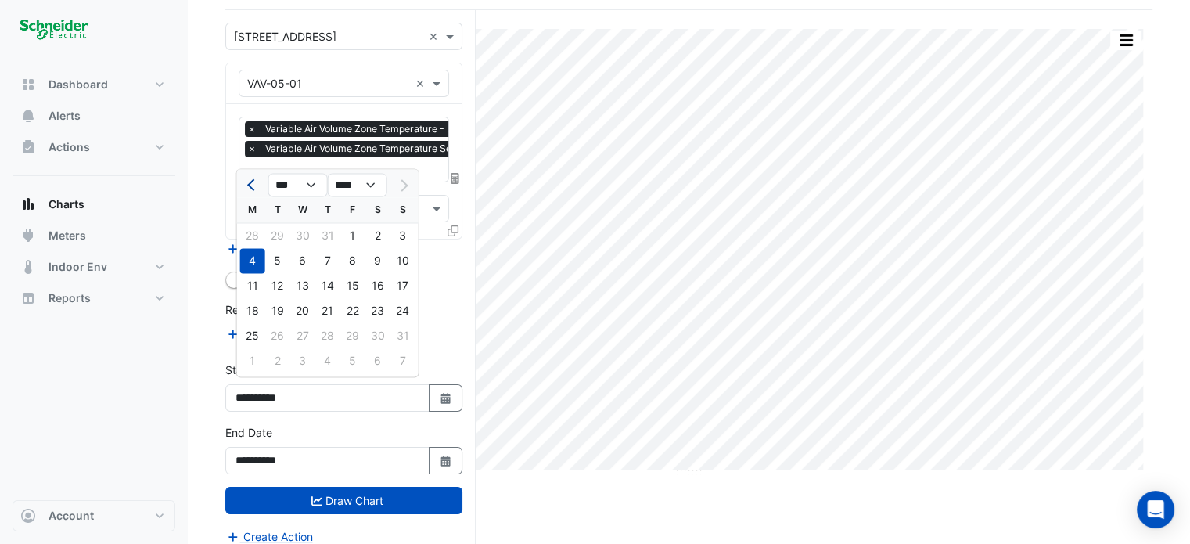
click at [246, 184] on button "Previous month" at bounding box center [252, 184] width 19 height 25
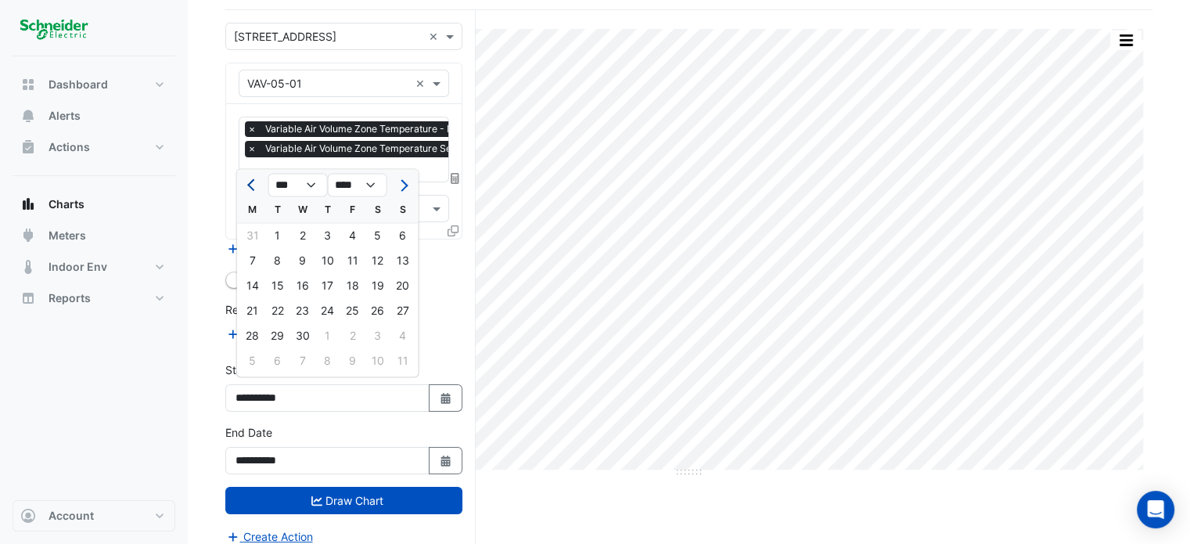
select select "*"
click at [275, 312] on div "18" at bounding box center [277, 310] width 25 height 25
type input "**********"
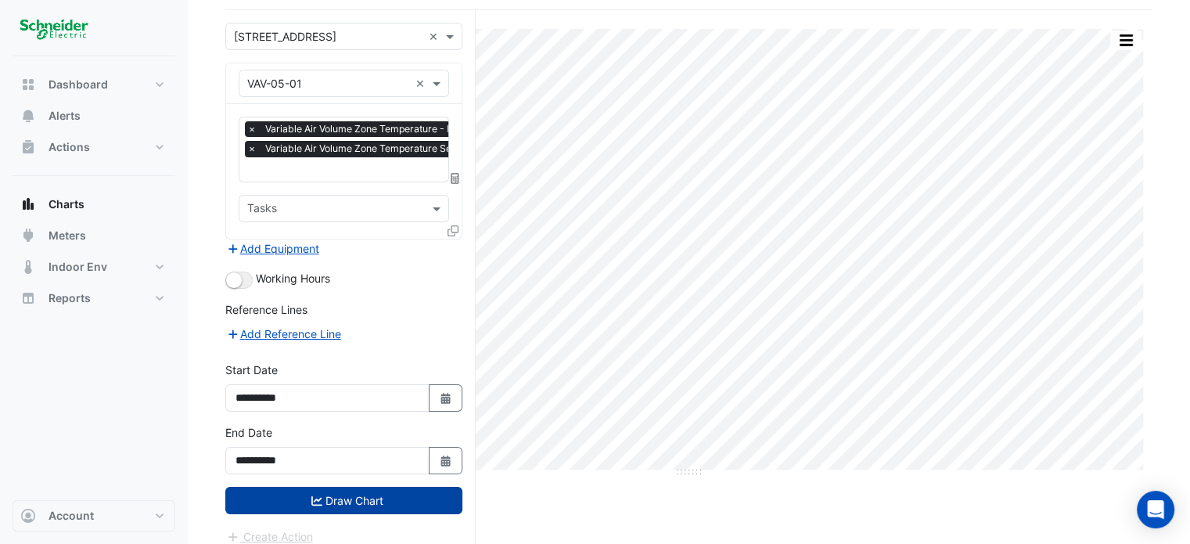
click at [332, 503] on button "Draw Chart" at bounding box center [343, 499] width 237 height 27
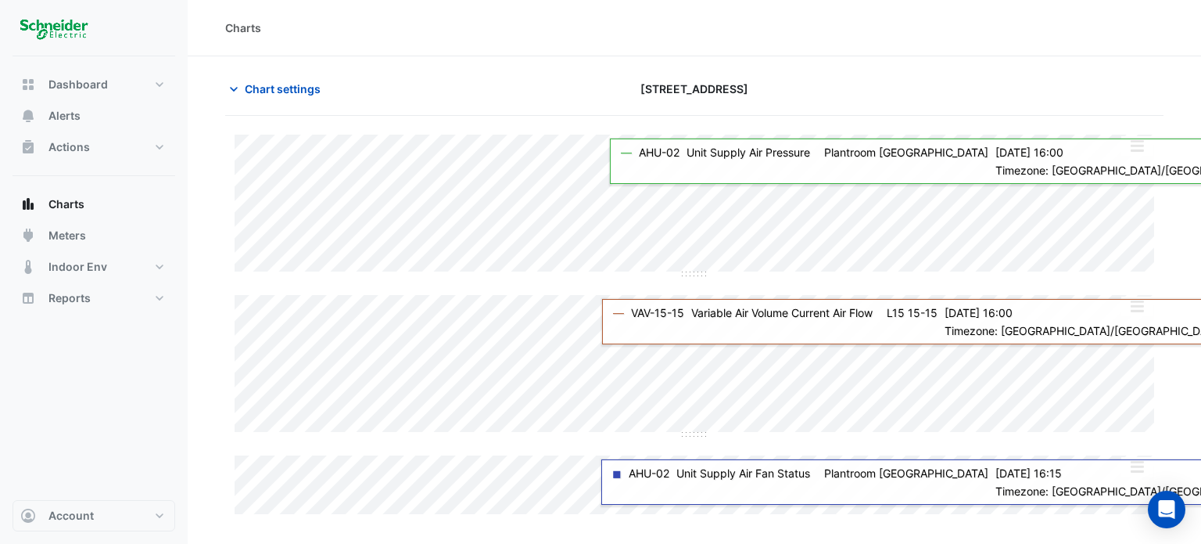
type input "**********"
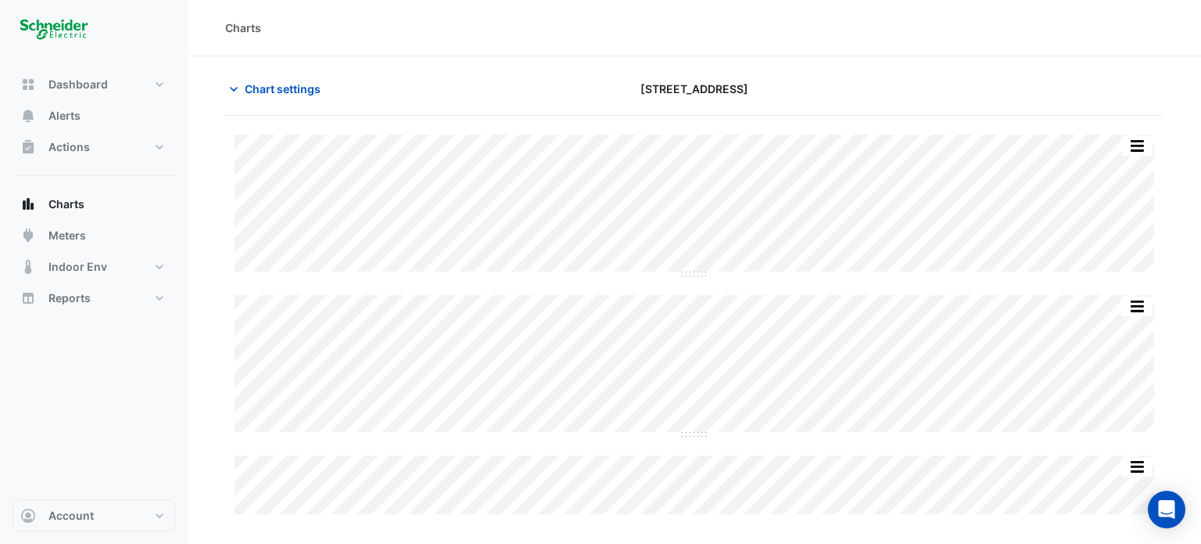
click at [221, 67] on section "Chart settings [STREET_ADDRESS] Split by Equip Split All Split None Print Save …" at bounding box center [695, 286] width 1014 height 461
click at [228, 81] on icon "button" at bounding box center [234, 89] width 16 height 16
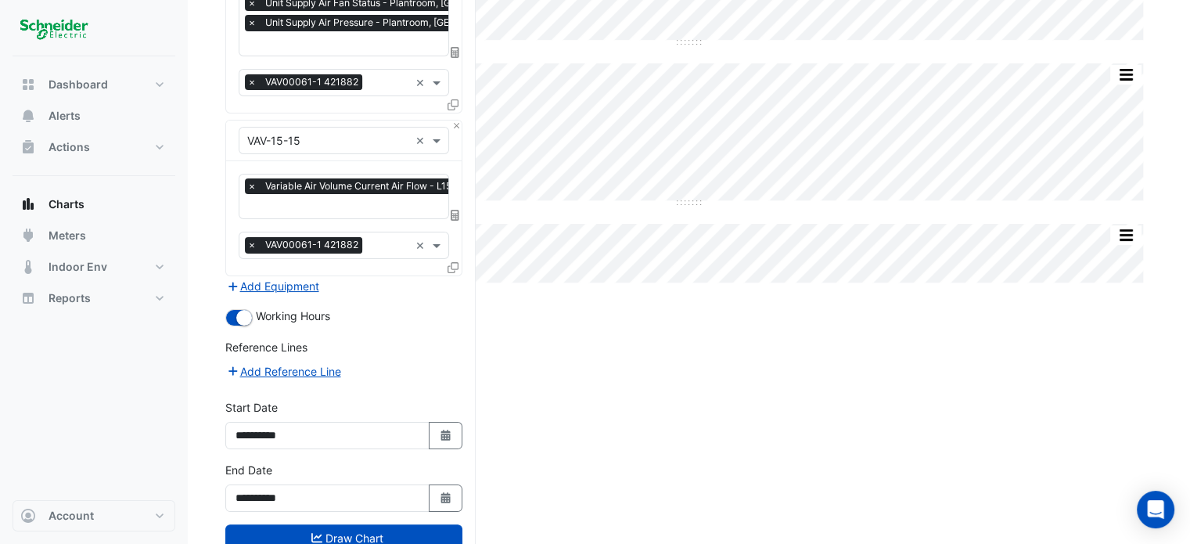
scroll to position [273, 0]
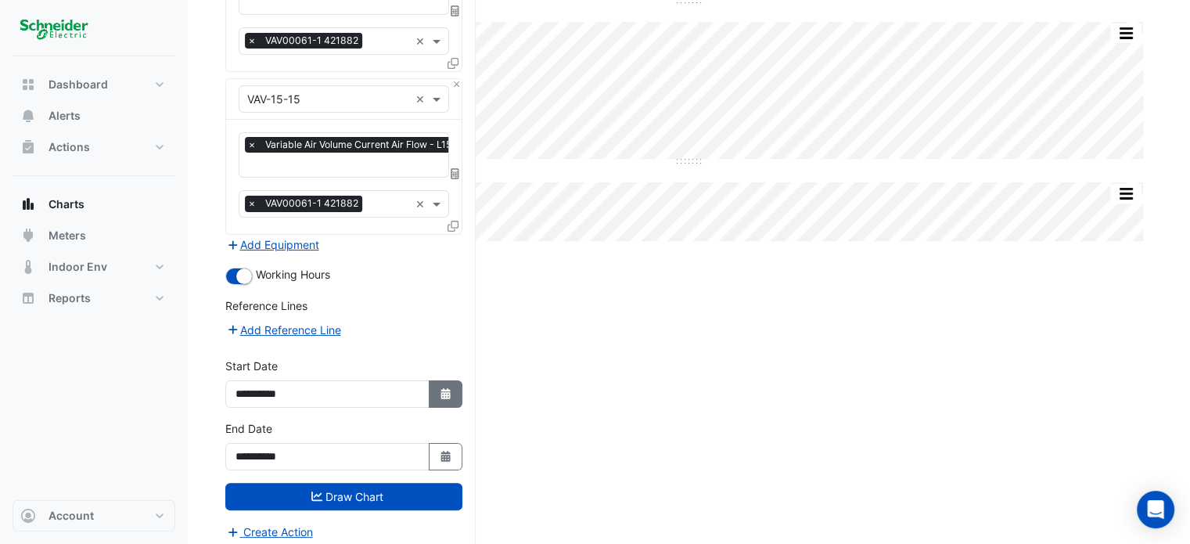
click at [452, 393] on button "Select Date" at bounding box center [446, 393] width 34 height 27
select select "*"
select select "****"
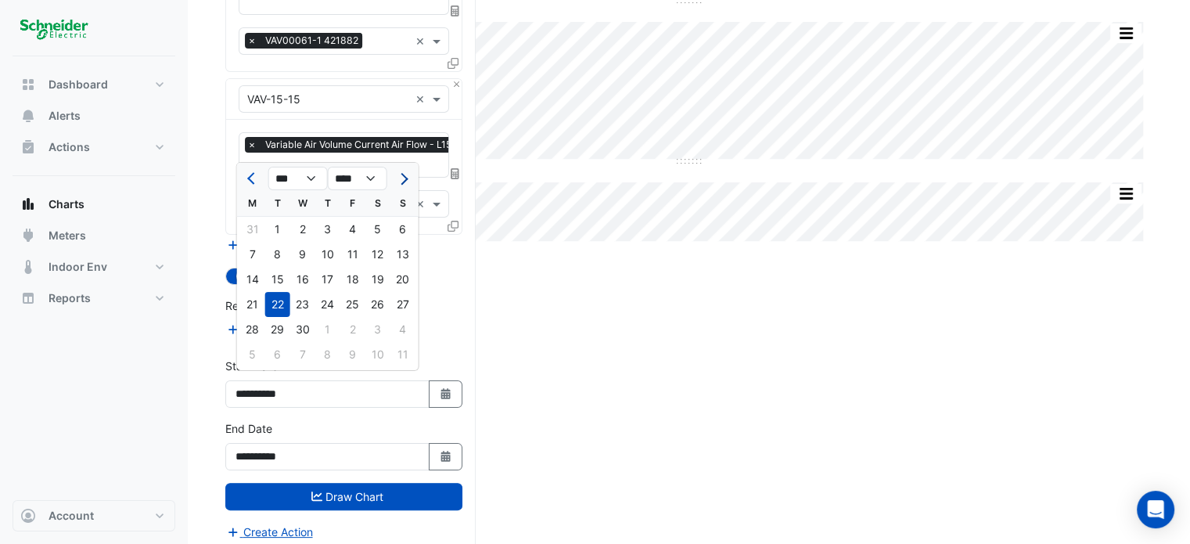
click at [398, 184] on button "Next month" at bounding box center [402, 178] width 19 height 25
click at [400, 184] on div at bounding box center [402, 178] width 31 height 25
click at [256, 182] on button "Previous month" at bounding box center [252, 178] width 19 height 25
select select "*"
click at [469, 309] on div "Select a Site × [STREET_ADDRESS] × Equipment × AHU-02 × Favourites × Unit Suppl…" at bounding box center [350, 198] width 250 height 710
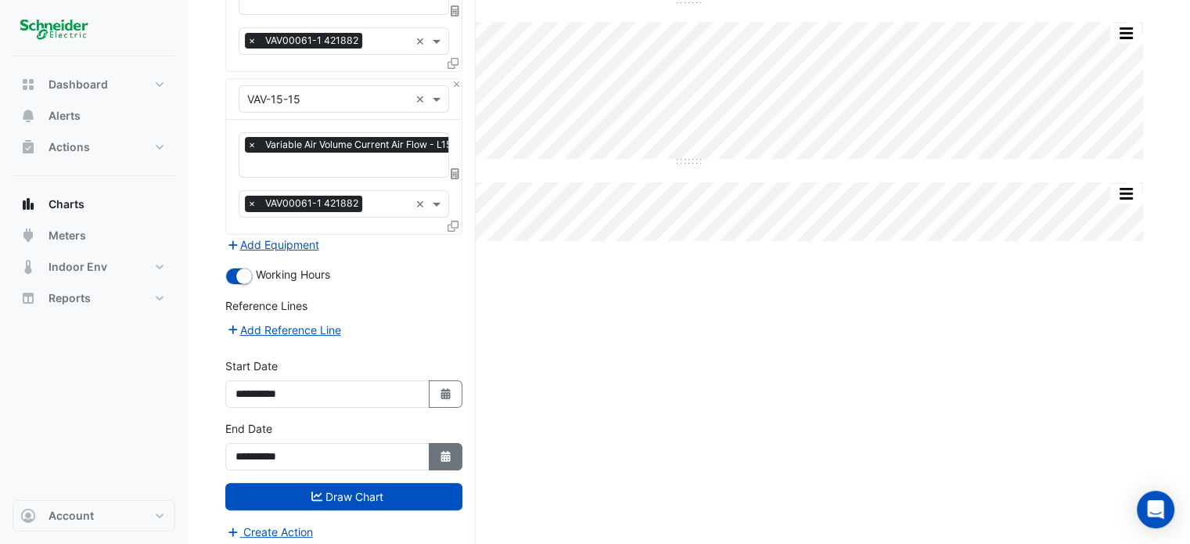
click at [439, 450] on fa-icon "Select Date" at bounding box center [446, 456] width 14 height 13
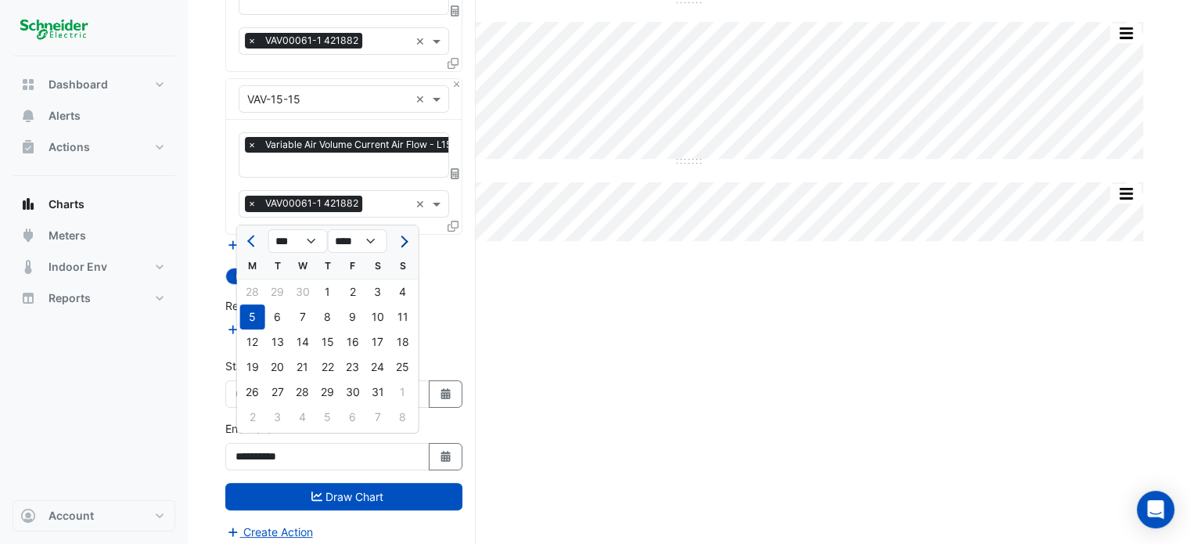
click at [400, 243] on span "Next month" at bounding box center [402, 241] width 12 height 12
click at [253, 243] on span "Previous month" at bounding box center [253, 241] width 12 height 12
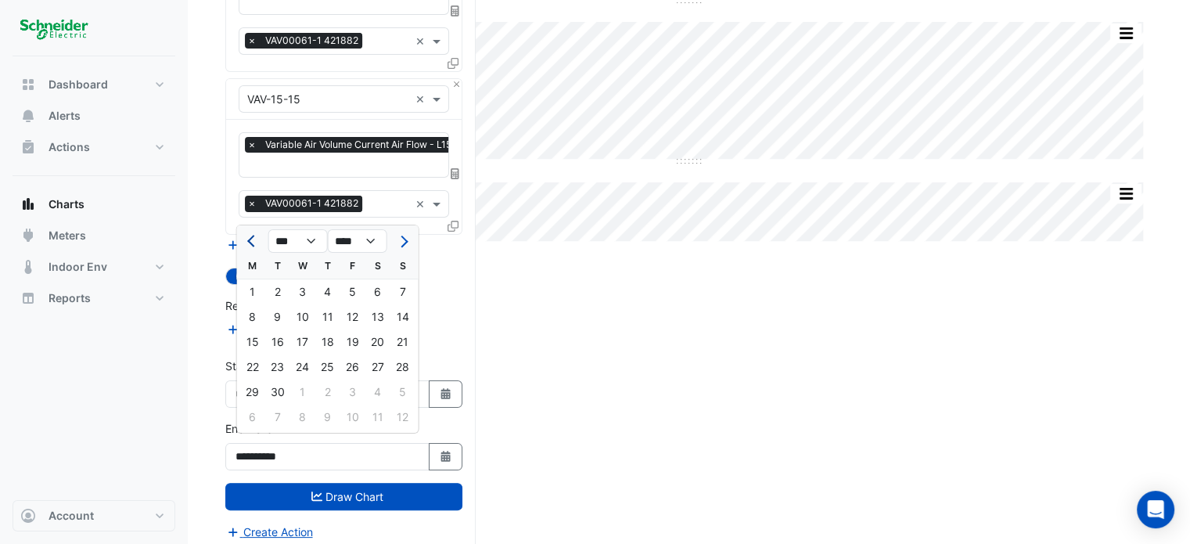
select select "*"
click at [258, 391] on div "25" at bounding box center [252, 391] width 25 height 25
type input "**********"
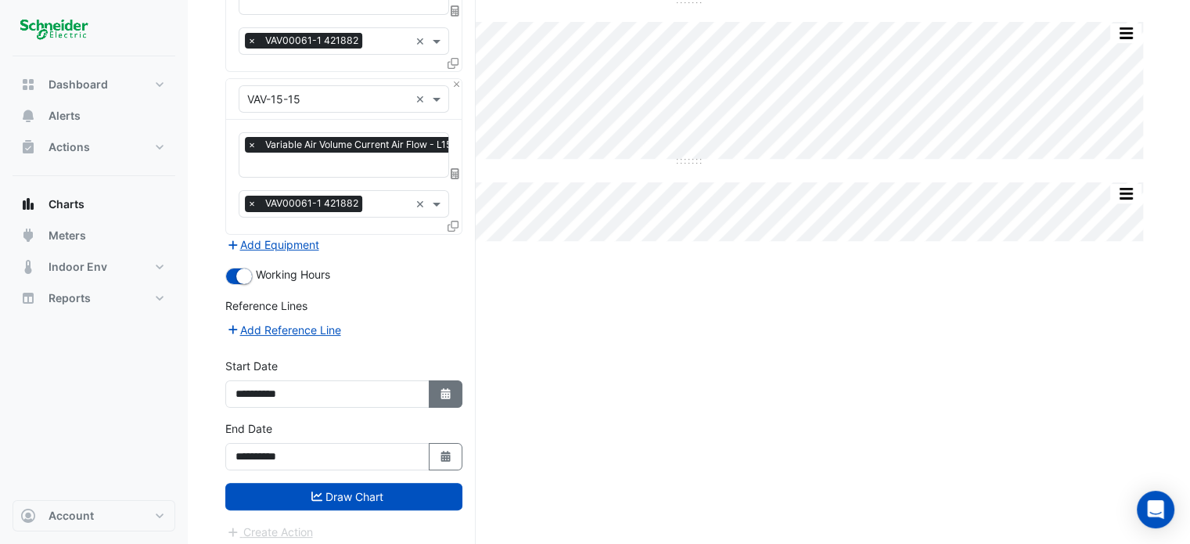
click at [436, 382] on button "Select Date" at bounding box center [446, 393] width 34 height 27
select select "*"
select select "****"
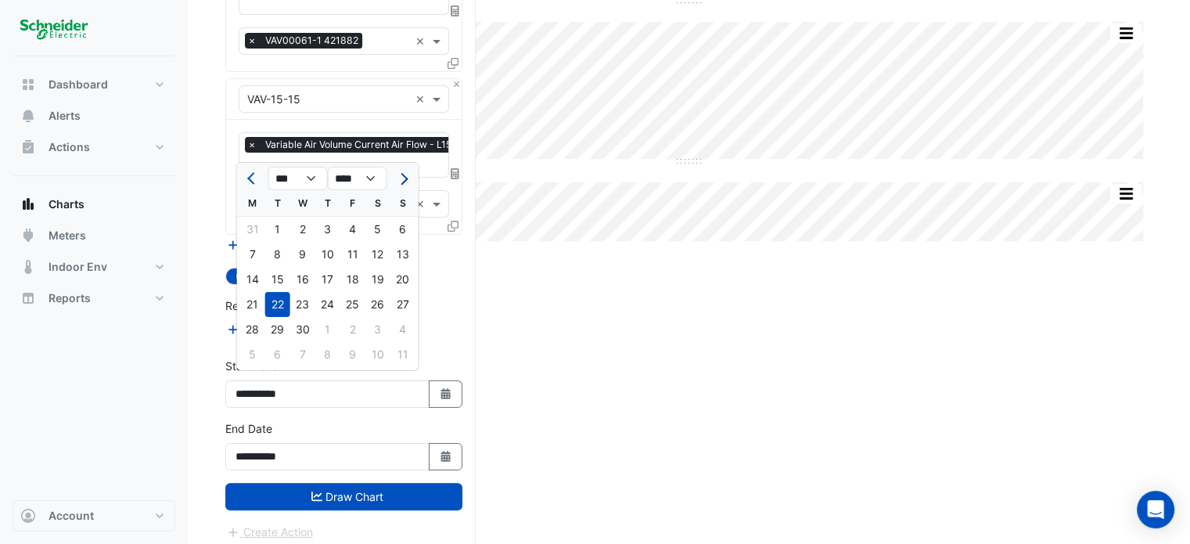
click at [404, 180] on span "Next month" at bounding box center [402, 179] width 12 height 12
click at [403, 180] on span "Next month" at bounding box center [402, 179] width 12 height 12
select select "*"
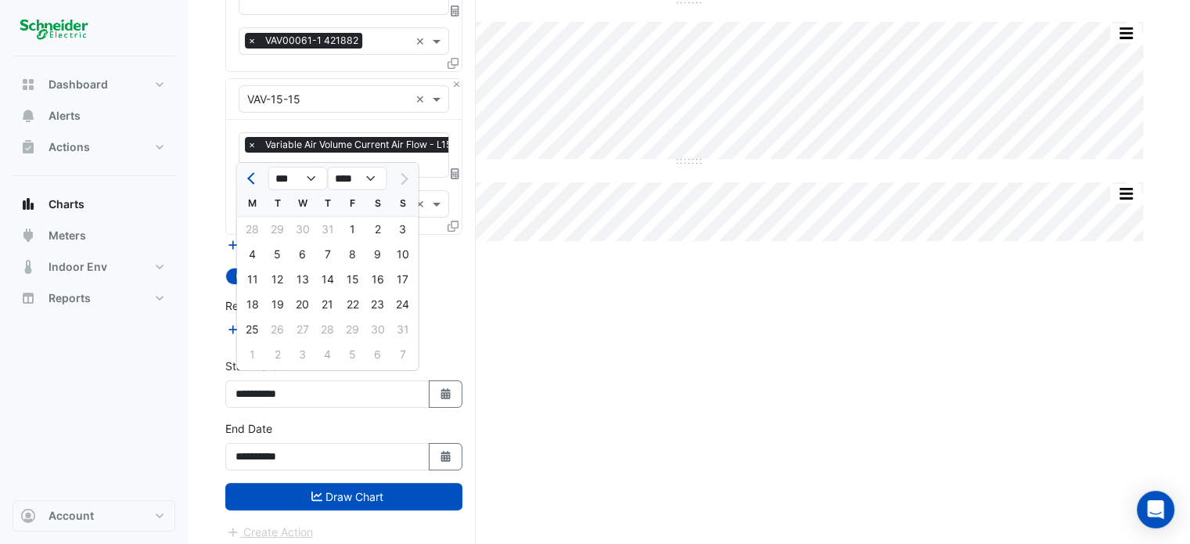
click at [253, 253] on div "4" at bounding box center [252, 254] width 25 height 25
type input "**********"
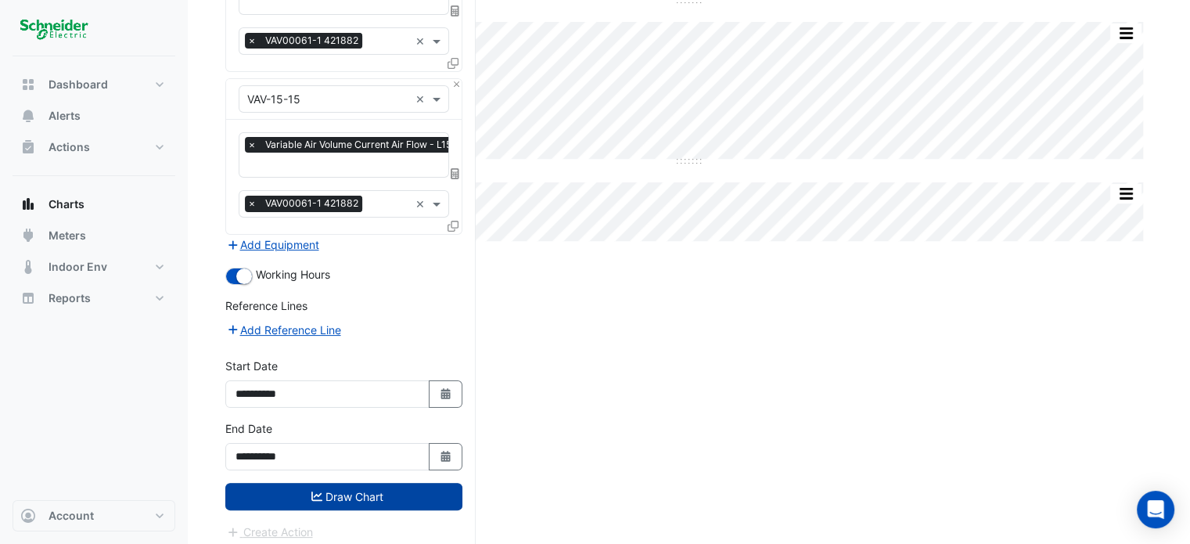
click at [362, 483] on button "Draw Chart" at bounding box center [343, 496] width 237 height 27
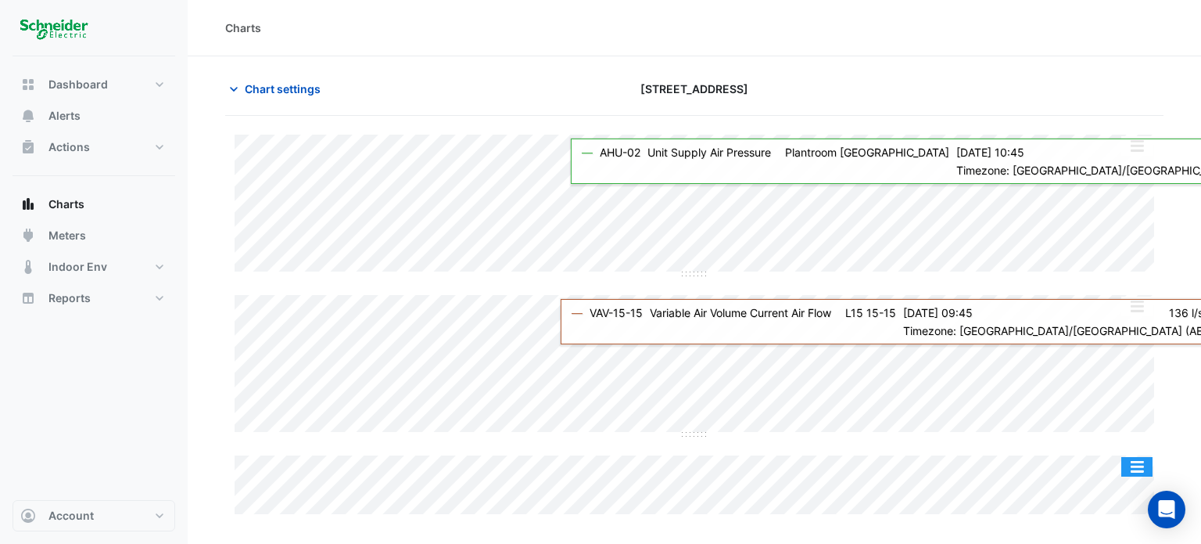
click at [1129, 480] on div "Split by Equip Split All Split None Print Save as JPEG Save as PNG Pivot Data T…" at bounding box center [694, 324] width 939 height 379
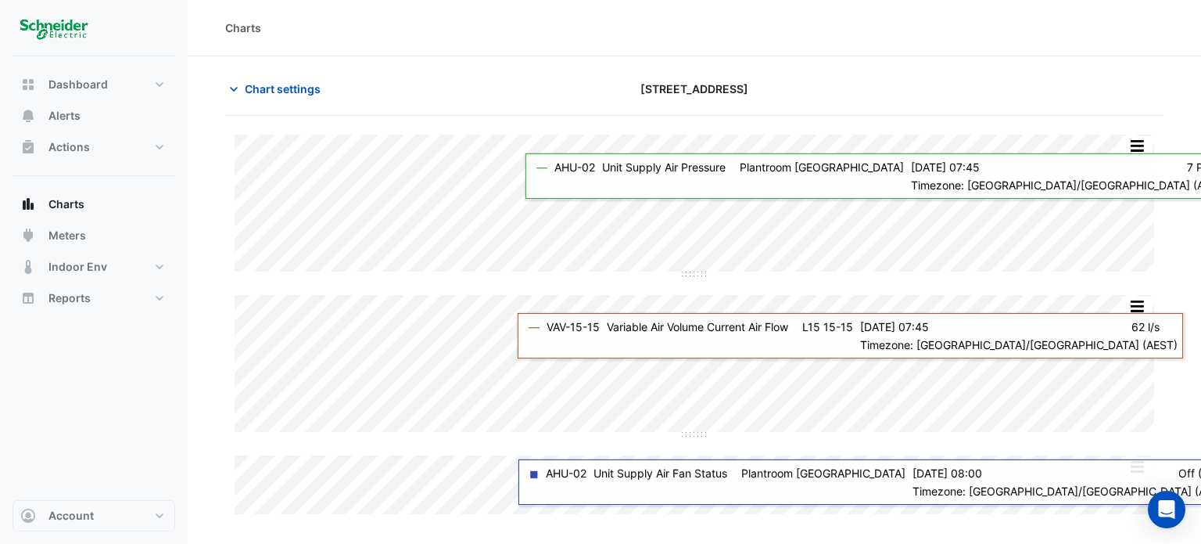
click at [1070, 365] on div "Split by Equip Split All Split None Print Save as JPEG Save as PNG Pivot Data T…" at bounding box center [694, 324] width 939 height 379
